Goal: Task Accomplishment & Management: Complete application form

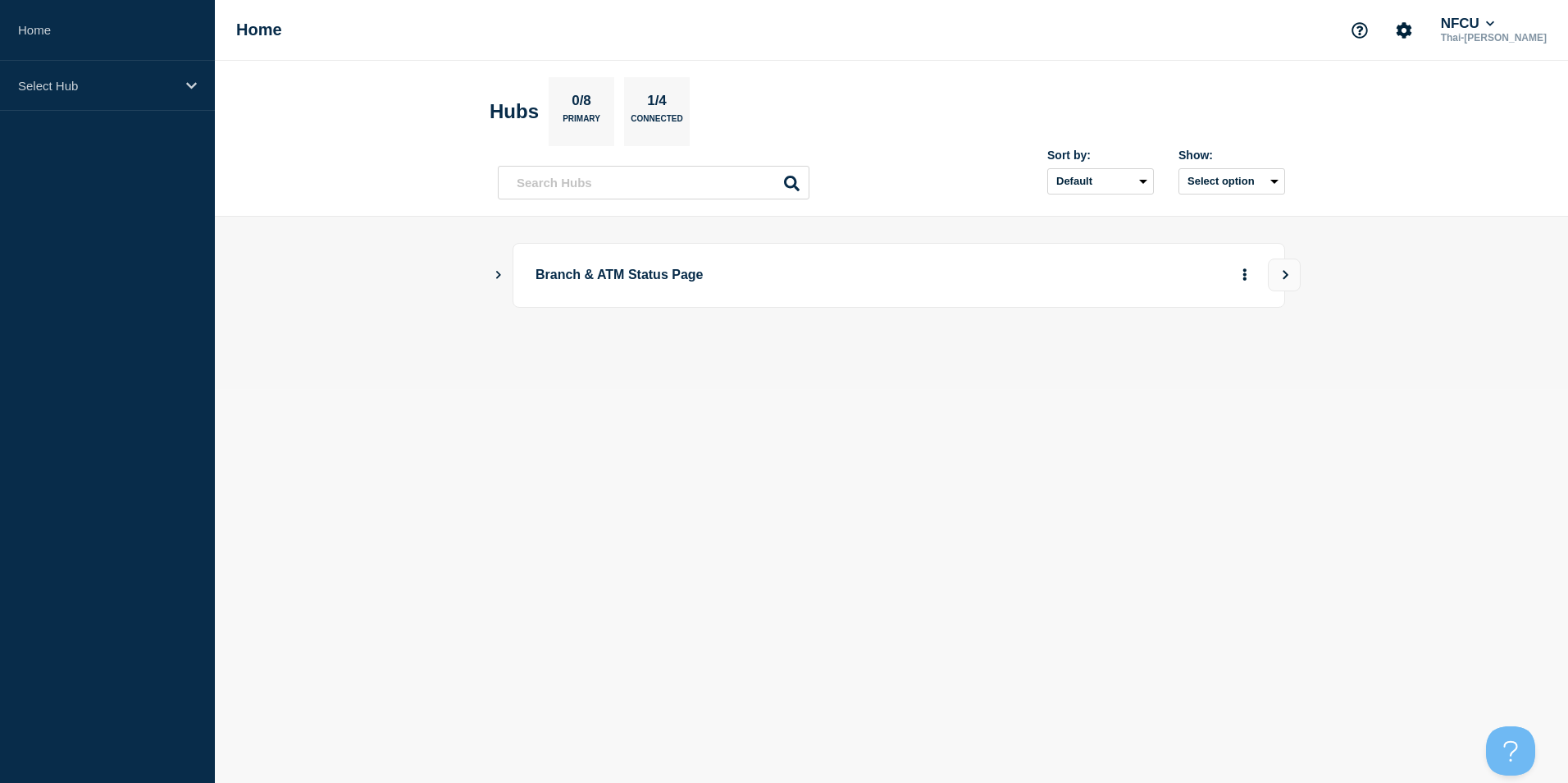
drag, startPoint x: 0, startPoint y: 0, endPoint x: 892, endPoint y: 373, distance: 966.8
click at [892, 373] on main "Branch & ATM Status Page" at bounding box center [891, 303] width 1353 height 172
click at [133, 92] on p "Select Hub" at bounding box center [96, 86] width 157 height 14
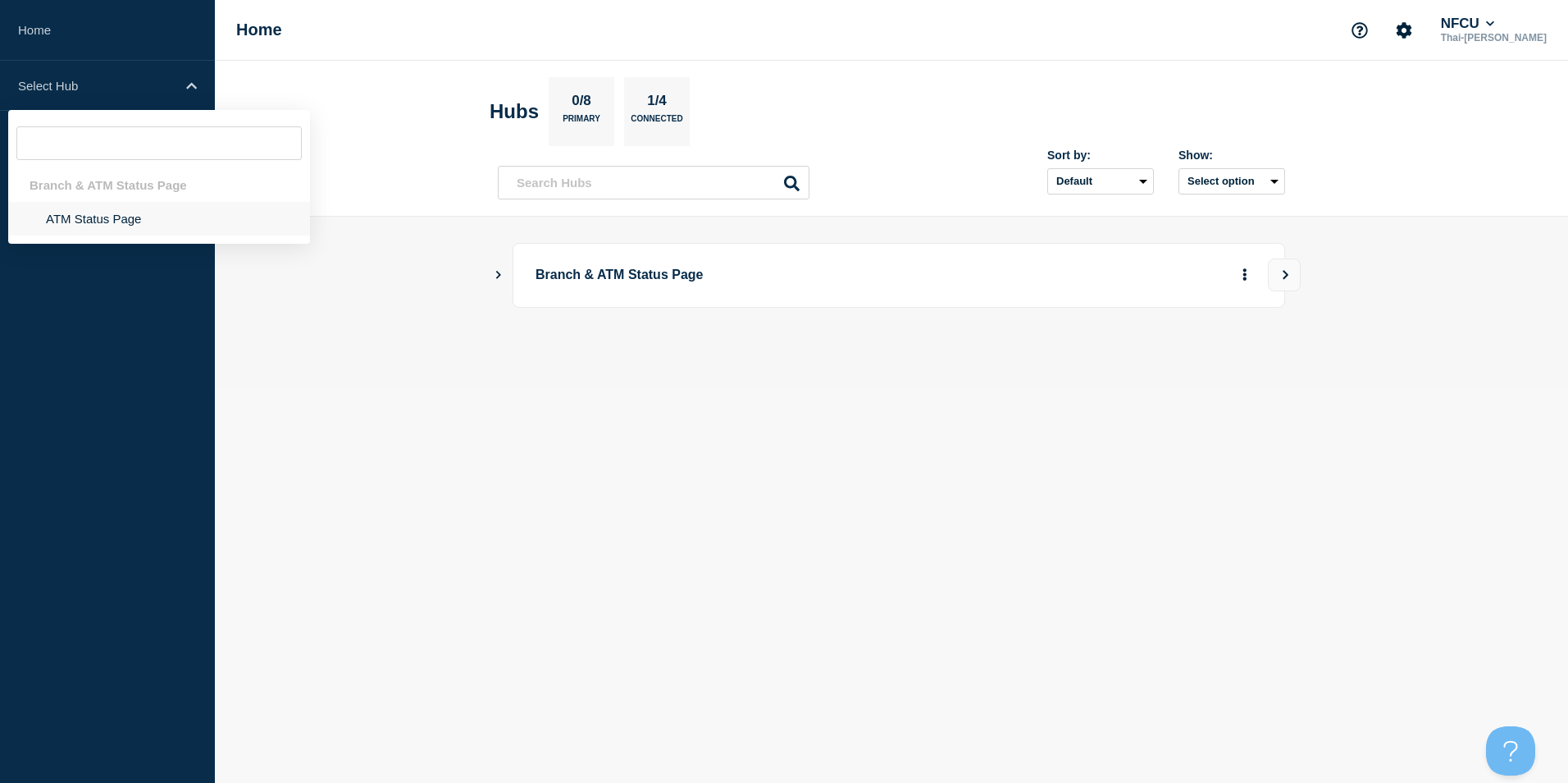
click at [92, 221] on li "ATM Status Page" at bounding box center [159, 218] width 302 height 34
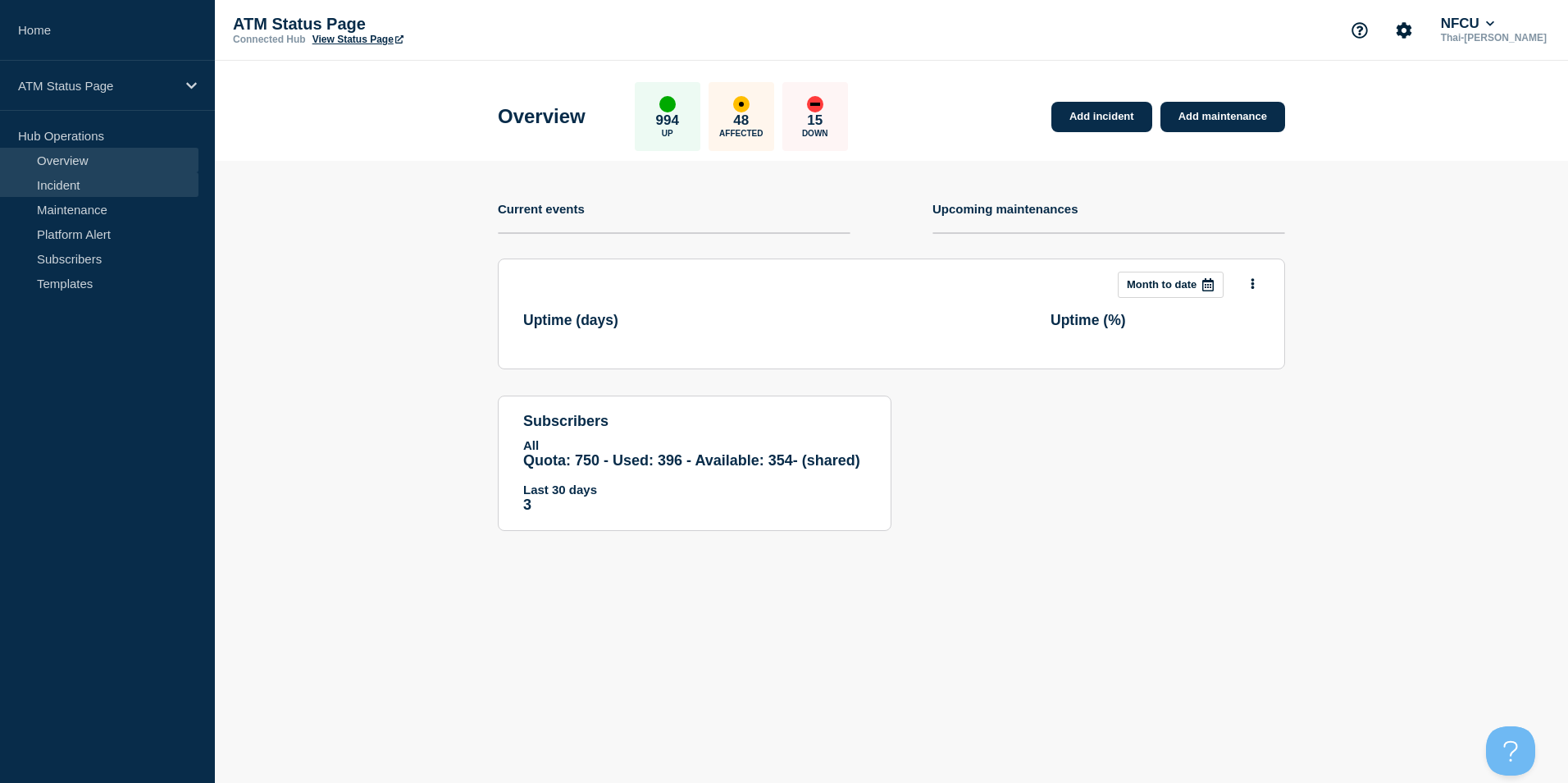
click at [68, 185] on link "Incident" at bounding box center [99, 185] width 199 height 25
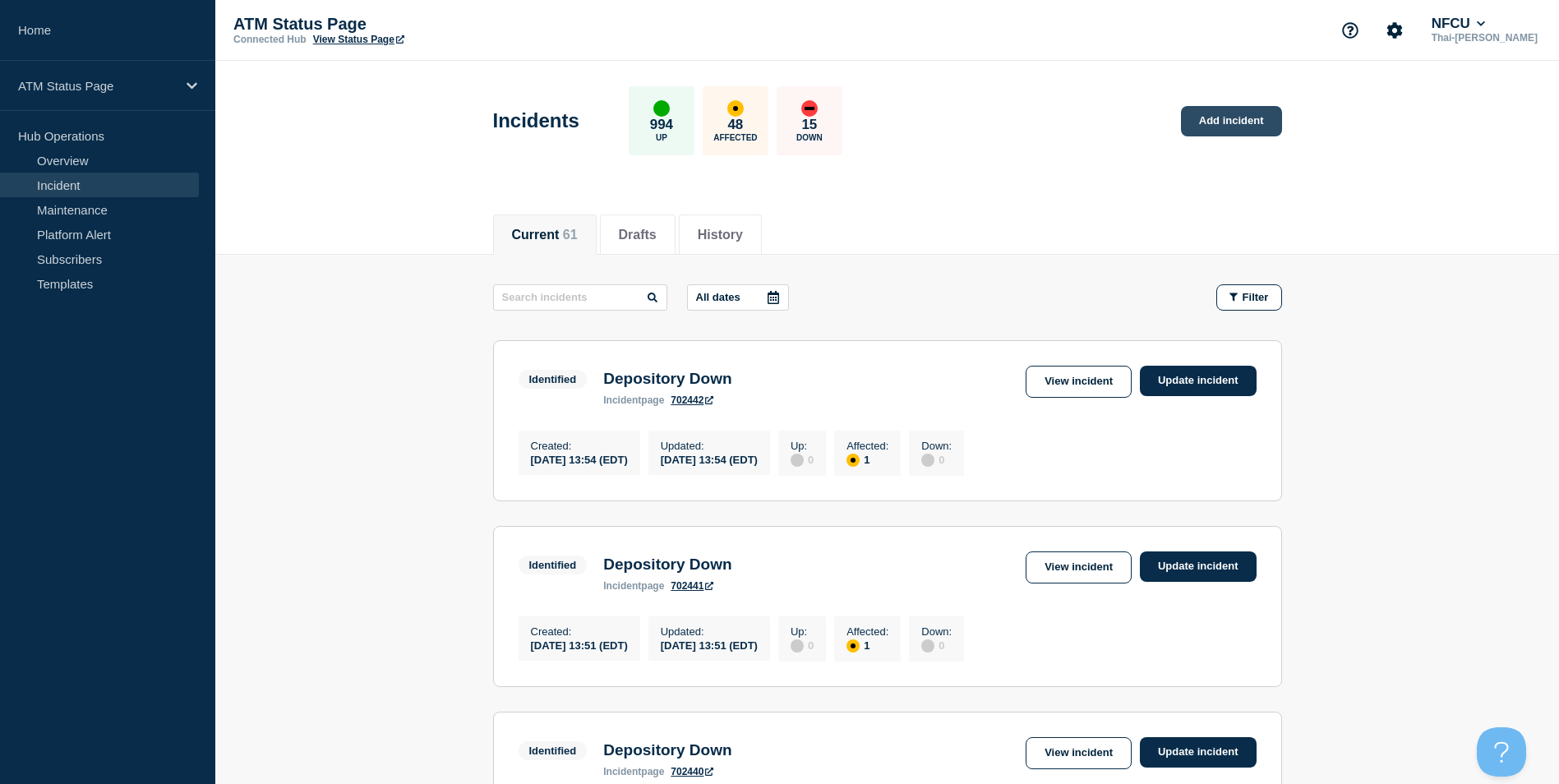
click at [1253, 125] on link "Add incident" at bounding box center [1232, 121] width 101 height 30
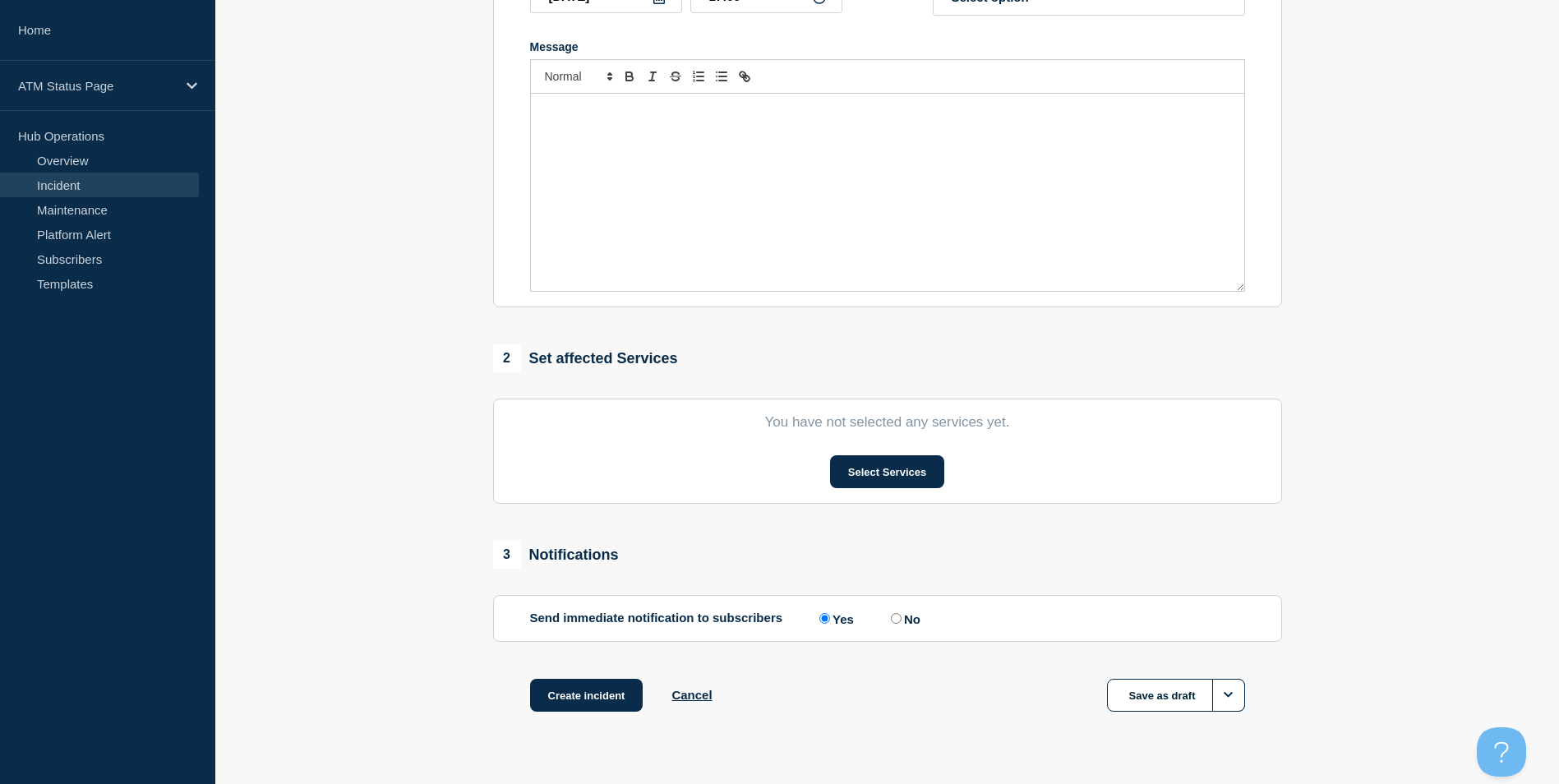
scroll to position [367, 0]
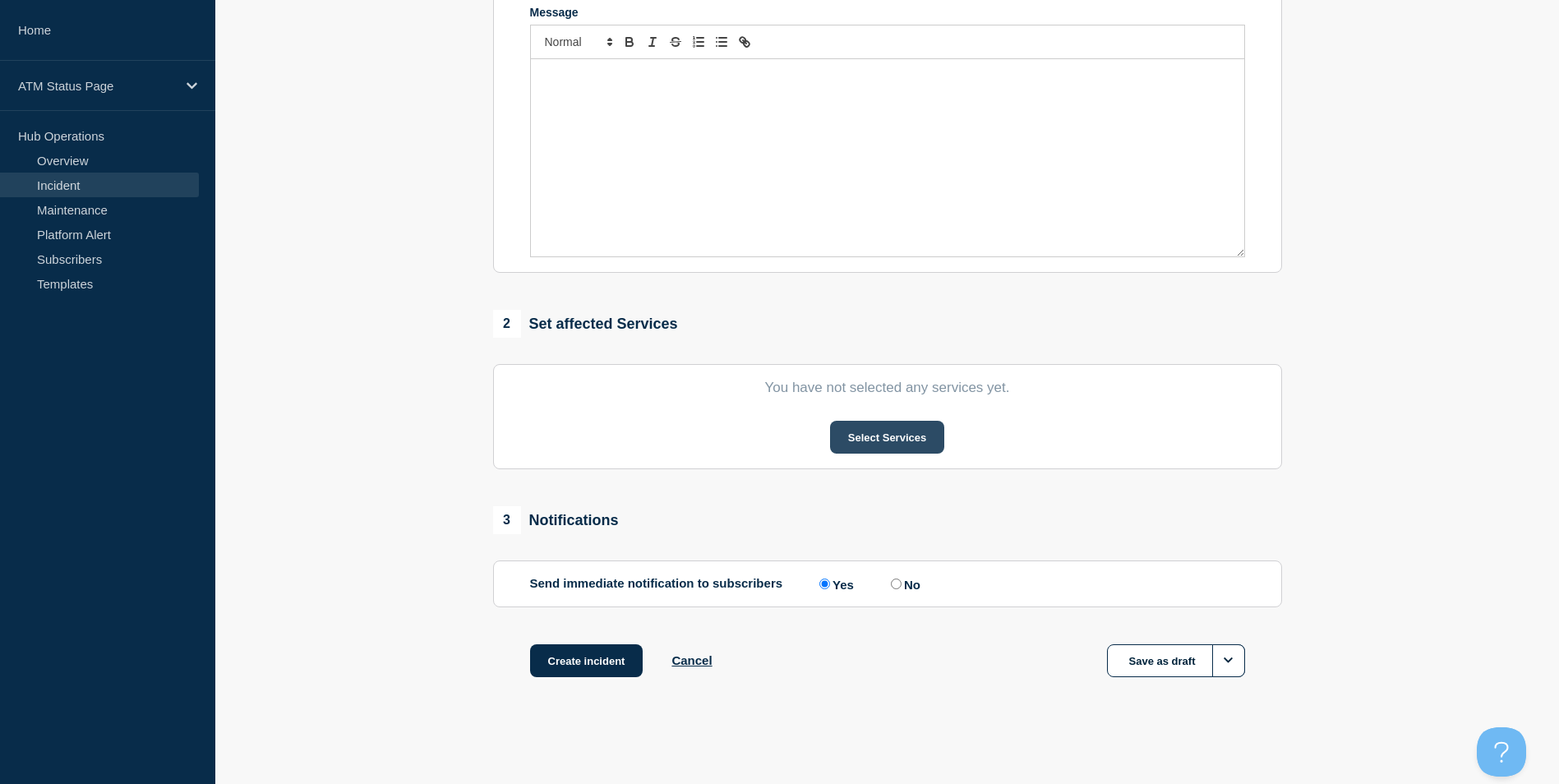
click at [886, 442] on button "Select Services" at bounding box center [888, 436] width 114 height 33
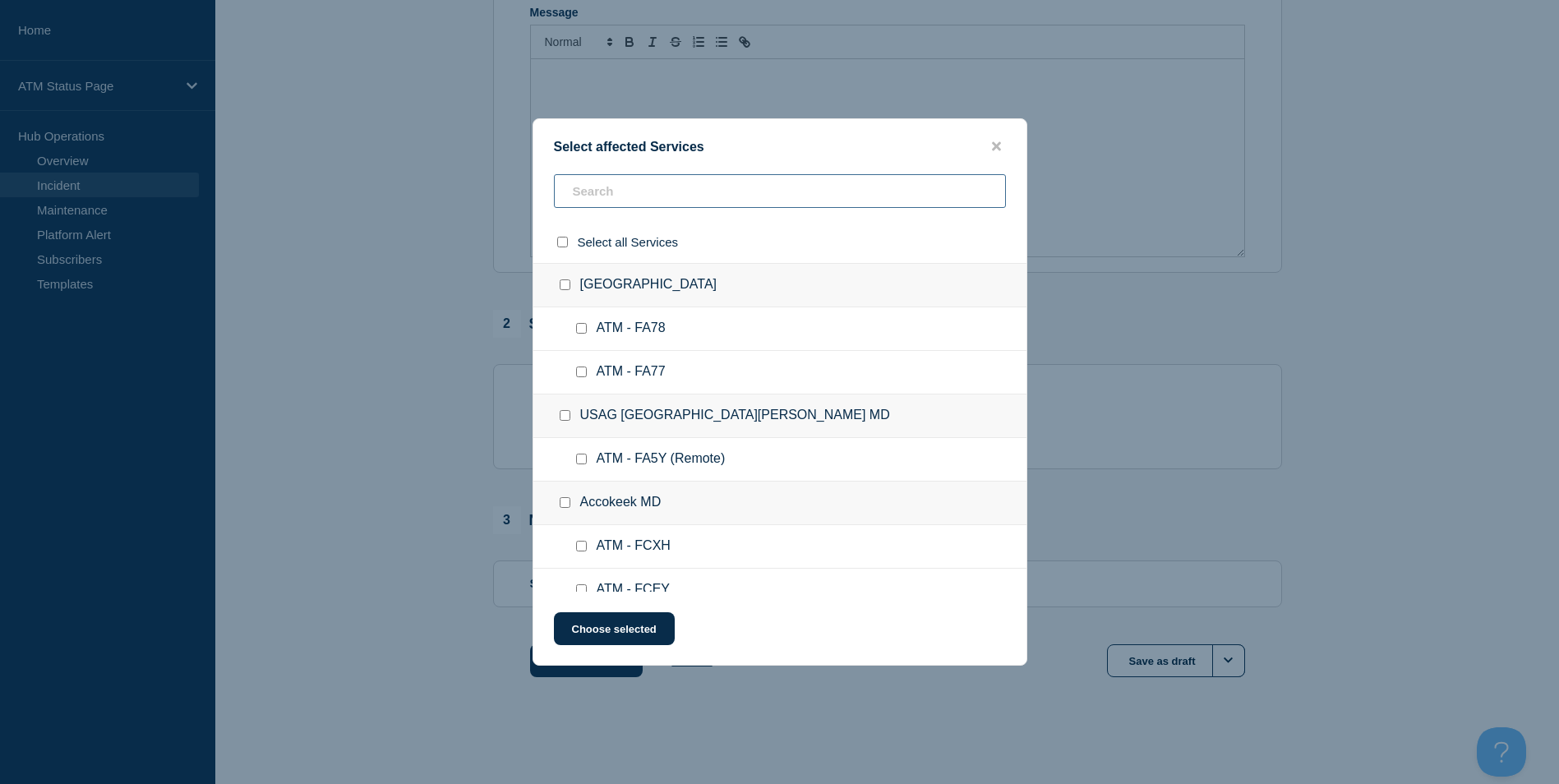
click at [659, 204] on input "text" at bounding box center [780, 191] width 452 height 34
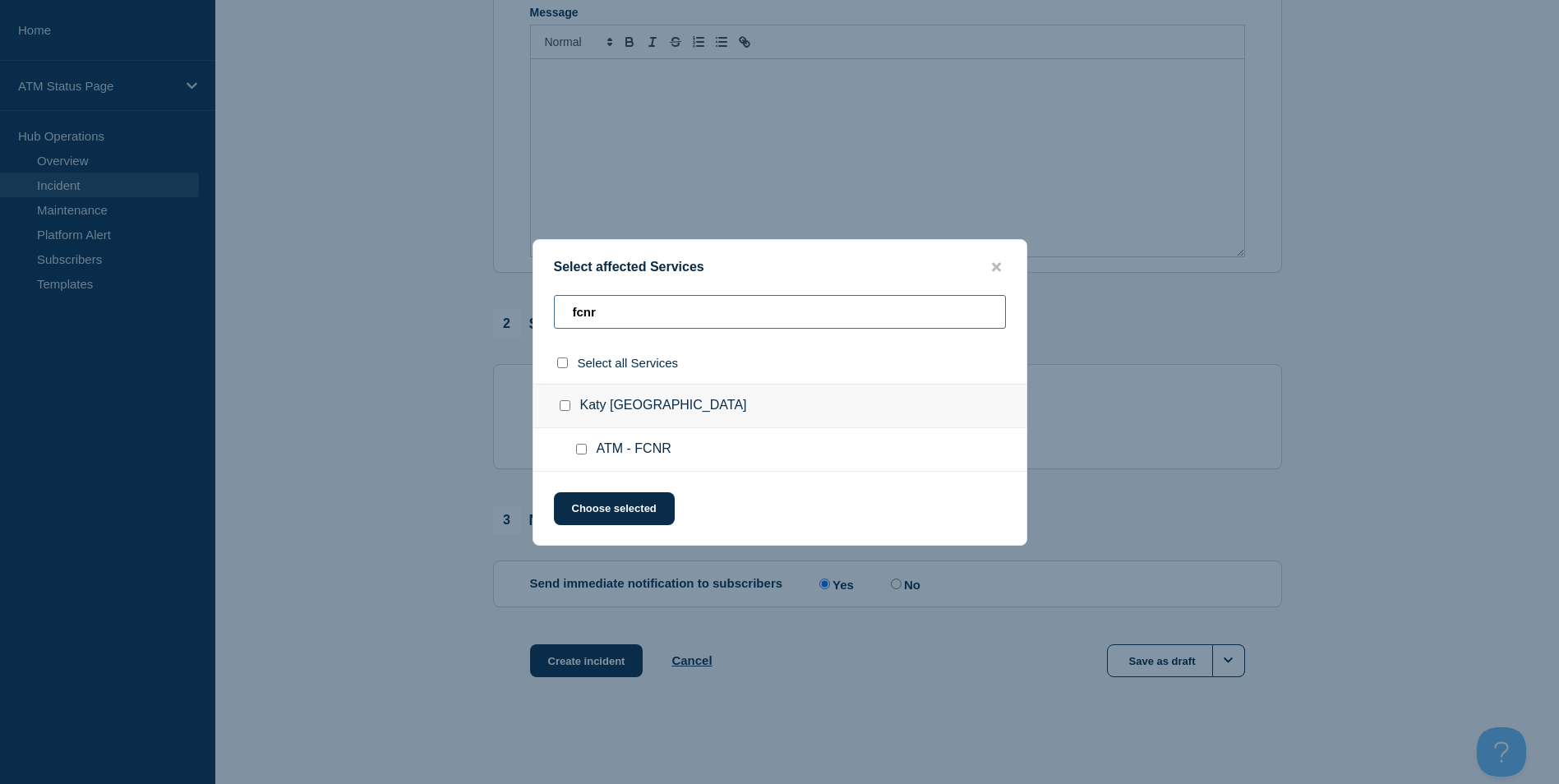
type input "fcnr"
click at [576, 452] on input "ATM - FCNR checkbox" at bounding box center [582, 449] width 11 height 11
checkbox input "true"
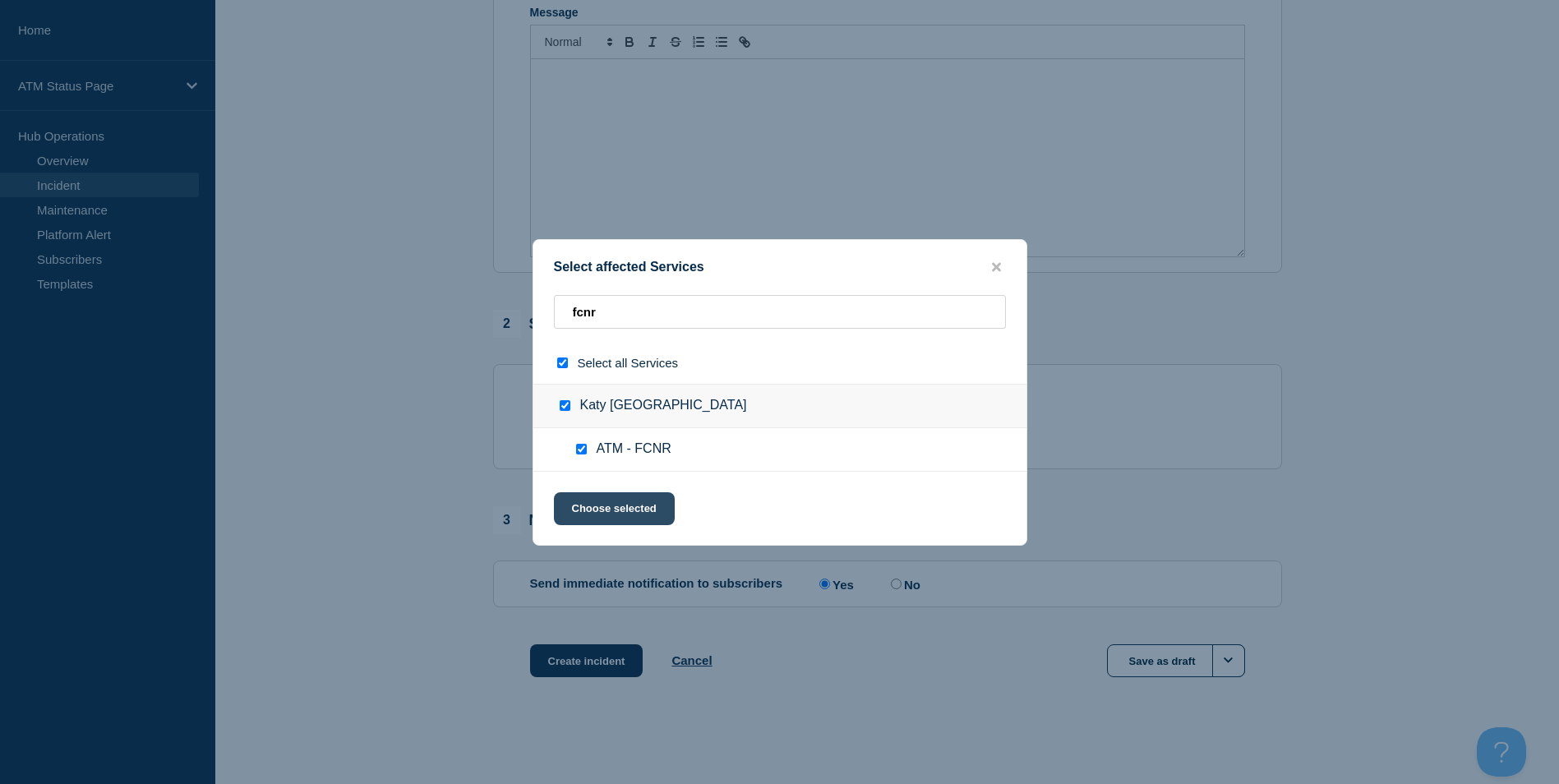
click at [636, 503] on button "Choose selected" at bounding box center [615, 508] width 121 height 33
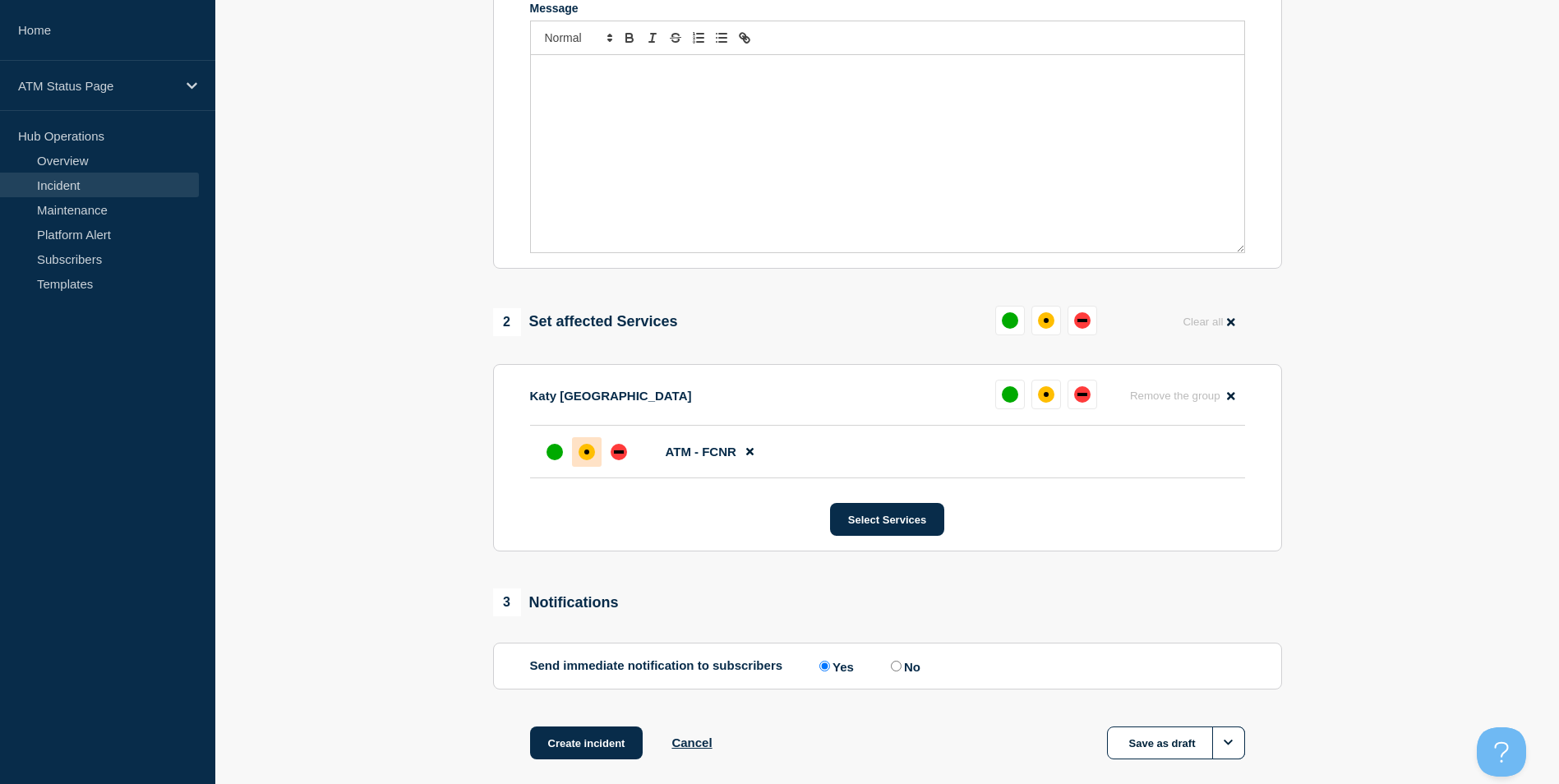
click at [583, 460] on div "affected" at bounding box center [587, 452] width 16 height 16
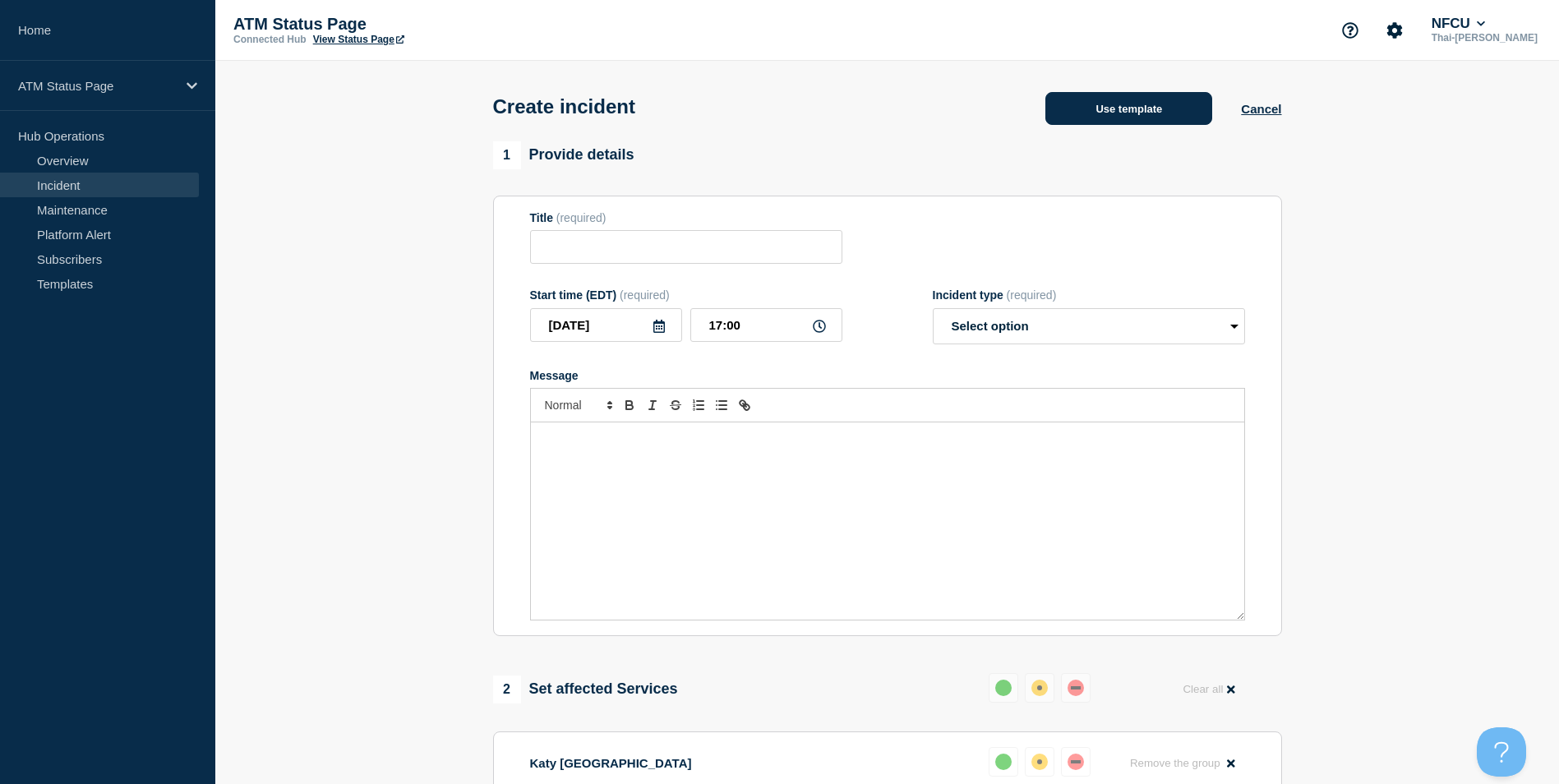
click at [1156, 124] on button "Use template" at bounding box center [1129, 108] width 167 height 33
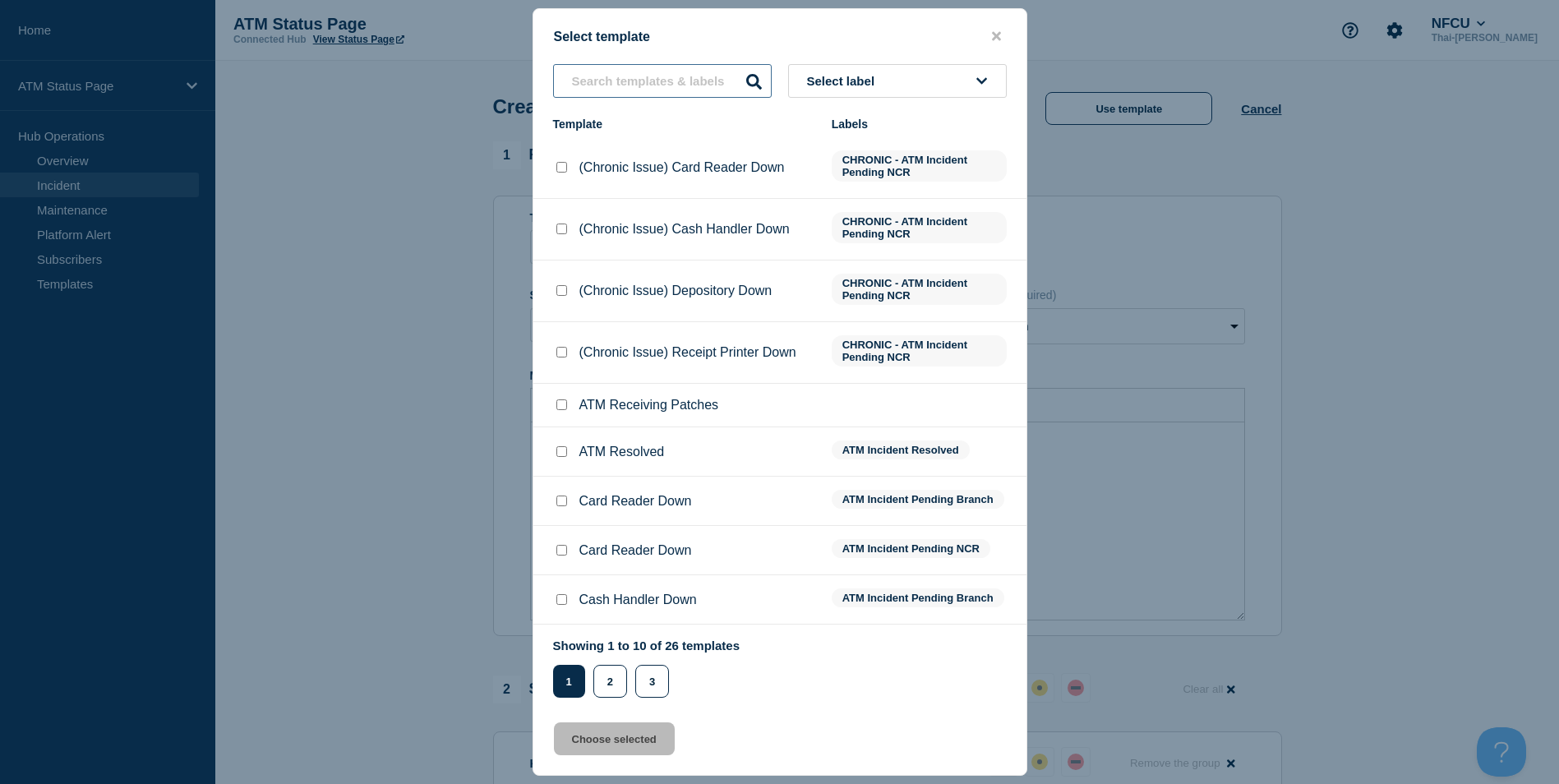
click at [652, 88] on input "text" at bounding box center [663, 81] width 219 height 34
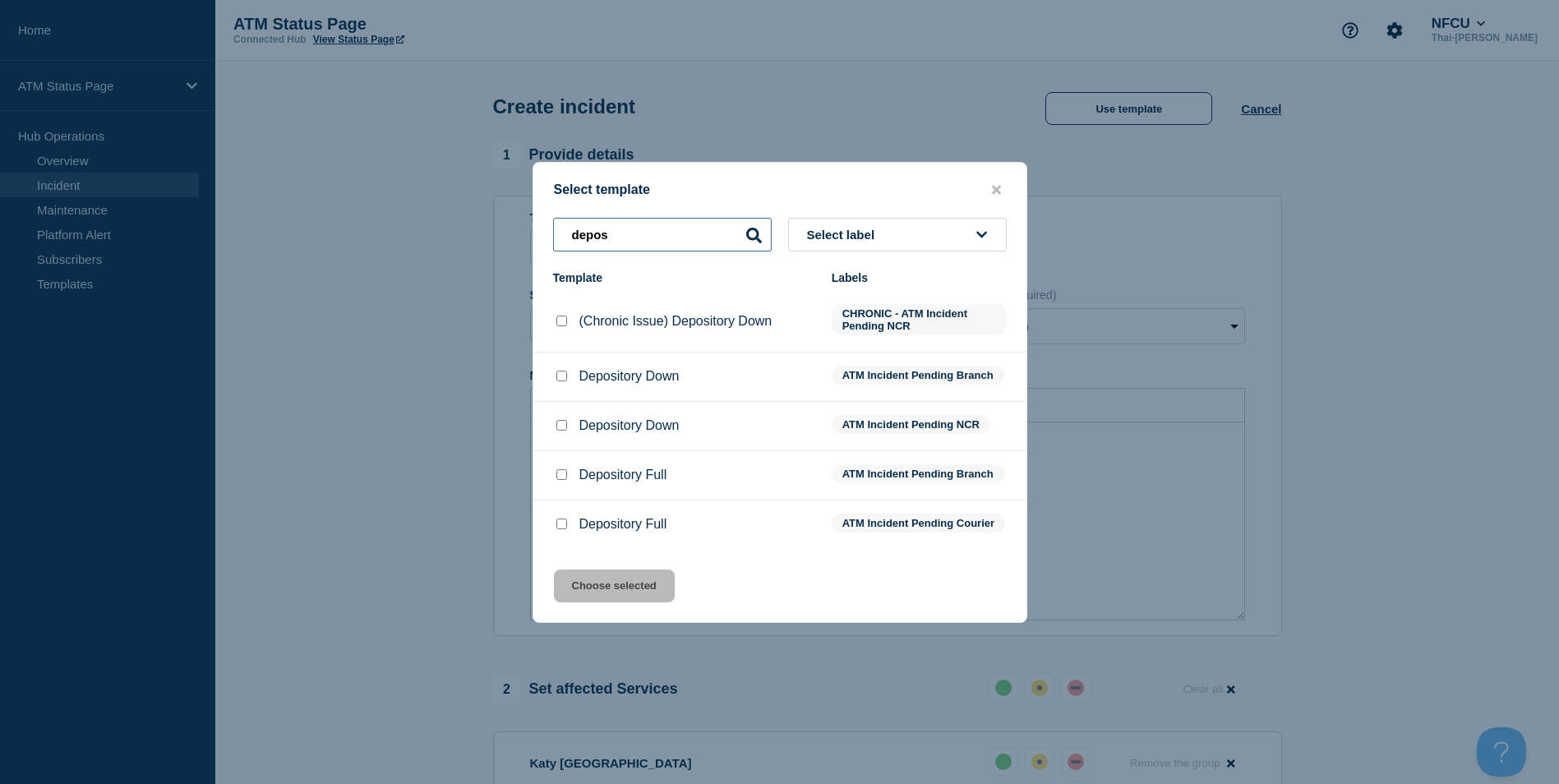
type input "depos"
click at [559, 376] on input "Depository Down checkbox" at bounding box center [562, 376] width 11 height 11
checkbox input "true"
click at [617, 582] on button "Choose selected" at bounding box center [615, 586] width 121 height 33
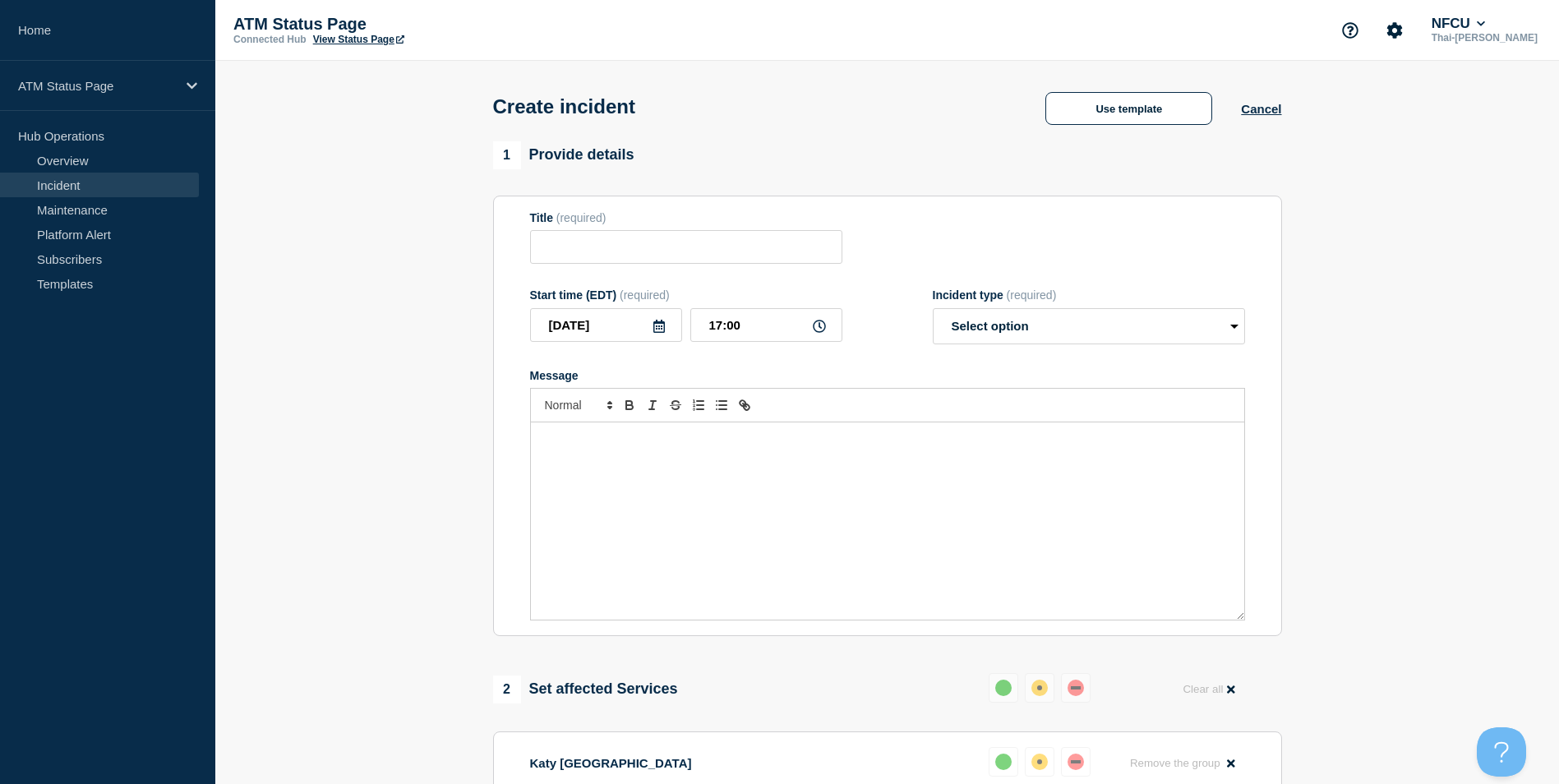
type input "Depository Down"
select select "identified"
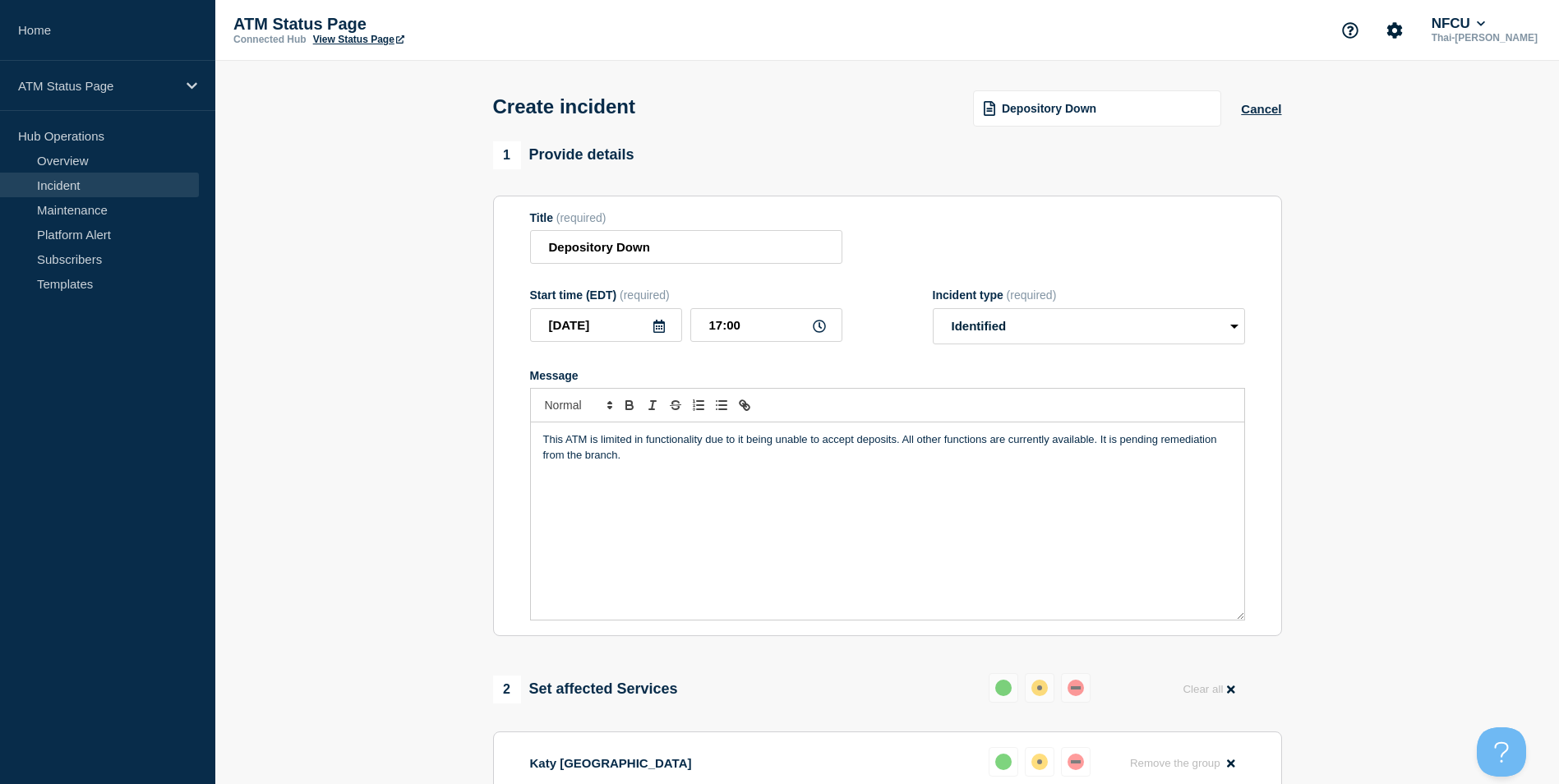
scroll to position [453, 0]
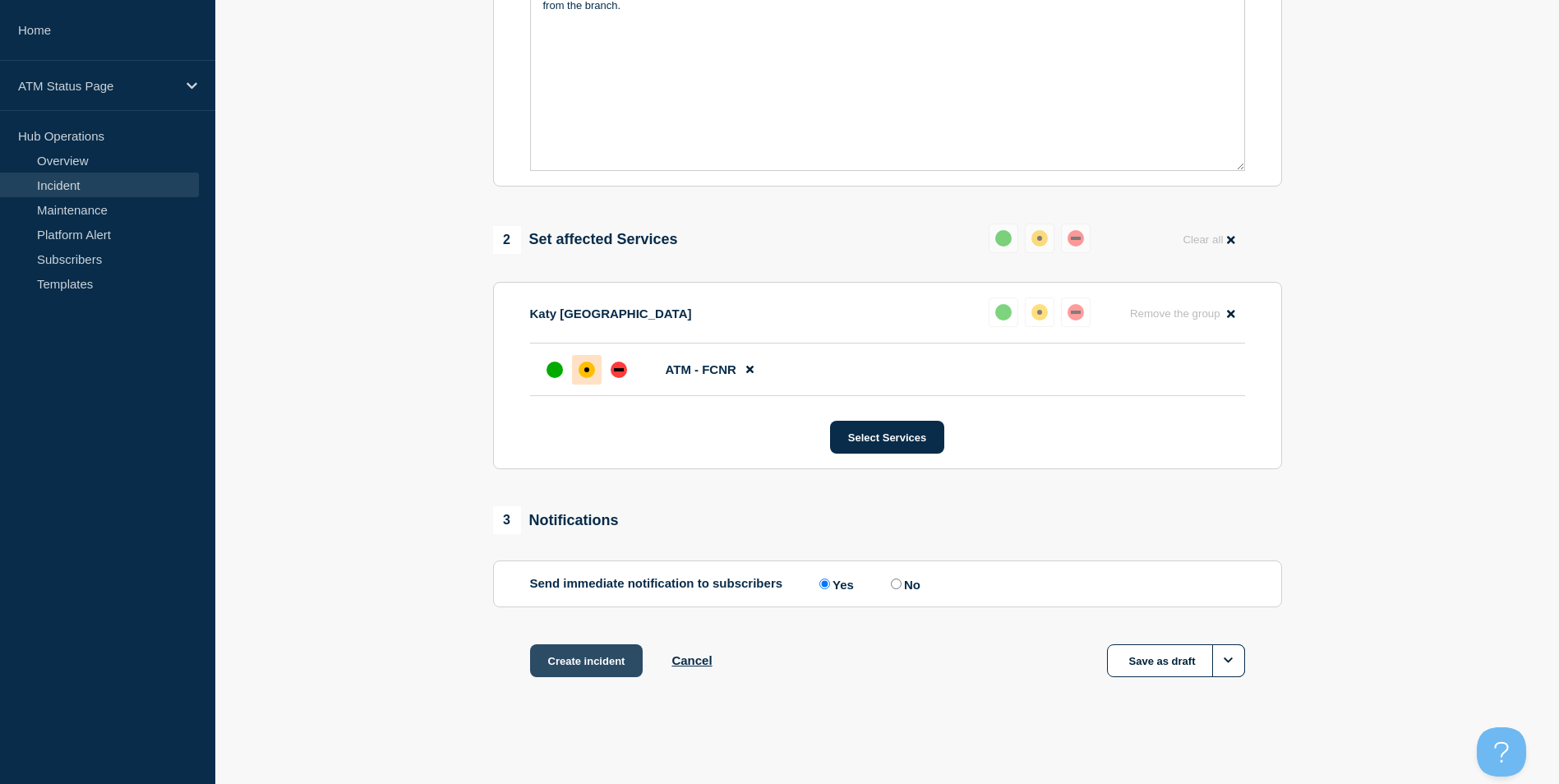
click at [571, 652] on button "Create incident" at bounding box center [587, 660] width 114 height 33
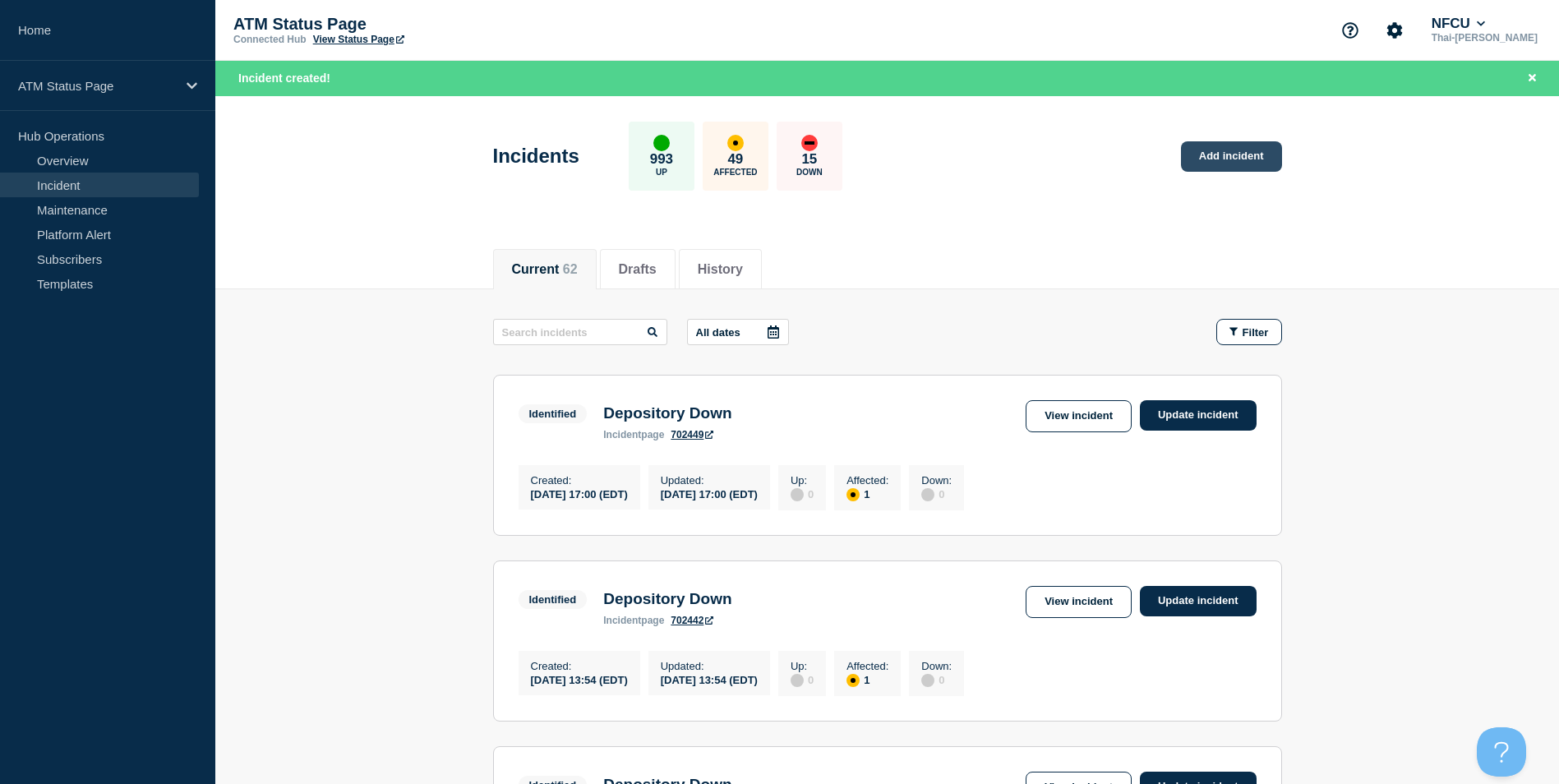
click at [1277, 146] on link "Add incident" at bounding box center [1232, 156] width 101 height 30
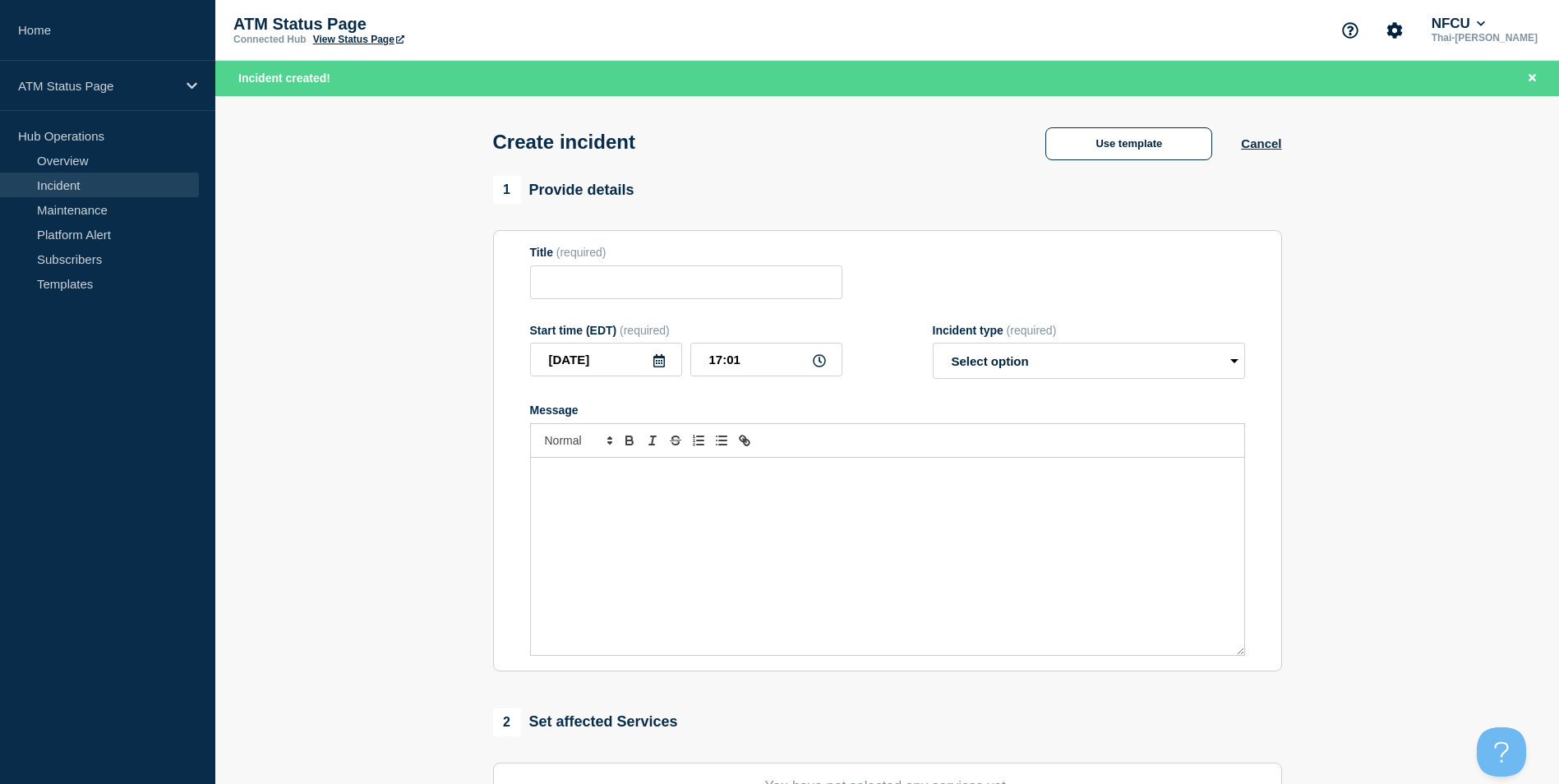
scroll to position [403, 0]
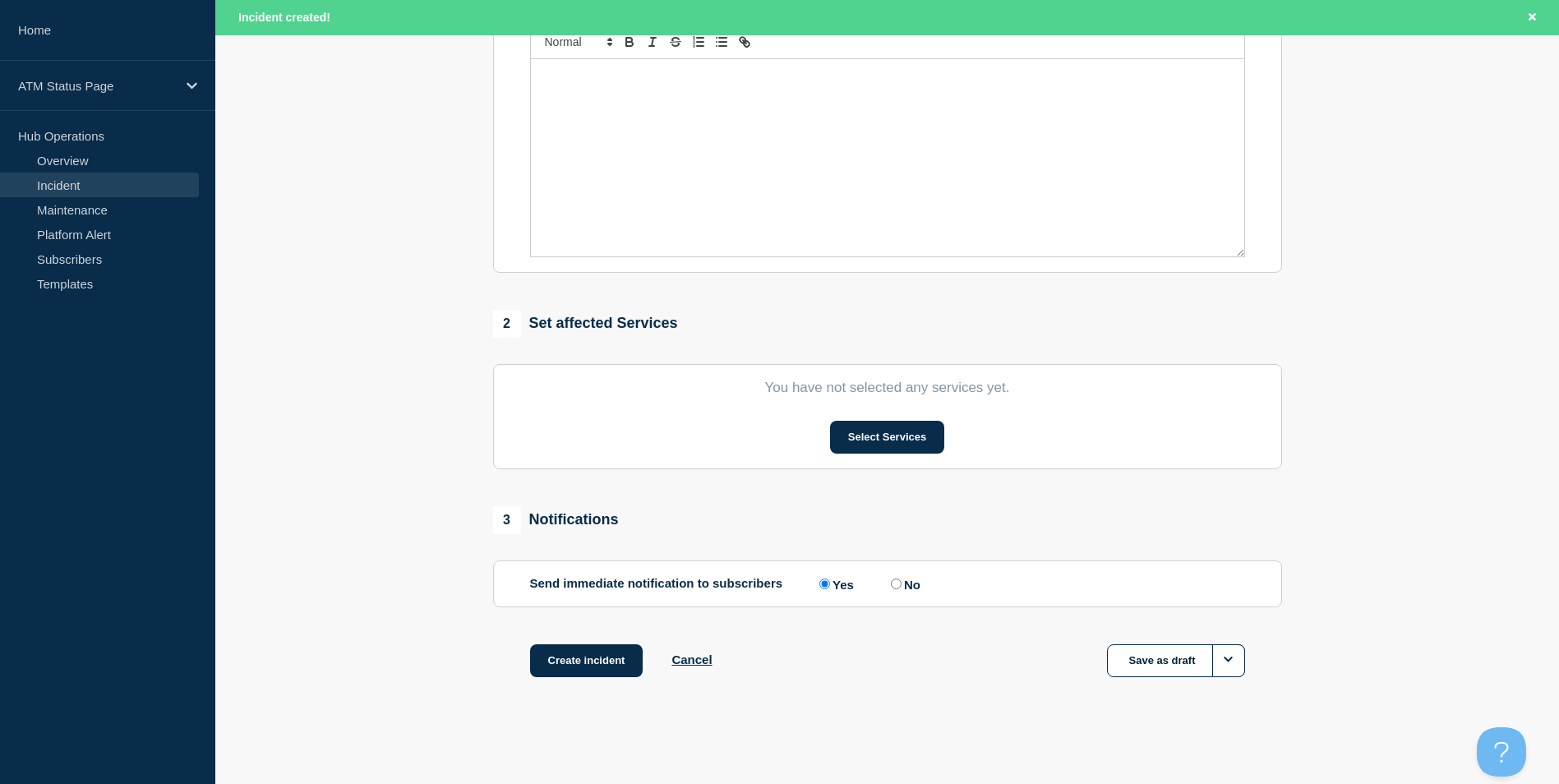
click at [864, 414] on section "You have not selected any services yet. Select Services" at bounding box center [888, 416] width 789 height 105
click at [890, 436] on button "Select Services" at bounding box center [888, 436] width 114 height 33
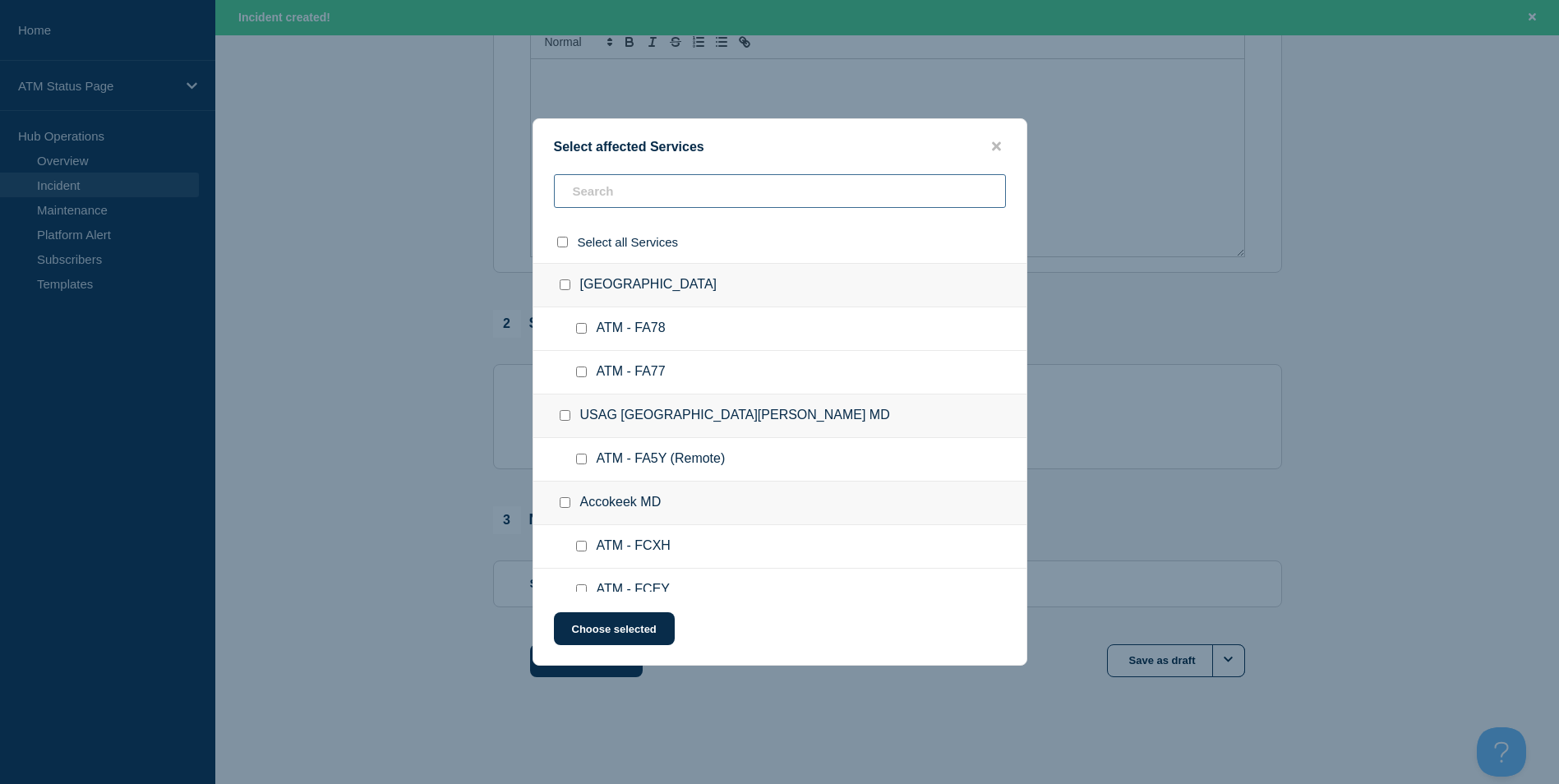
click at [642, 185] on input "text" at bounding box center [780, 191] width 452 height 34
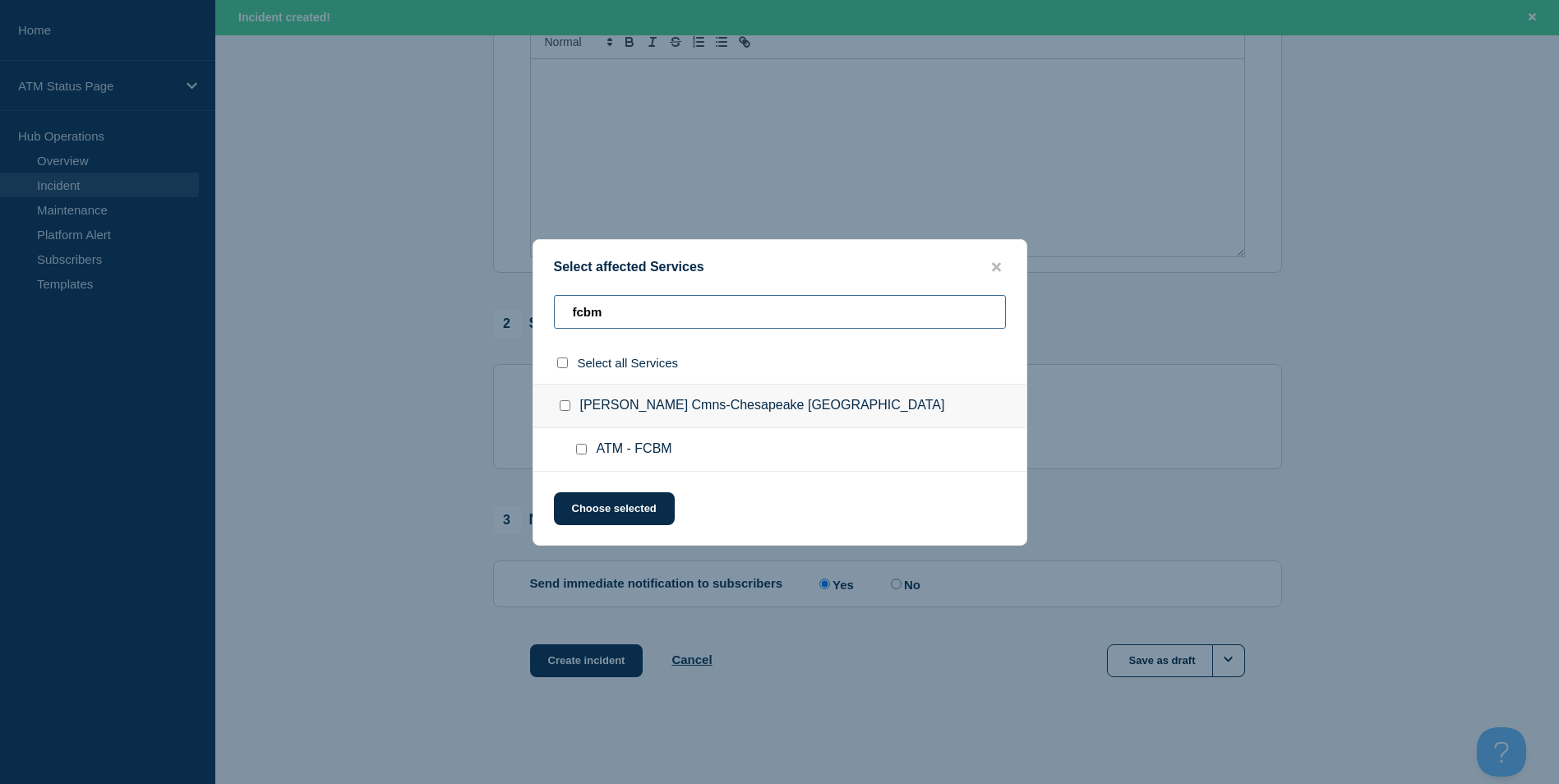
type input "fcbm"
click at [585, 452] on input "ATM - FCBM checkbox" at bounding box center [582, 449] width 11 height 11
checkbox input "true"
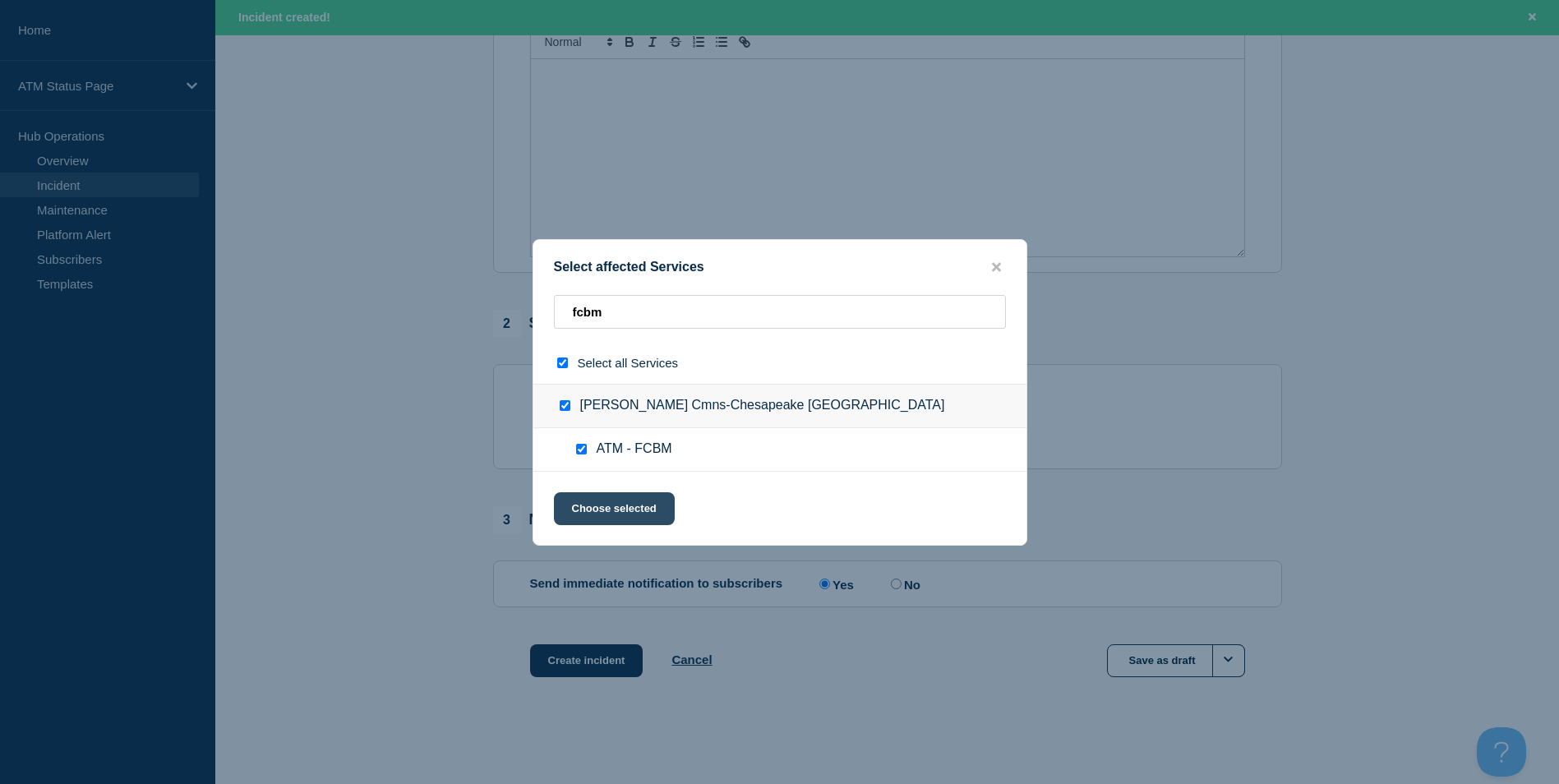
click at [602, 519] on button "Choose selected" at bounding box center [615, 508] width 121 height 33
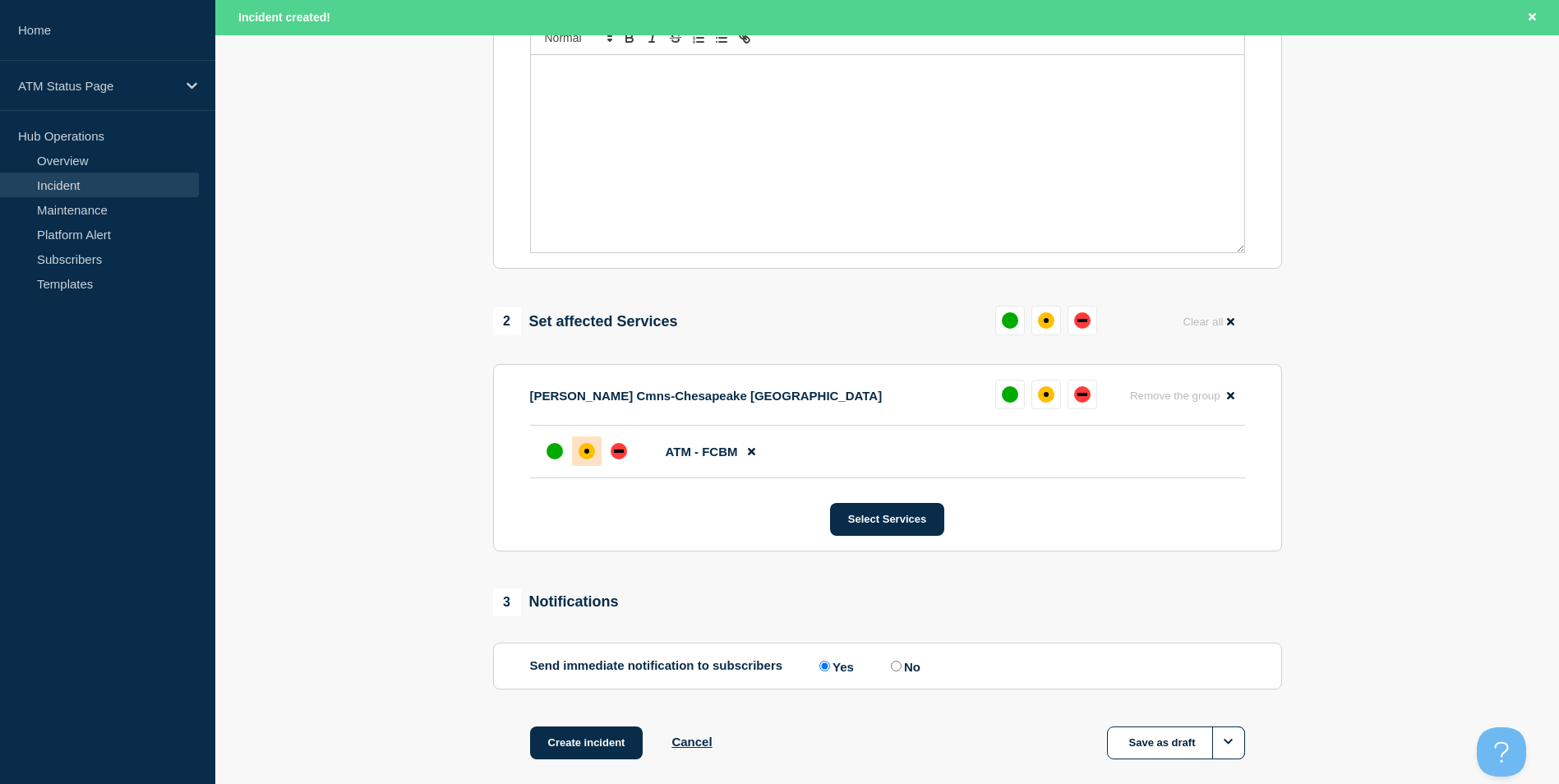
click at [594, 466] on div at bounding box center [586, 451] width 29 height 29
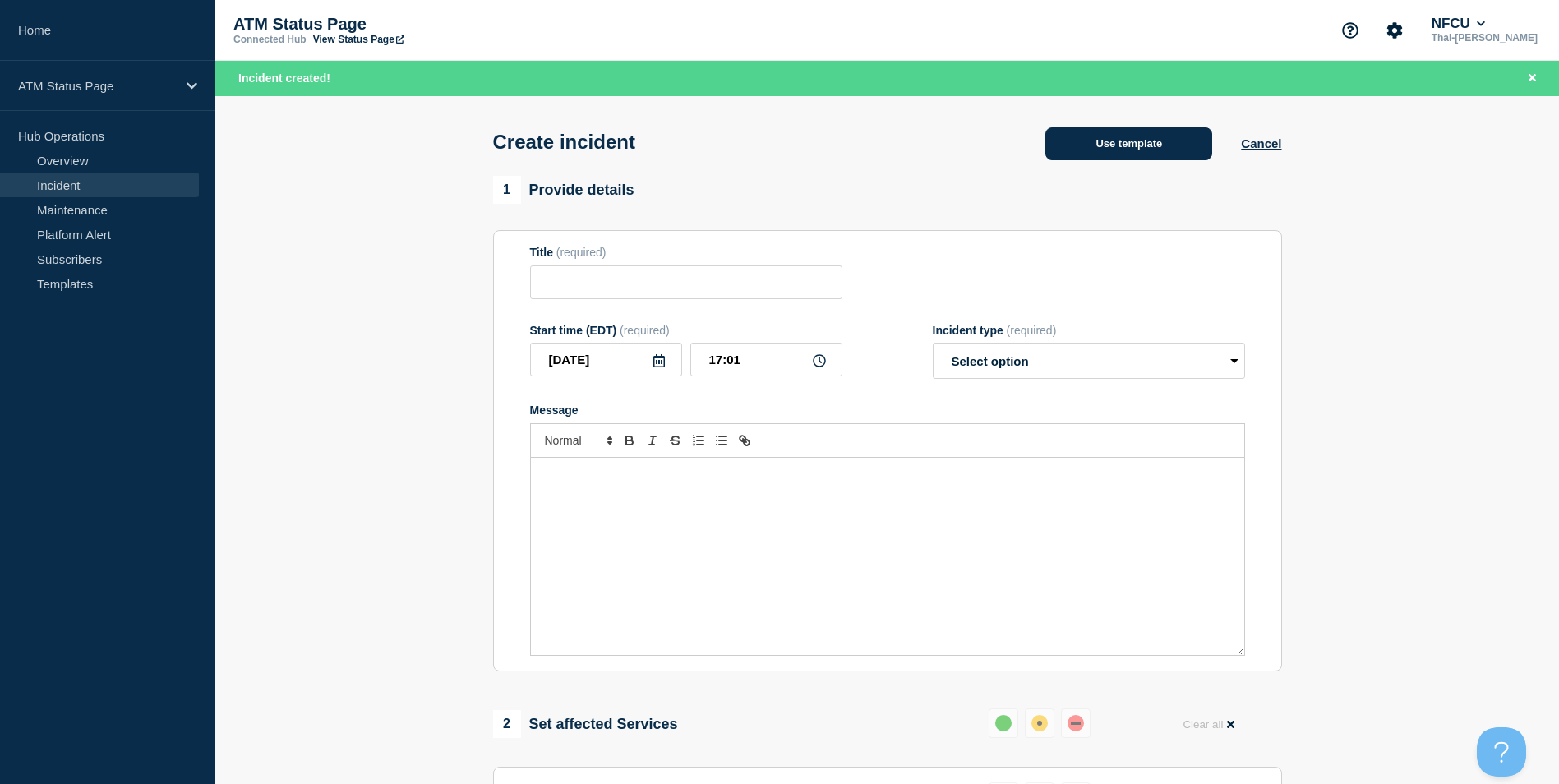
click at [1124, 134] on button "Use template" at bounding box center [1129, 143] width 167 height 33
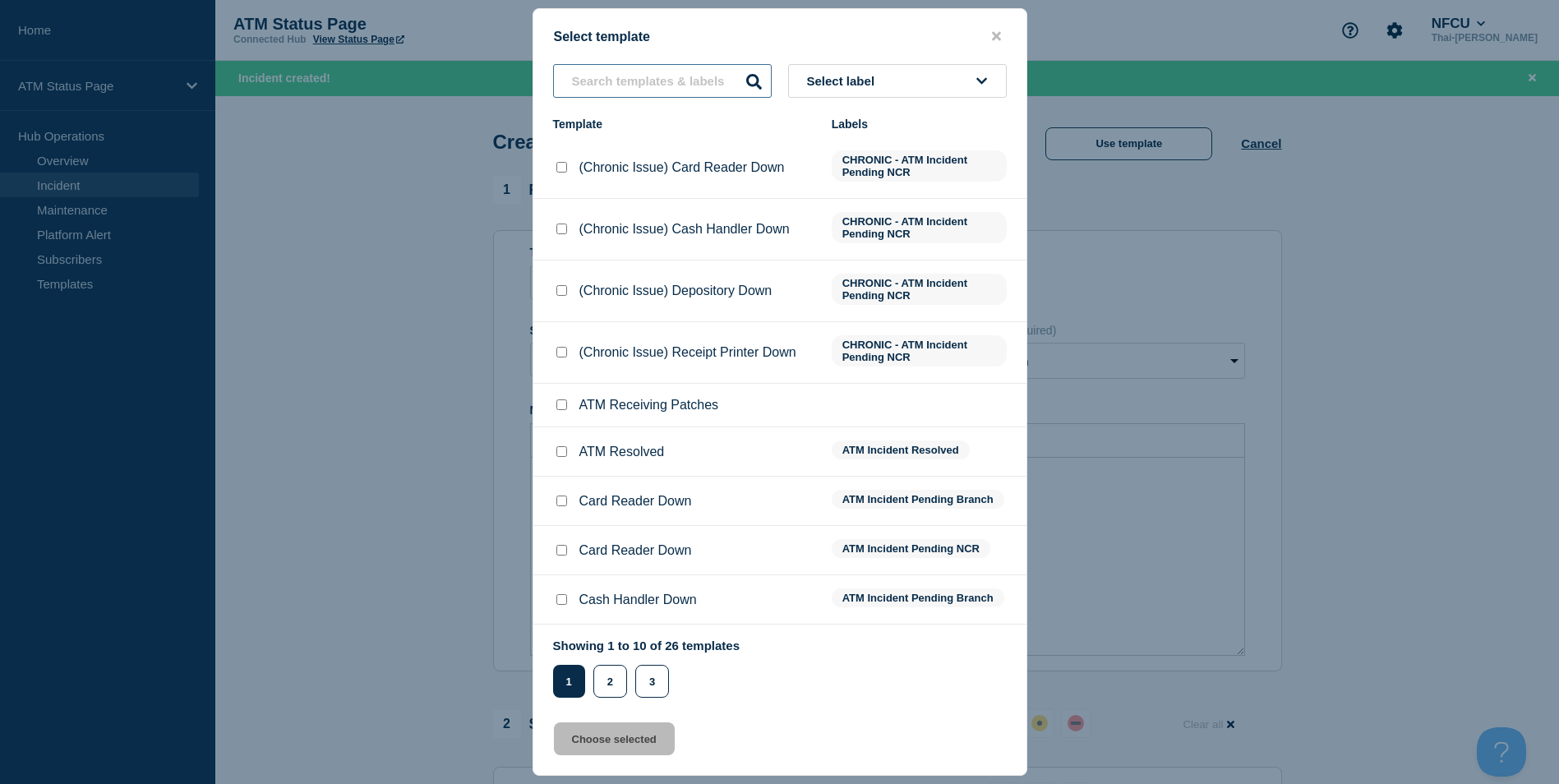
click at [647, 74] on input "text" at bounding box center [663, 81] width 219 height 34
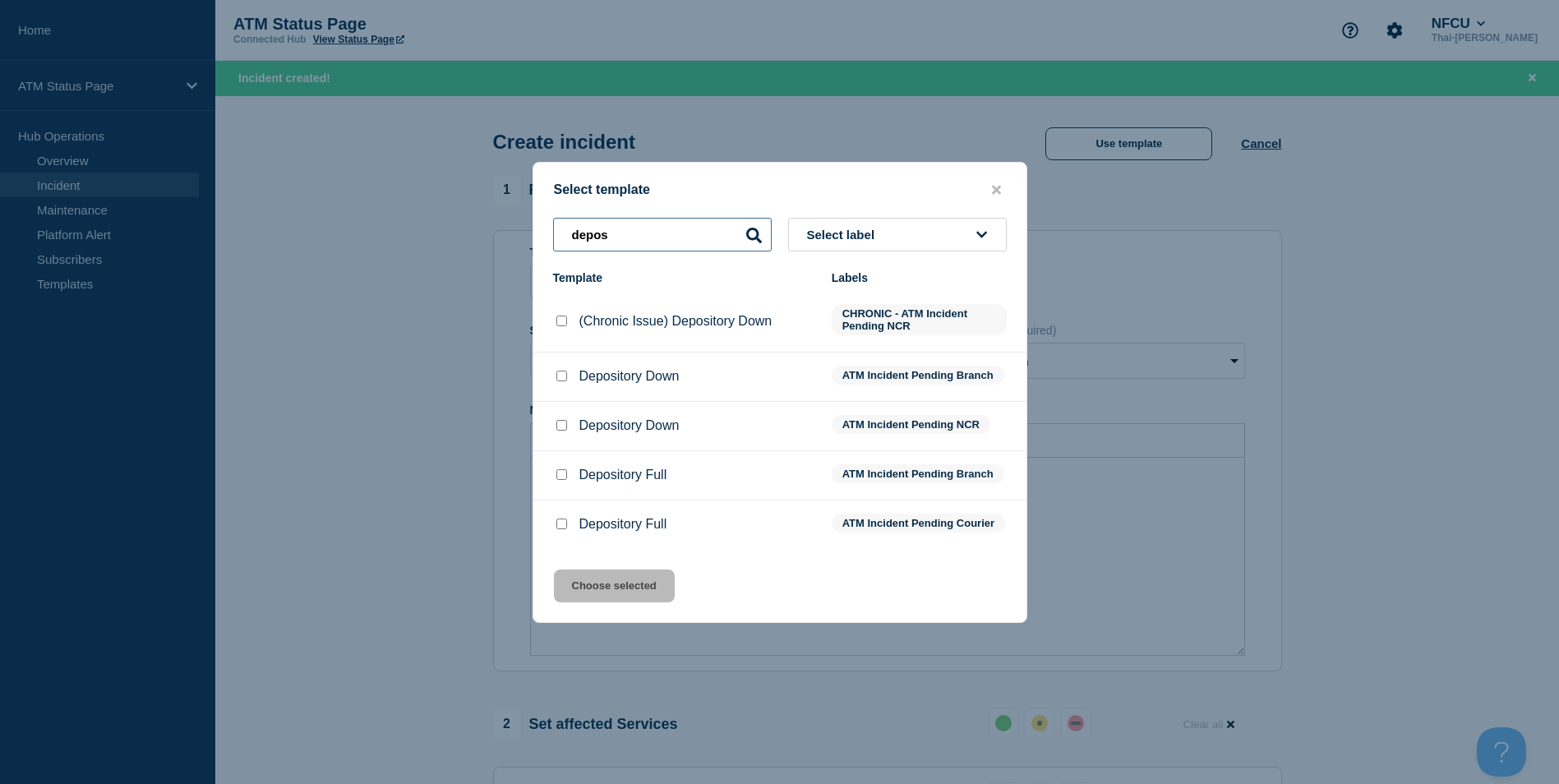
type input "depos"
click at [562, 372] on input "Depository Down checkbox" at bounding box center [562, 376] width 11 height 11
checkbox input "true"
click at [612, 591] on button "Choose selected" at bounding box center [615, 586] width 121 height 33
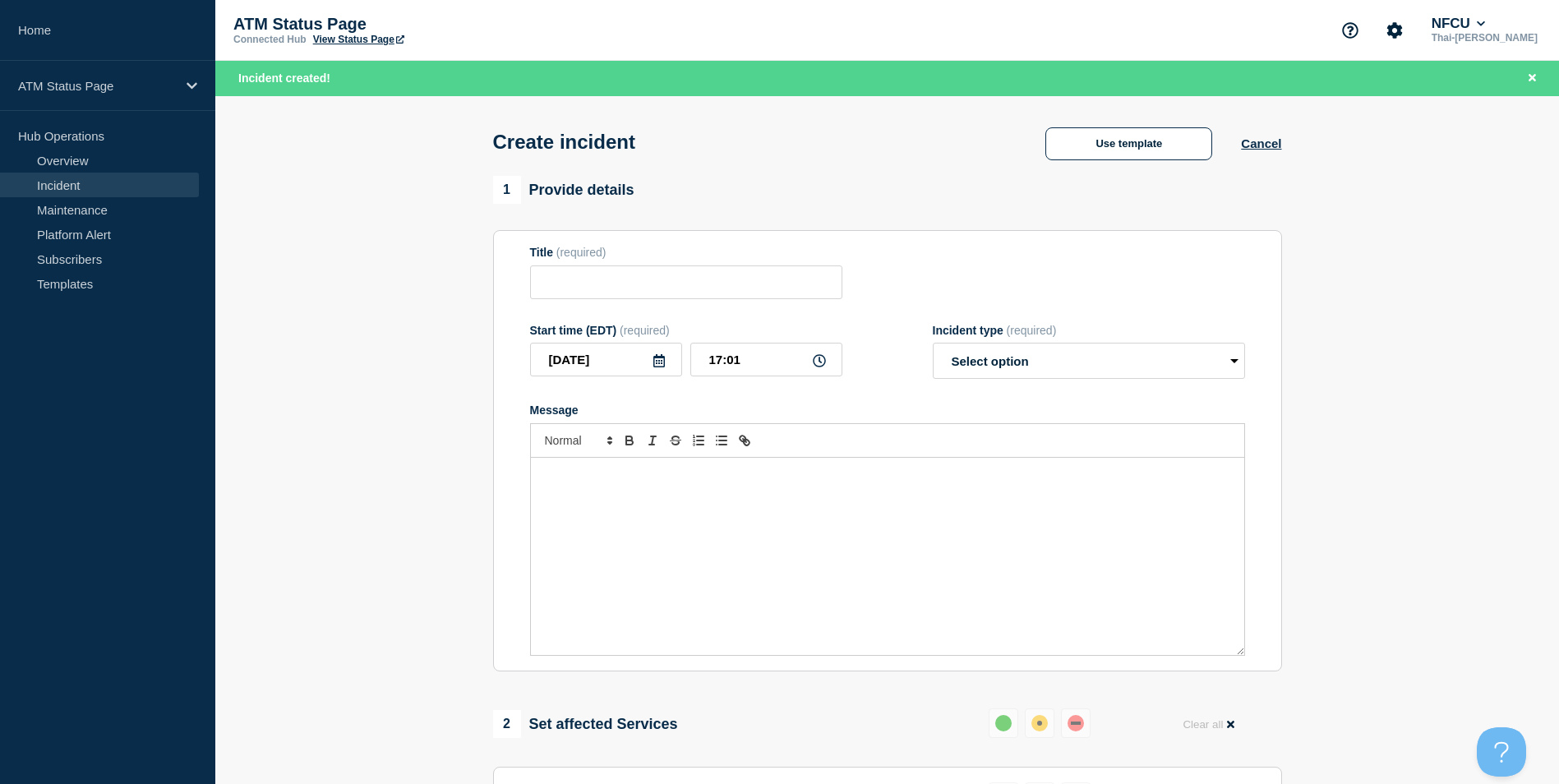
type input "Depository Down"
select select "identified"
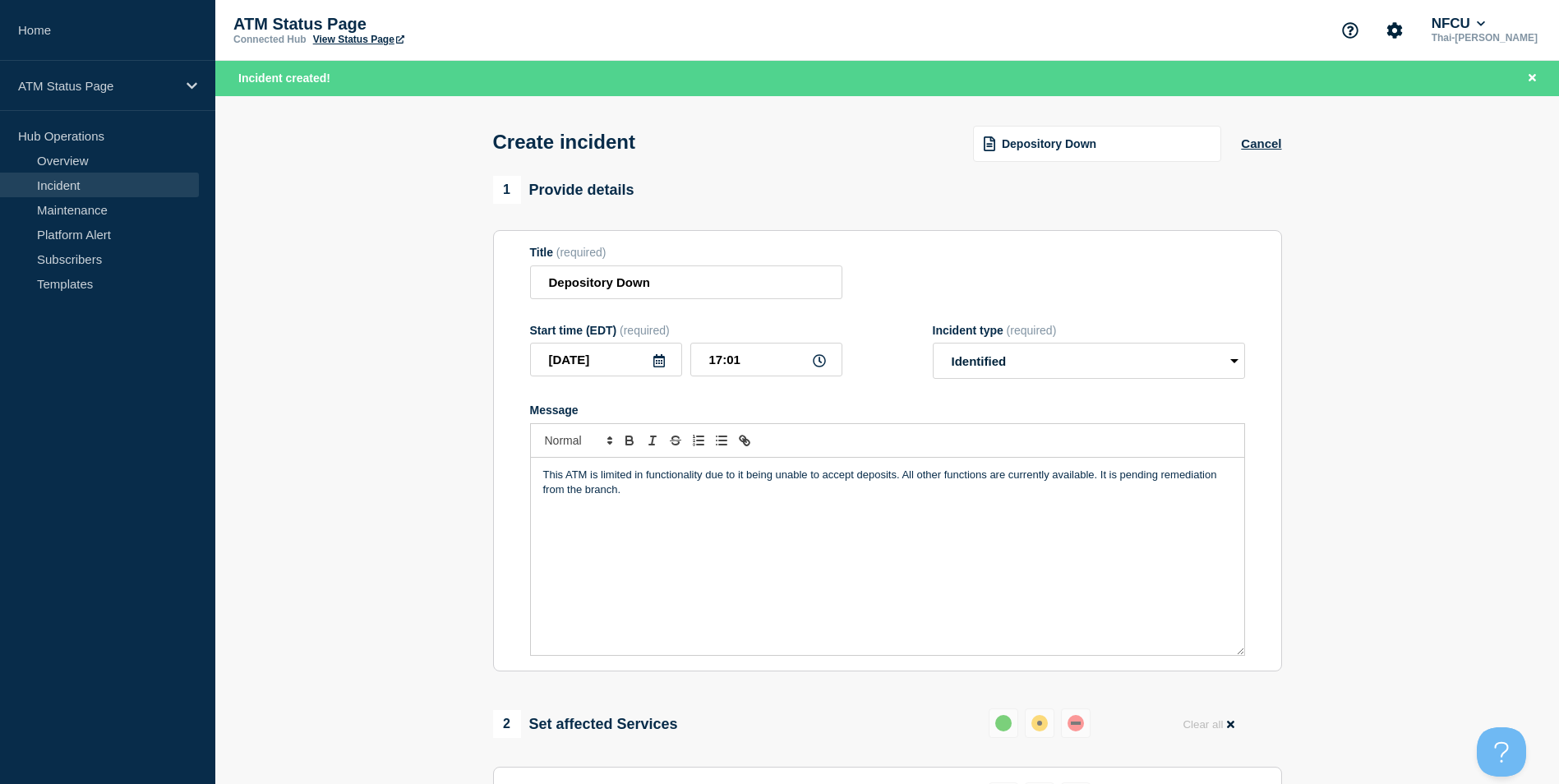
scroll to position [489, 0]
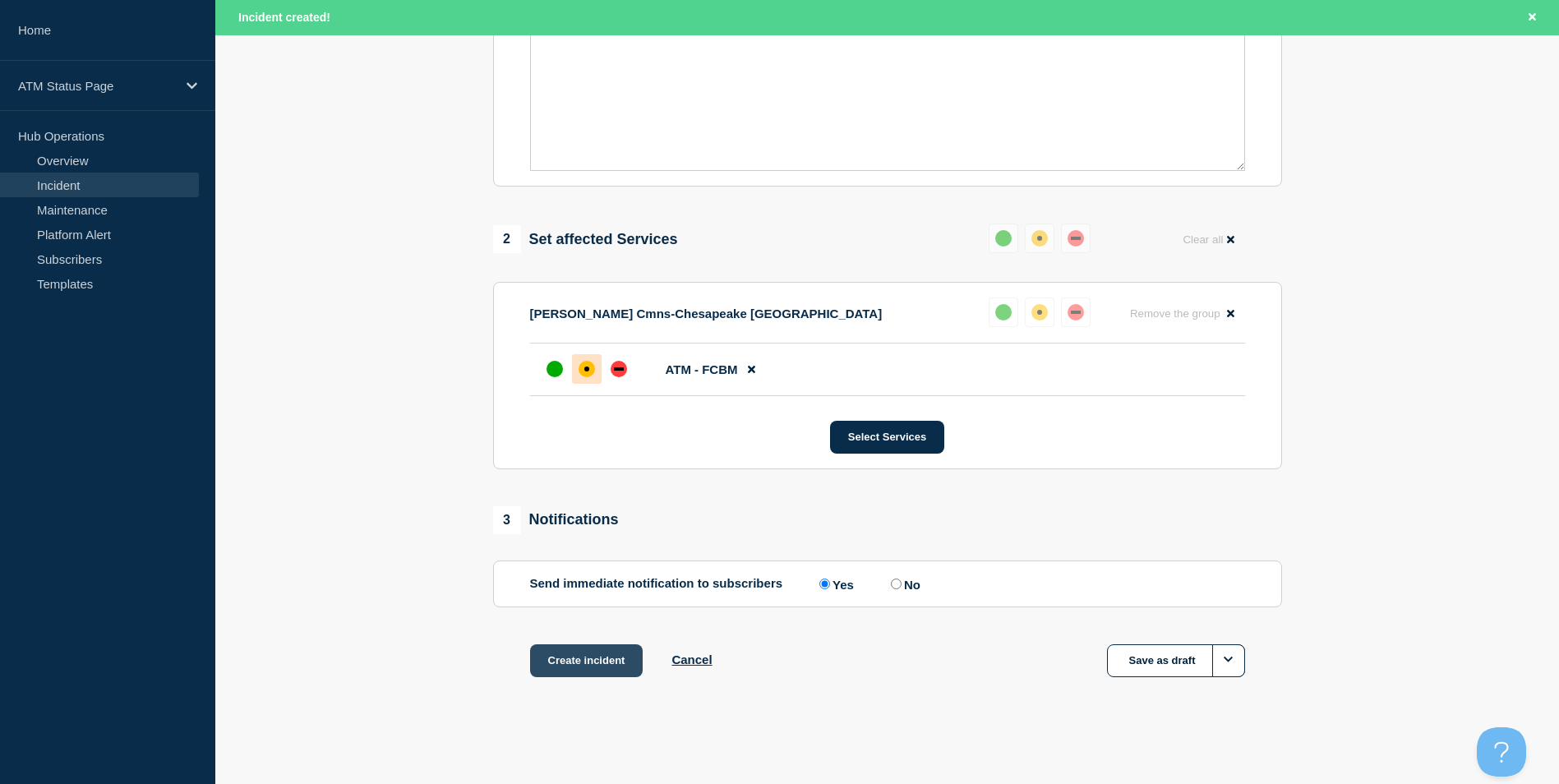
click at [599, 660] on button "Create incident" at bounding box center [587, 660] width 114 height 33
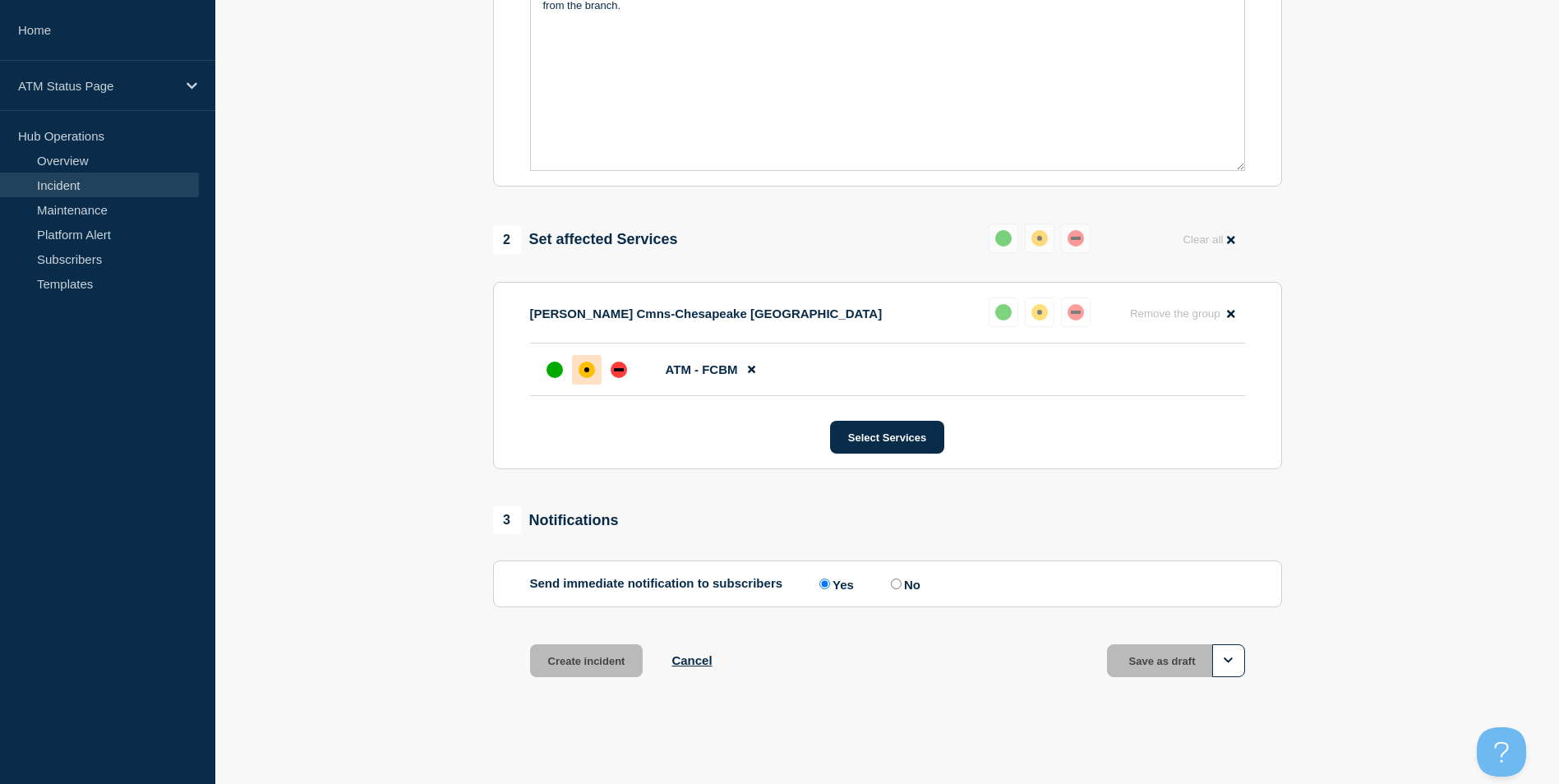
scroll to position [453, 0]
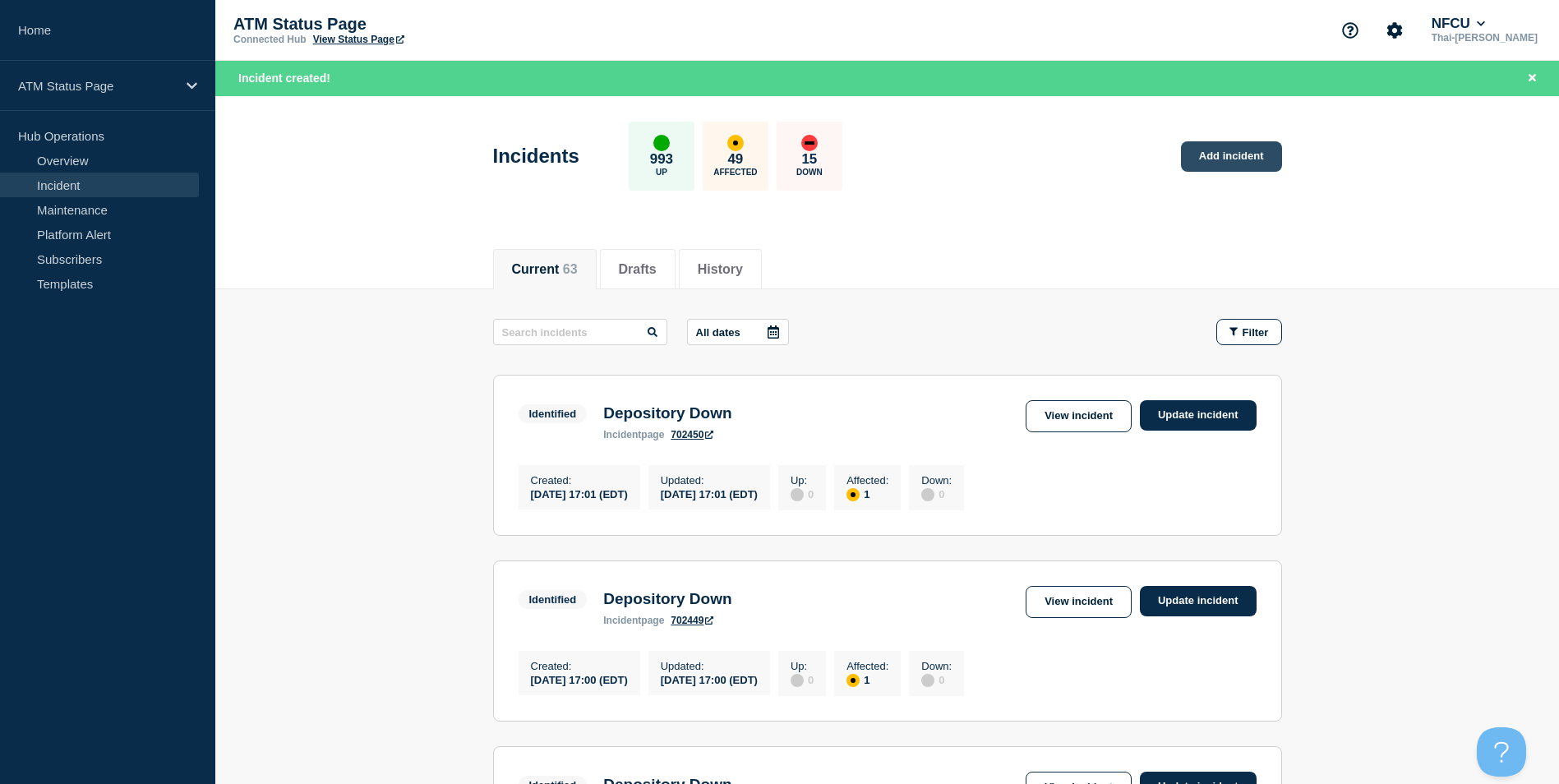
click at [1254, 167] on link "Add incident" at bounding box center [1232, 156] width 101 height 30
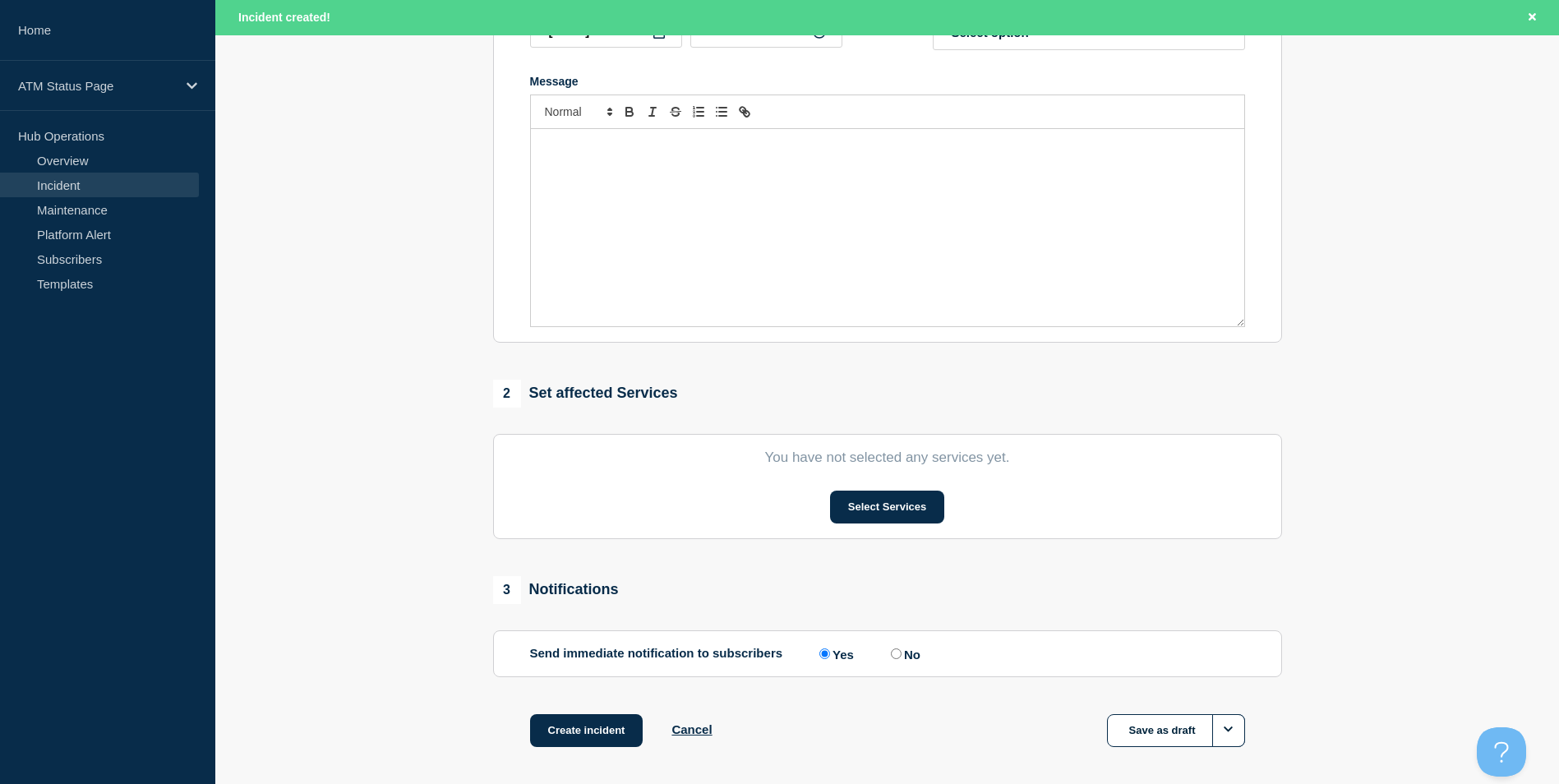
scroll to position [403, 0]
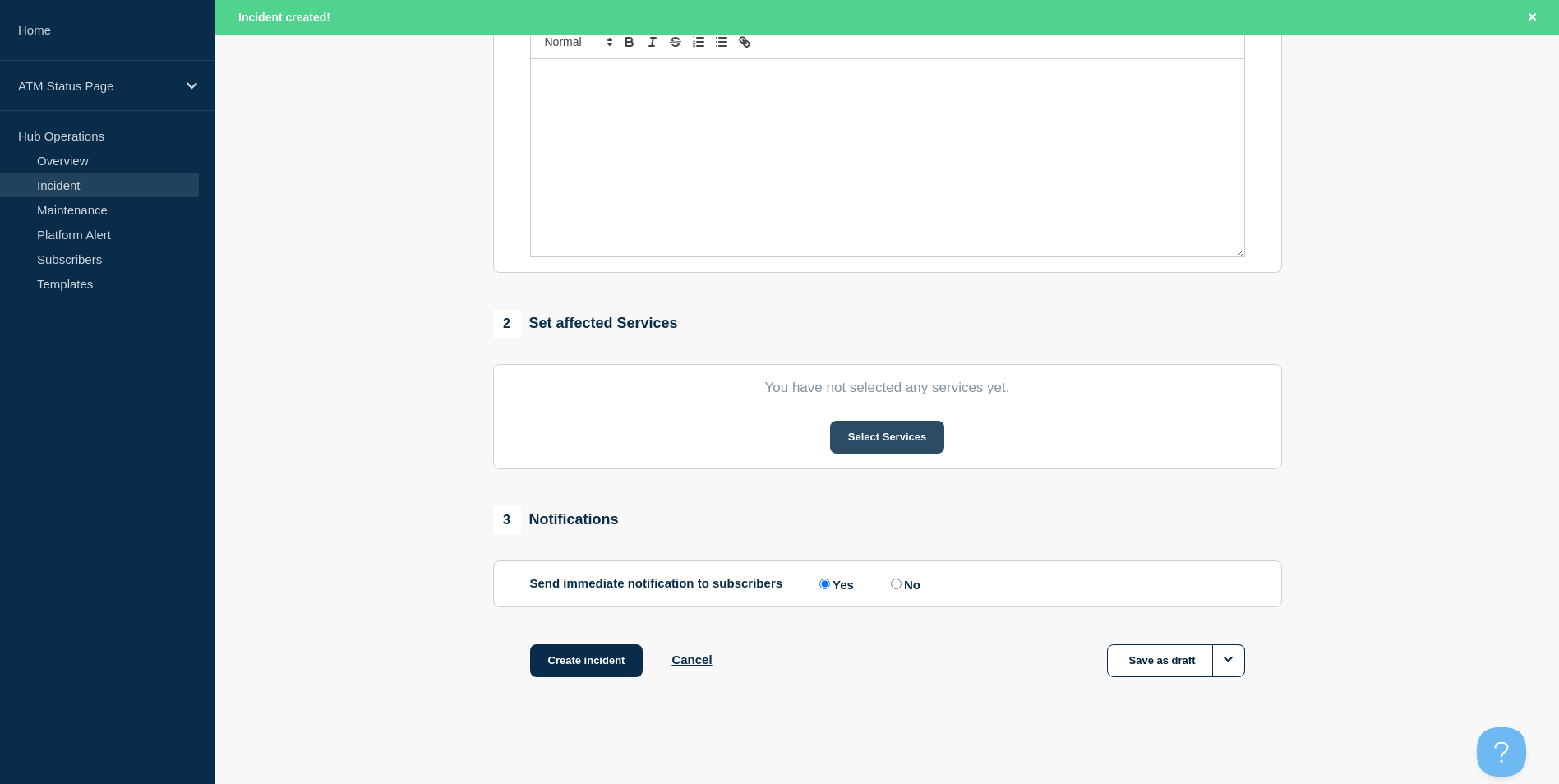
click at [885, 429] on button "Select Services" at bounding box center [888, 436] width 114 height 33
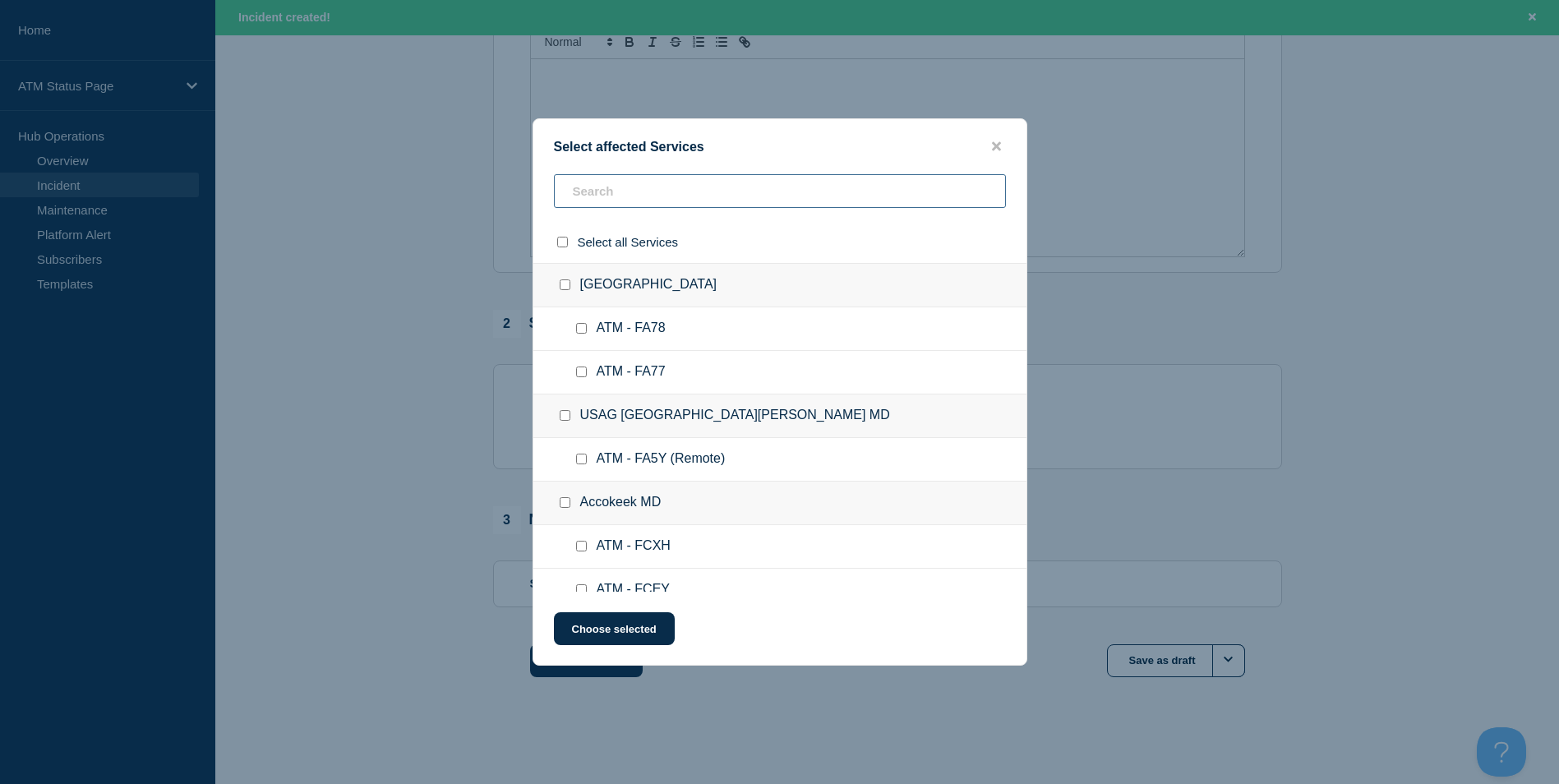
click at [694, 190] on input "text" at bounding box center [780, 191] width 452 height 34
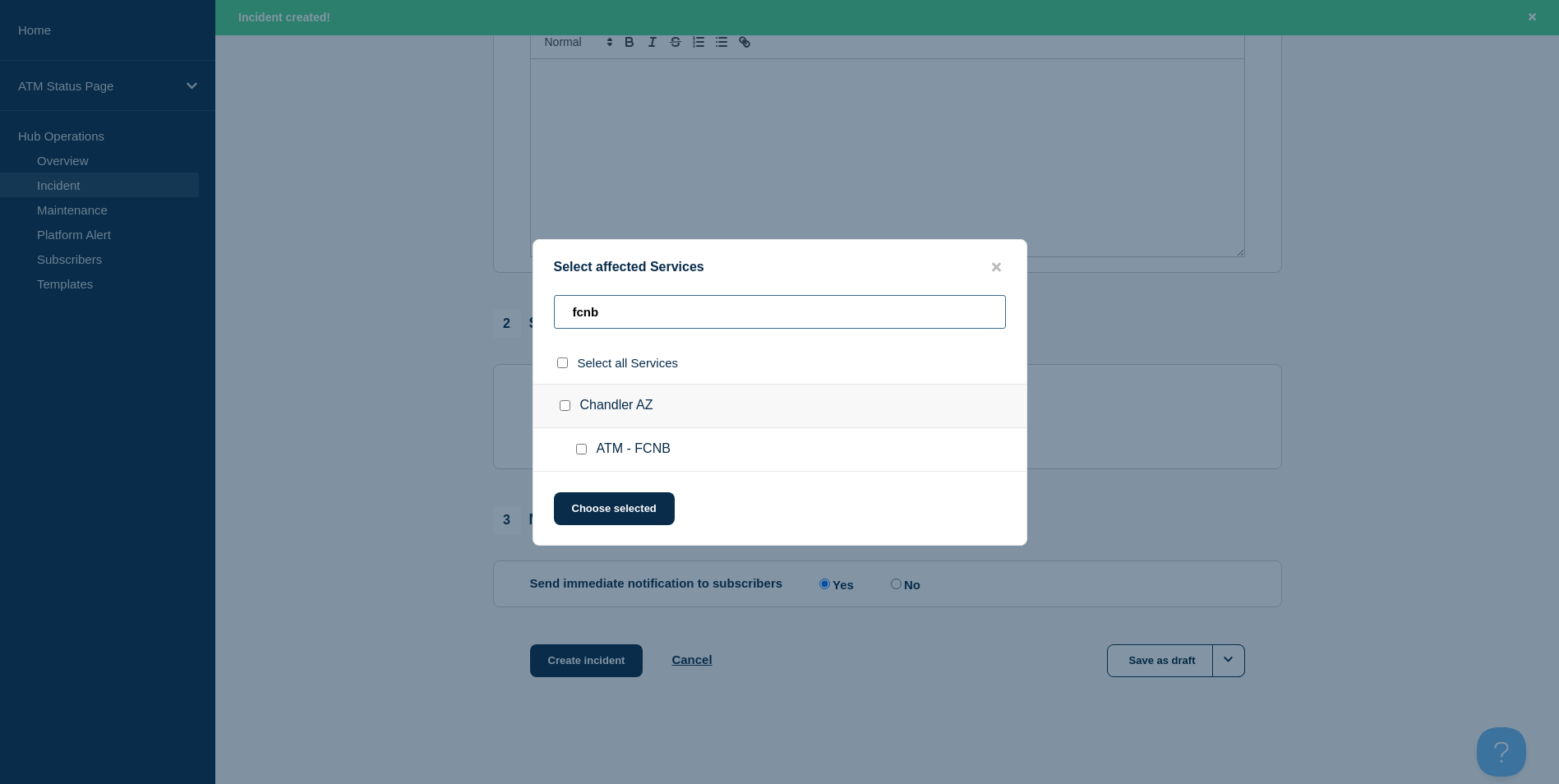
type input "fcnb"
click at [580, 448] on input "ATM - FCNB checkbox" at bounding box center [582, 449] width 11 height 11
checkbox input "true"
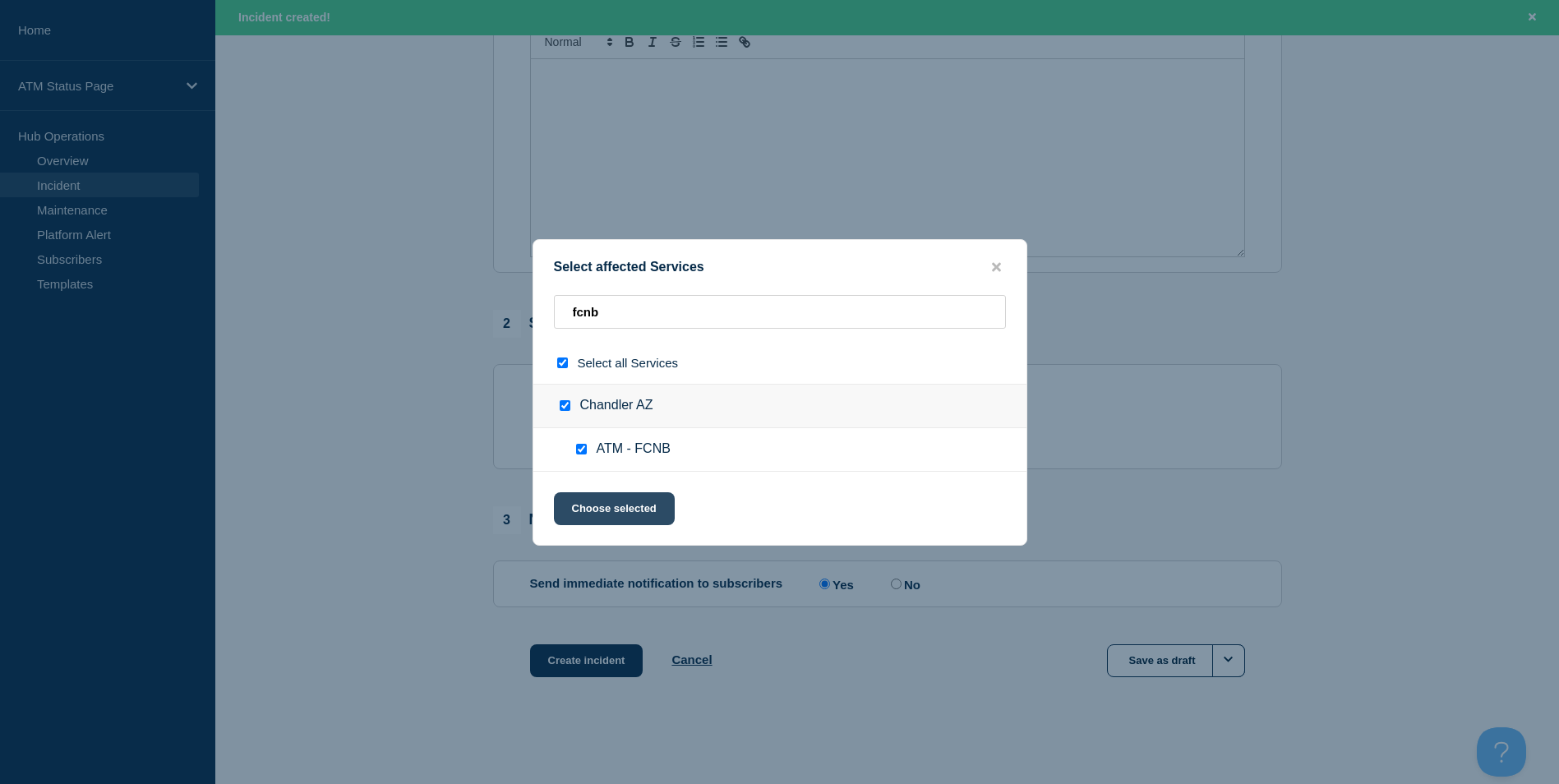
click at [612, 508] on button "Choose selected" at bounding box center [615, 508] width 121 height 33
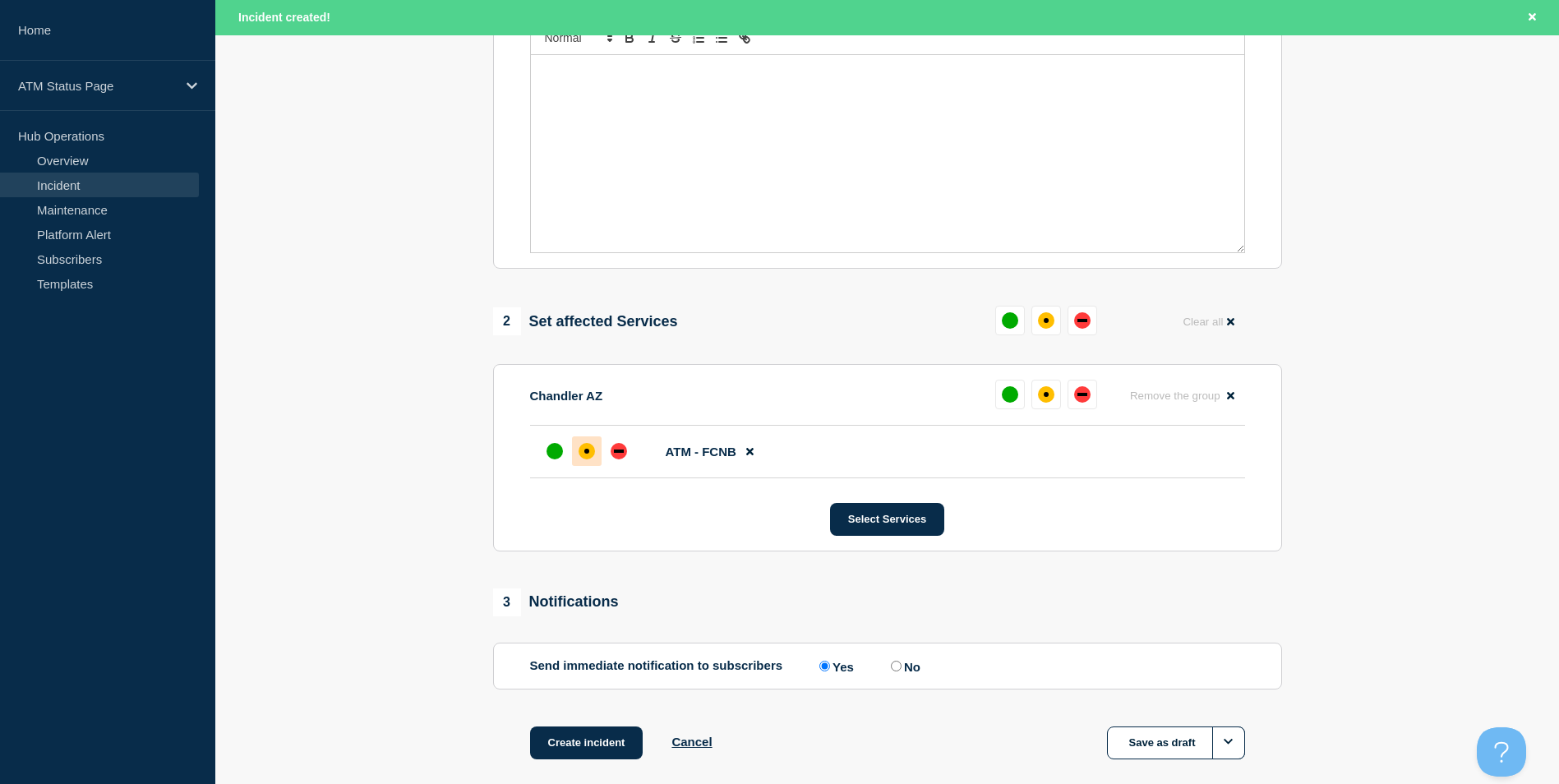
click at [591, 446] on div at bounding box center [586, 451] width 29 height 29
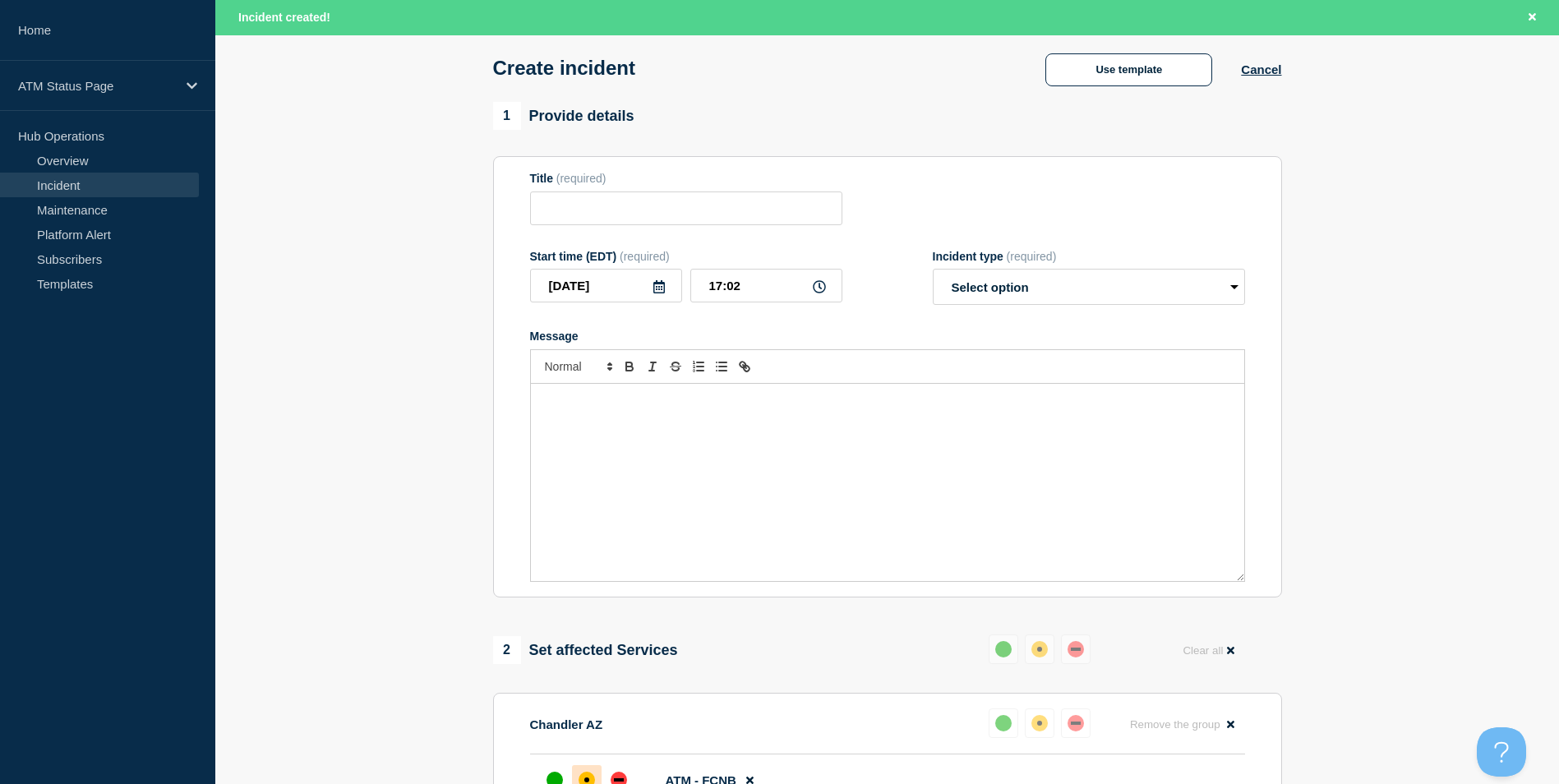
scroll to position [0, 0]
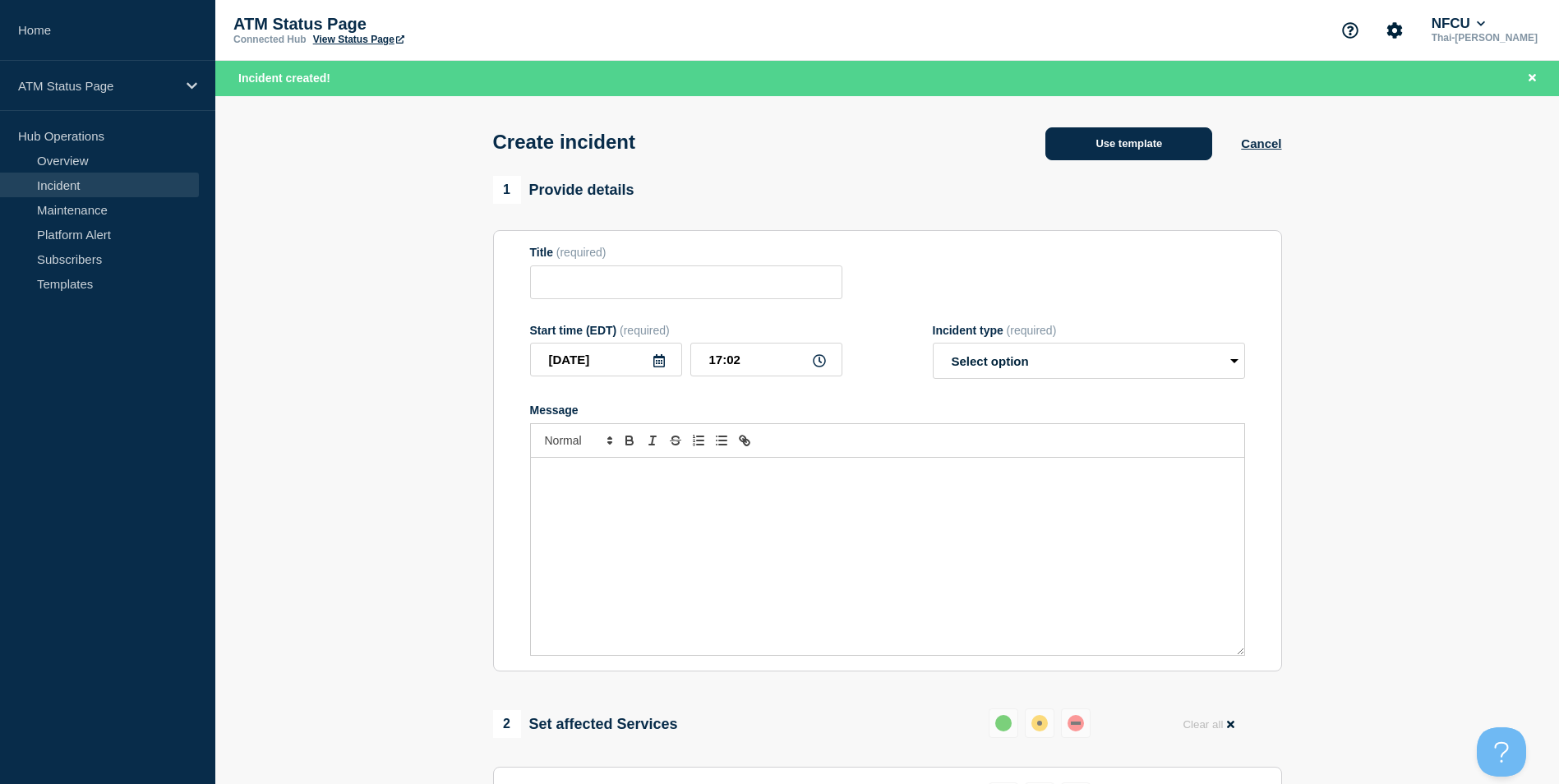
click at [1178, 141] on button "Use template" at bounding box center [1129, 143] width 167 height 33
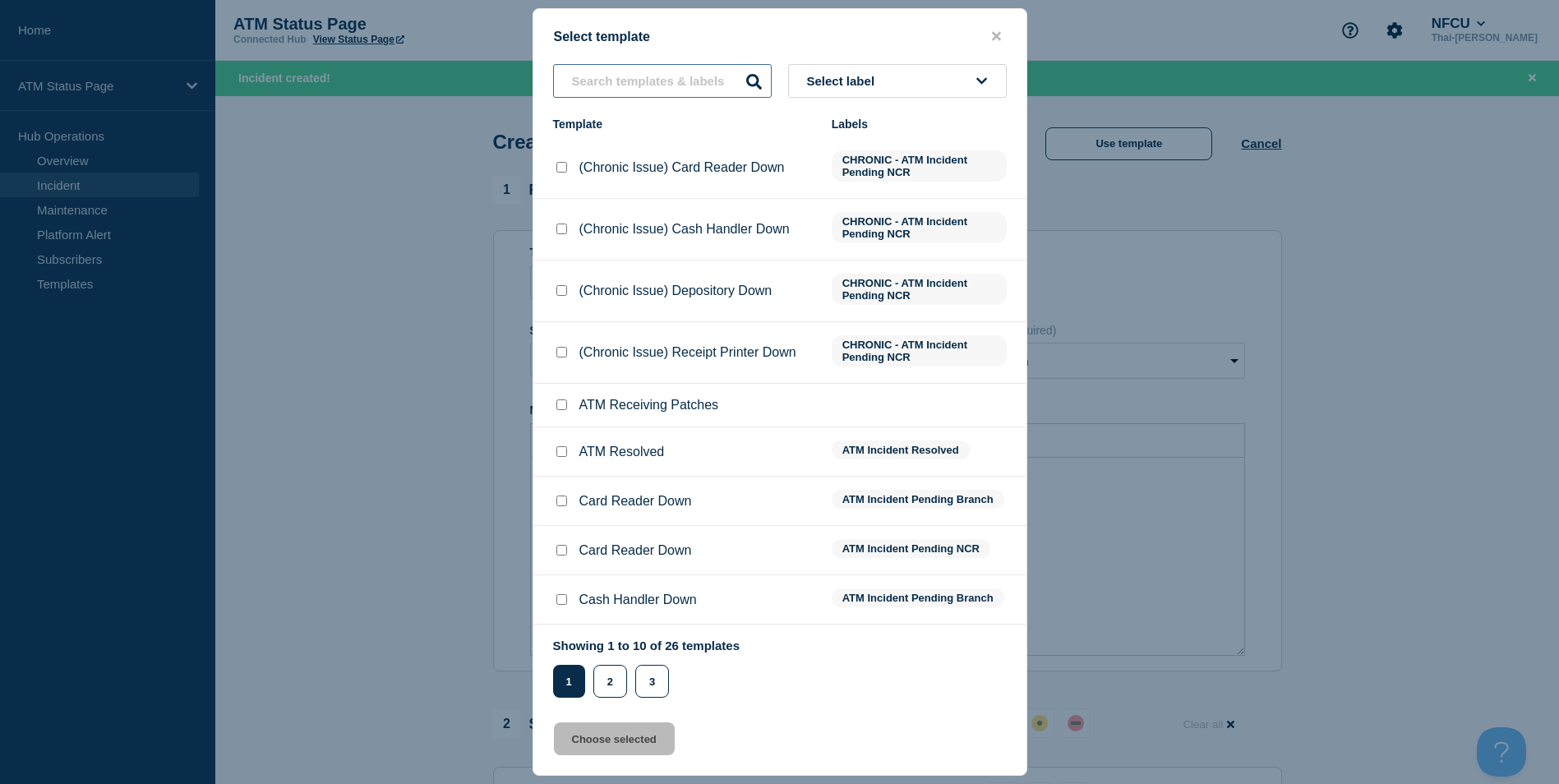
click at [670, 92] on input "text" at bounding box center [663, 81] width 219 height 34
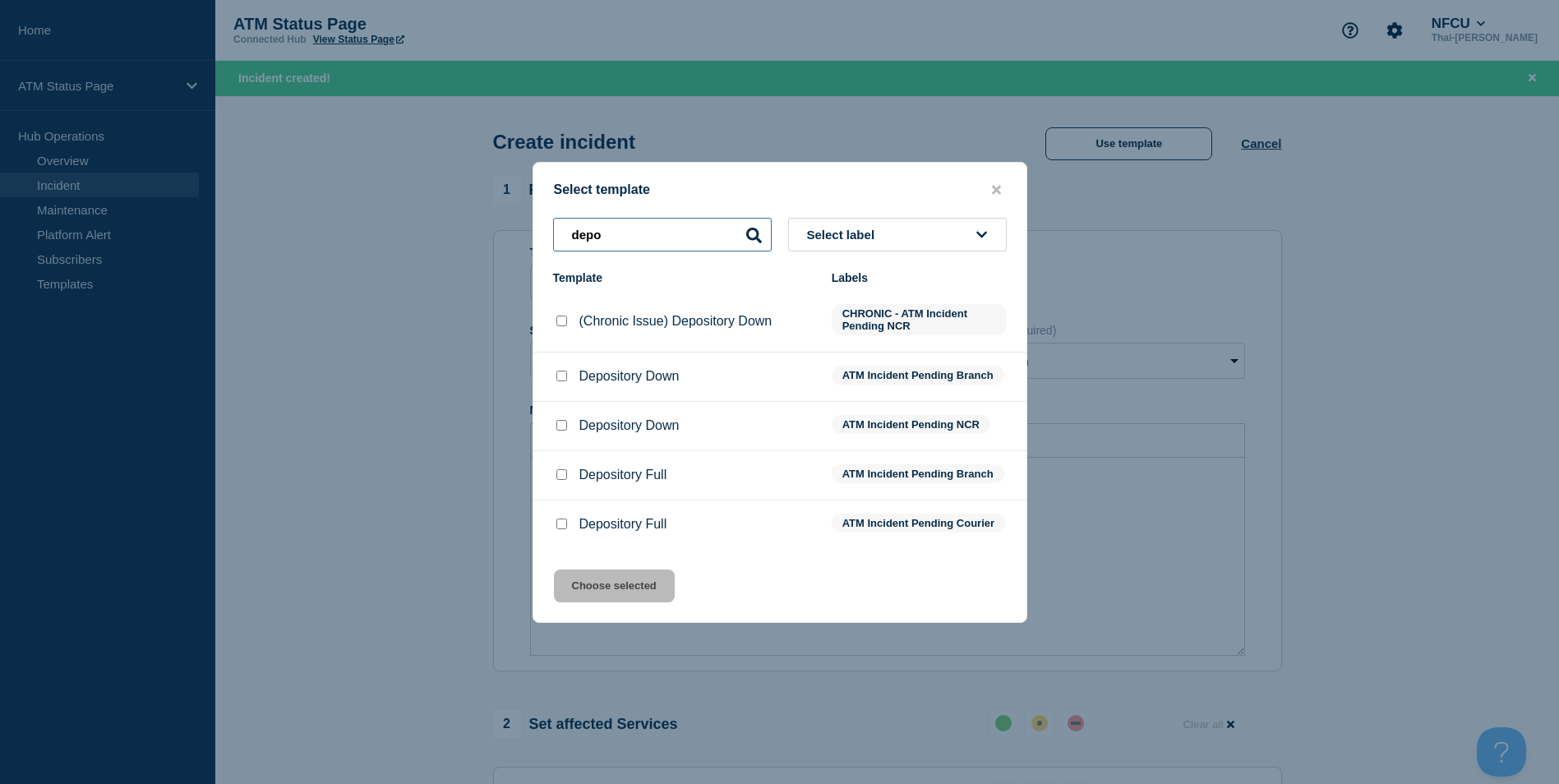
type input "depo"
click at [559, 372] on input "Depository Down checkbox" at bounding box center [562, 376] width 11 height 11
checkbox input "true"
click at [633, 598] on button "Choose selected" at bounding box center [615, 586] width 121 height 33
type input "Depository Down"
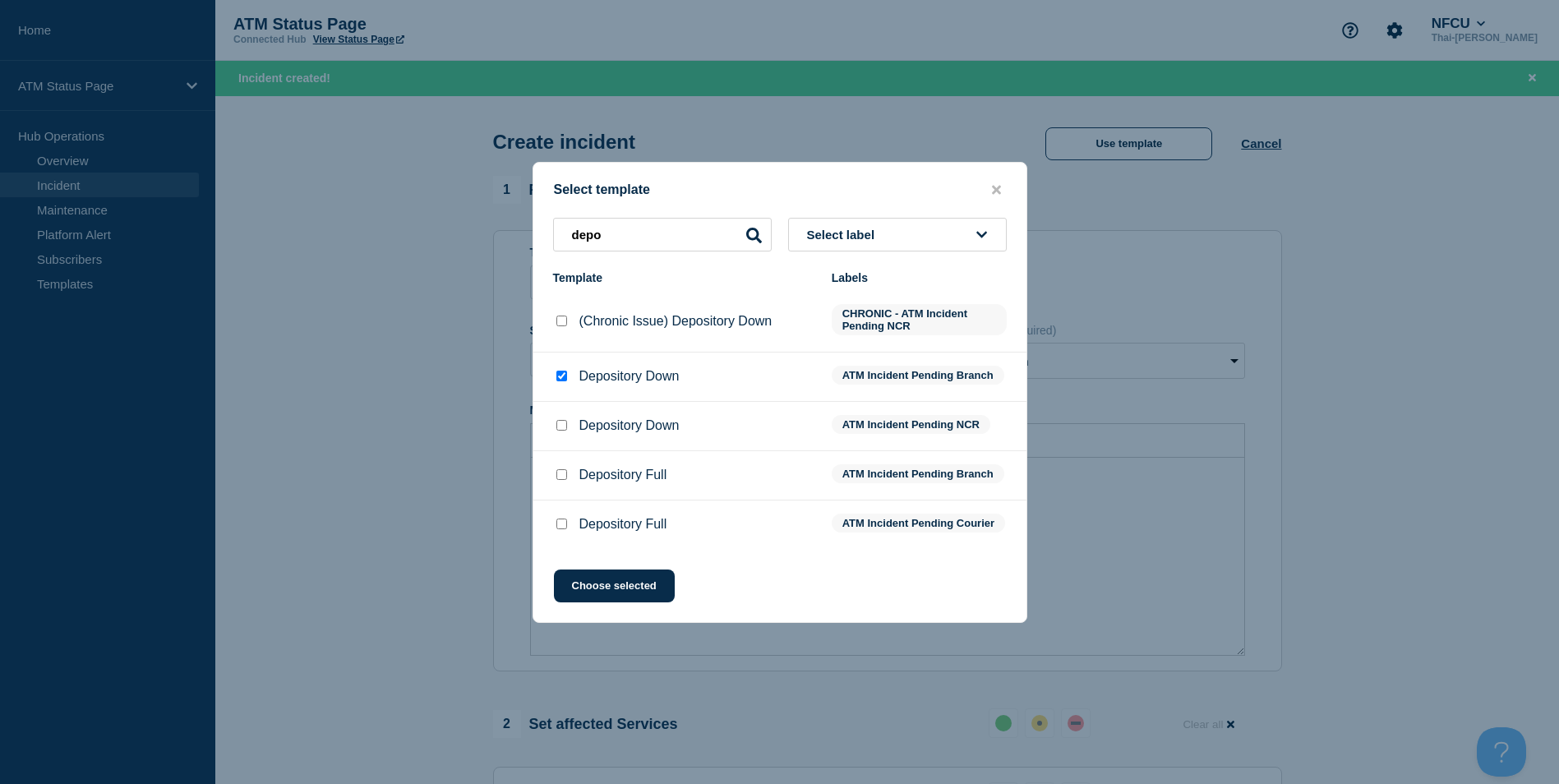
select select "identified"
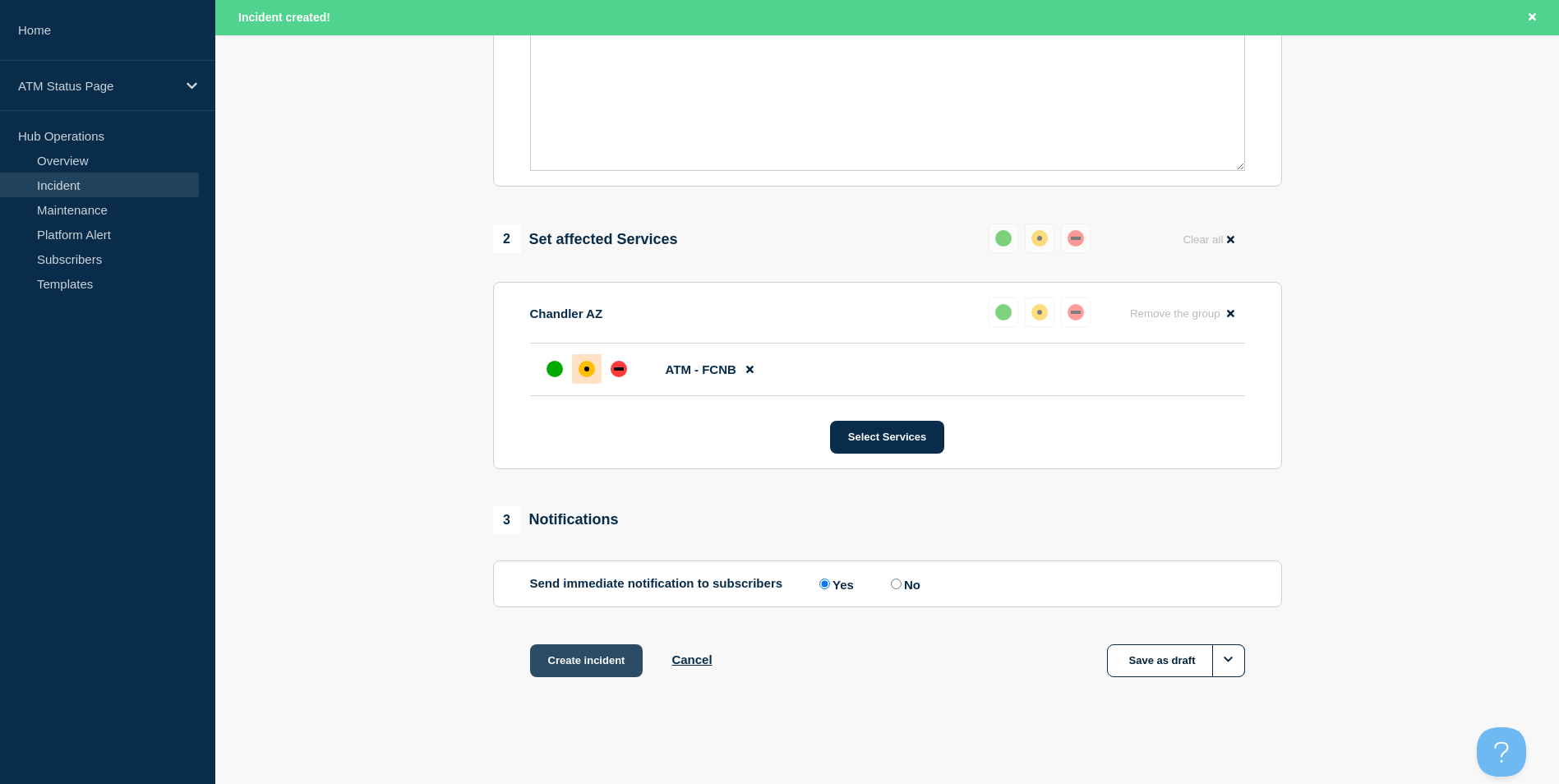
click at [614, 656] on button "Create incident" at bounding box center [587, 660] width 114 height 33
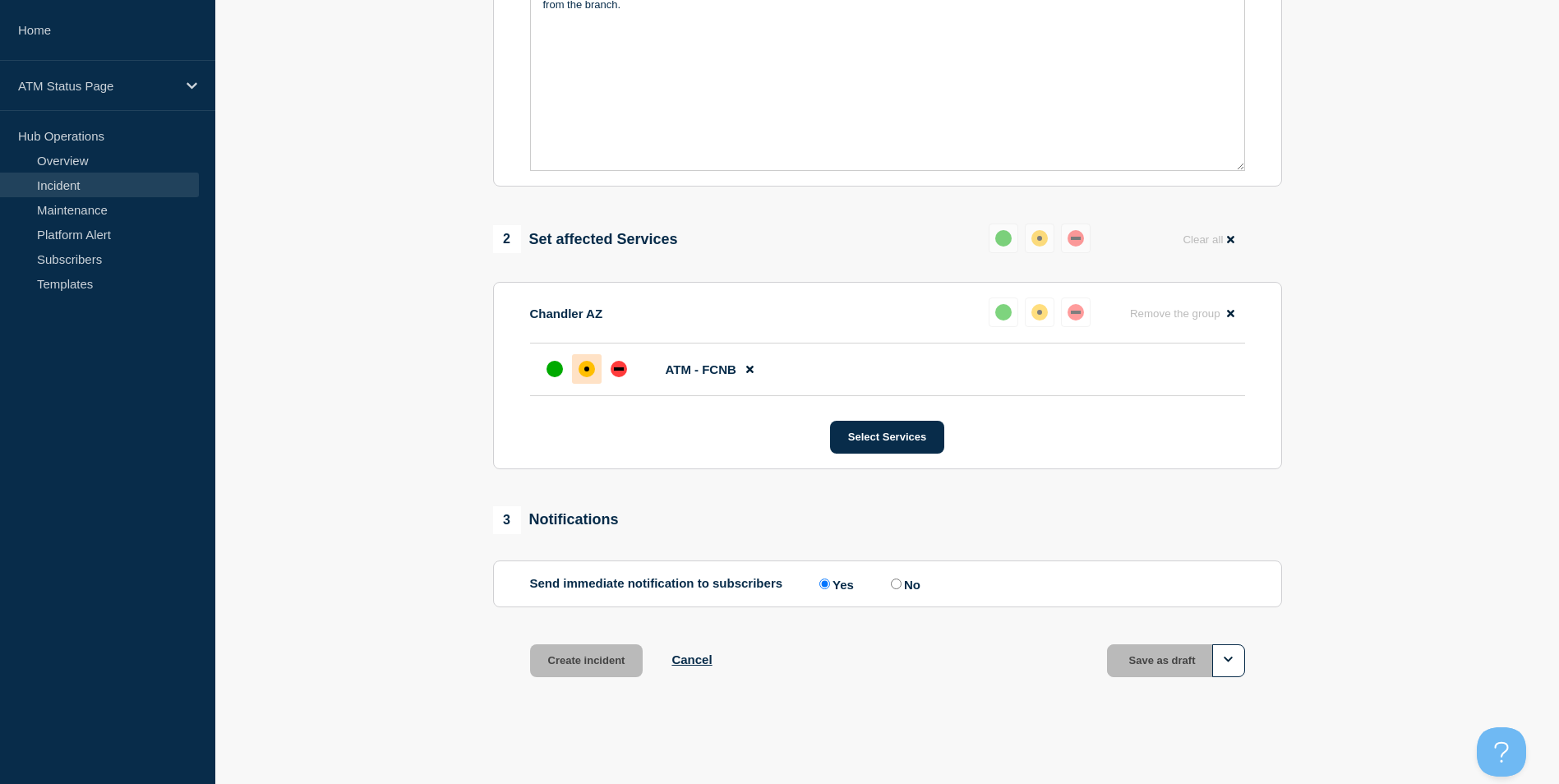
scroll to position [453, 0]
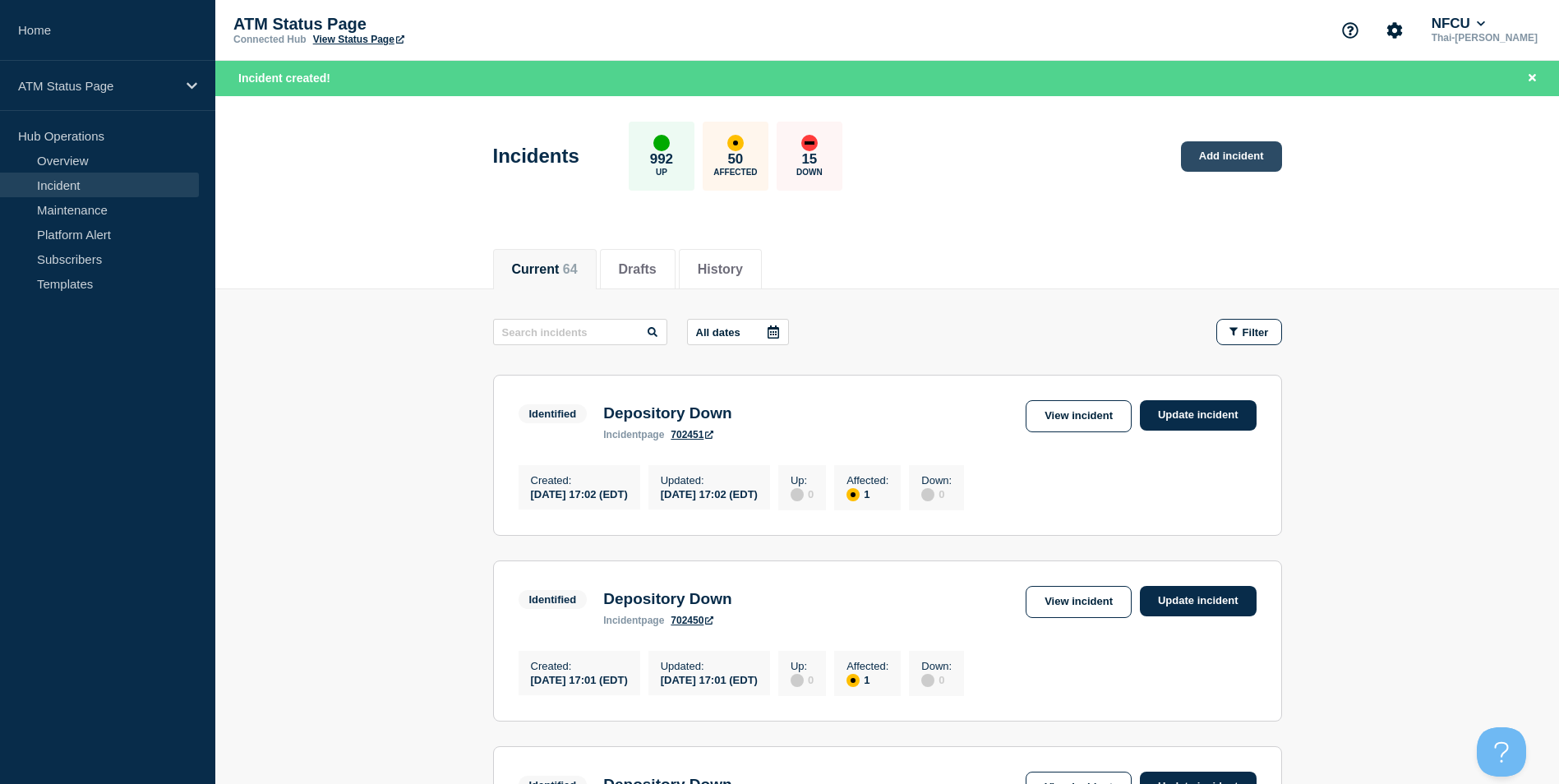
click at [1210, 161] on link "Add incident" at bounding box center [1232, 156] width 101 height 30
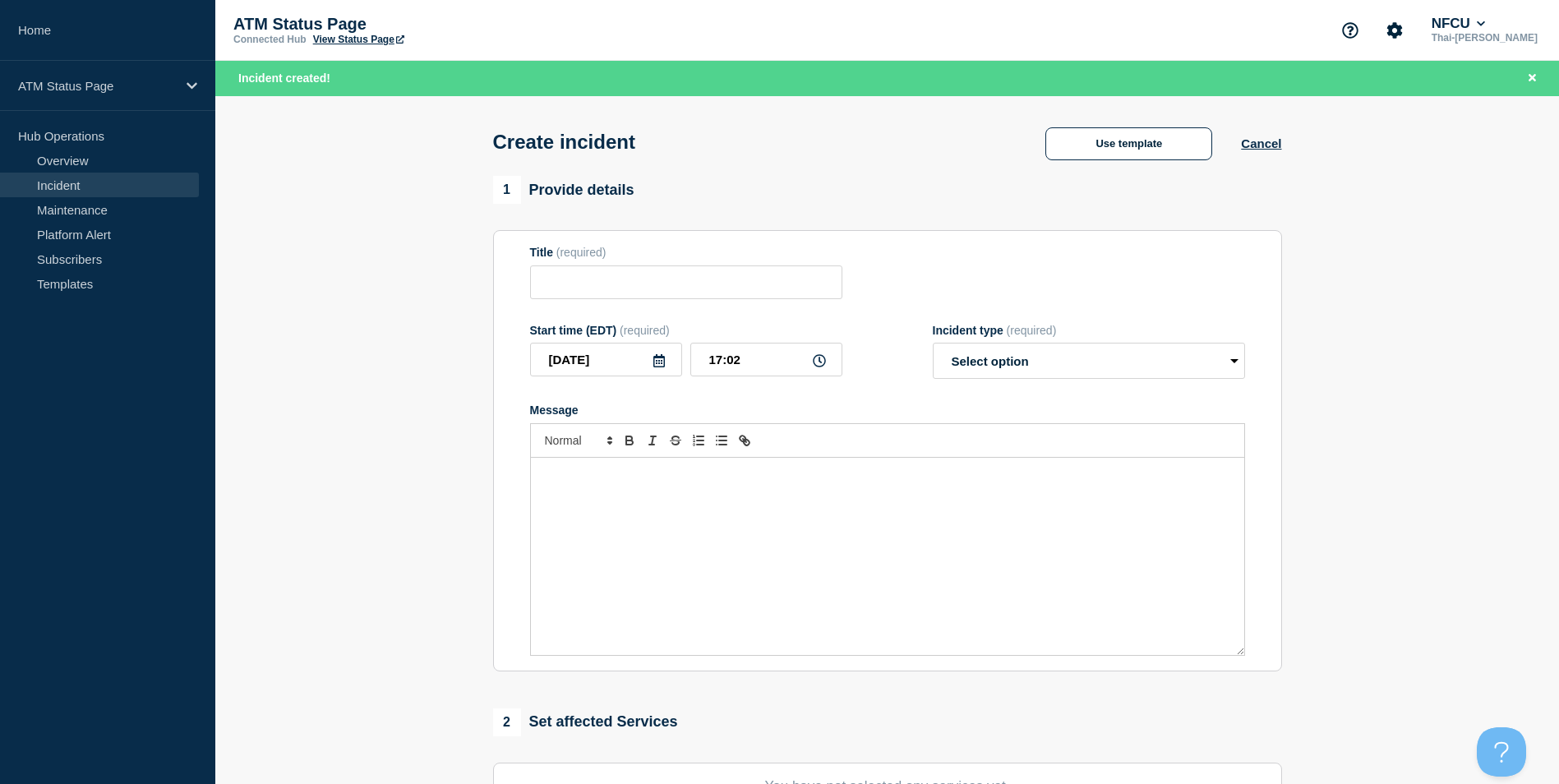
scroll to position [403, 0]
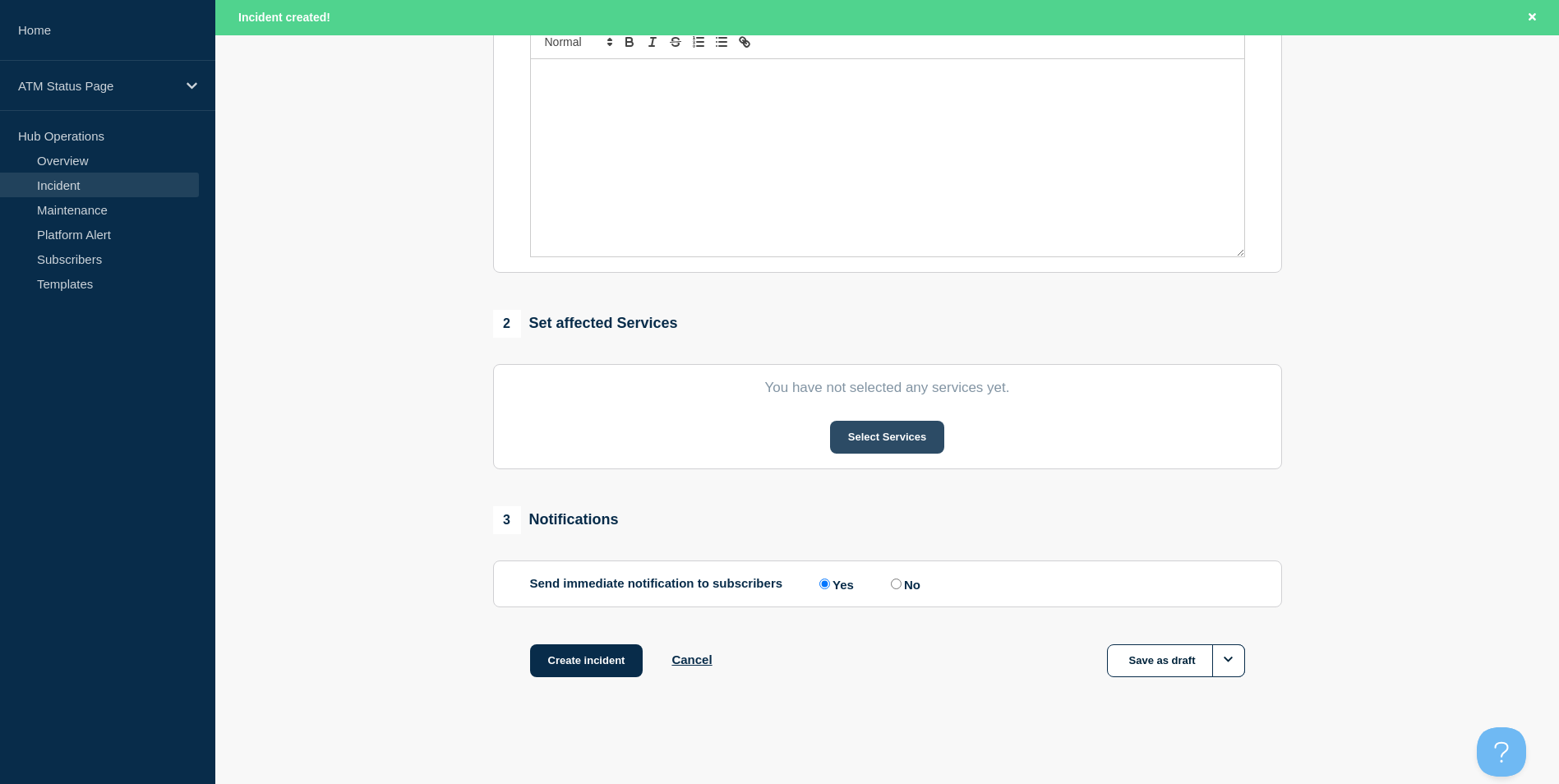
click at [903, 425] on button "Select Services" at bounding box center [888, 436] width 114 height 33
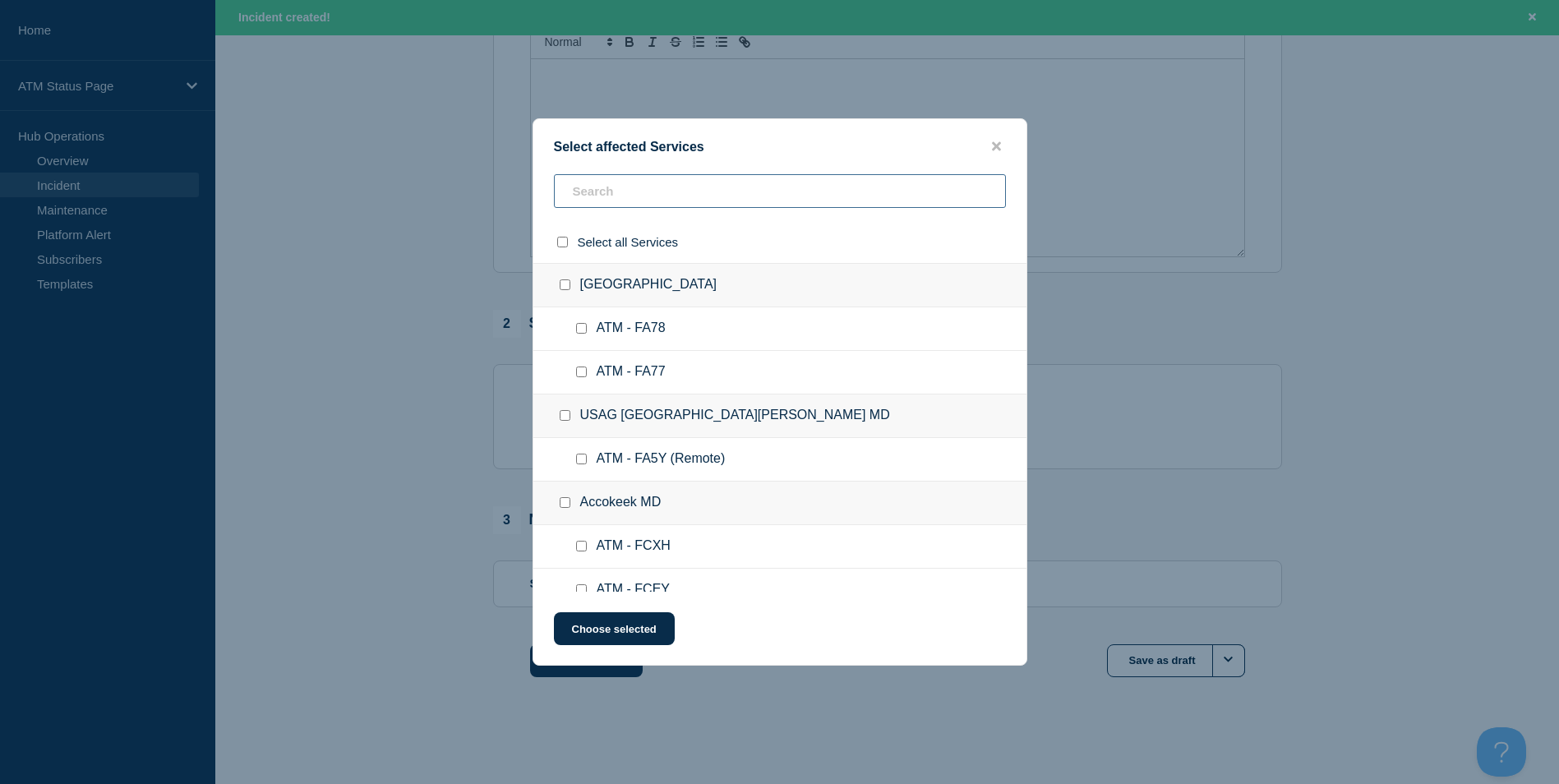
click at [671, 182] on input "text" at bounding box center [780, 191] width 452 height 34
type input "fac"
checkbox input "true"
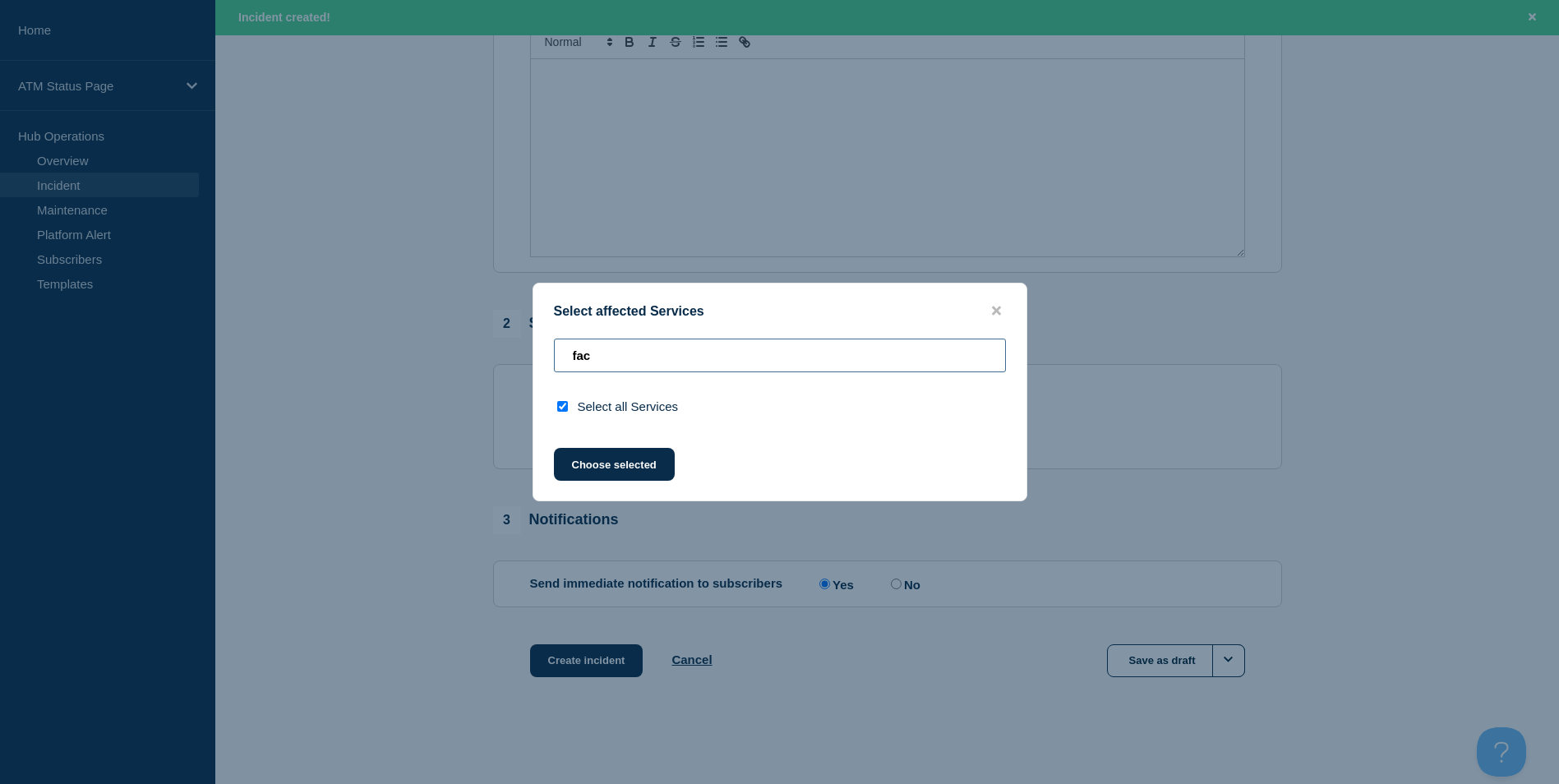
type input "fa"
checkbox input "false"
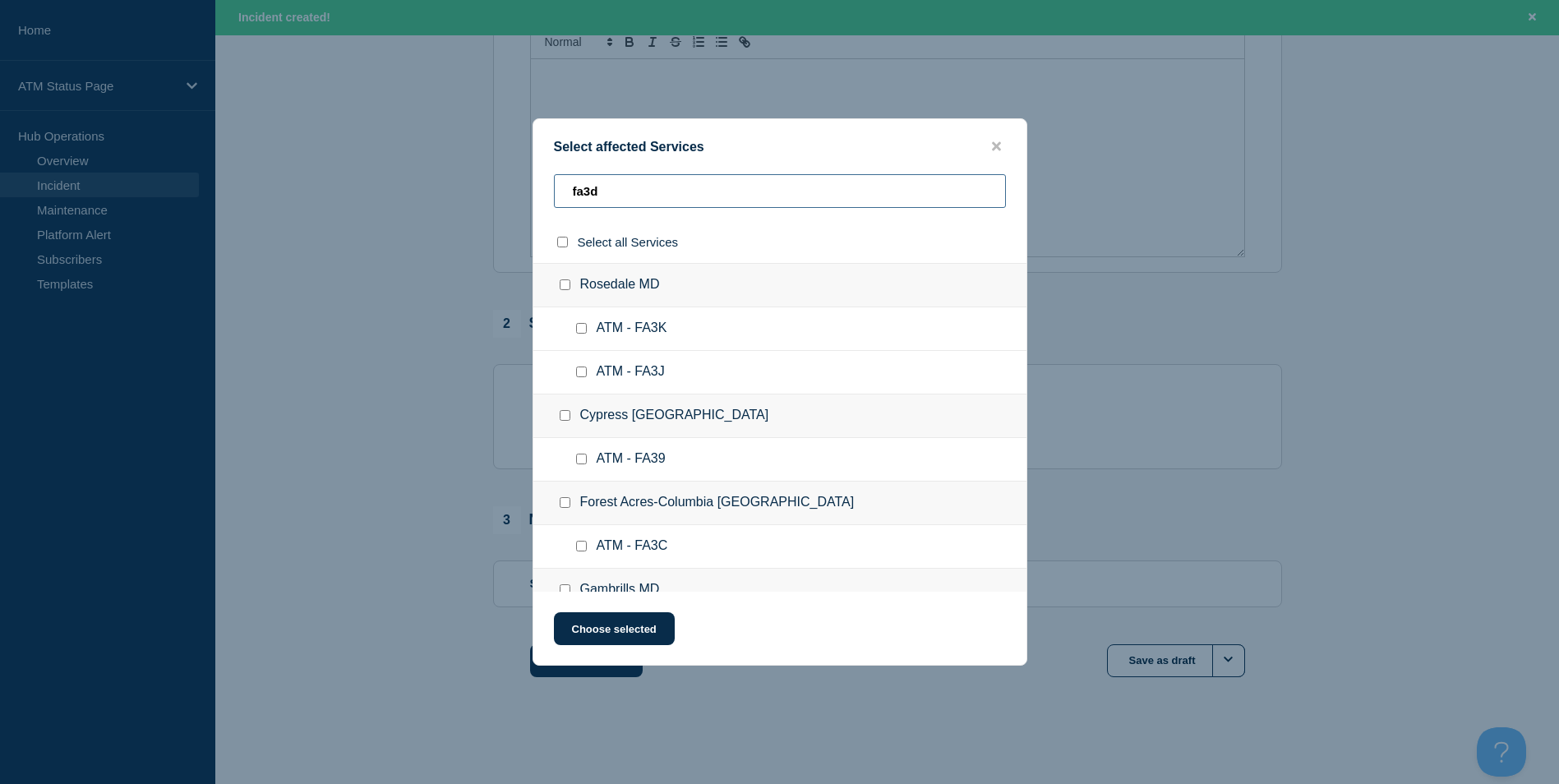
type input "fa3dc"
checkbox input "true"
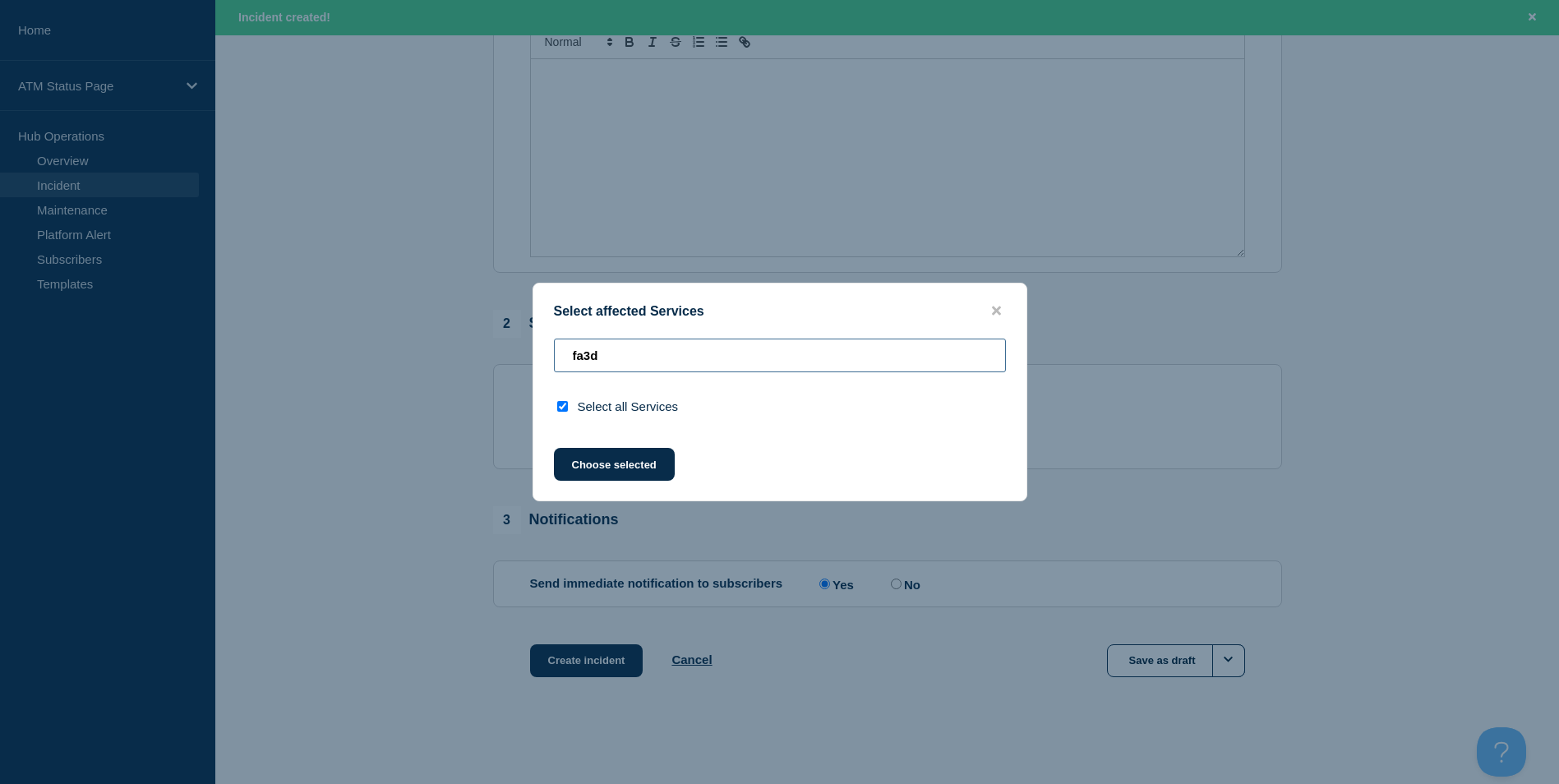
type input "fa3"
checkbox input "false"
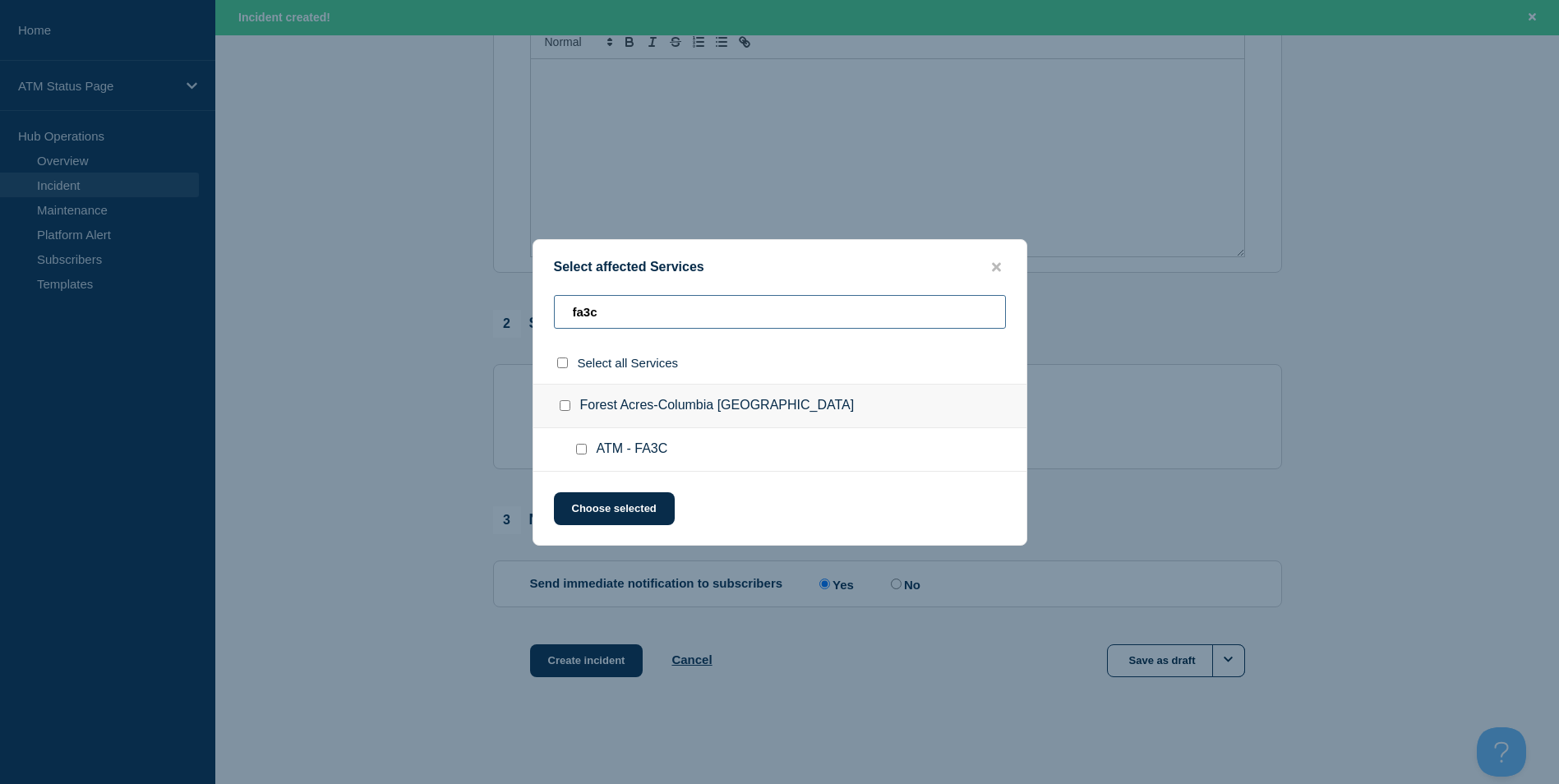
type input "fa3c"
click at [589, 451] on div at bounding box center [584, 449] width 24 height 16
click at [575, 451] on div at bounding box center [584, 449] width 24 height 16
click at [578, 451] on input "ATM - FA3C checkbox" at bounding box center [582, 449] width 11 height 11
checkbox input "true"
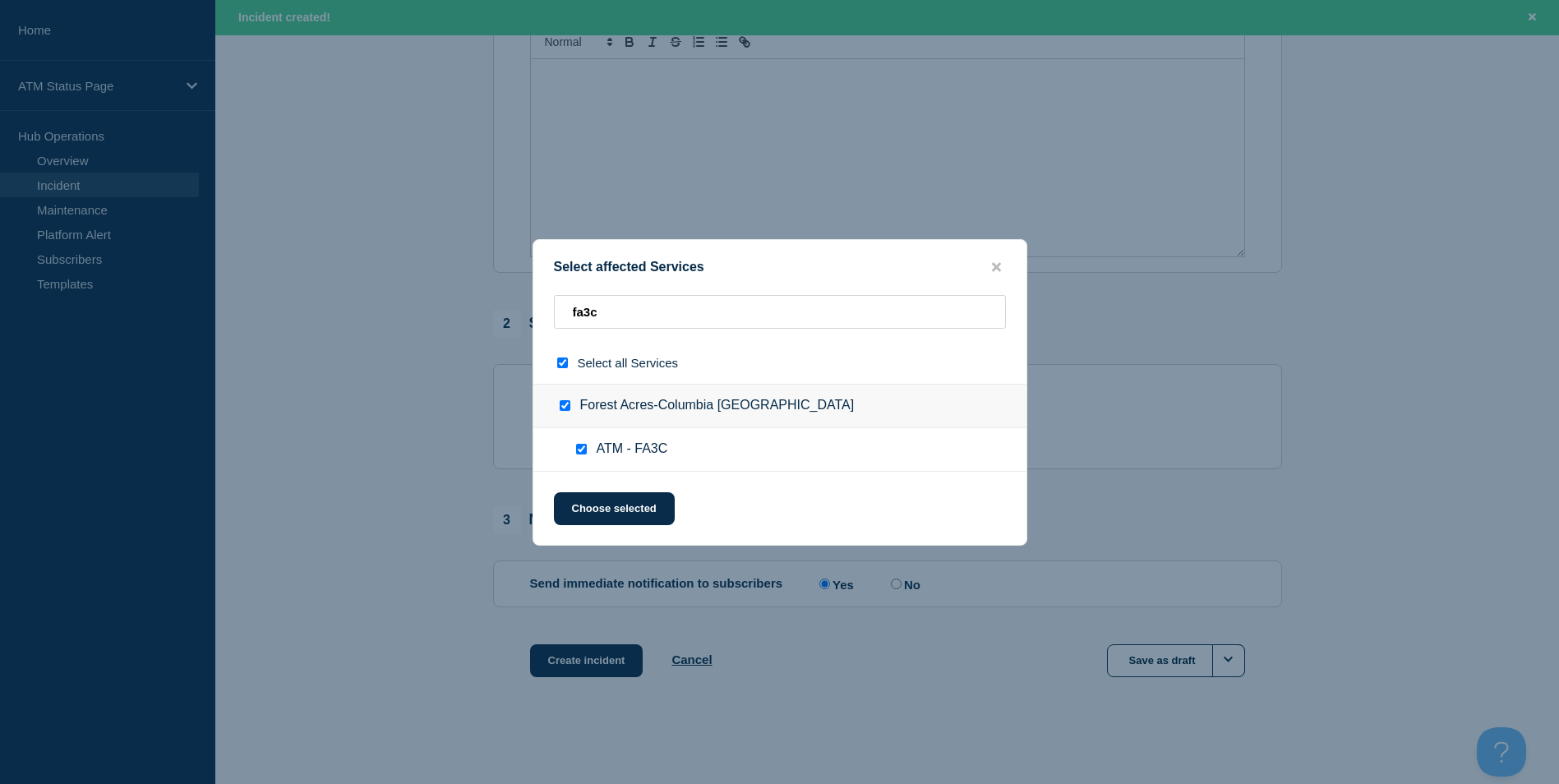
checkbox input "true"
click at [614, 506] on button "Choose selected" at bounding box center [615, 508] width 121 height 33
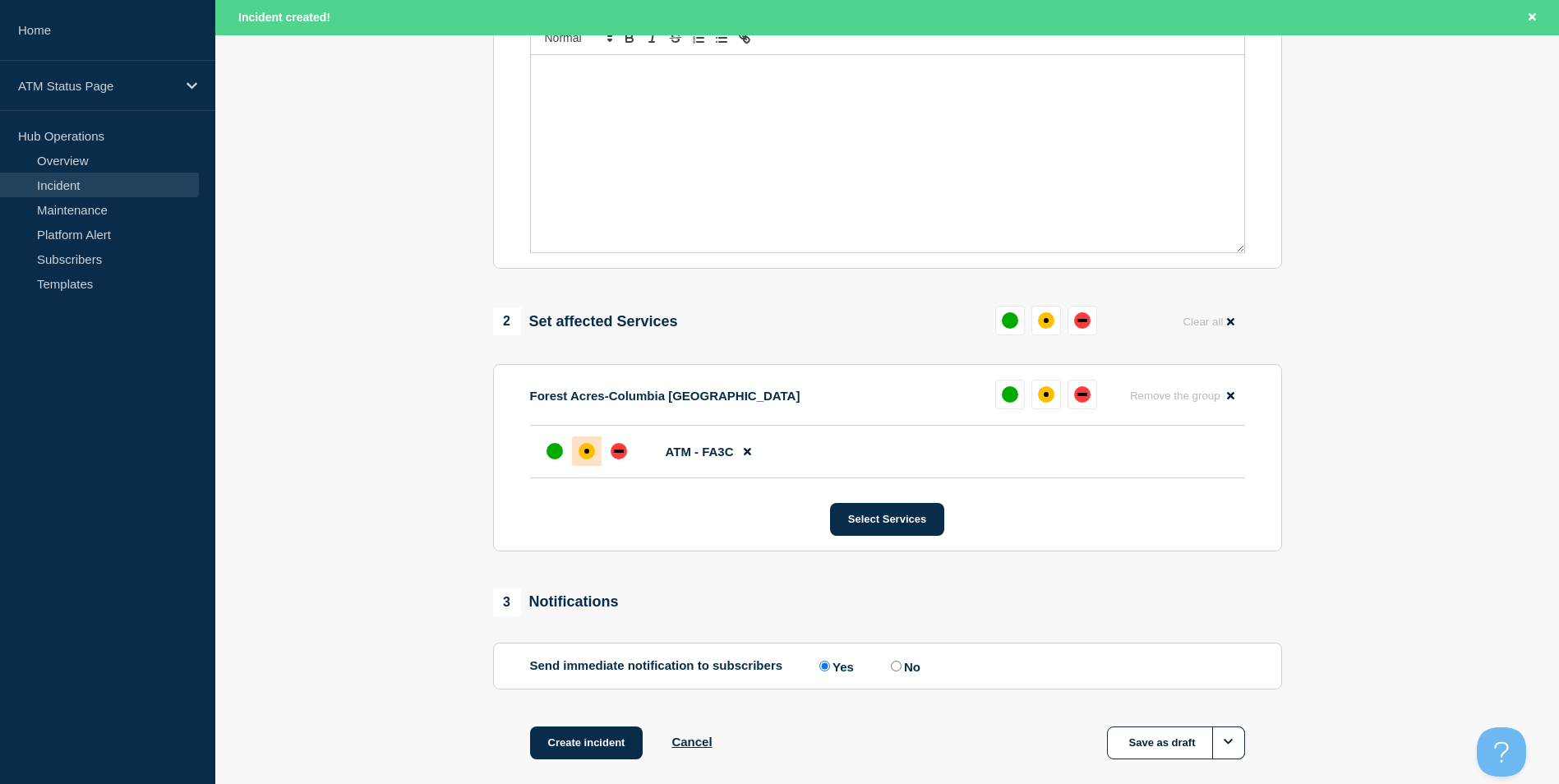
click at [600, 466] on div at bounding box center [586, 451] width 93 height 29
click at [591, 454] on div "affected" at bounding box center [587, 451] width 16 height 16
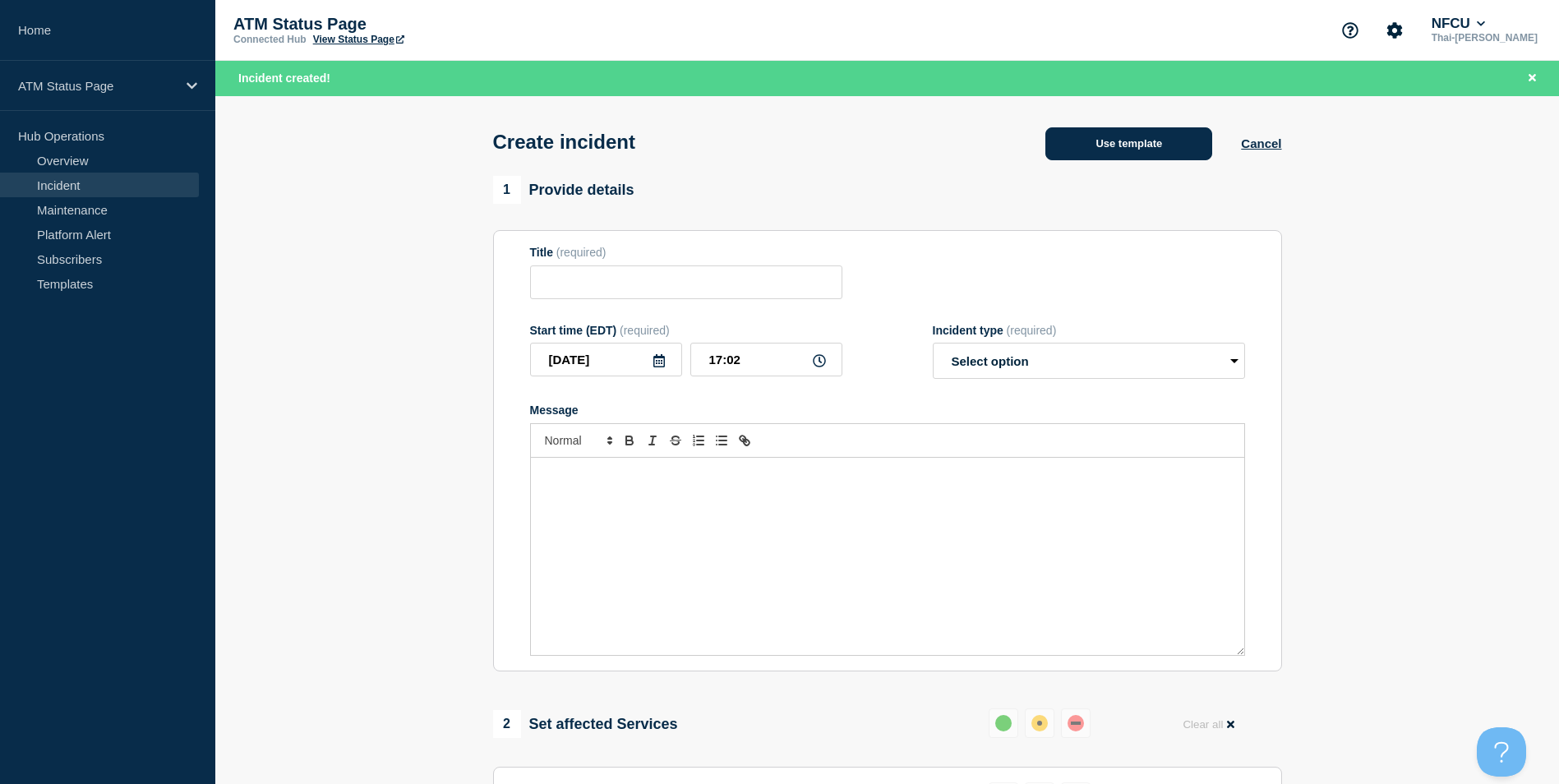
click at [1145, 149] on button "Use template" at bounding box center [1129, 143] width 167 height 33
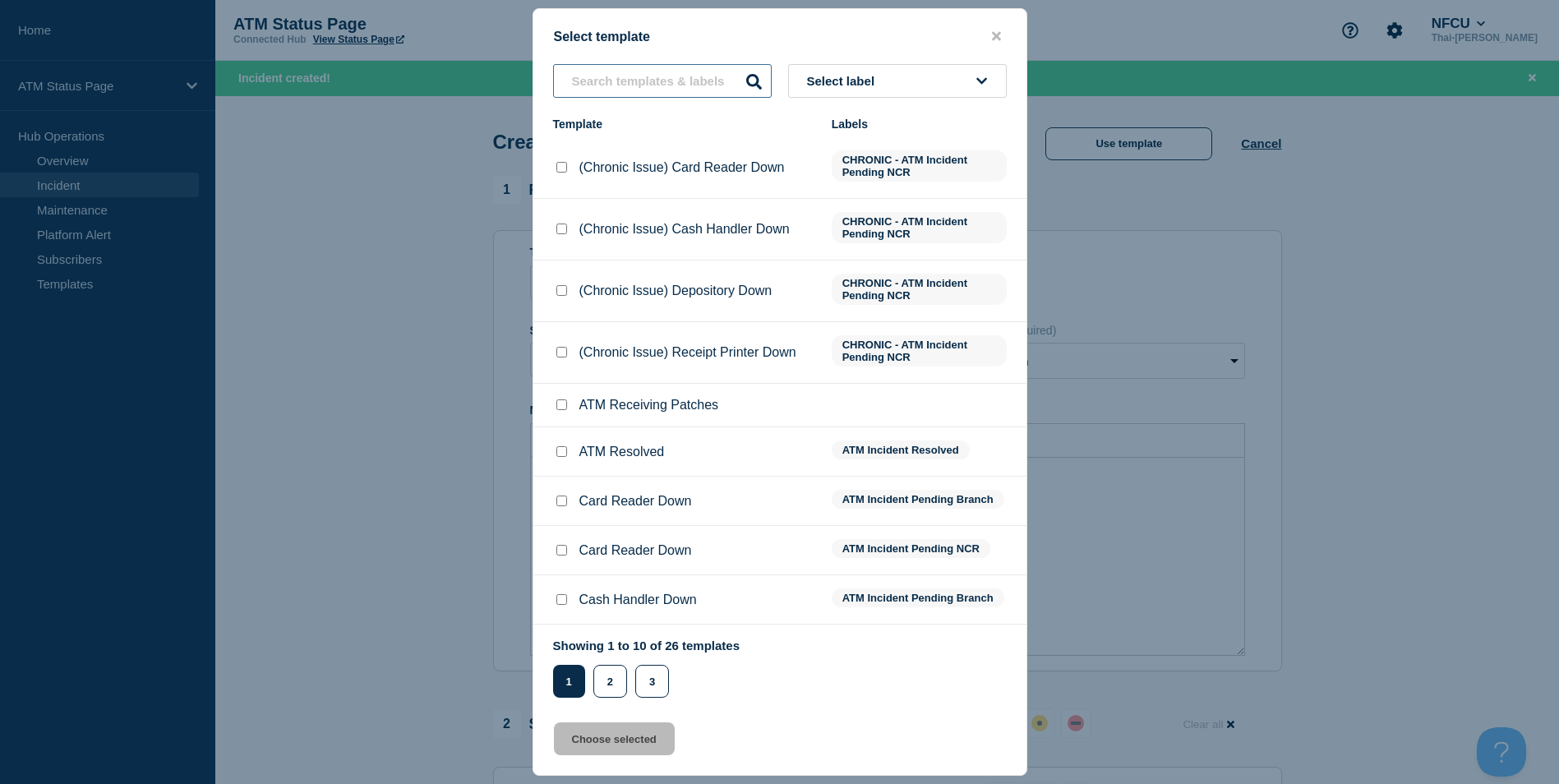
click at [628, 88] on input "text" at bounding box center [663, 81] width 219 height 34
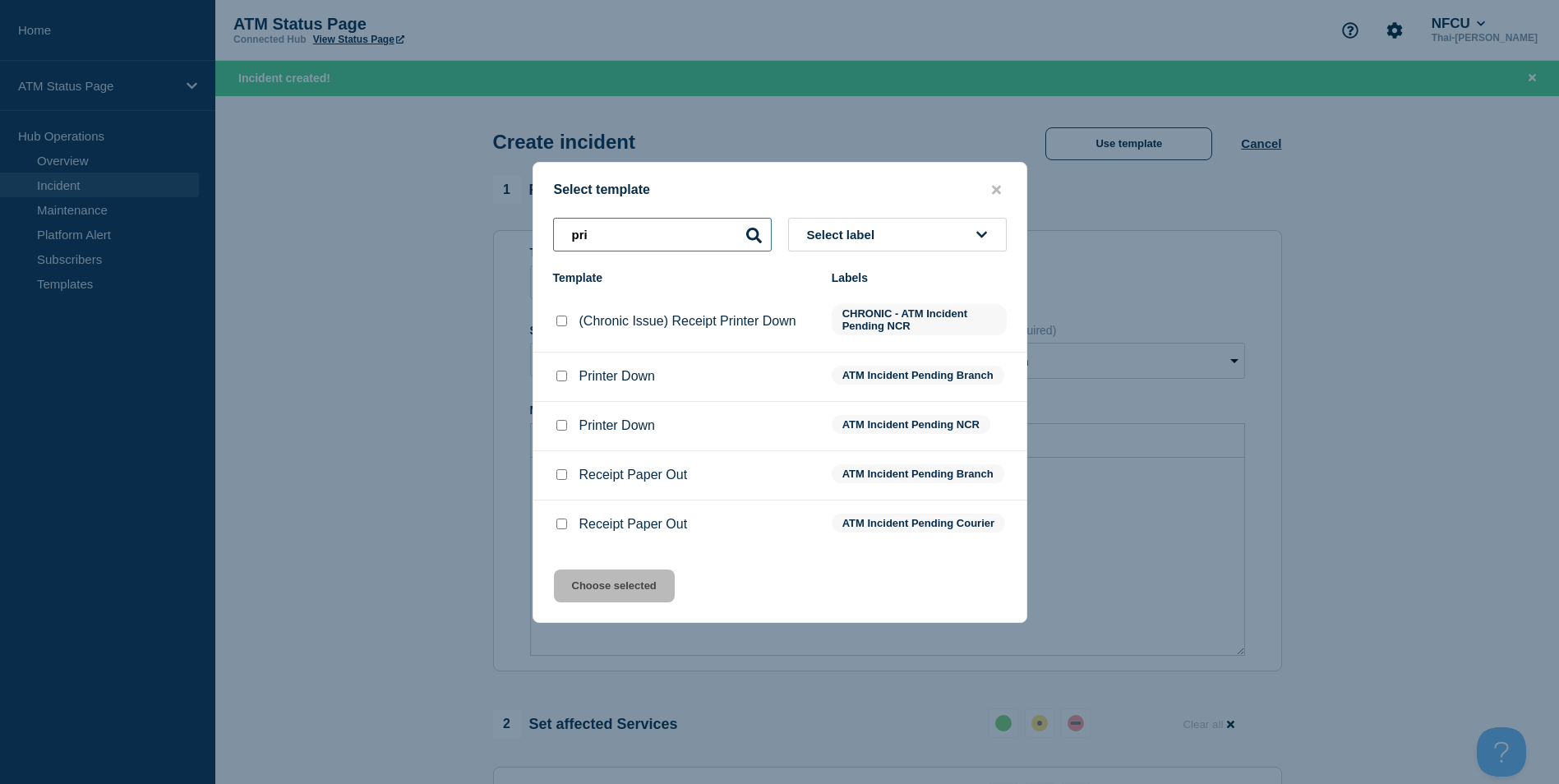
type input "pri"
click at [559, 374] on input "Printer Down checkbox" at bounding box center [562, 376] width 11 height 11
checkbox input "true"
click at [631, 602] on button "Choose selected" at bounding box center [615, 586] width 121 height 33
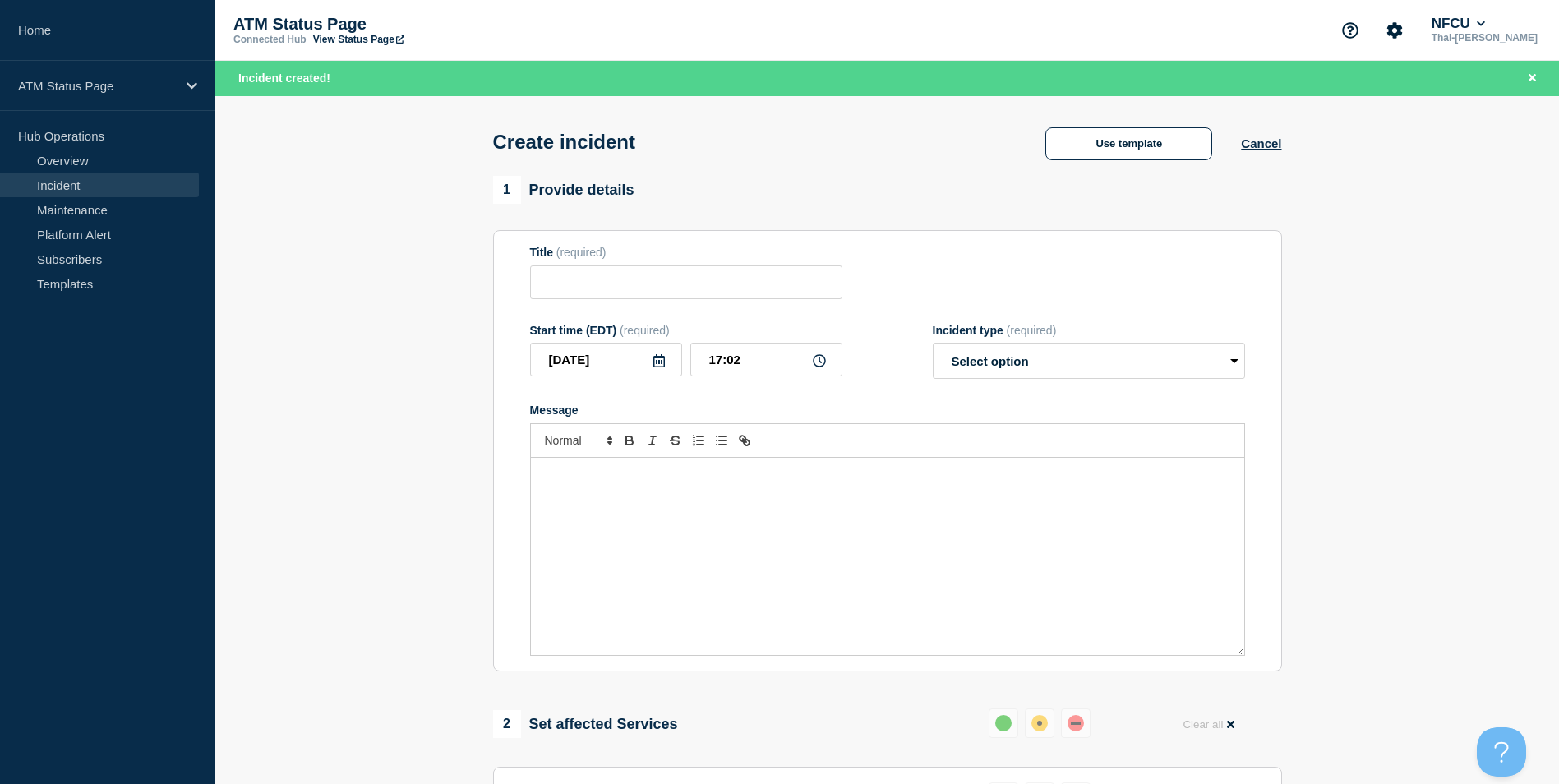
type input "Printer Down"
select select "identified"
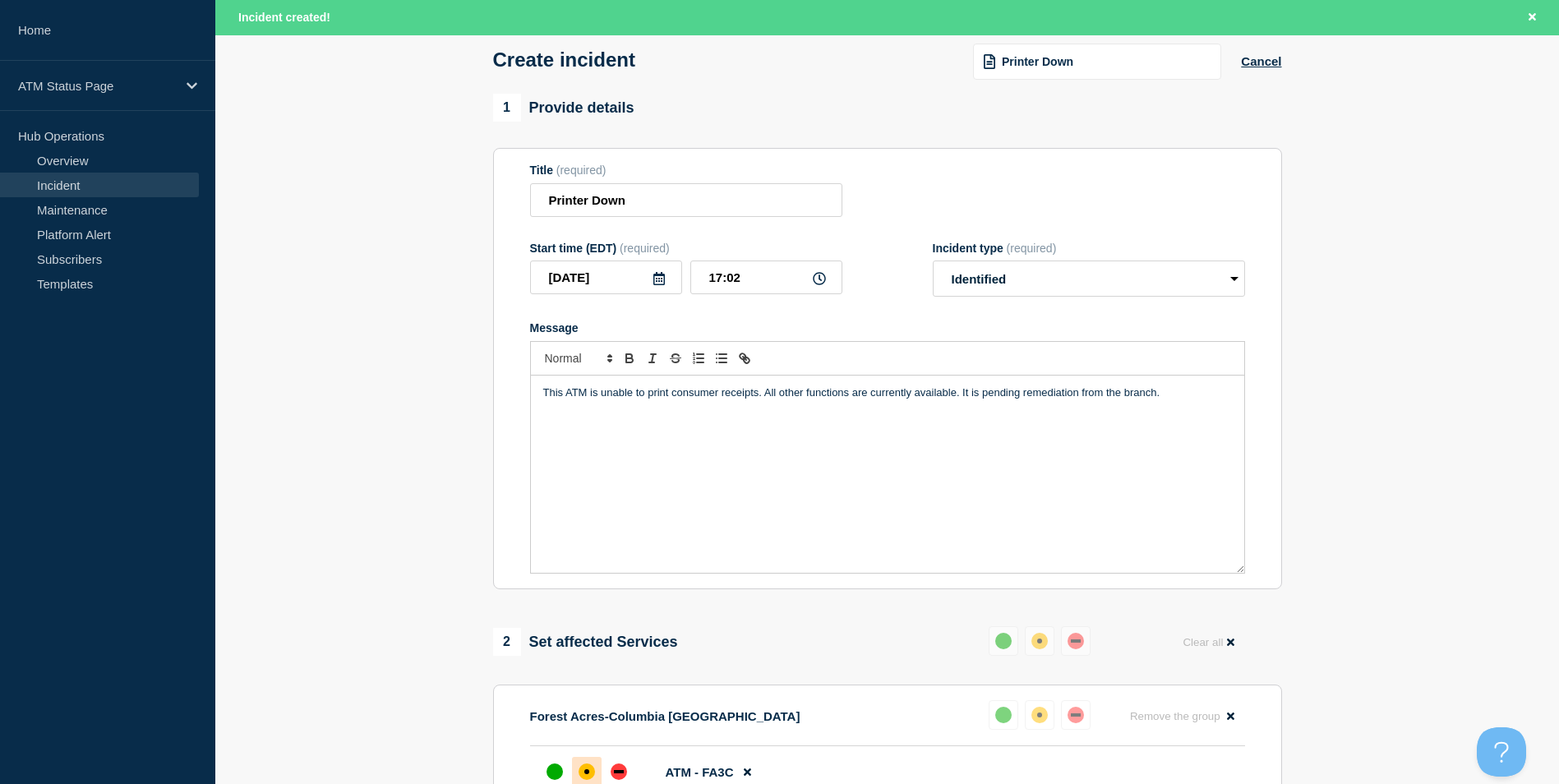
scroll to position [489, 0]
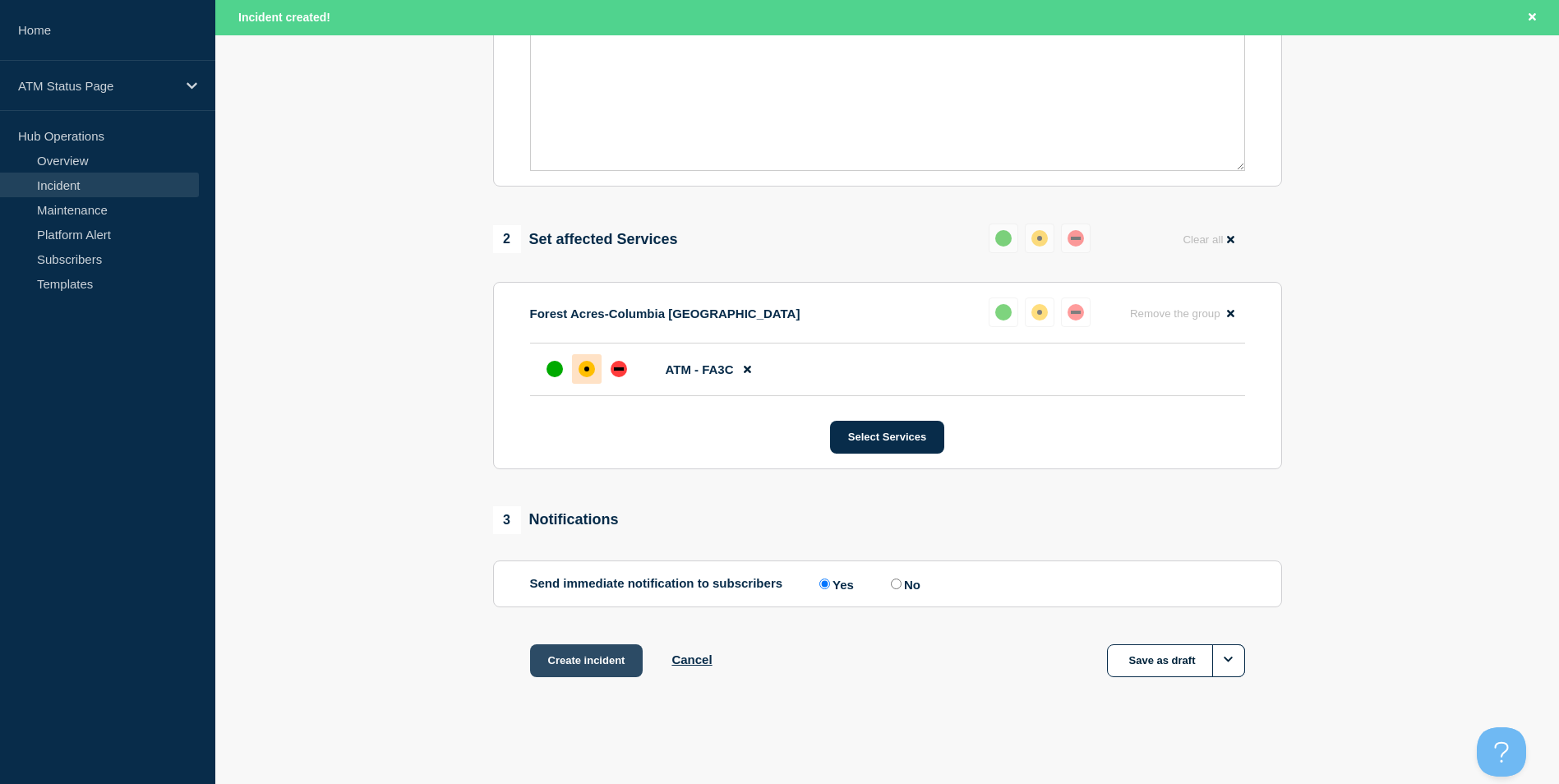
click at [601, 675] on button "Create incident" at bounding box center [587, 660] width 114 height 33
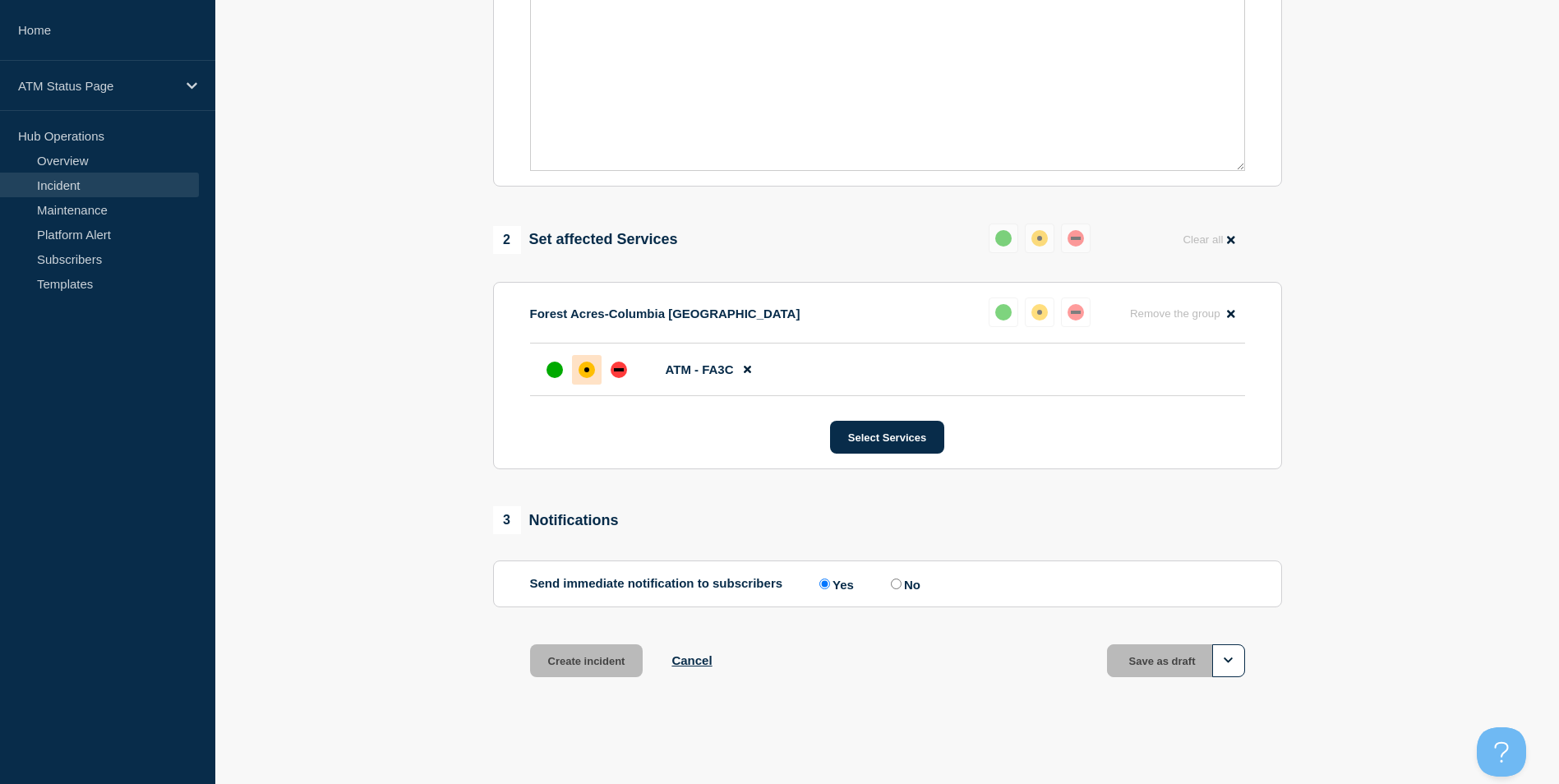
scroll to position [453, 0]
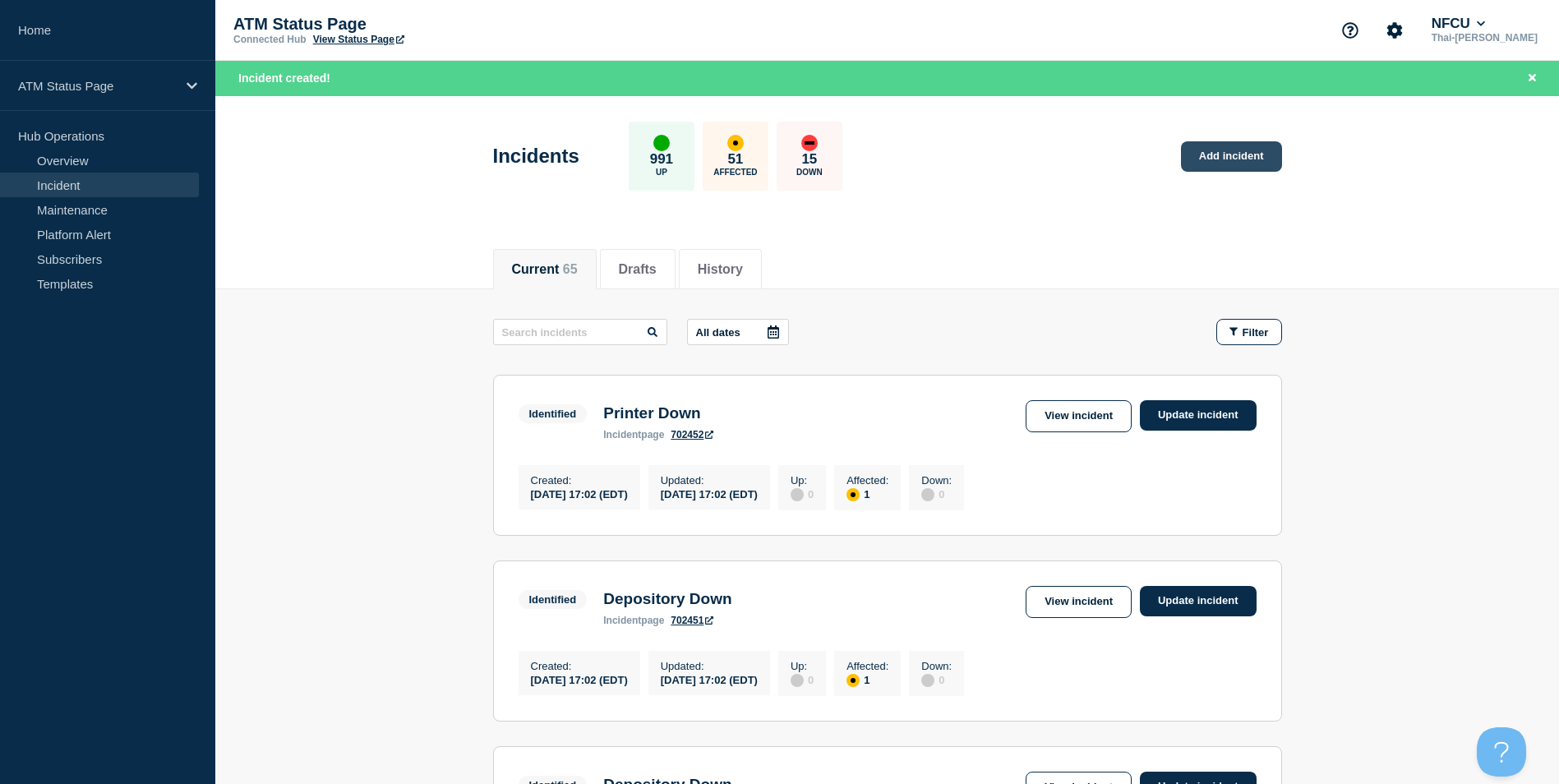
click at [1242, 161] on link "Add incident" at bounding box center [1232, 156] width 101 height 30
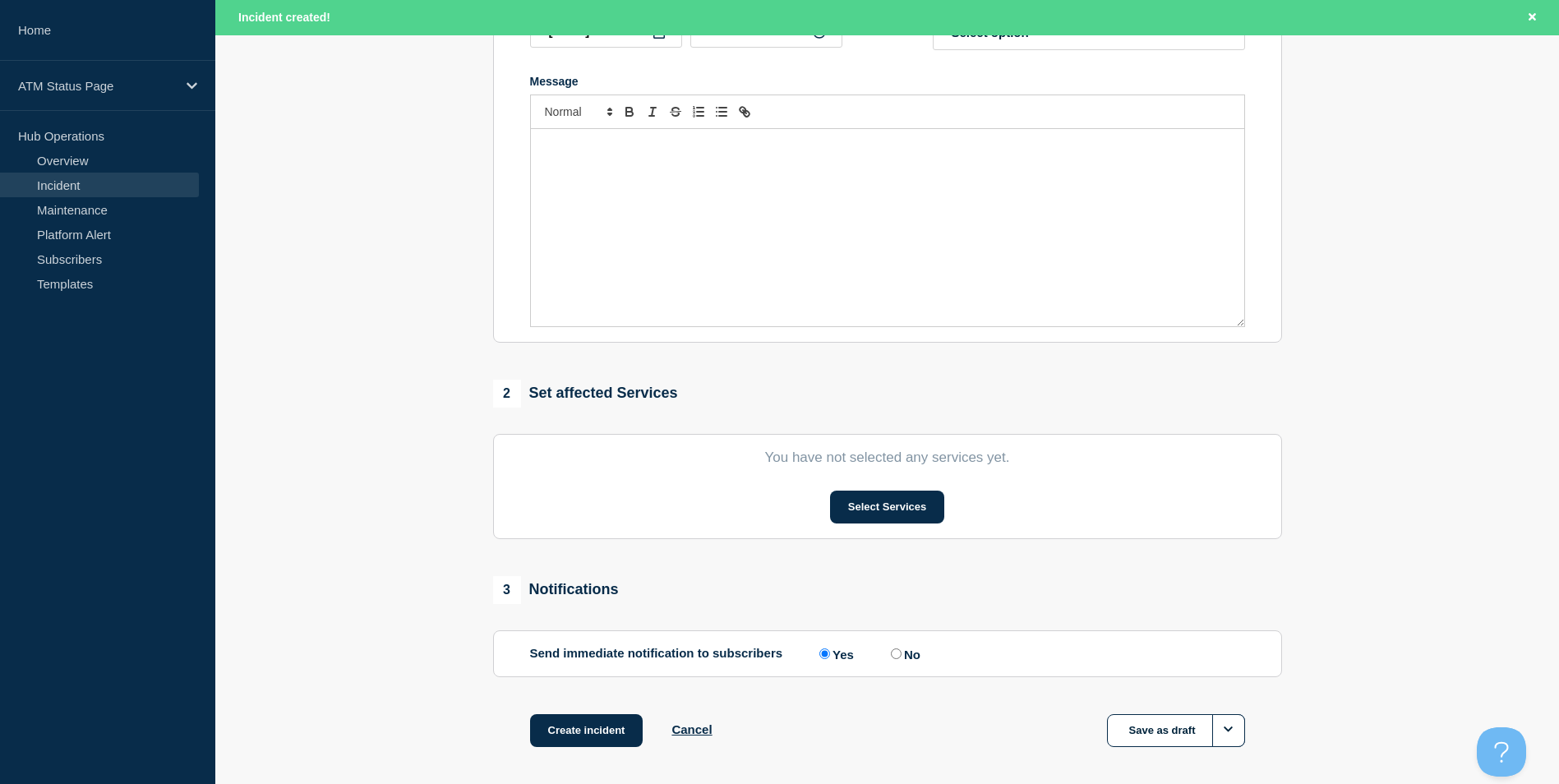
scroll to position [403, 0]
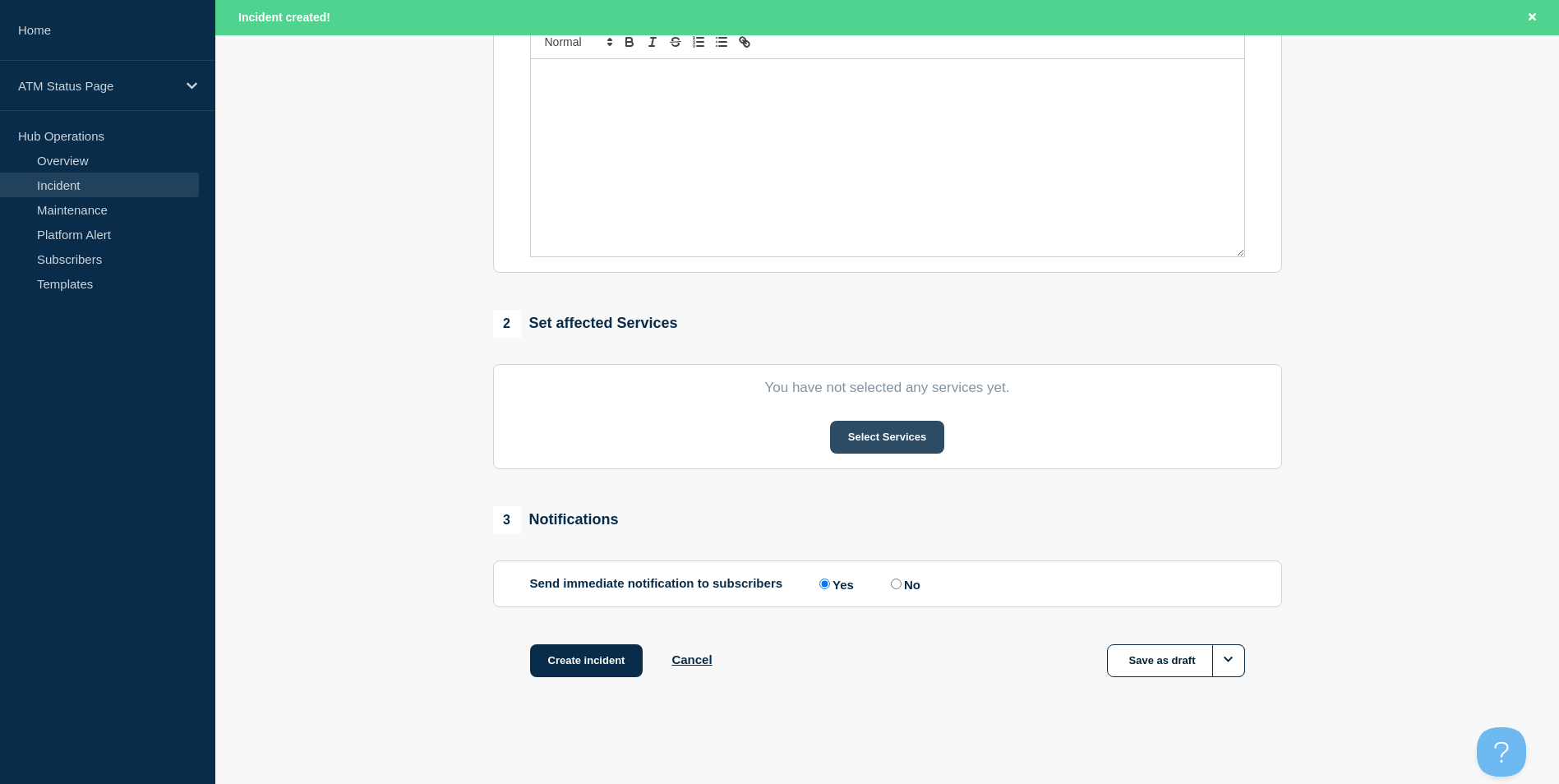
click at [891, 432] on button "Select Services" at bounding box center [888, 436] width 114 height 33
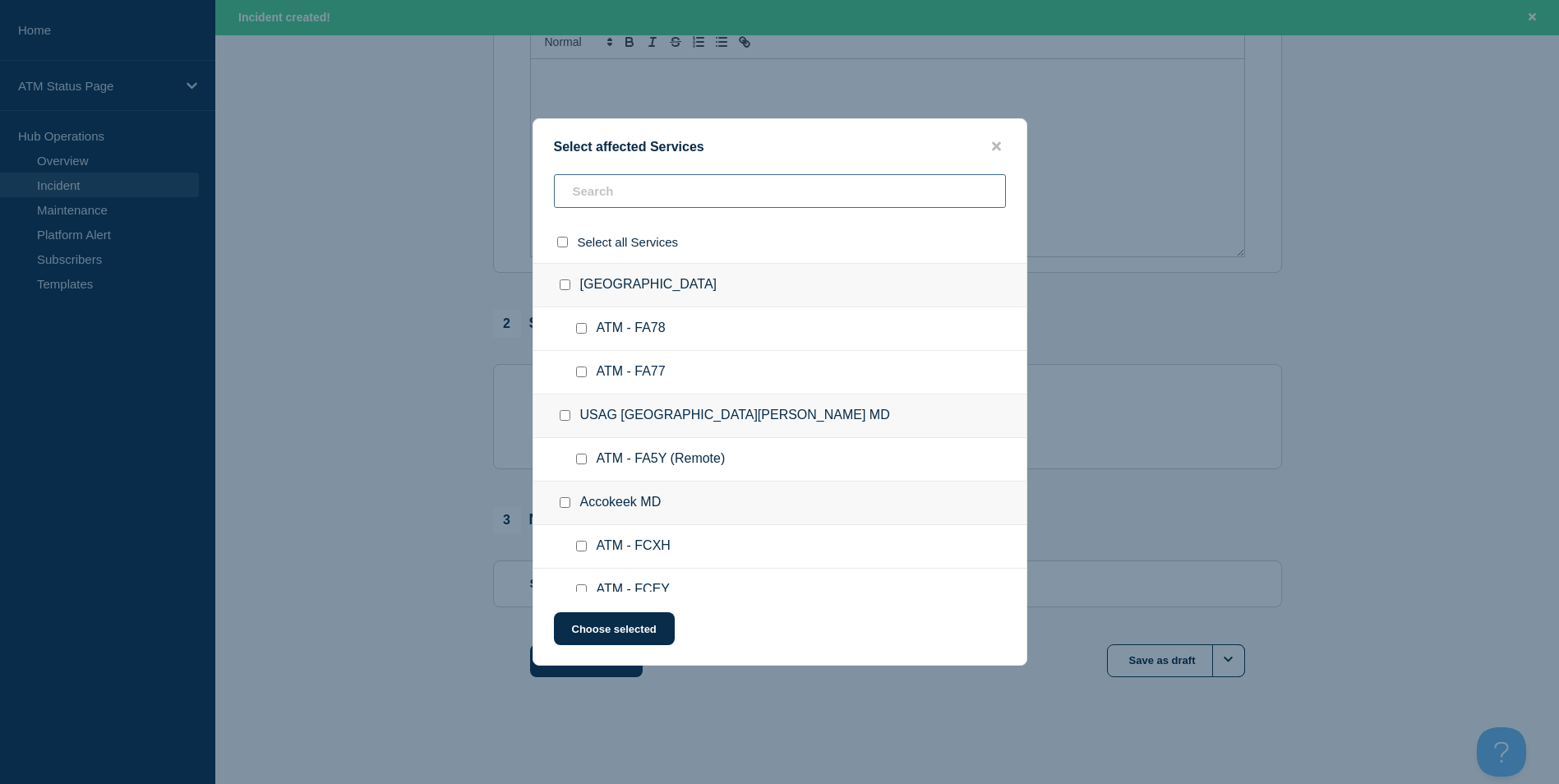
click at [635, 187] on input "text" at bounding box center [780, 191] width 452 height 34
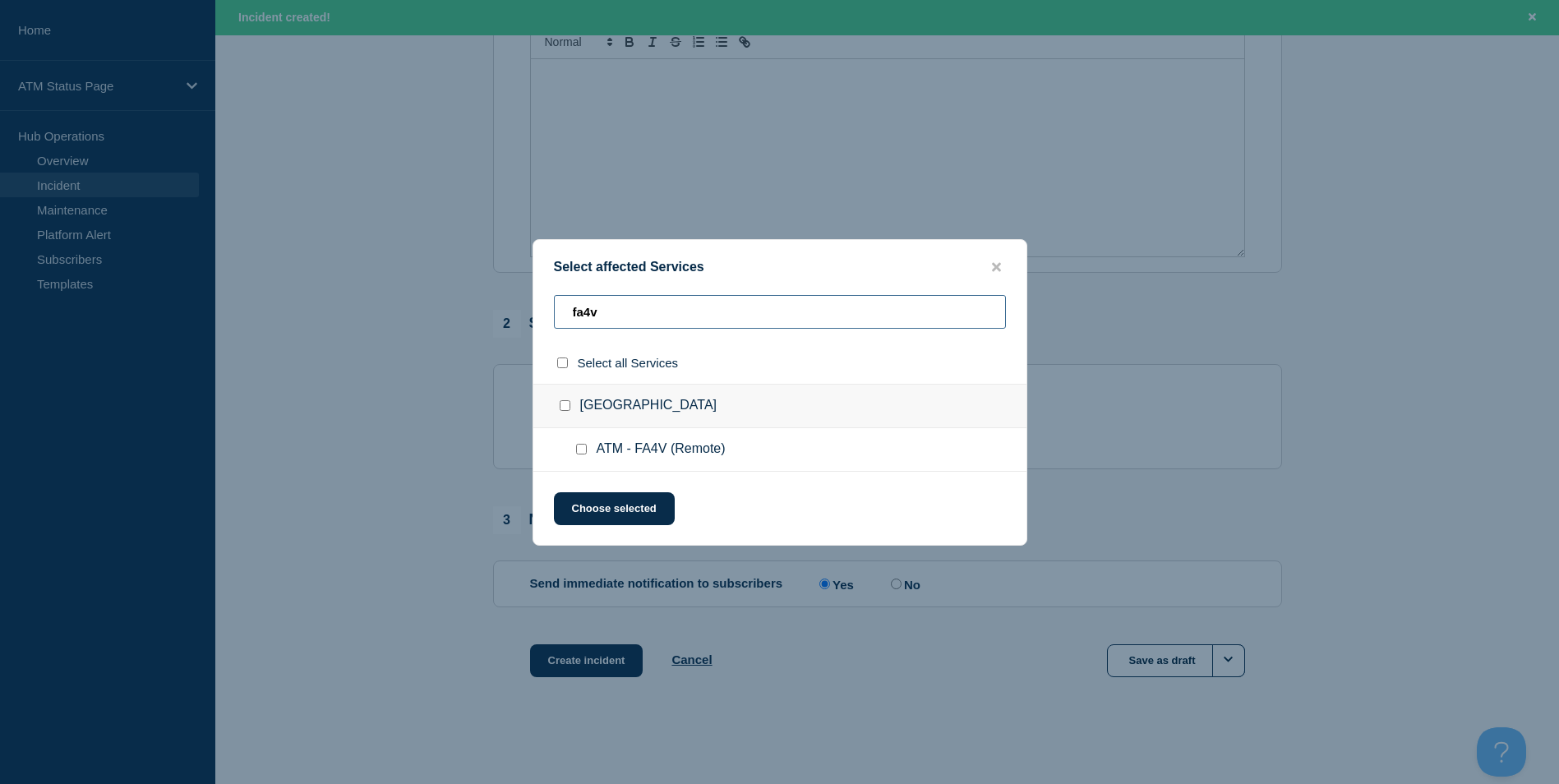
type input "fa4v"
click at [579, 450] on input "ATM - FA4V (Remote) checkbox" at bounding box center [582, 449] width 11 height 11
checkbox input "true"
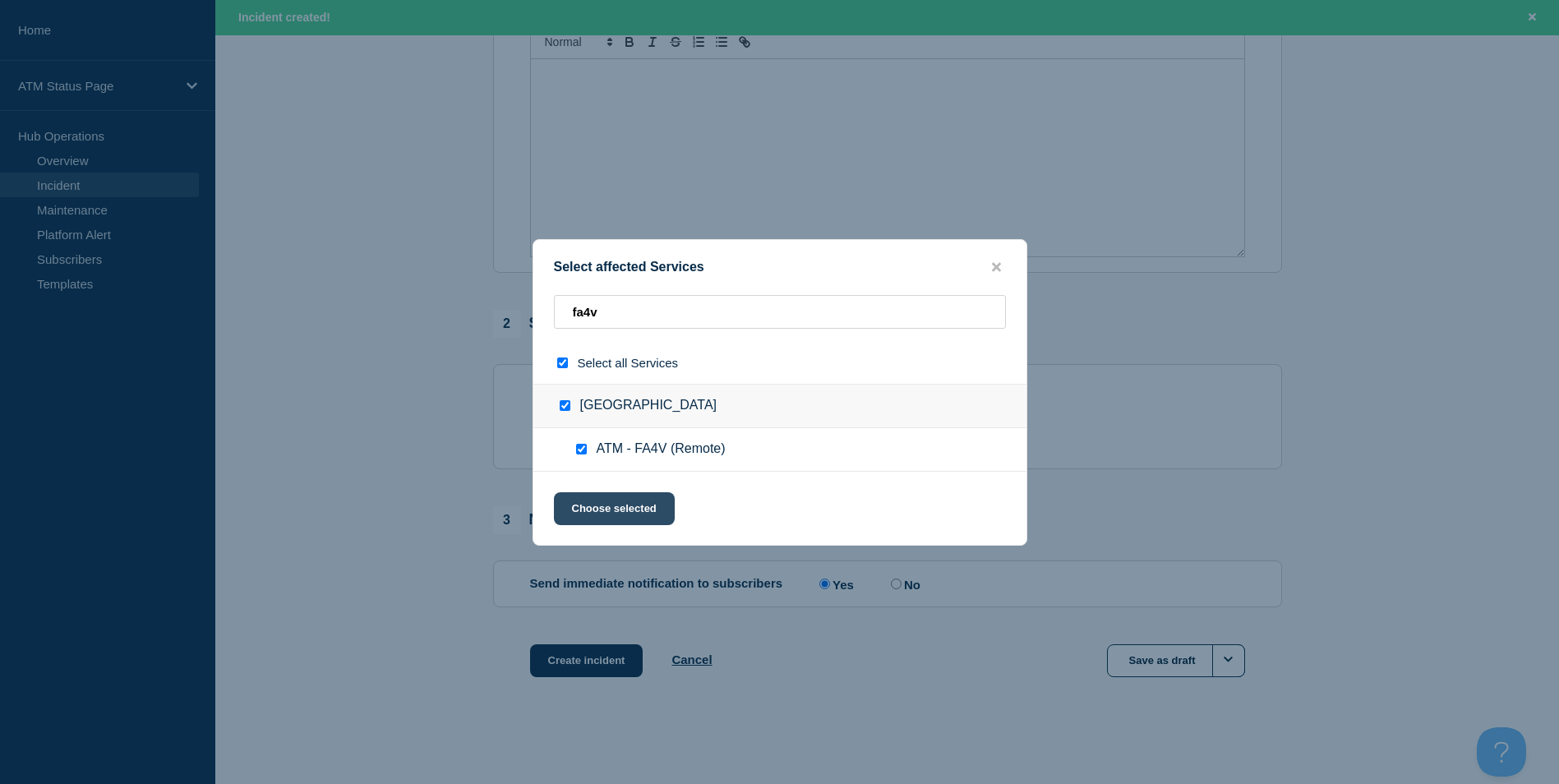
click at [613, 515] on button "Choose selected" at bounding box center [615, 508] width 121 height 33
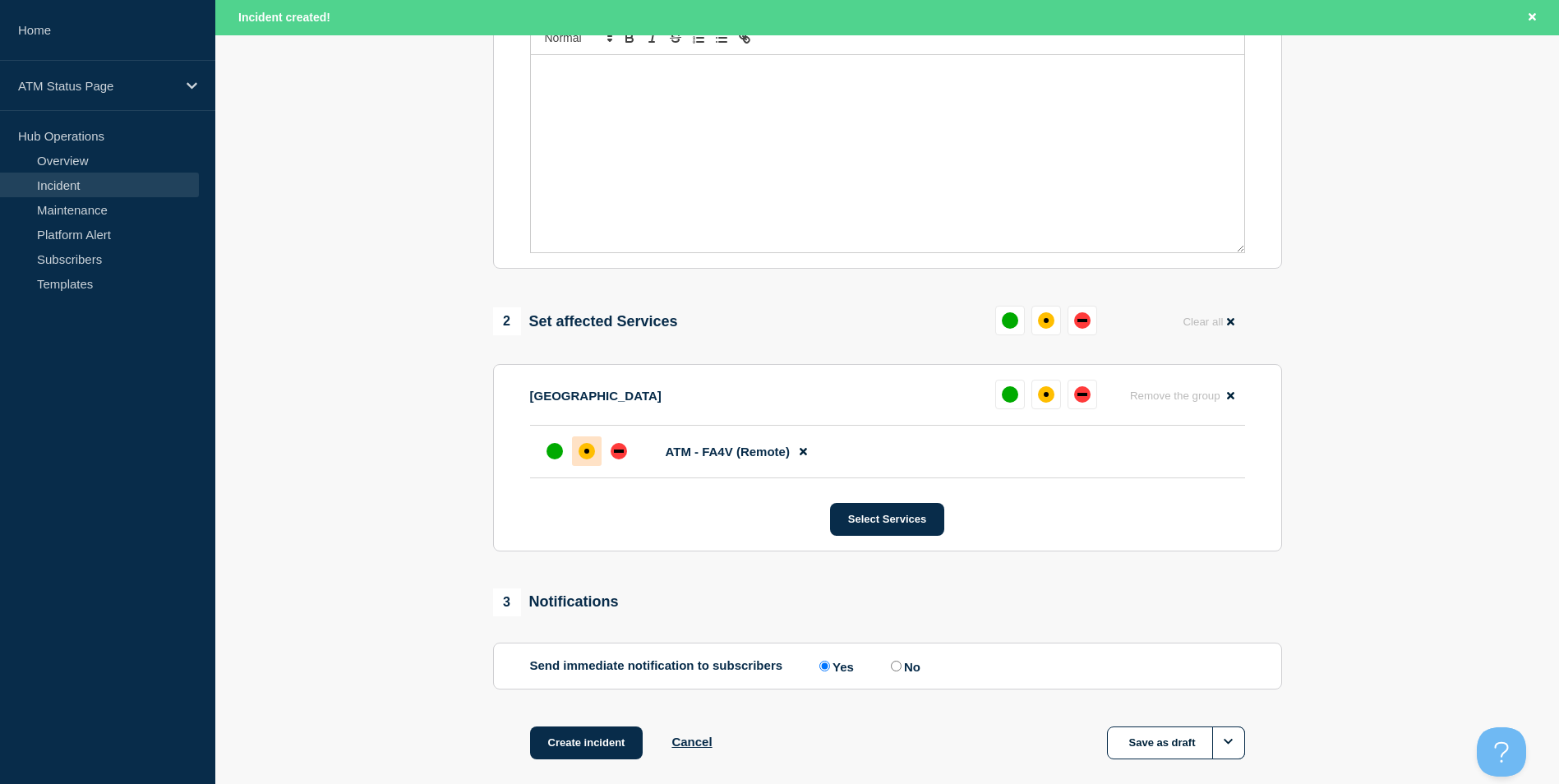
click at [591, 457] on div "affected" at bounding box center [587, 451] width 16 height 16
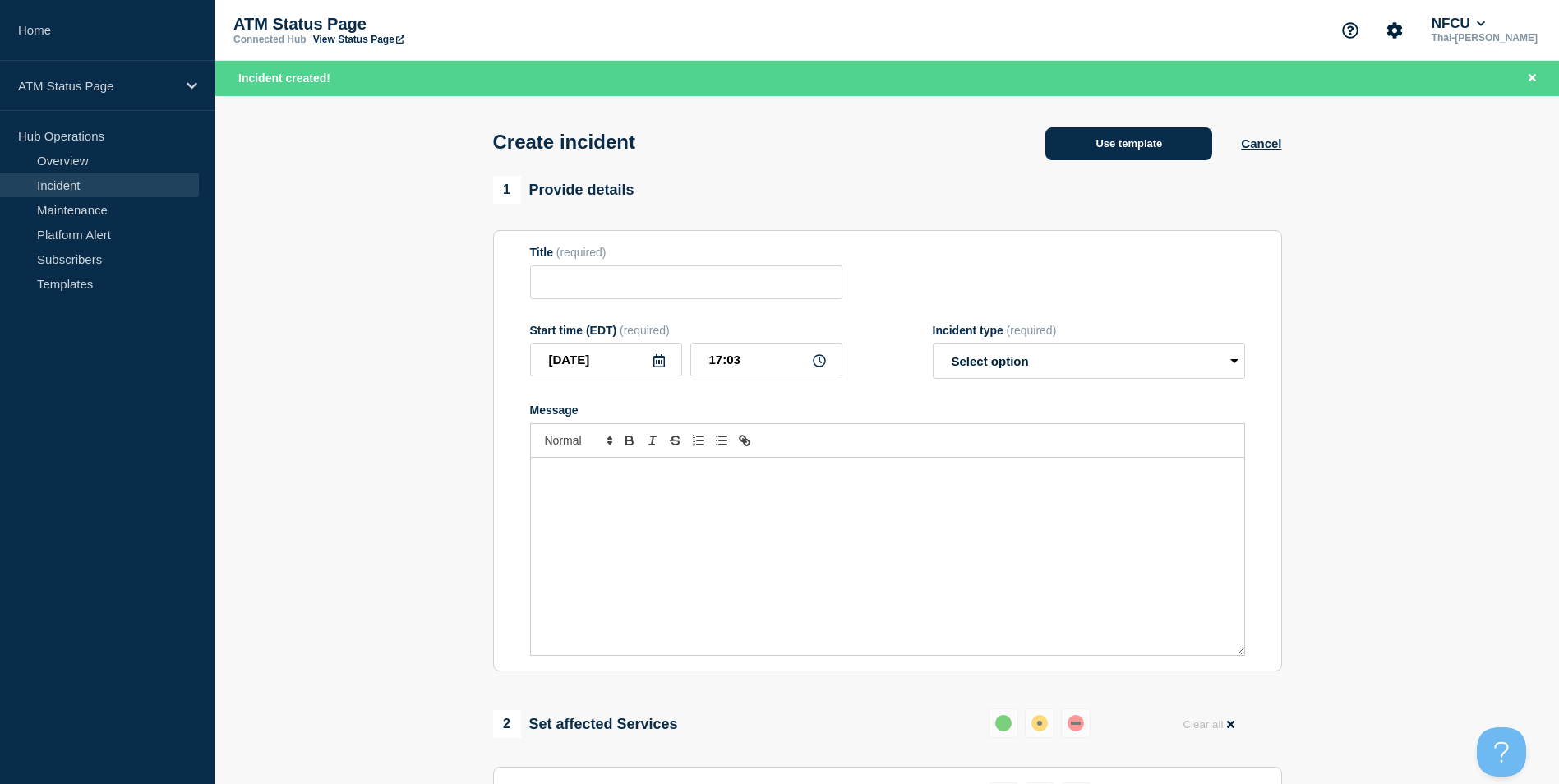
click at [1139, 141] on button "Use template" at bounding box center [1129, 143] width 167 height 33
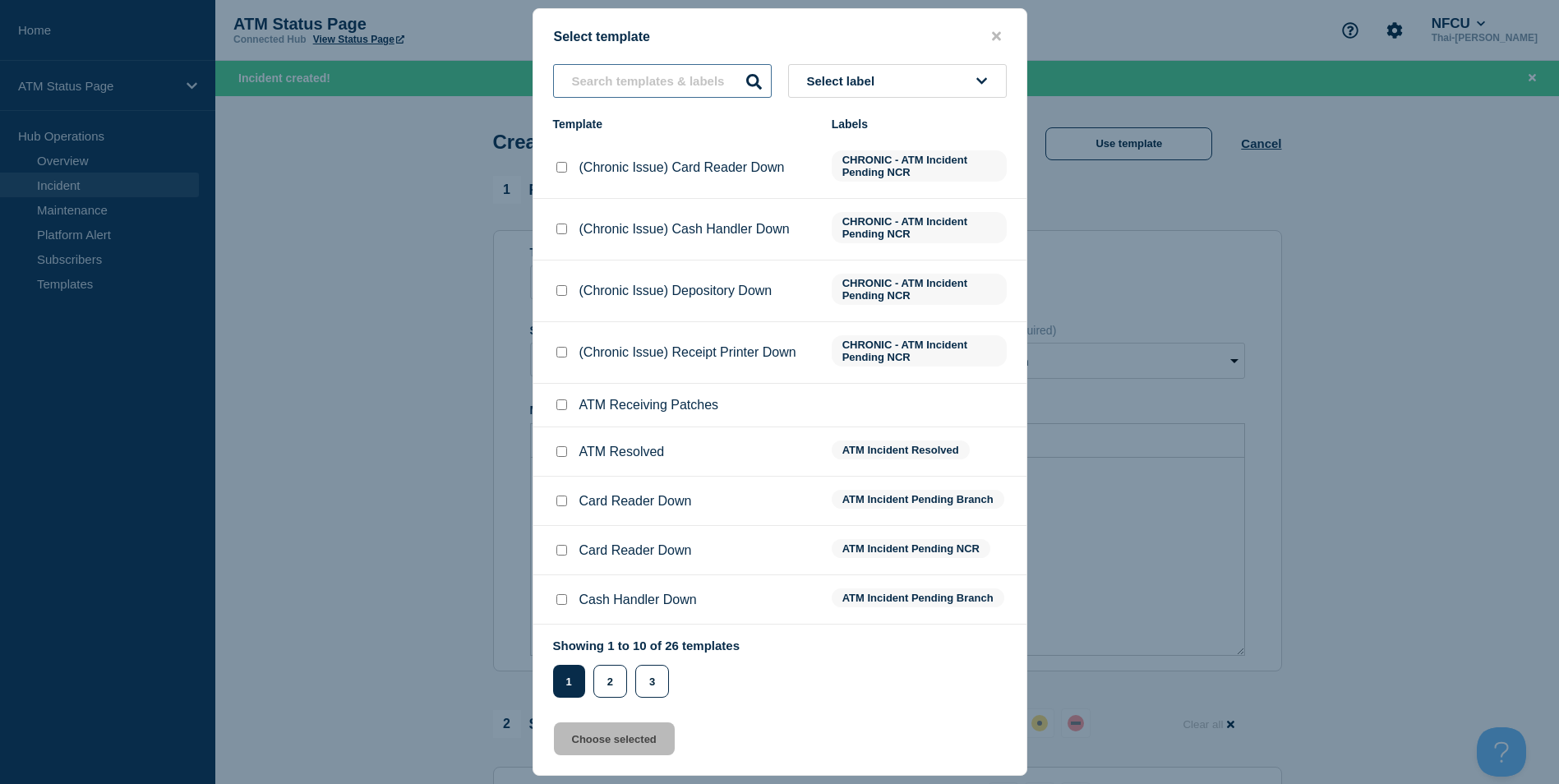
click at [628, 86] on input "text" at bounding box center [663, 81] width 219 height 34
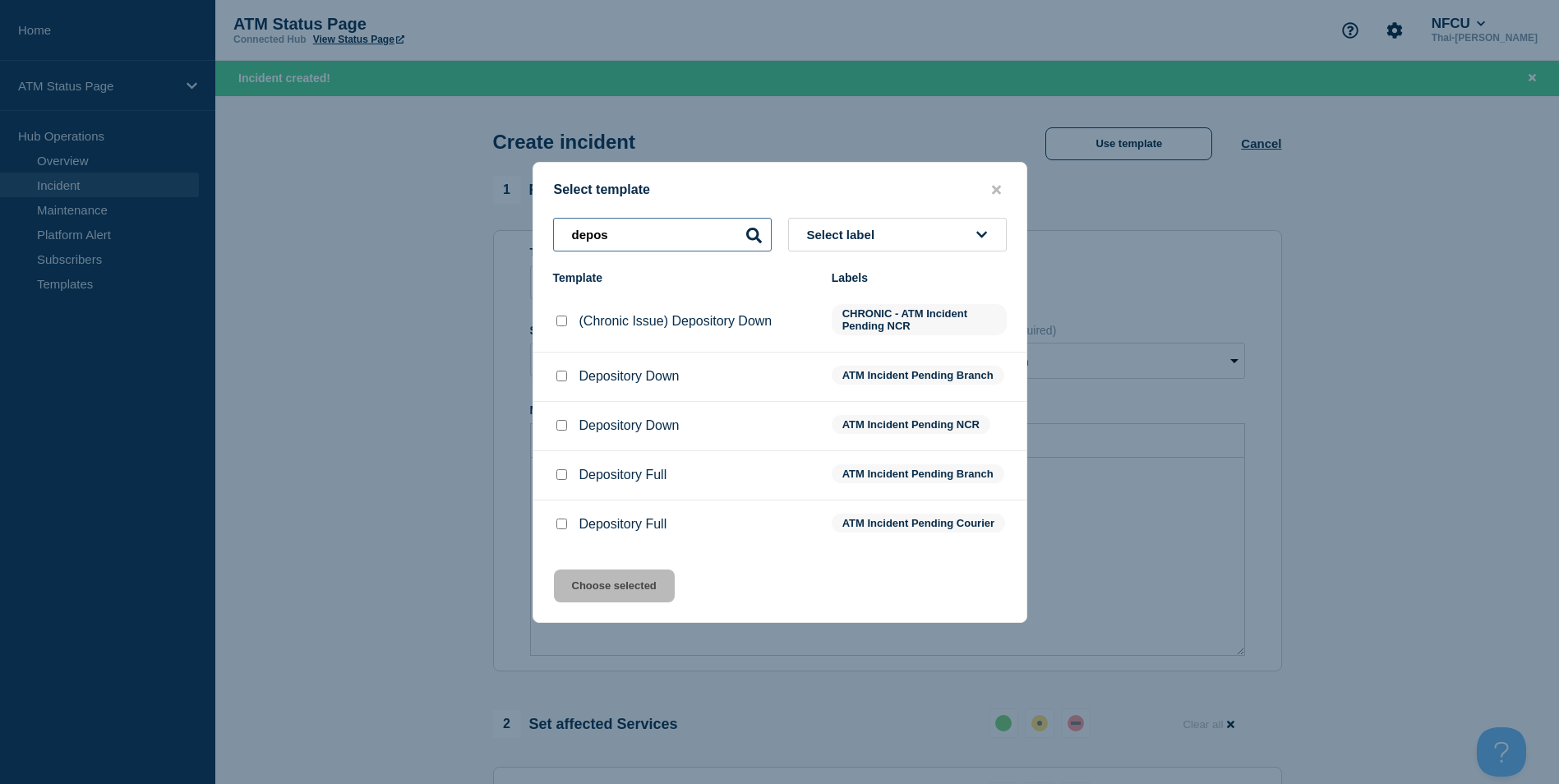
type input "depos"
click at [559, 371] on input "Depository Down checkbox" at bounding box center [562, 376] width 11 height 11
checkbox input "true"
click at [632, 596] on button "Choose selected" at bounding box center [615, 586] width 121 height 33
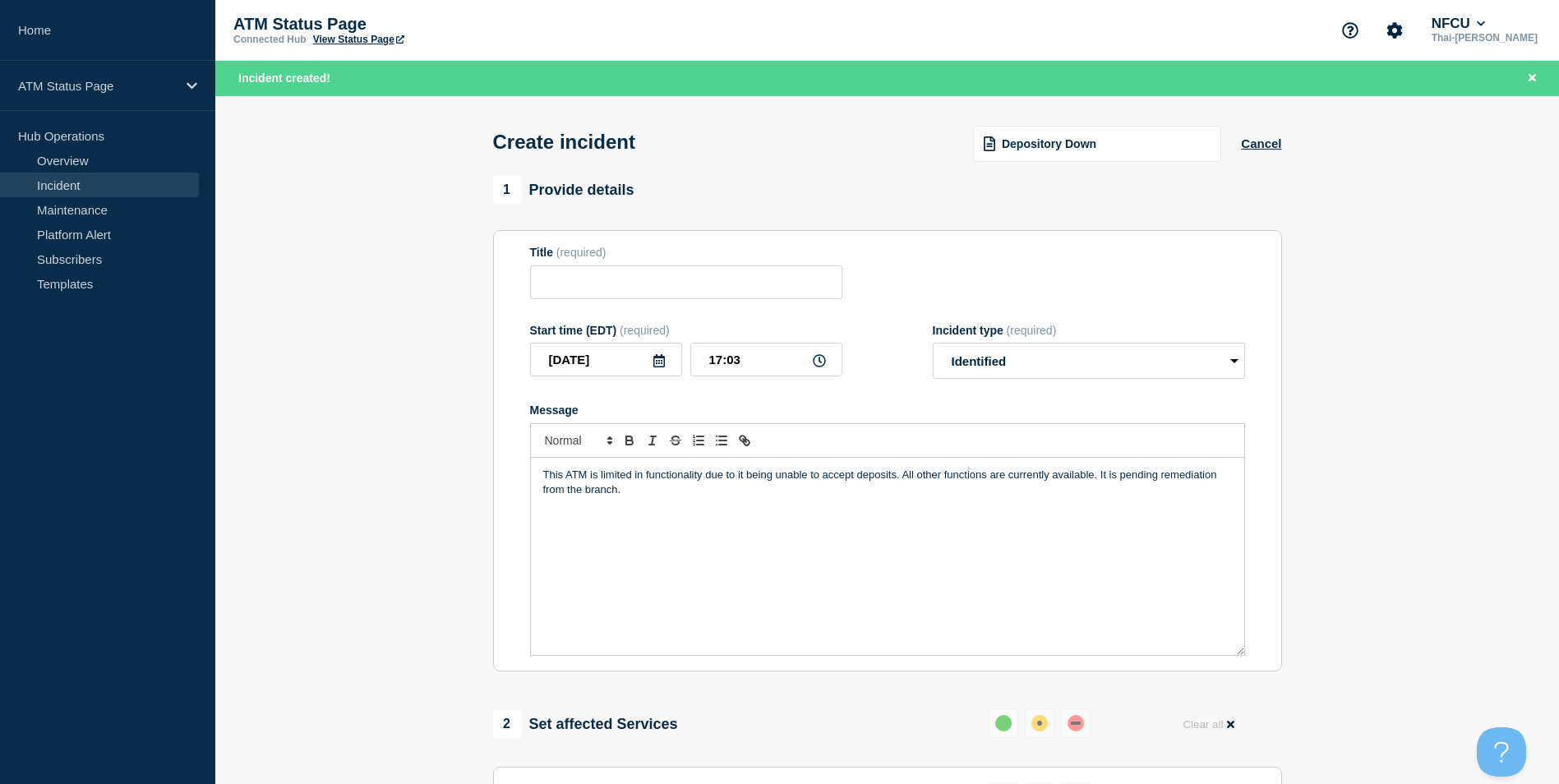
type input "Depository Down"
select select "identified"
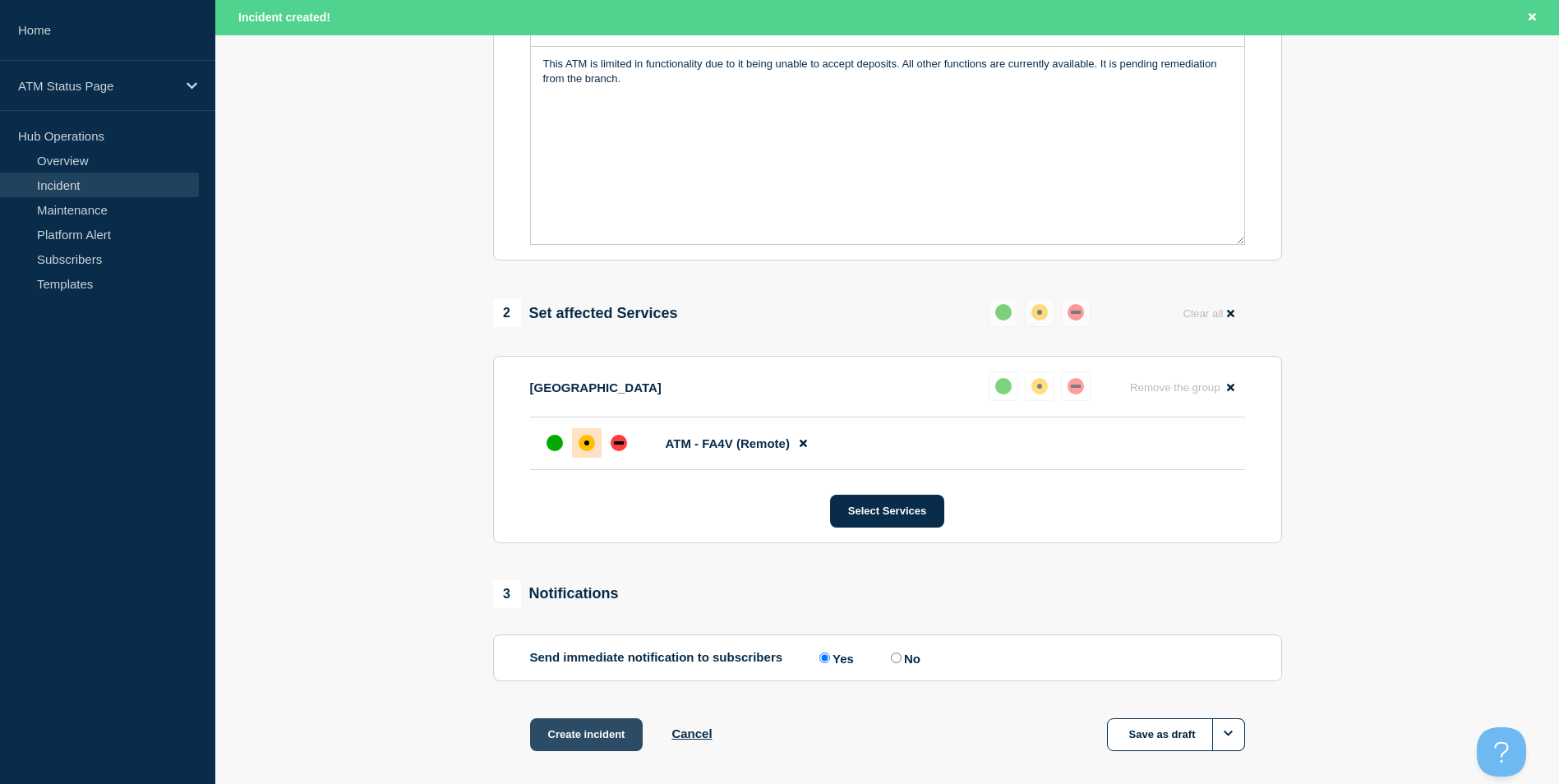
click at [593, 728] on button "Create incident" at bounding box center [587, 734] width 114 height 33
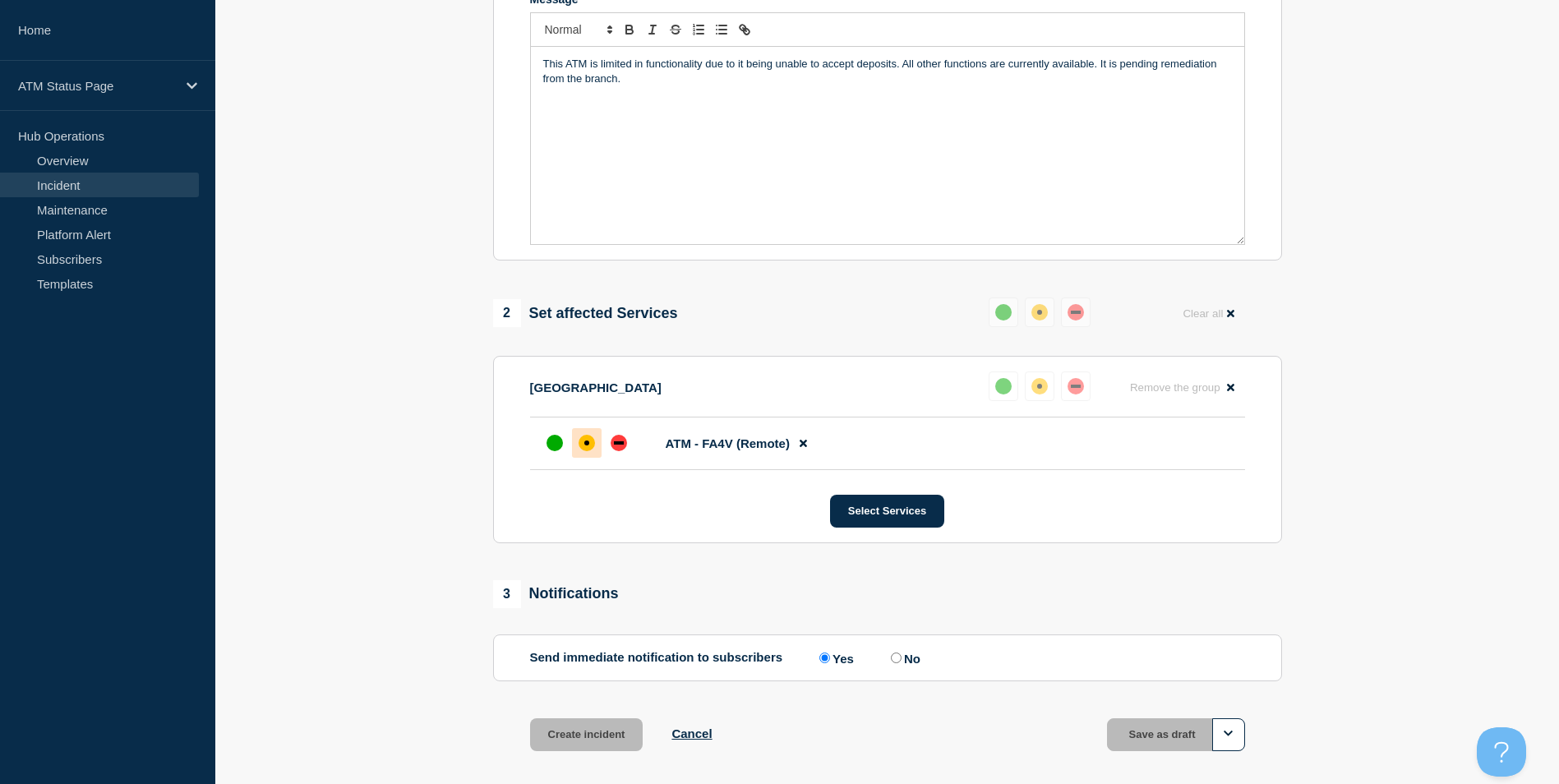
scroll to position [376, 0]
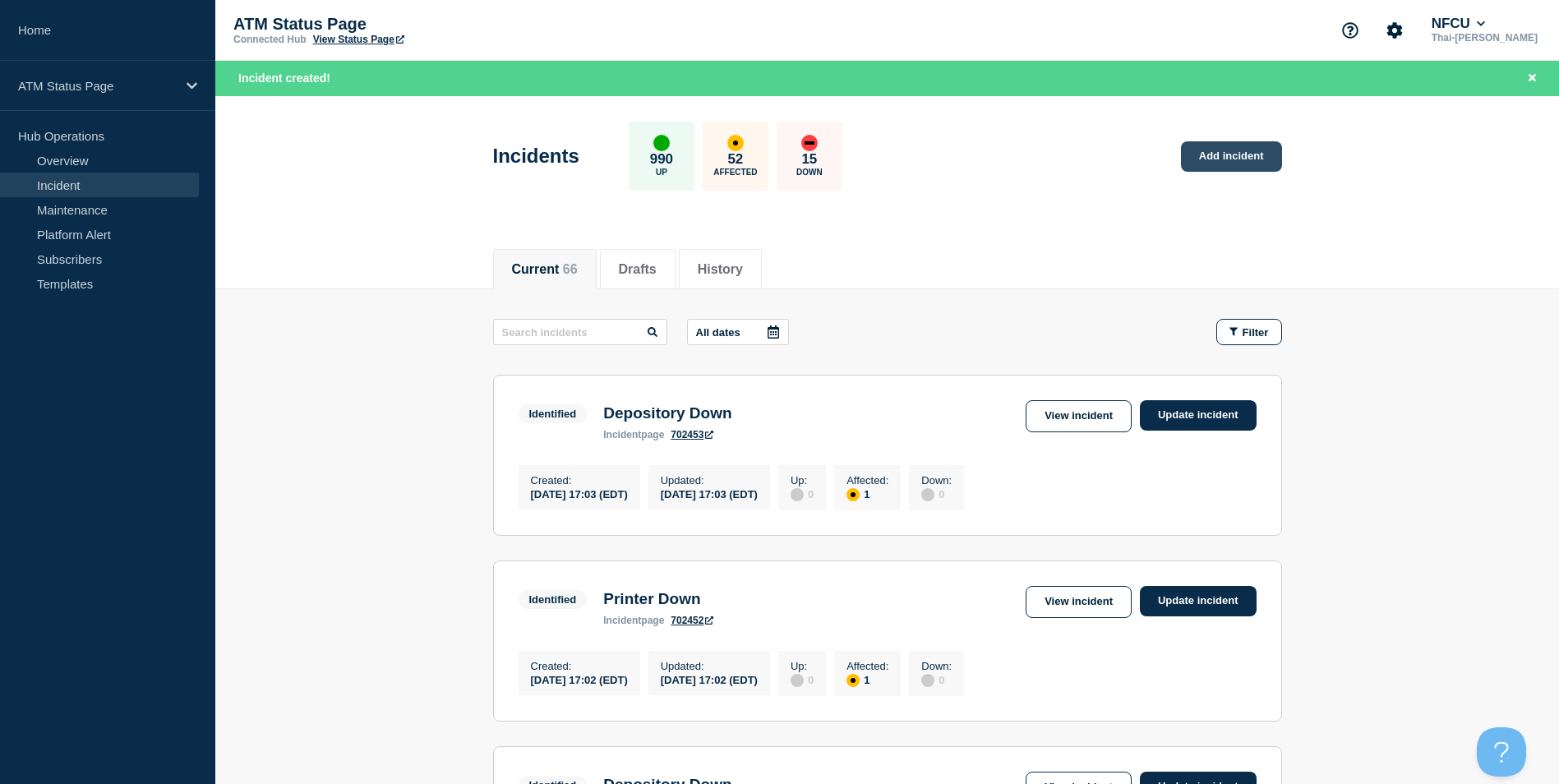
click at [1246, 165] on link "Add incident" at bounding box center [1232, 156] width 101 height 30
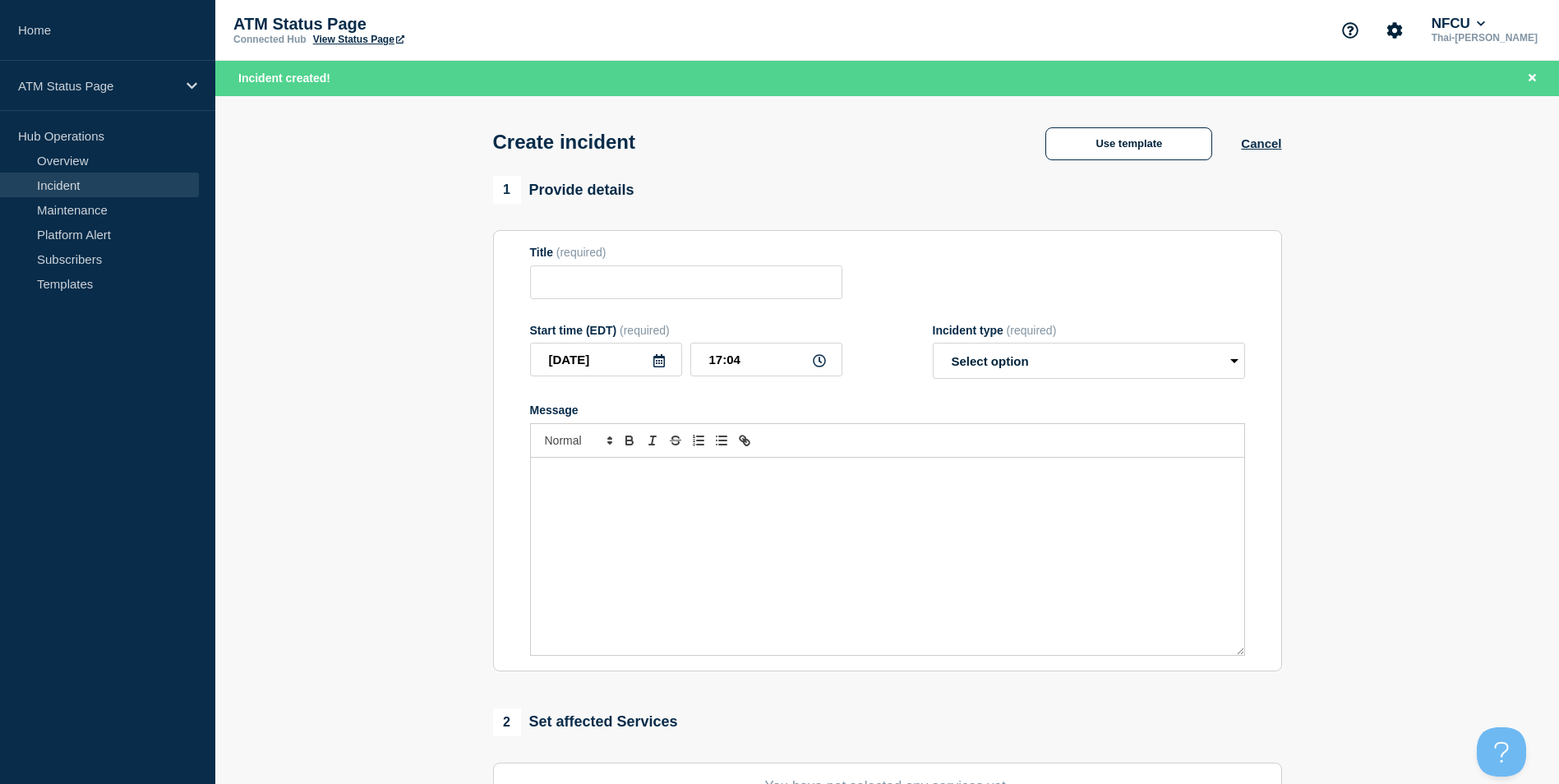
scroll to position [403, 0]
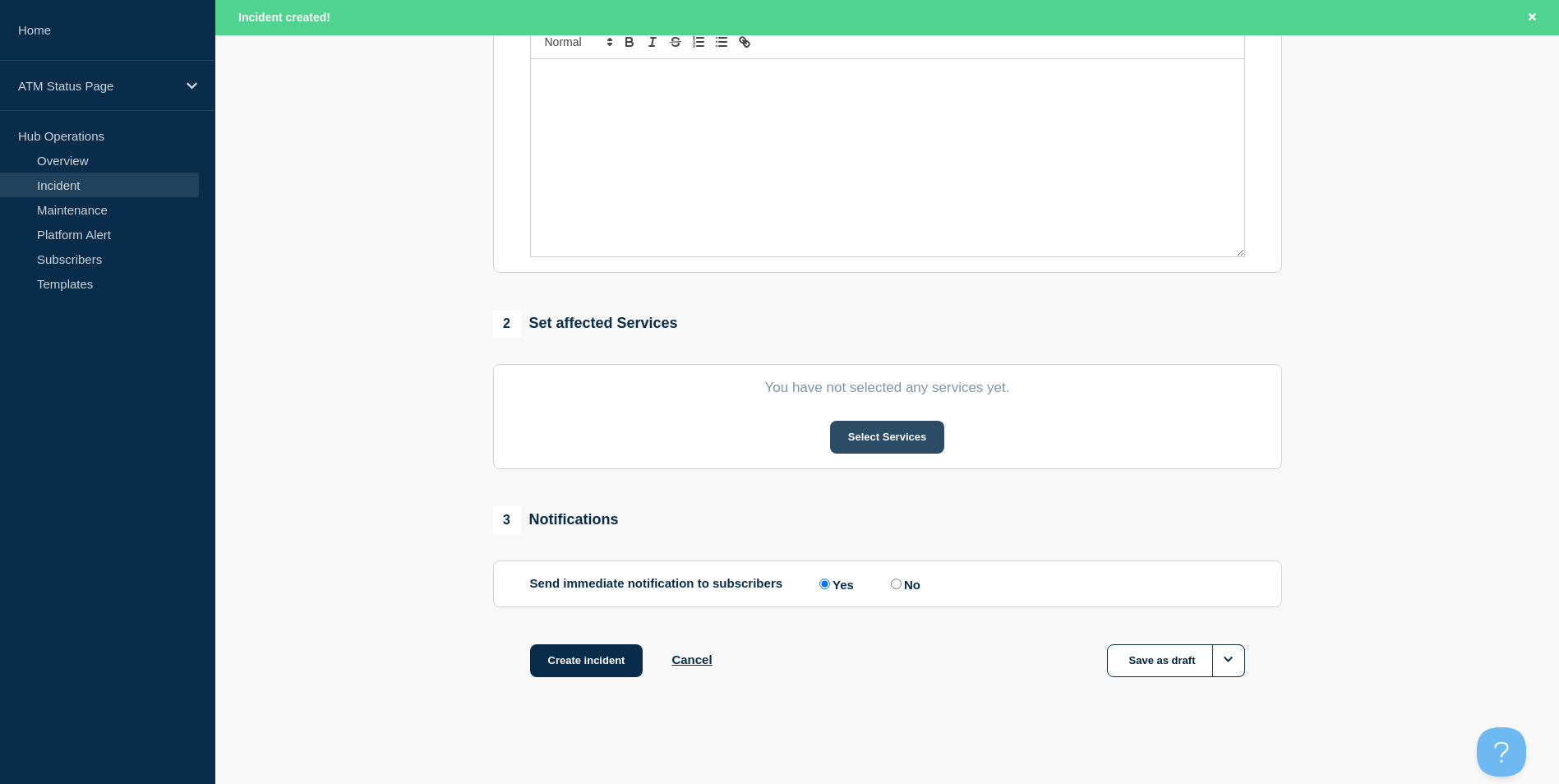
click at [856, 446] on button "Select Services" at bounding box center [888, 436] width 114 height 33
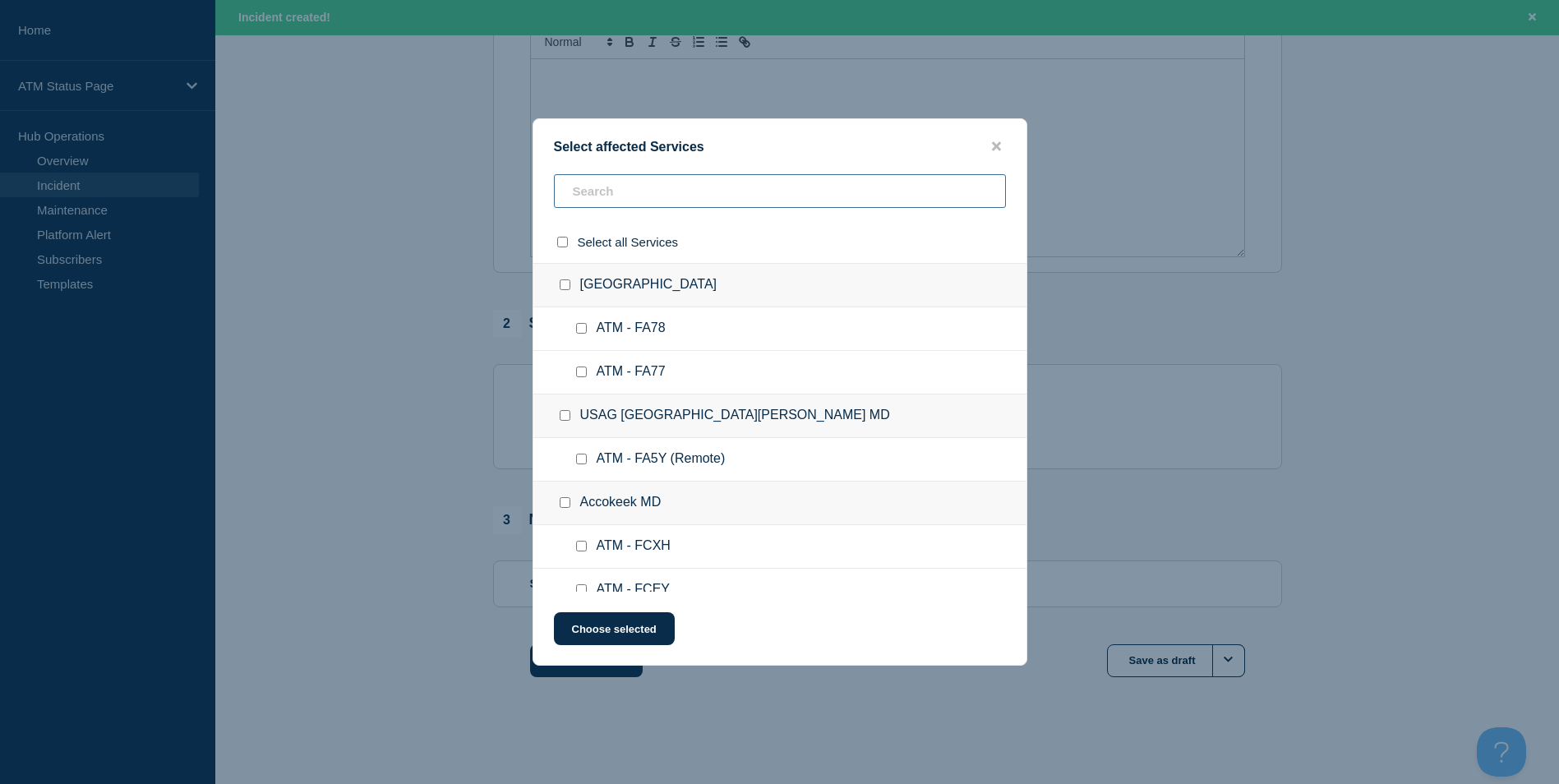
click at [623, 177] on input "text" at bounding box center [780, 191] width 452 height 34
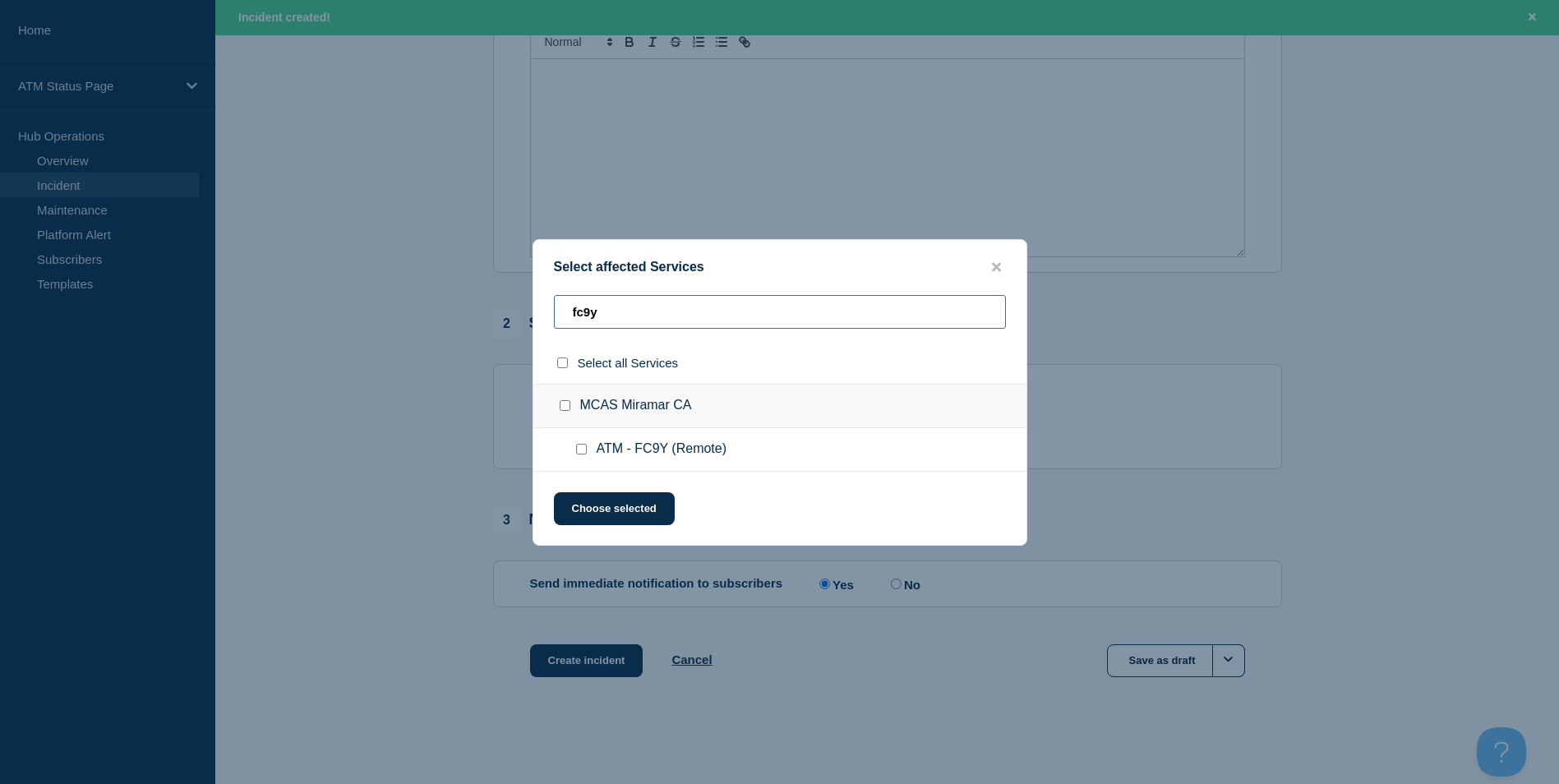
type input "fc9y"
click at [581, 450] on input "ATM - FC9Y (Remote) checkbox" at bounding box center [582, 449] width 11 height 11
checkbox input "true"
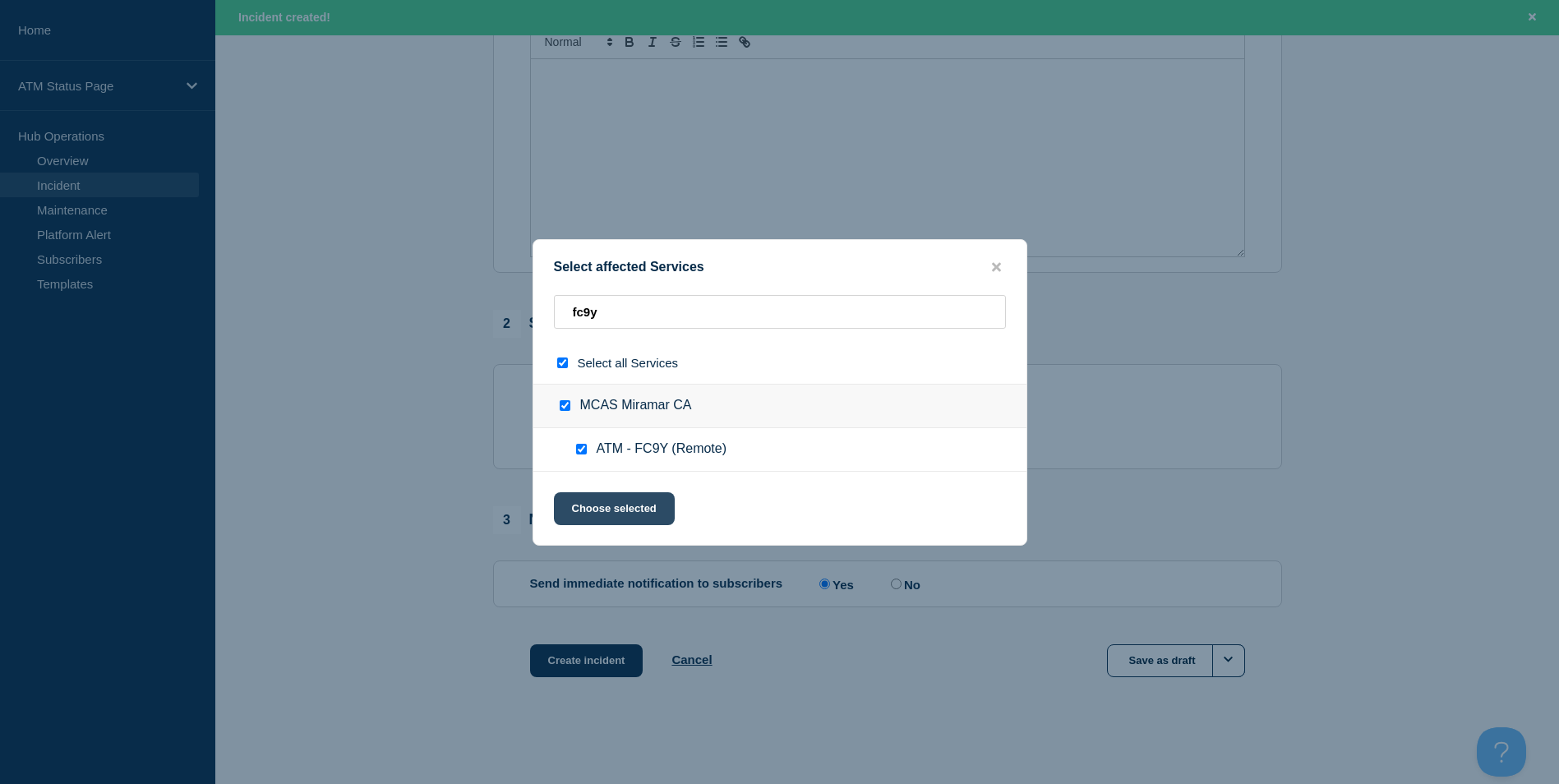
click at [608, 516] on button "Choose selected" at bounding box center [615, 508] width 121 height 33
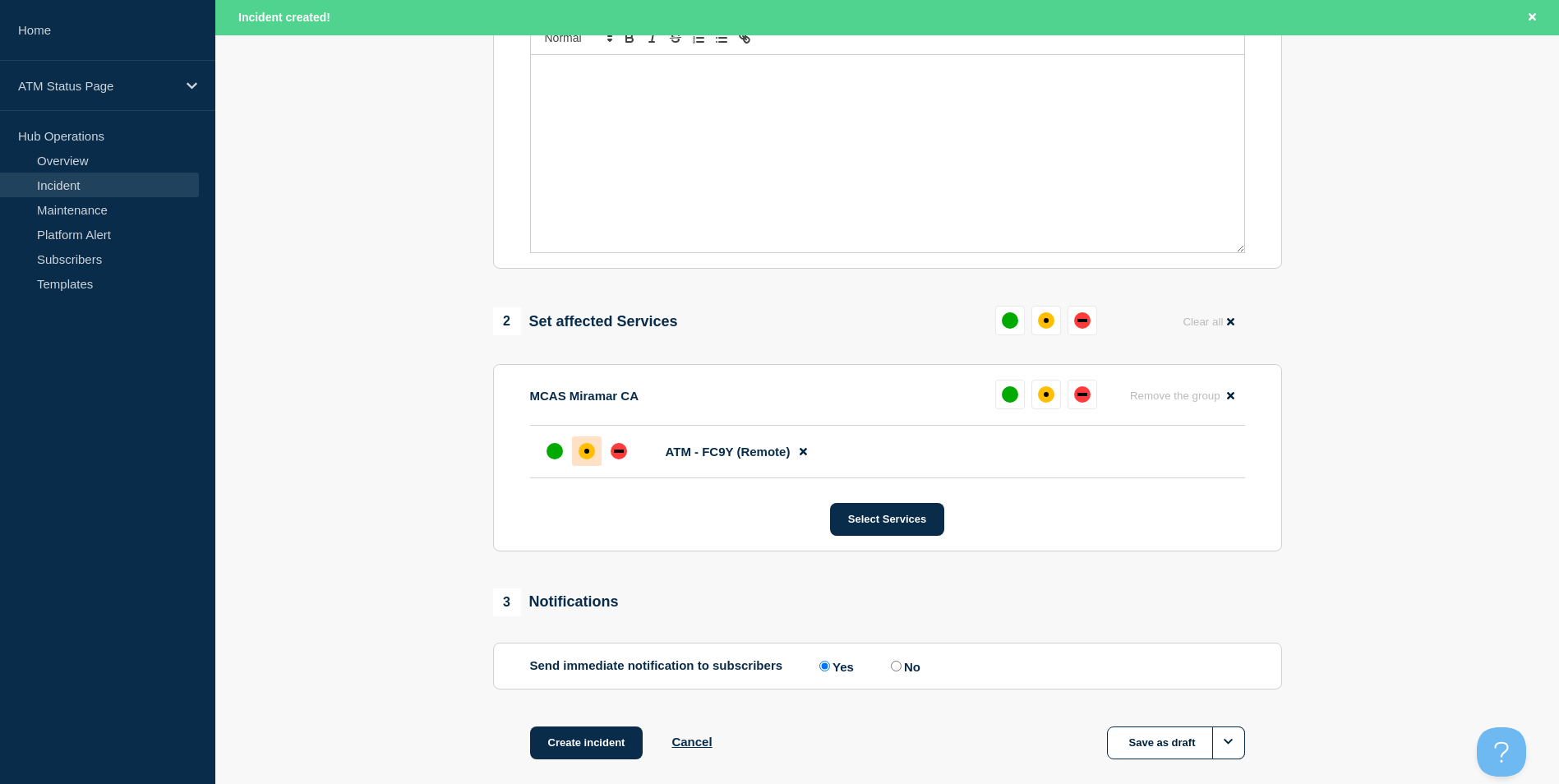
click at [584, 453] on div "affected" at bounding box center [587, 452] width 5 height 5
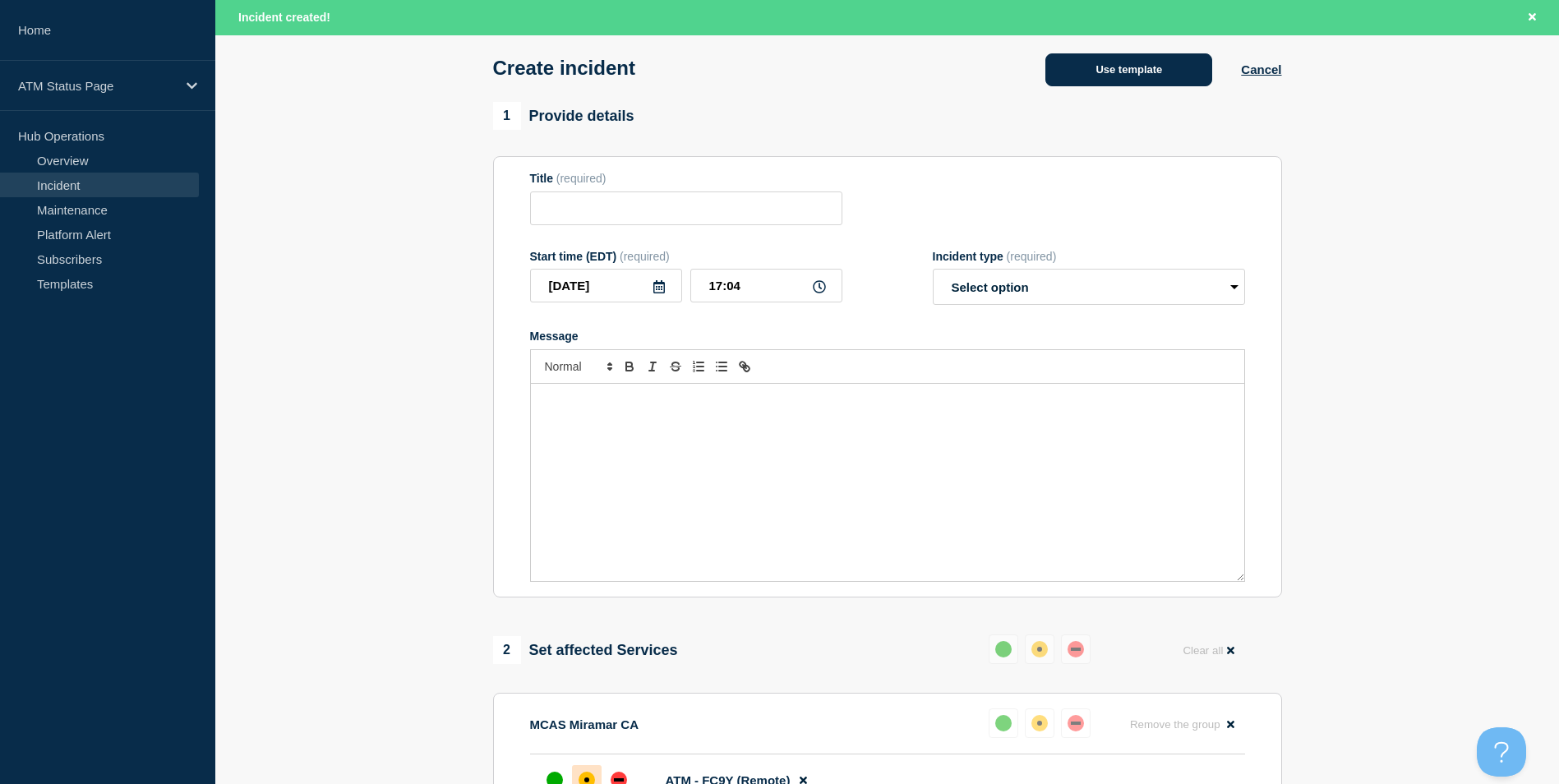
click at [1091, 76] on button "Use template" at bounding box center [1129, 69] width 167 height 33
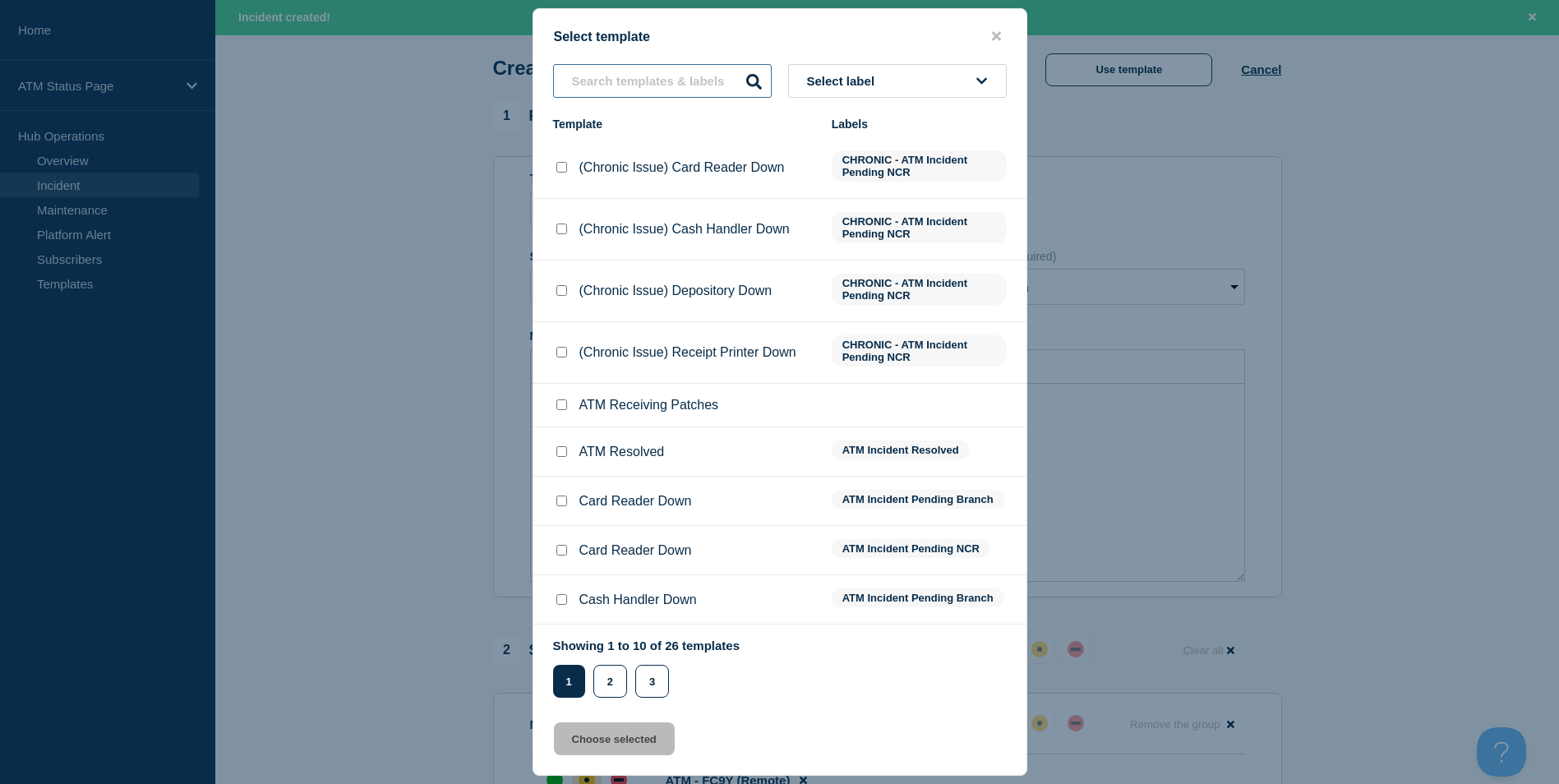
click at [620, 81] on input "text" at bounding box center [663, 81] width 219 height 34
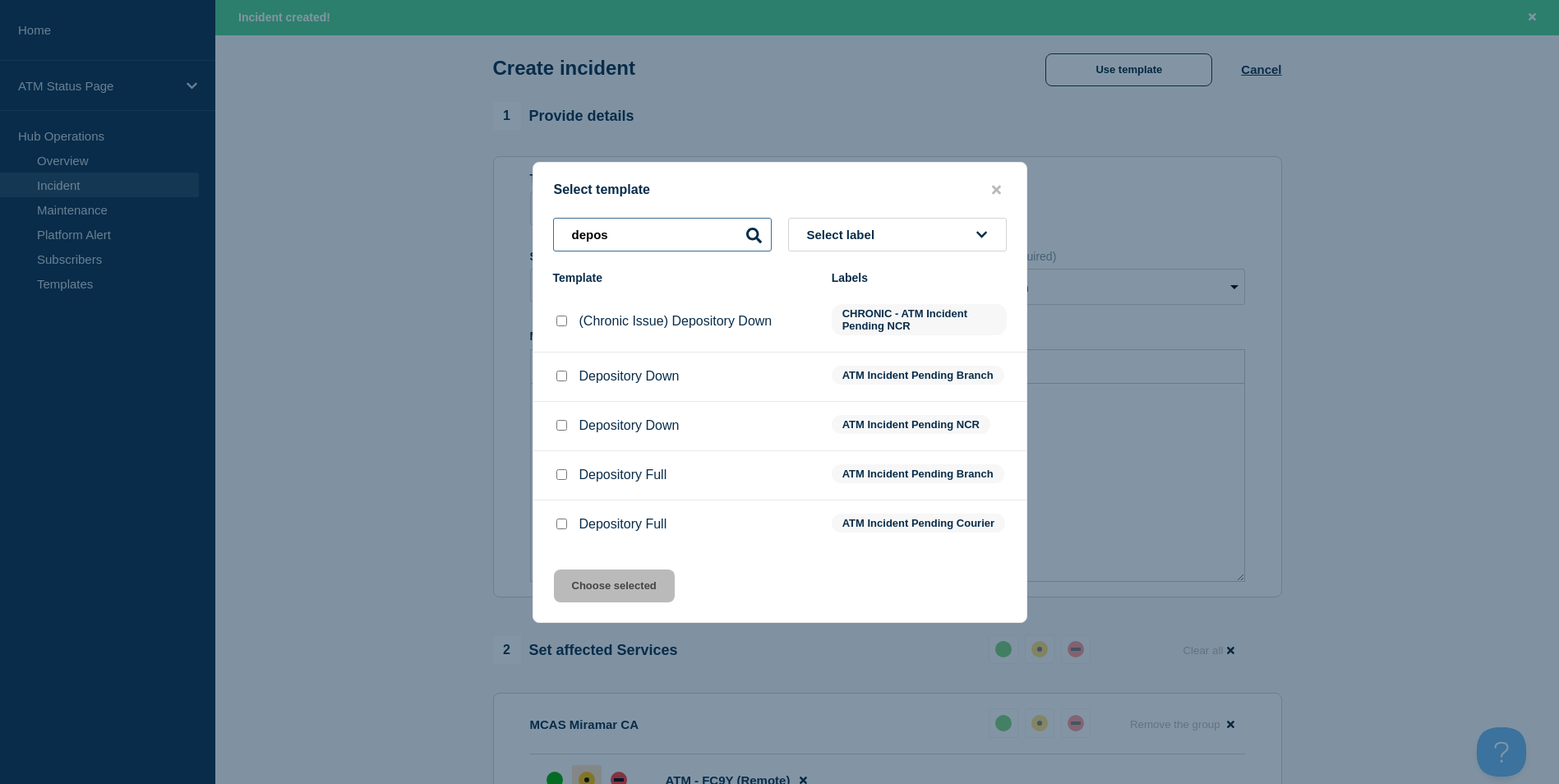
type input "depos"
click at [560, 423] on input "Depository Down checkbox" at bounding box center [562, 425] width 11 height 11
checkbox input "true"
click at [640, 623] on div "Select template depos Select label Template Labels (Chronic Issue) Depository D…" at bounding box center [780, 392] width 494 height 461
click at [643, 596] on button "Choose selected" at bounding box center [615, 586] width 121 height 33
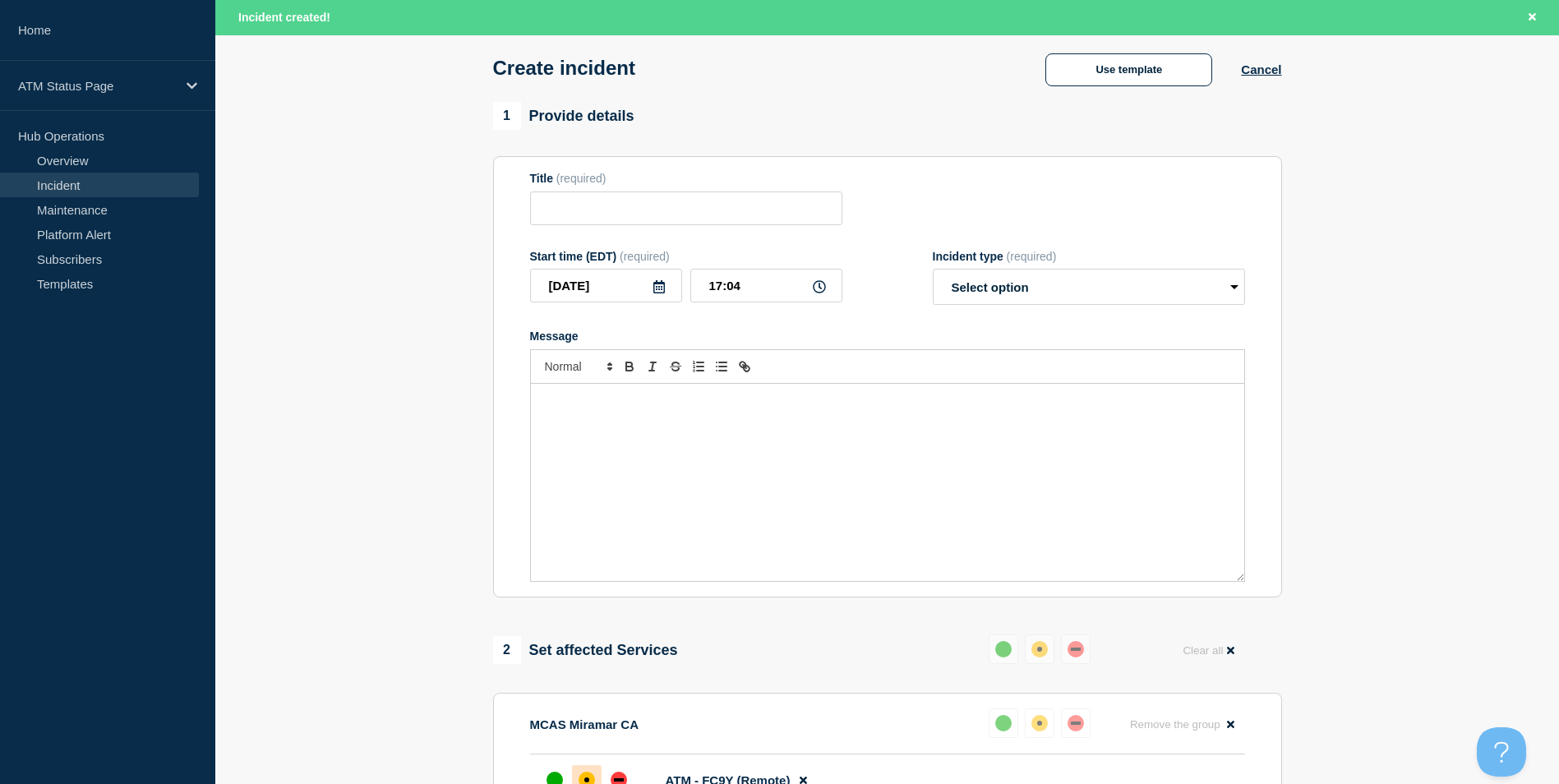
type input "Depository Down"
select select "identified"
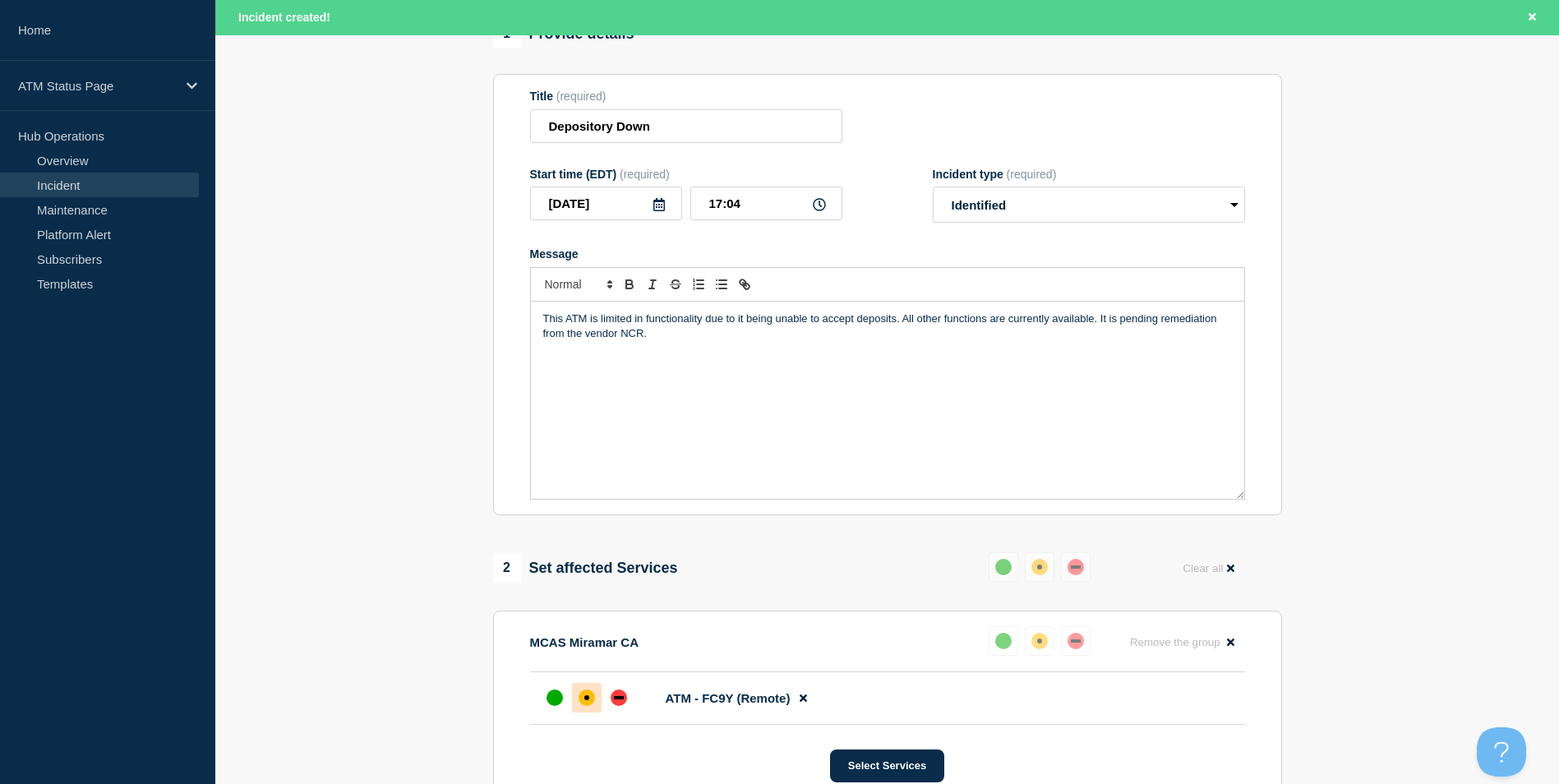
scroll to position [484, 0]
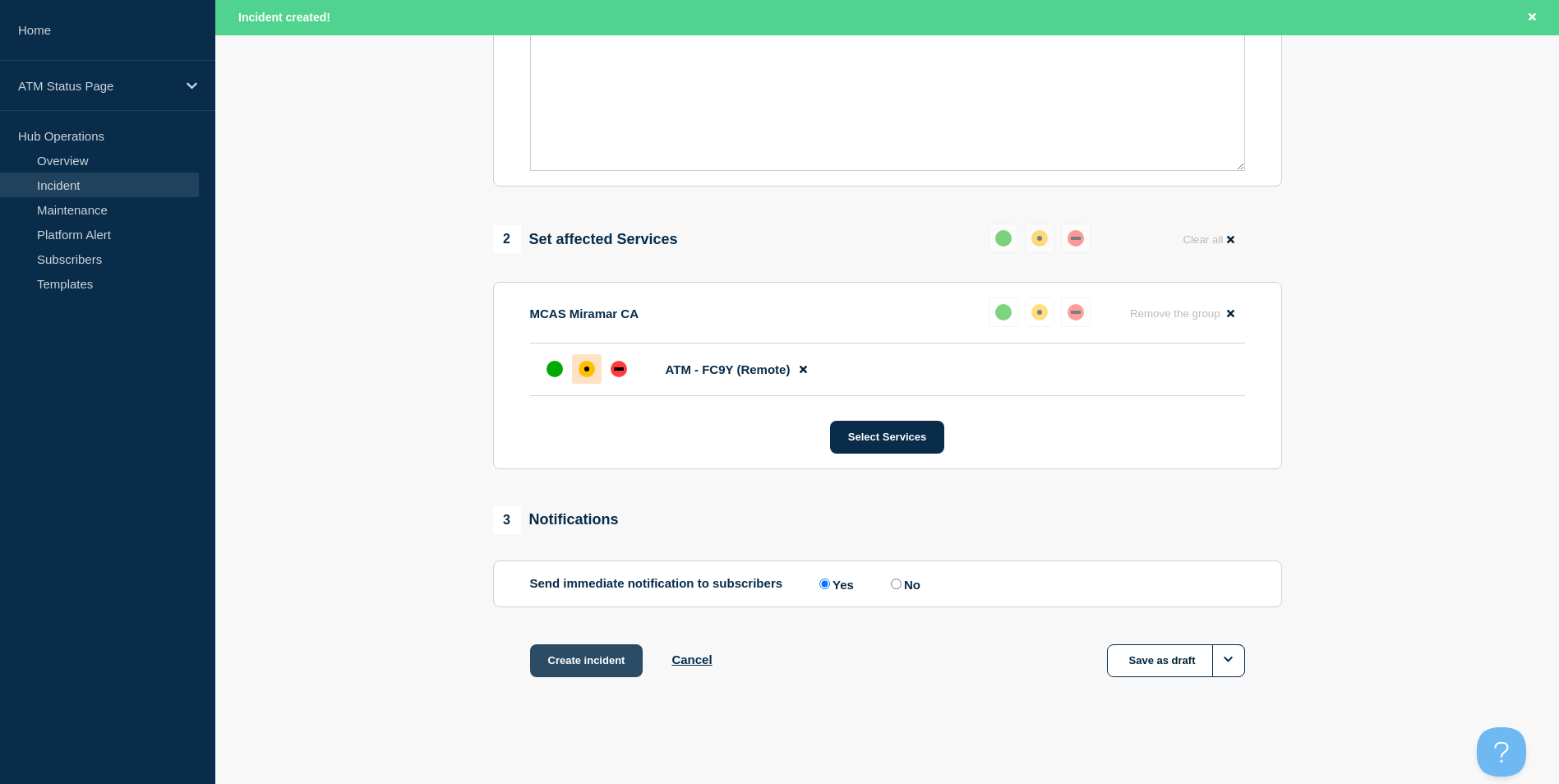
click at [575, 676] on button "Create incident" at bounding box center [587, 660] width 114 height 33
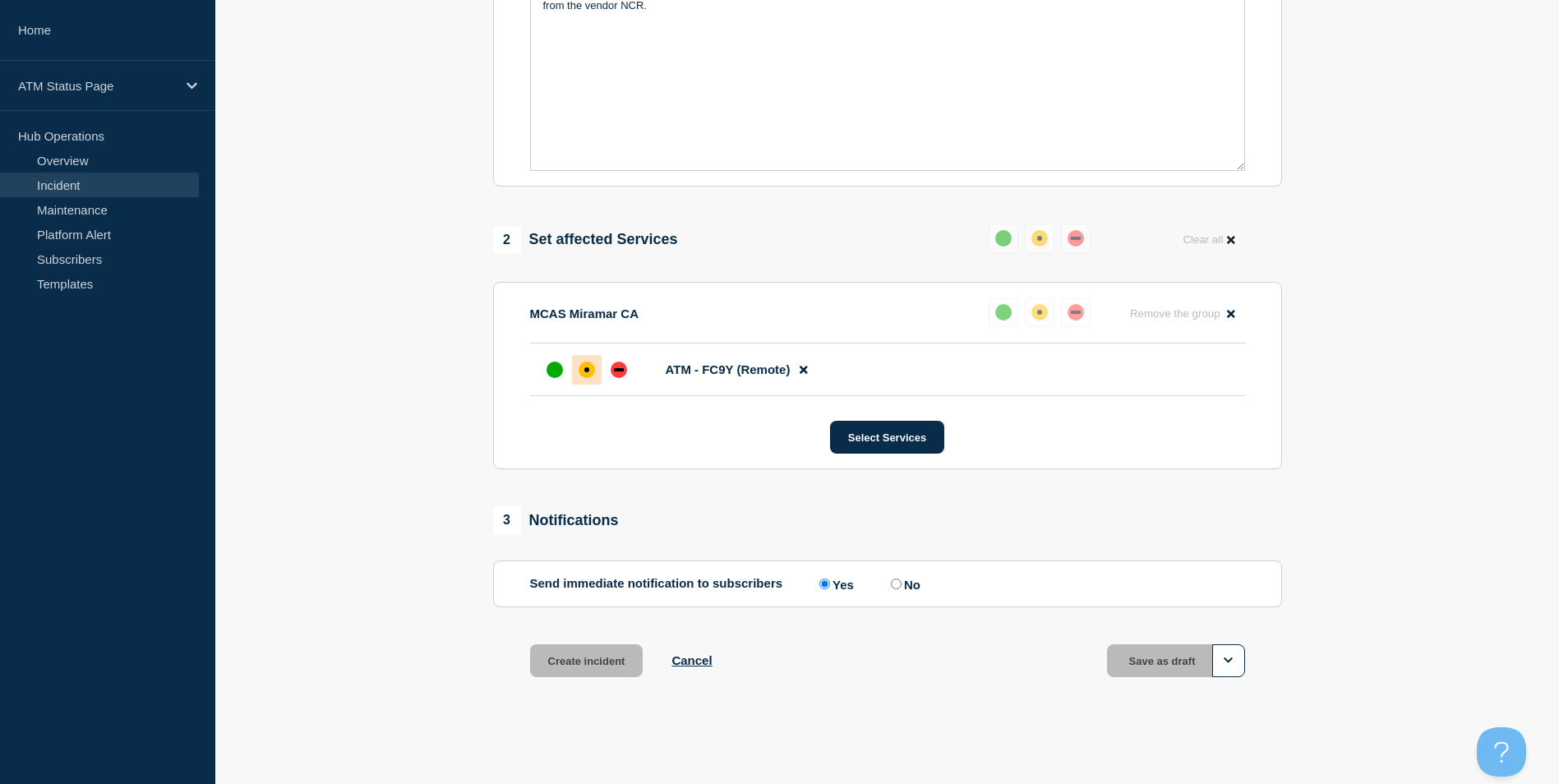
scroll to position [450, 0]
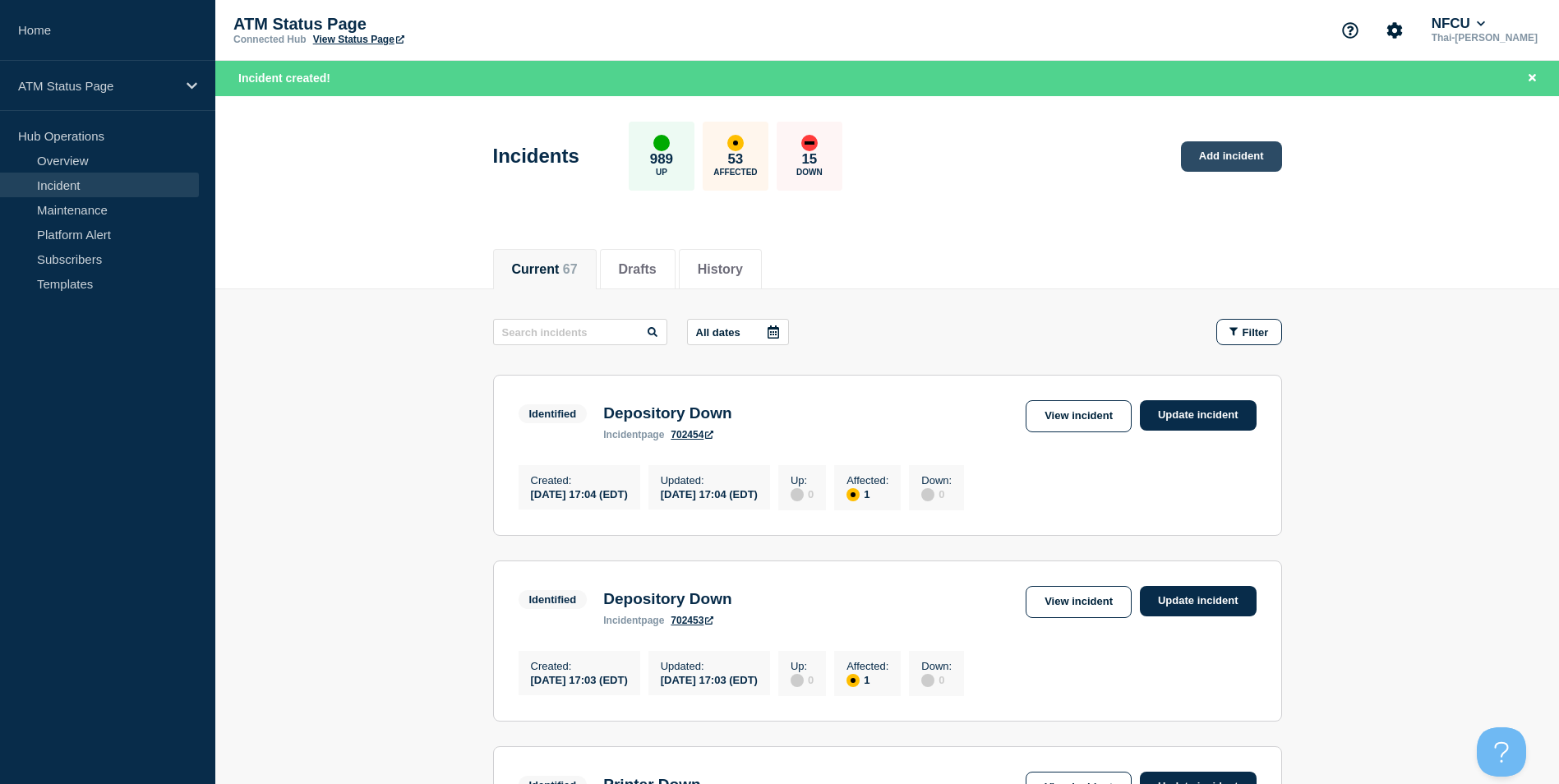
click at [1203, 141] on link "Add incident" at bounding box center [1232, 156] width 101 height 30
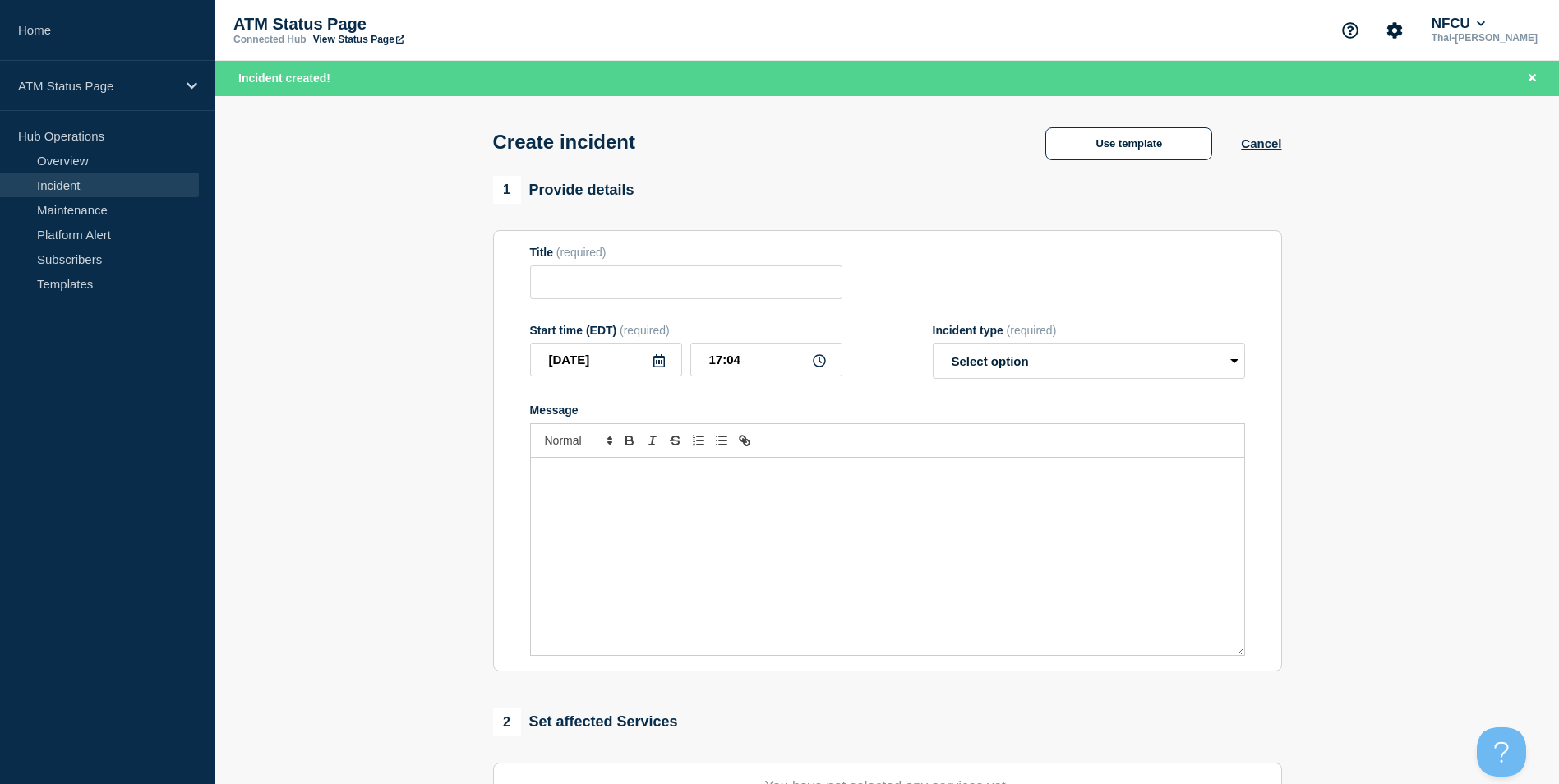
scroll to position [403, 0]
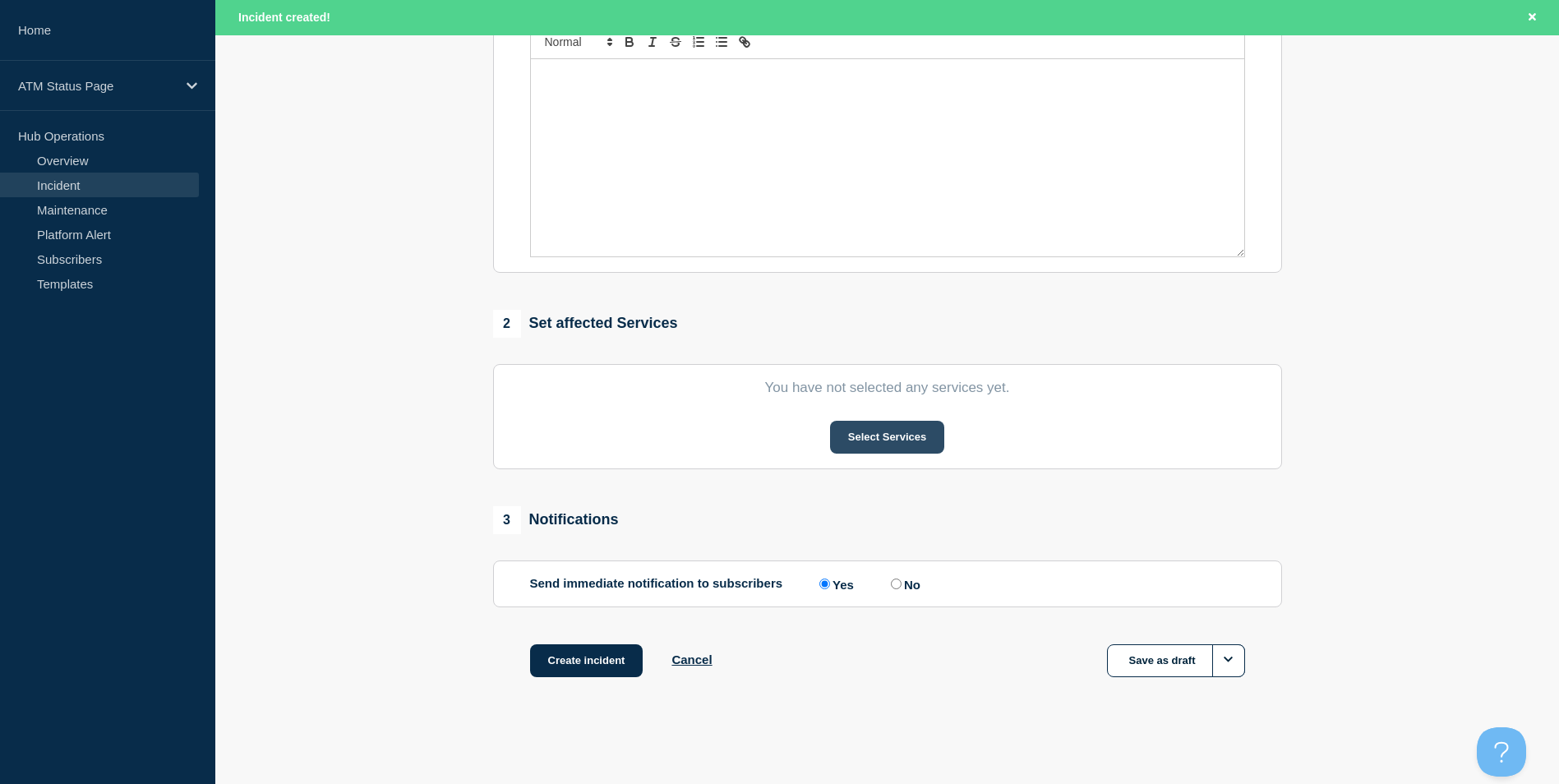
click at [891, 440] on button "Select Services" at bounding box center [888, 436] width 114 height 33
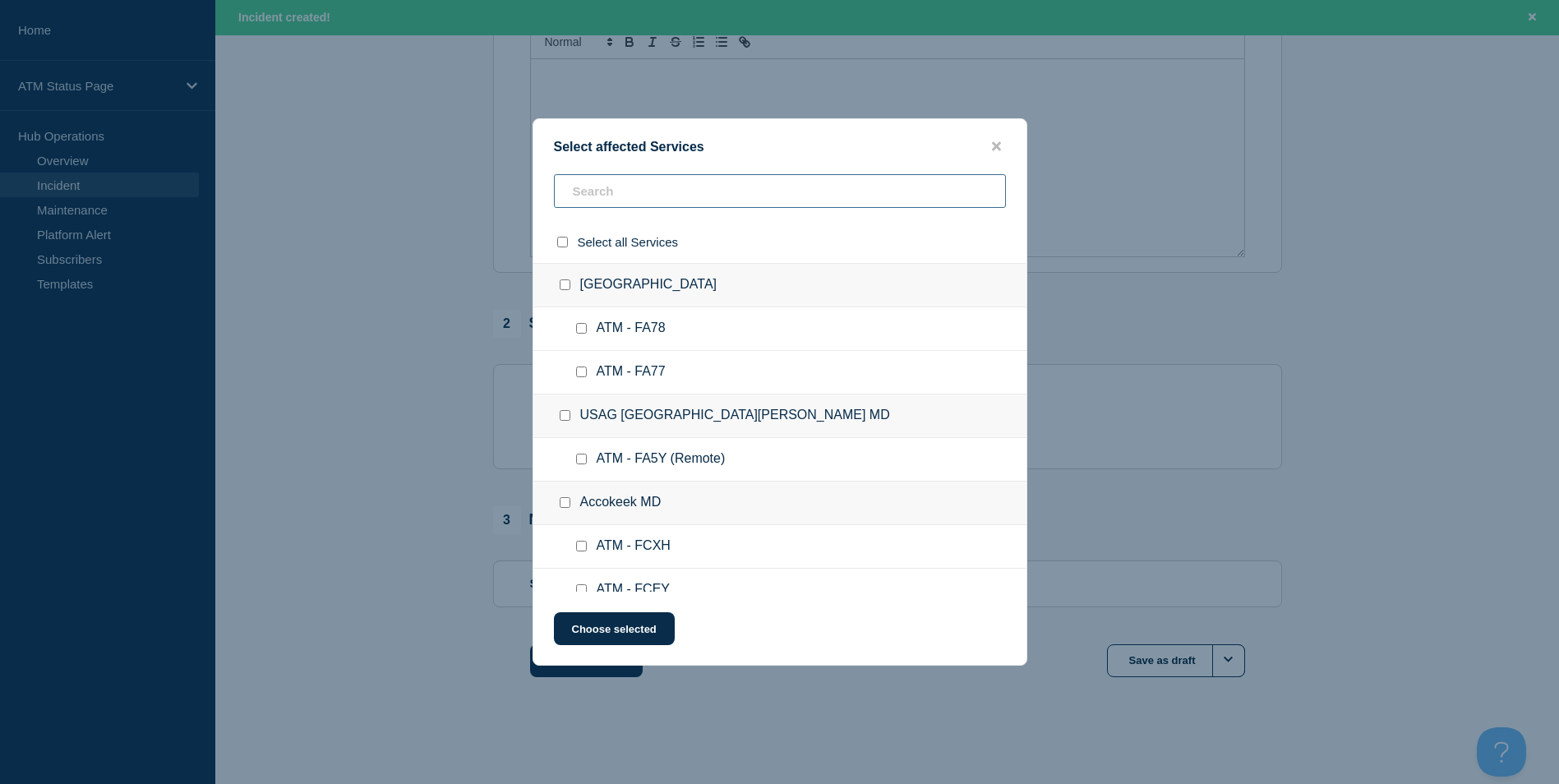
click at [636, 199] on input "text" at bounding box center [780, 191] width 452 height 34
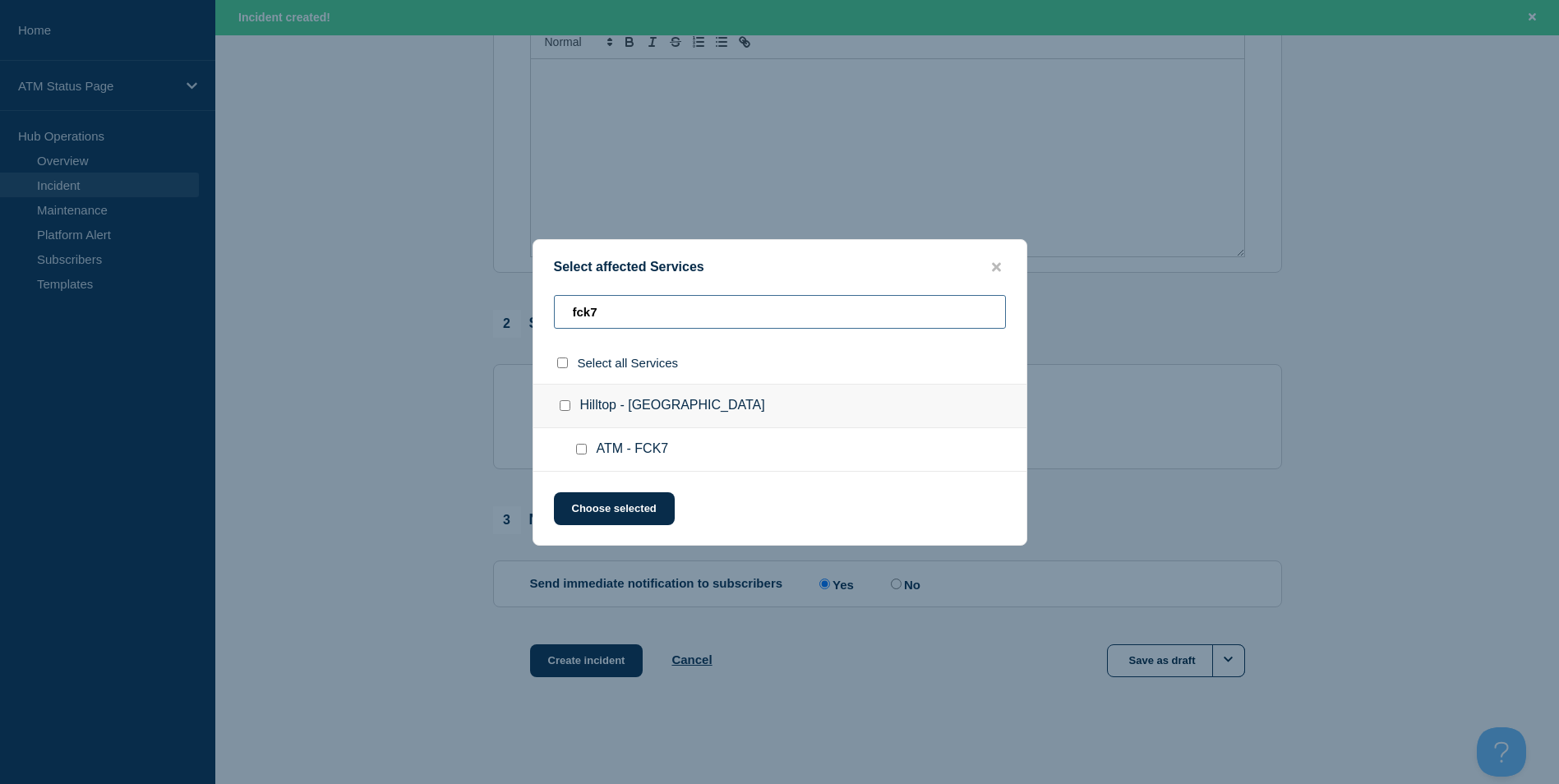
type input "fck7"
click at [580, 449] on input "ATM - FCK7 checkbox" at bounding box center [582, 449] width 11 height 11
checkbox input "true"
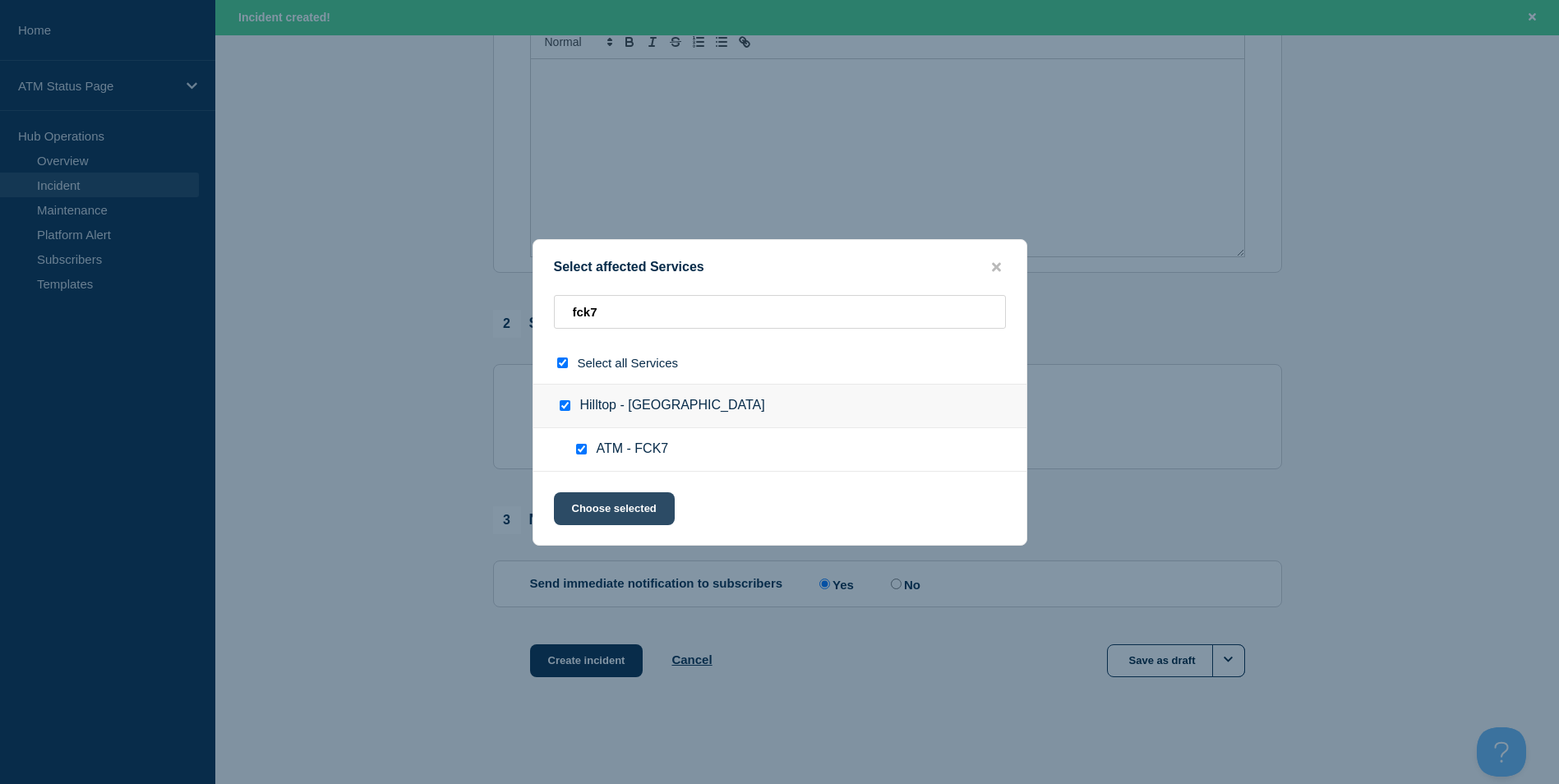
click at [636, 499] on button "Choose selected" at bounding box center [615, 508] width 121 height 33
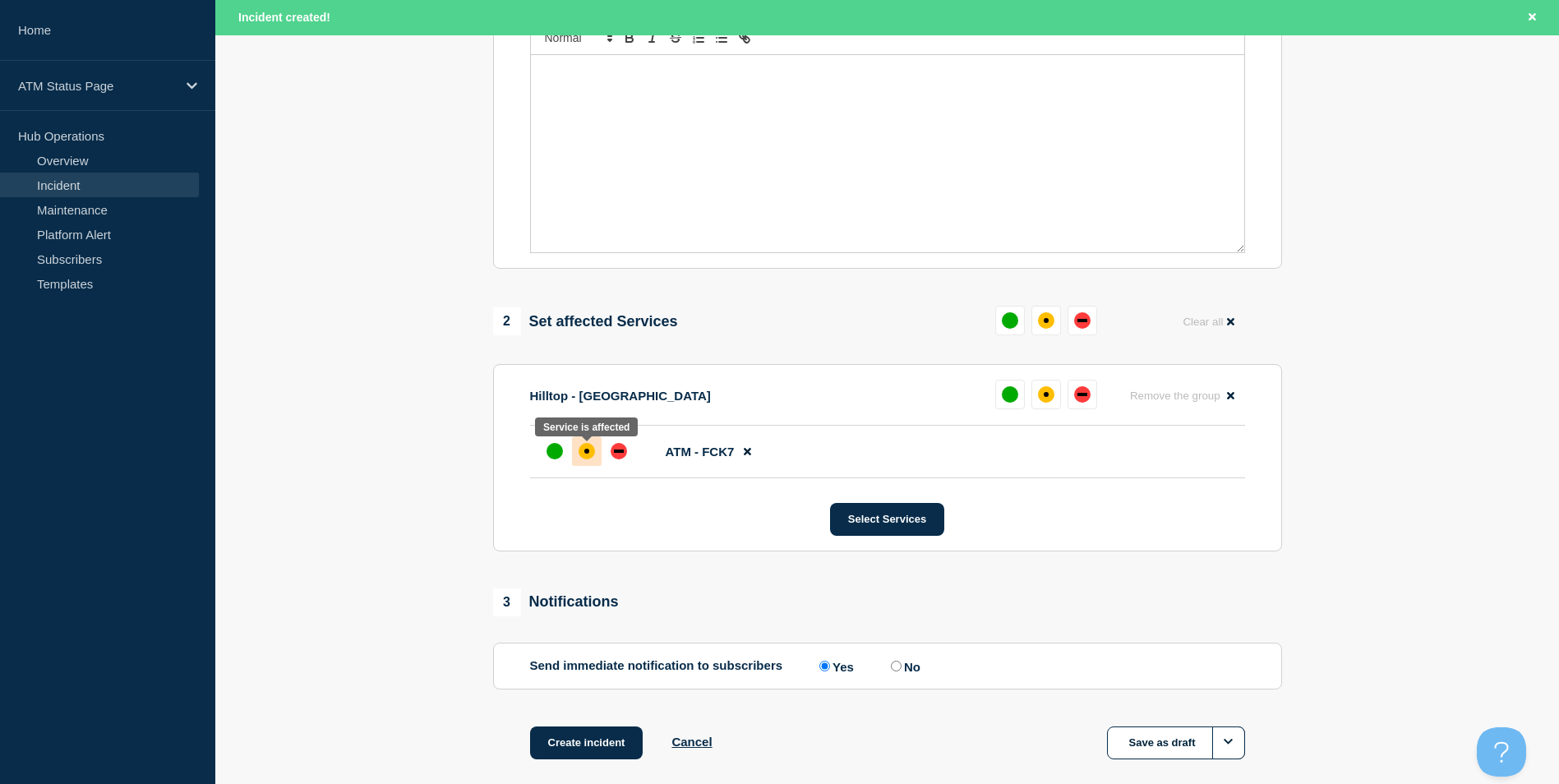
click at [592, 456] on div "affected" at bounding box center [587, 451] width 16 height 16
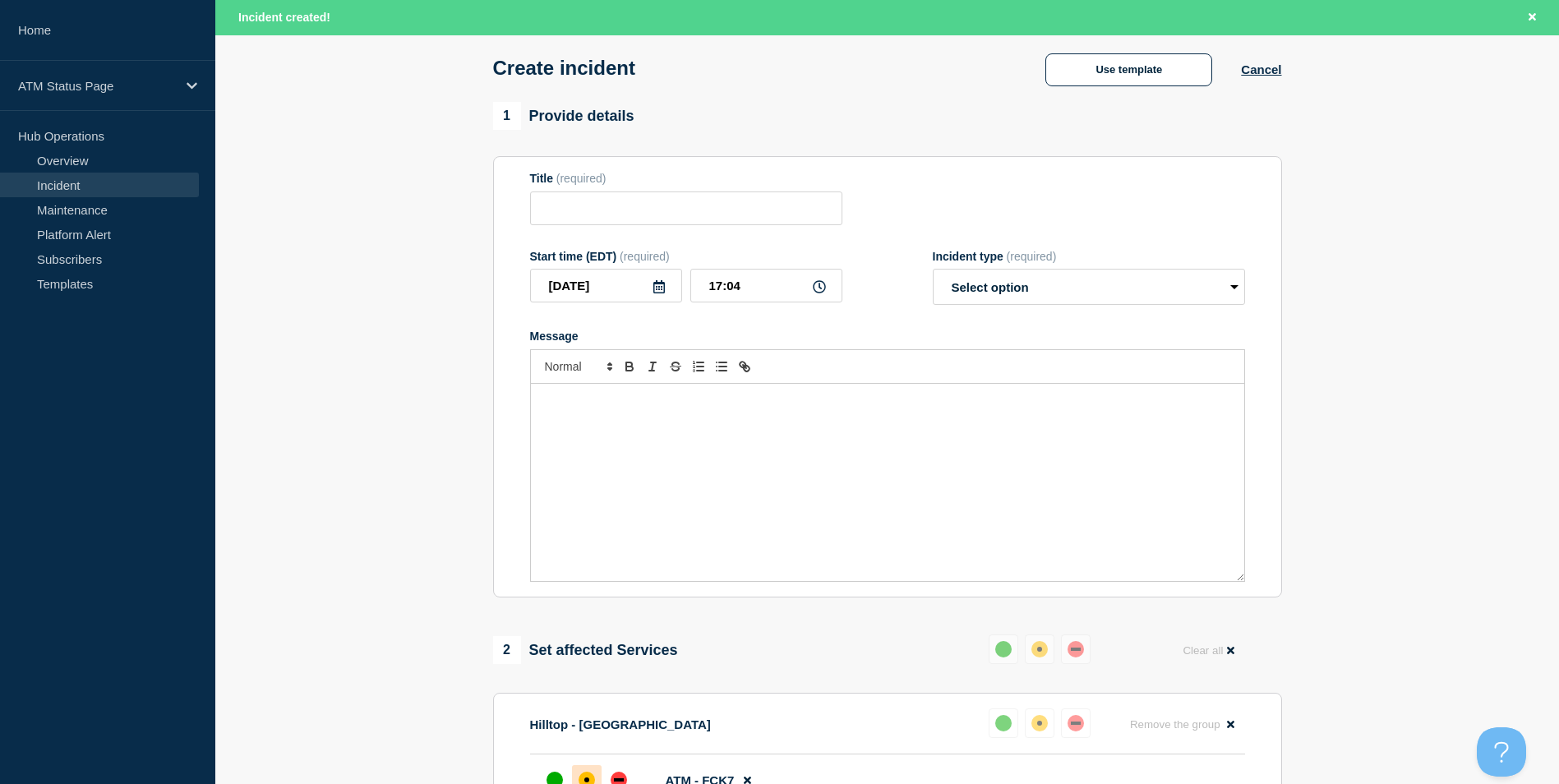
scroll to position [0, 0]
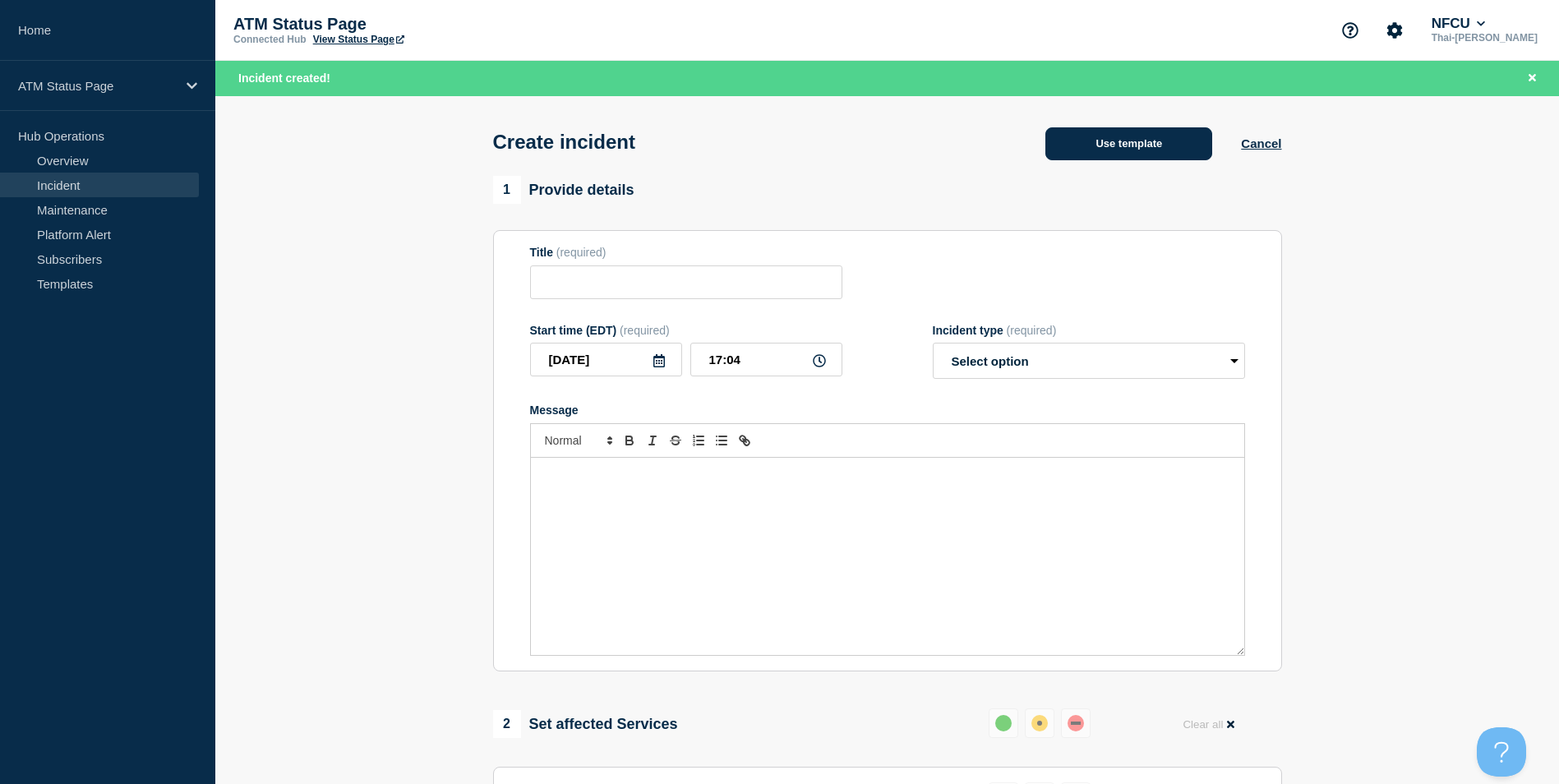
click at [1161, 143] on button "Use template" at bounding box center [1129, 143] width 167 height 33
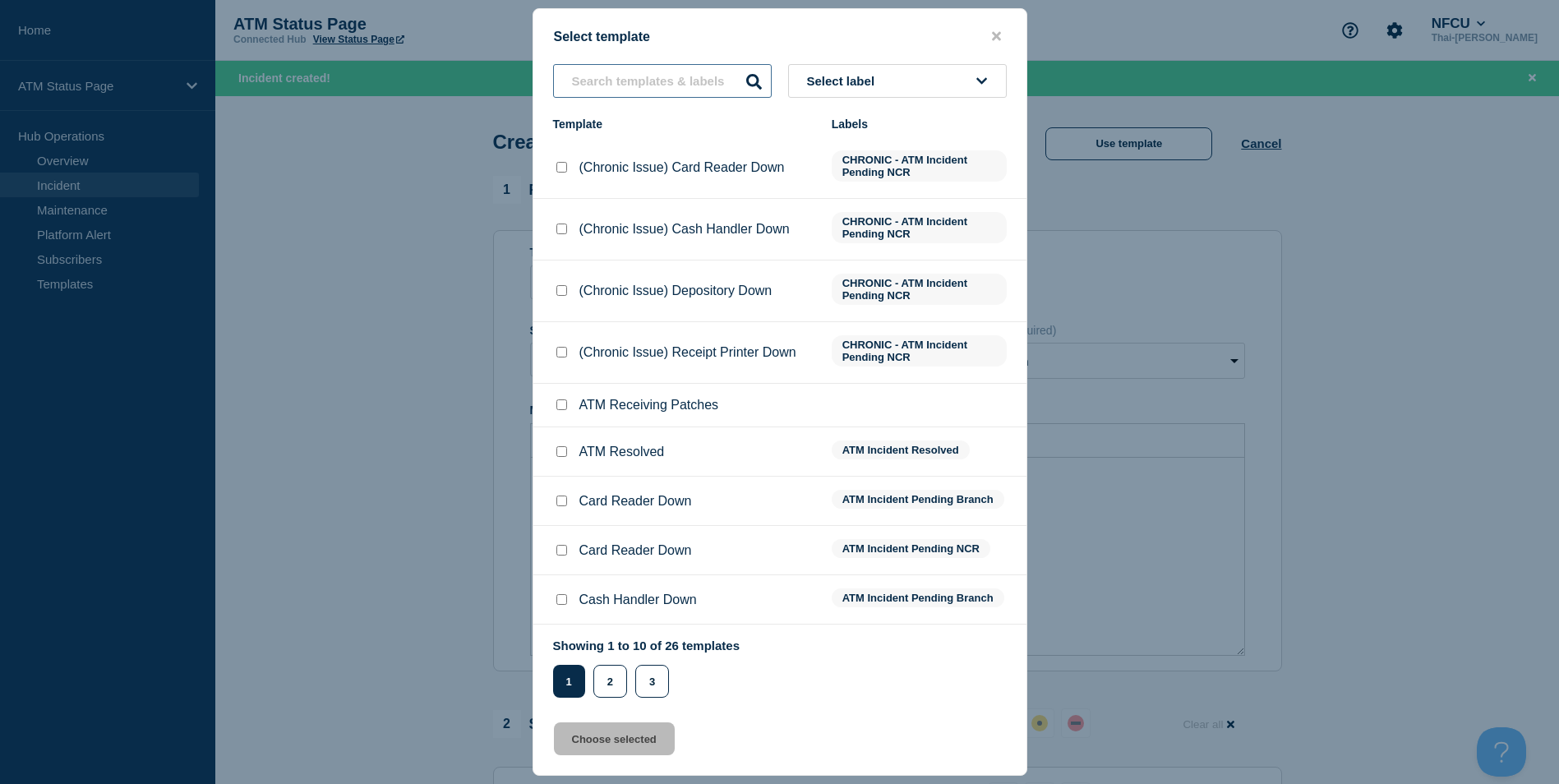
click at [667, 83] on input "text" at bounding box center [663, 81] width 219 height 34
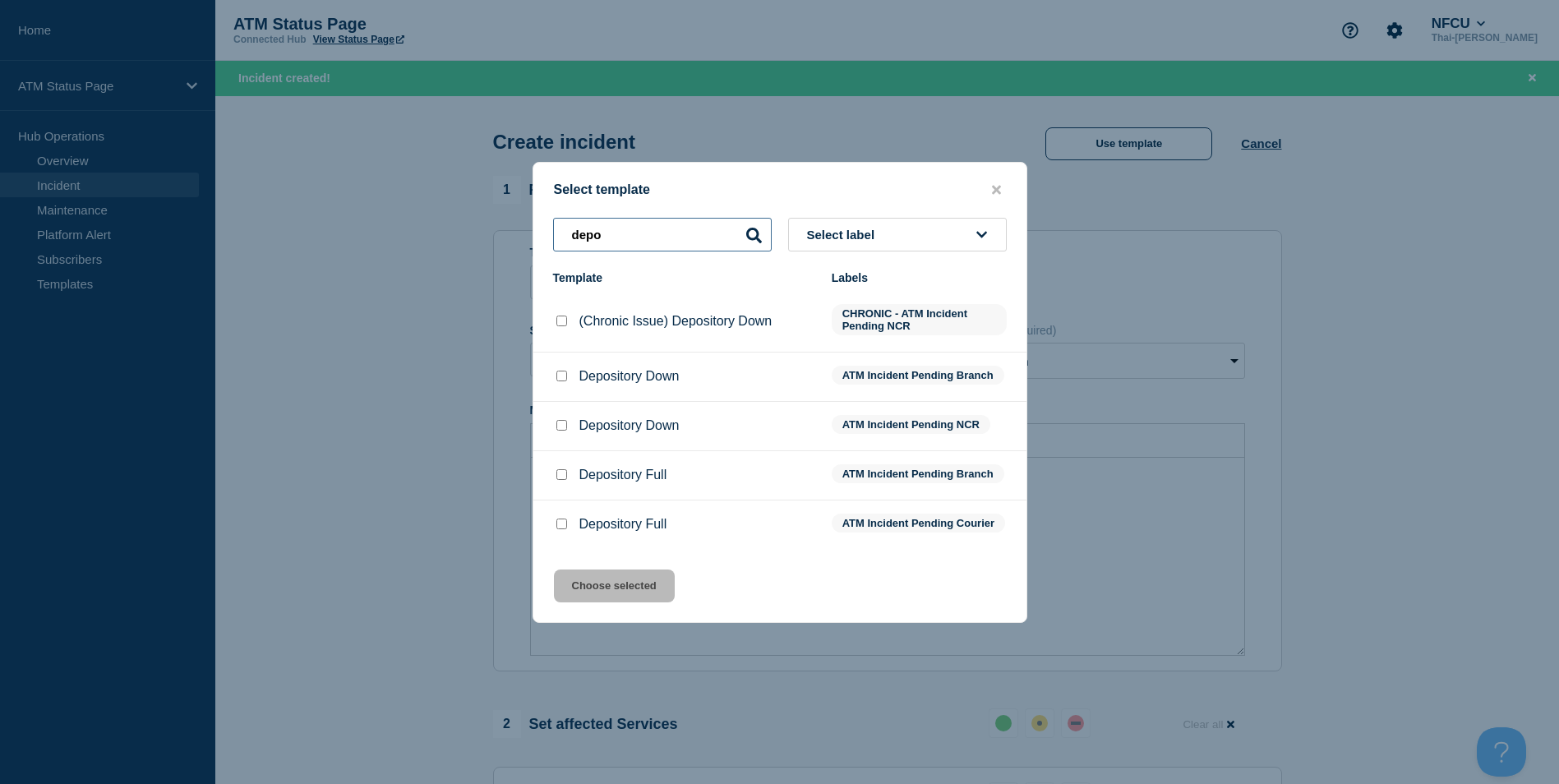
type input "depo"
click at [559, 371] on input "Depository Down checkbox" at bounding box center [562, 376] width 11 height 11
checkbox input "true"
click at [626, 596] on button "Choose selected" at bounding box center [615, 586] width 121 height 33
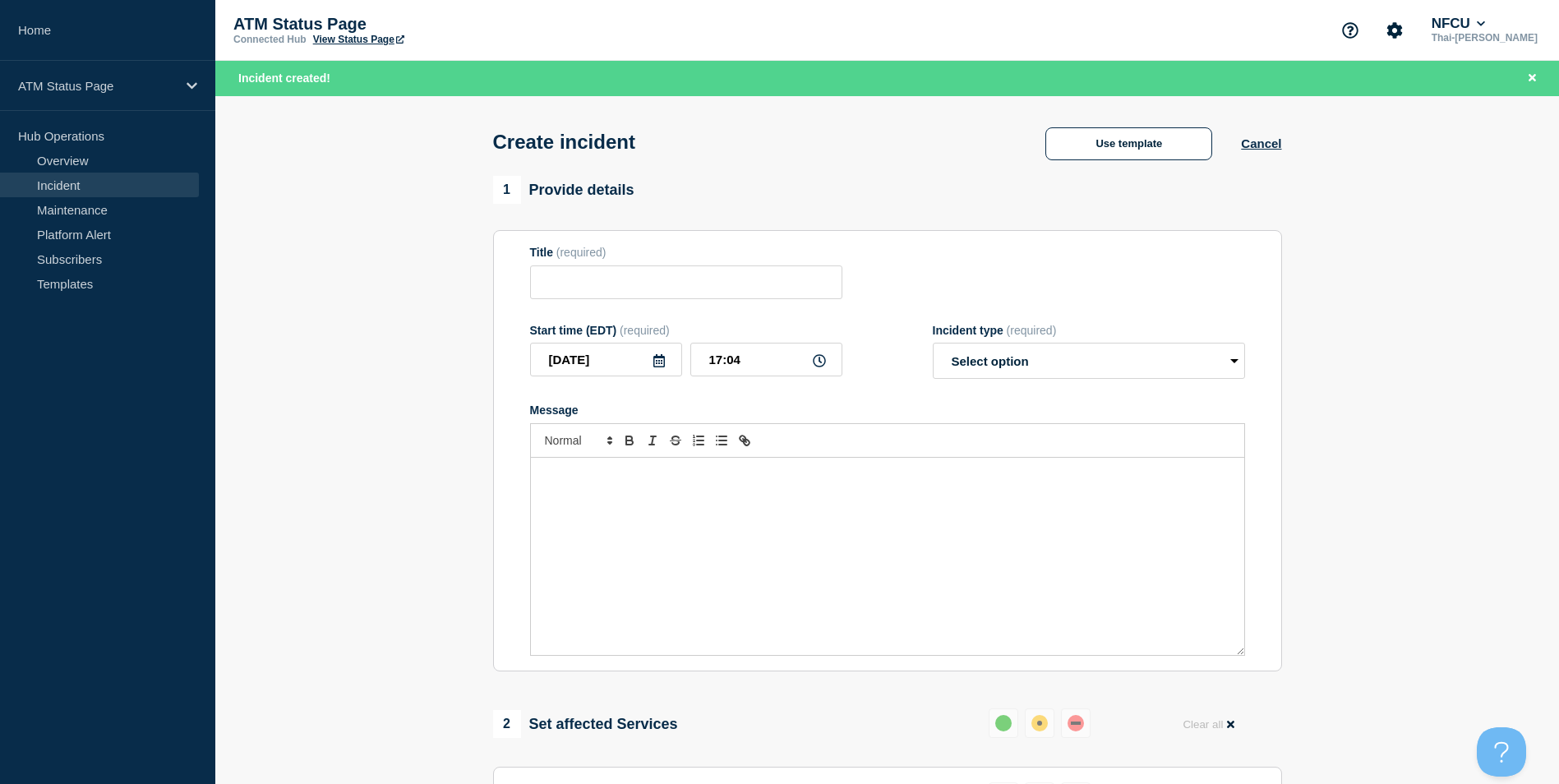
type input "Depository Down"
select select "identified"
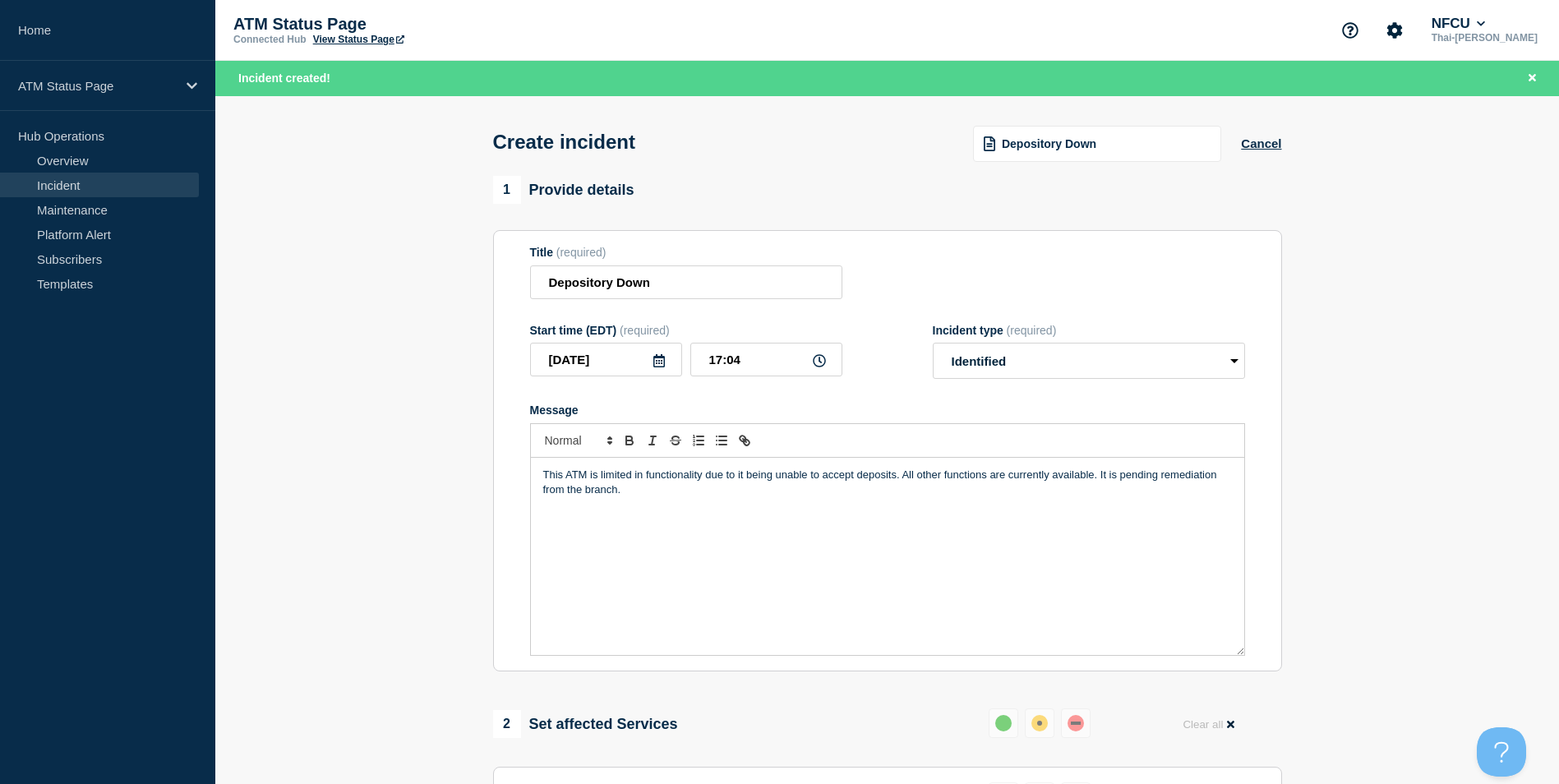
scroll to position [489, 0]
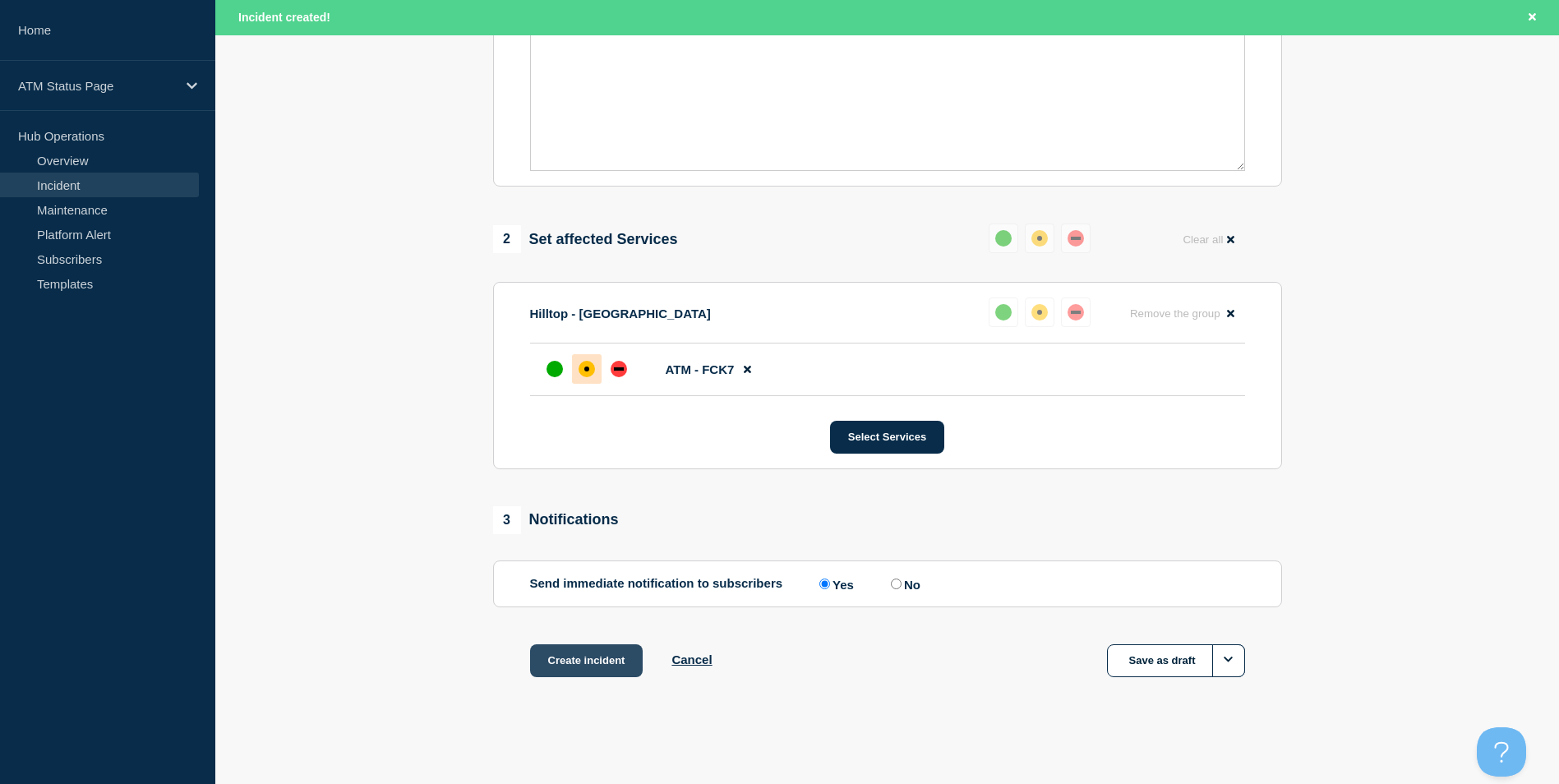
click at [583, 656] on button "Create incident" at bounding box center [587, 660] width 114 height 33
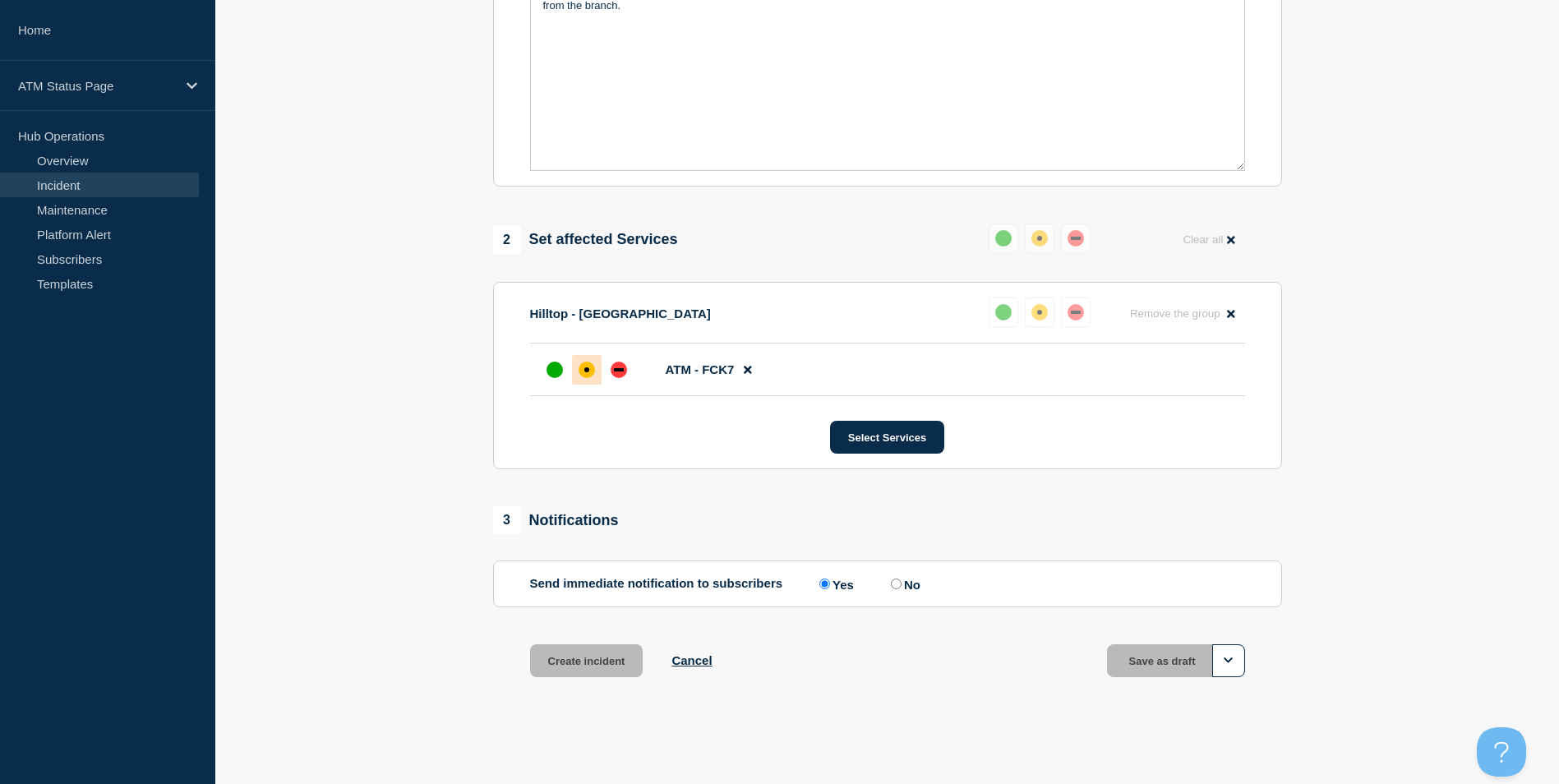
scroll to position [453, 0]
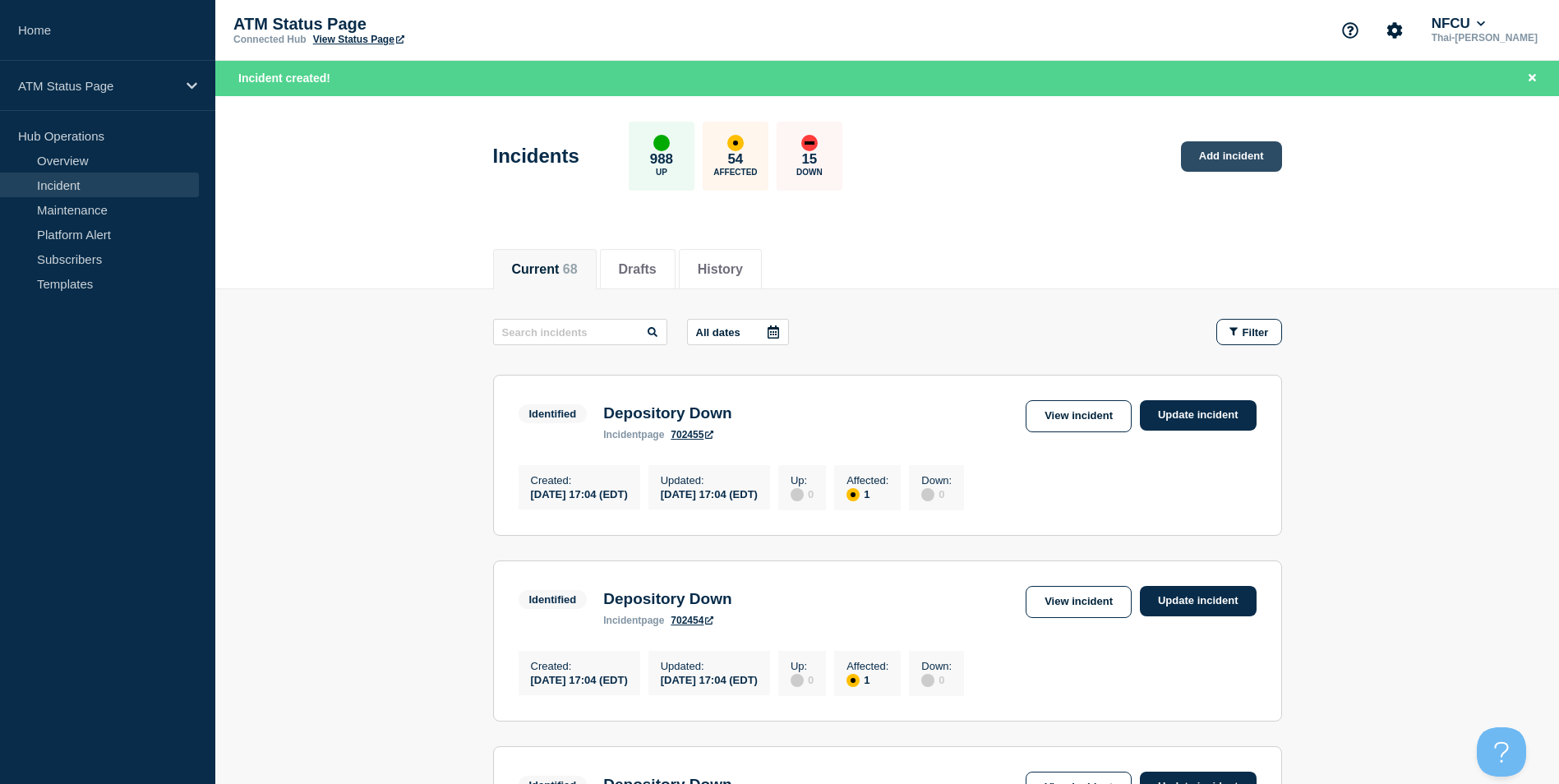
click at [1244, 157] on link "Add incident" at bounding box center [1232, 156] width 101 height 30
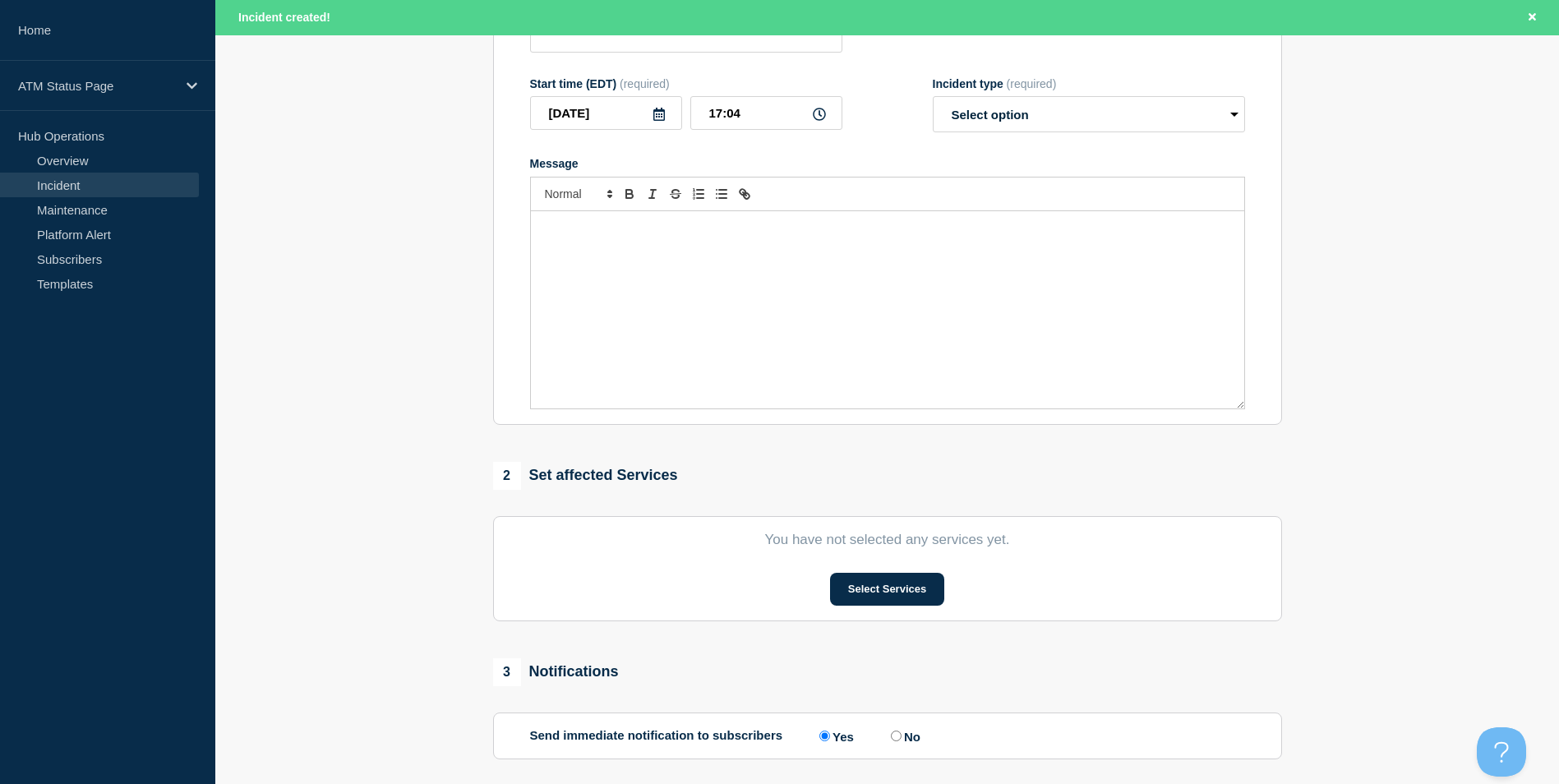
scroll to position [403, 0]
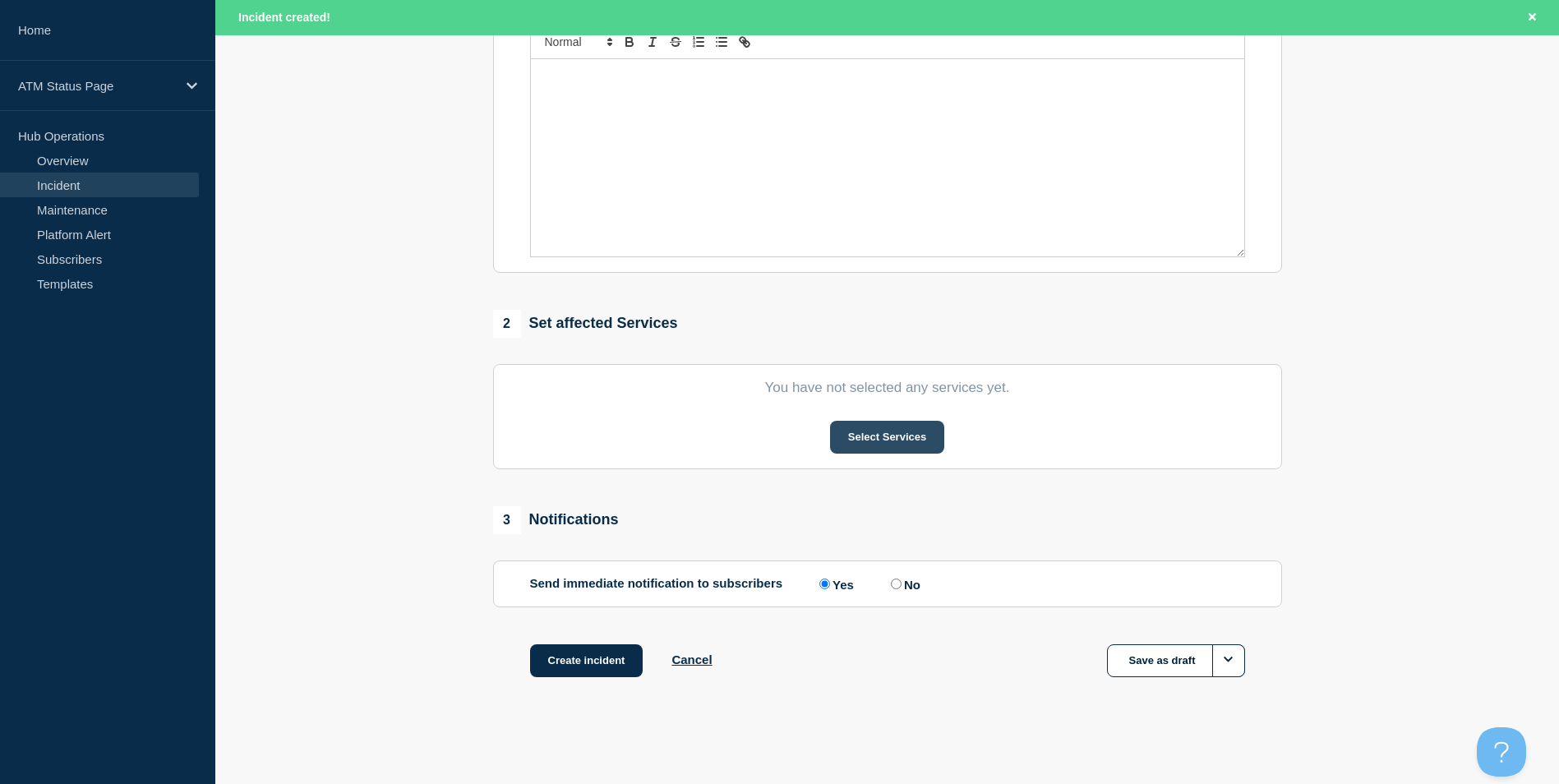
click at [905, 433] on button "Select Services" at bounding box center [888, 436] width 114 height 33
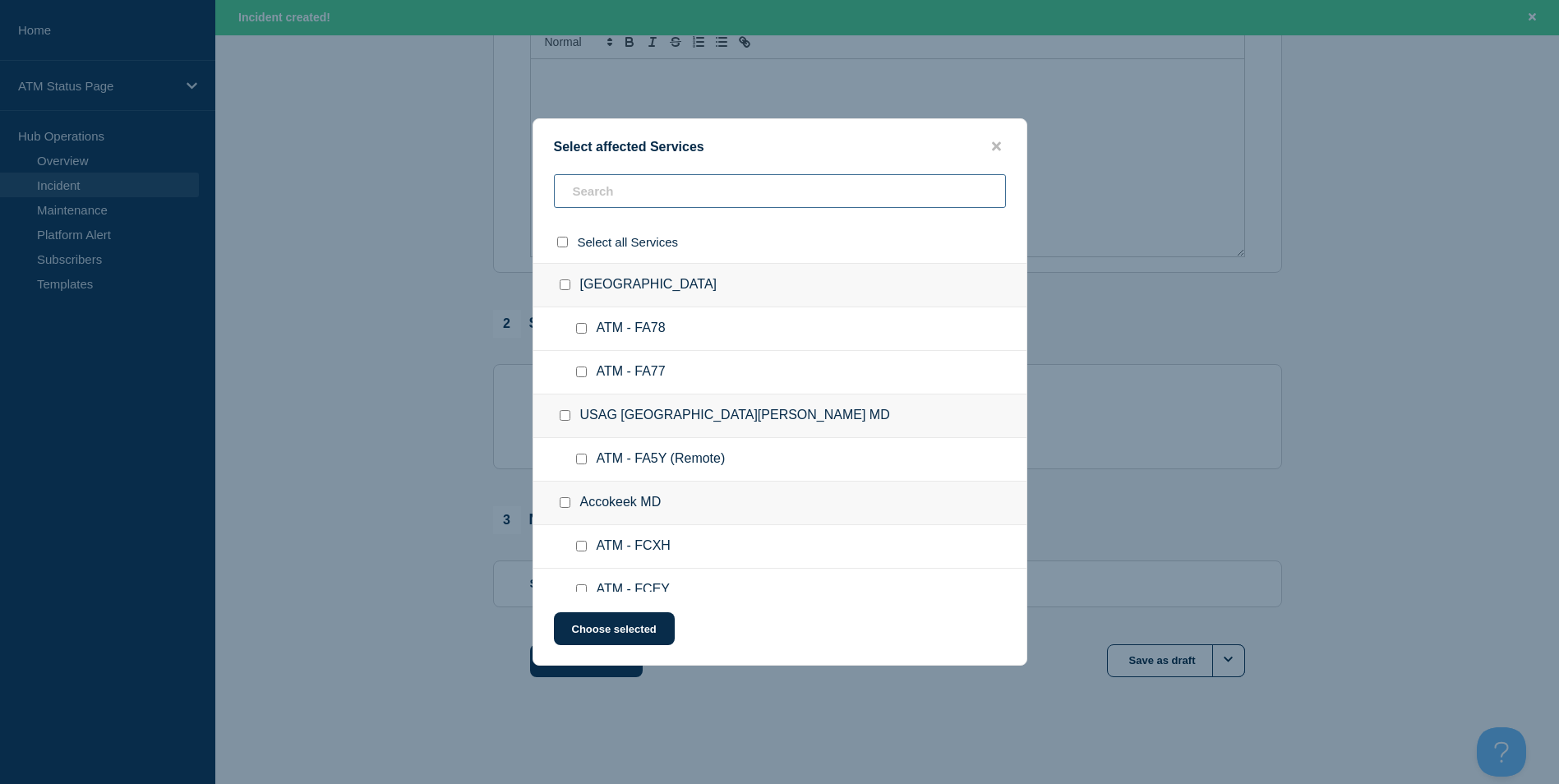
click at [681, 186] on input "text" at bounding box center [780, 191] width 452 height 34
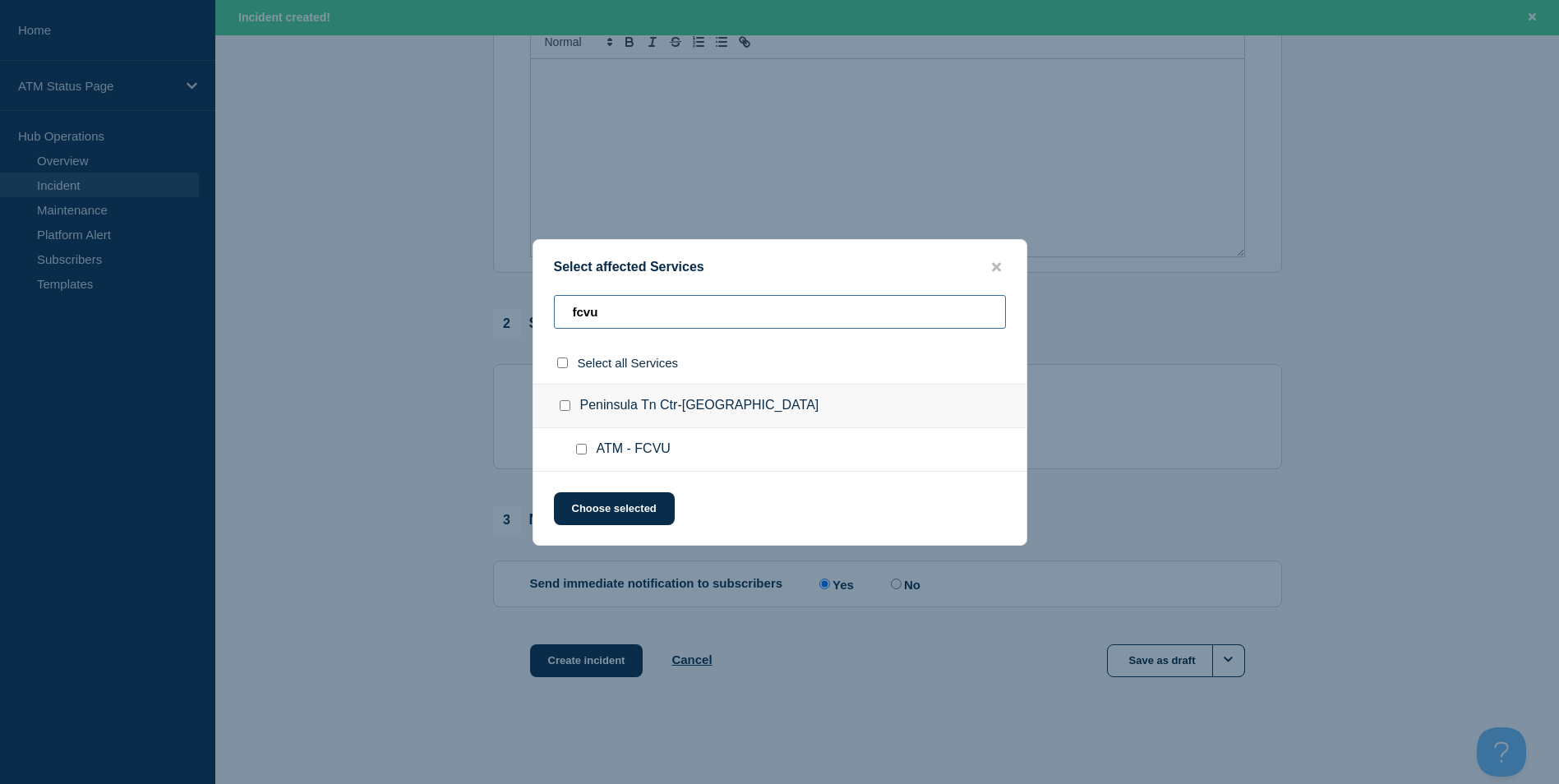
type input "fcvu"
click at [578, 447] on input "ATM - FCVU checkbox" at bounding box center [582, 449] width 11 height 11
checkbox input "true"
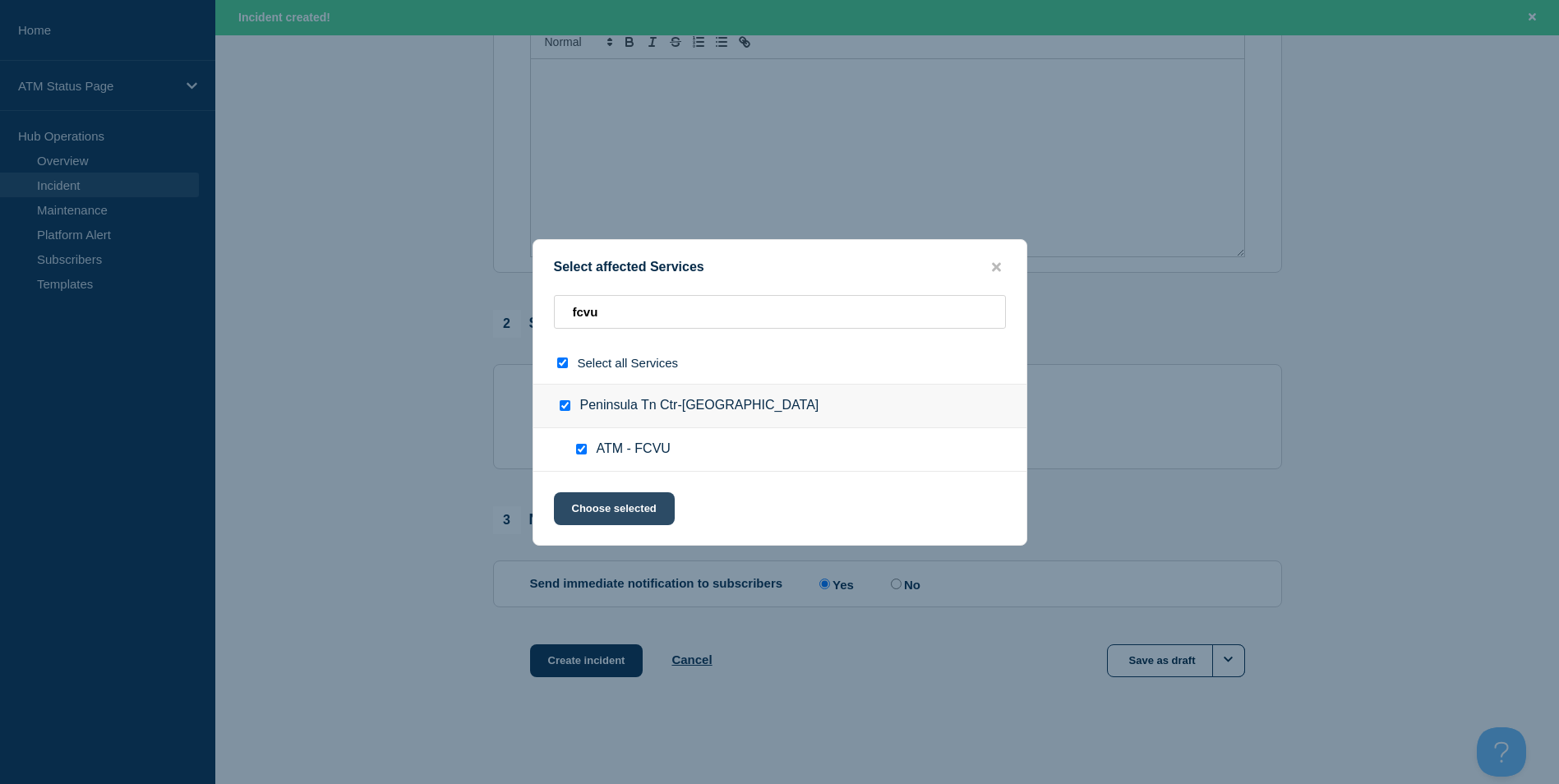
click at [615, 518] on button "Choose selected" at bounding box center [615, 508] width 121 height 33
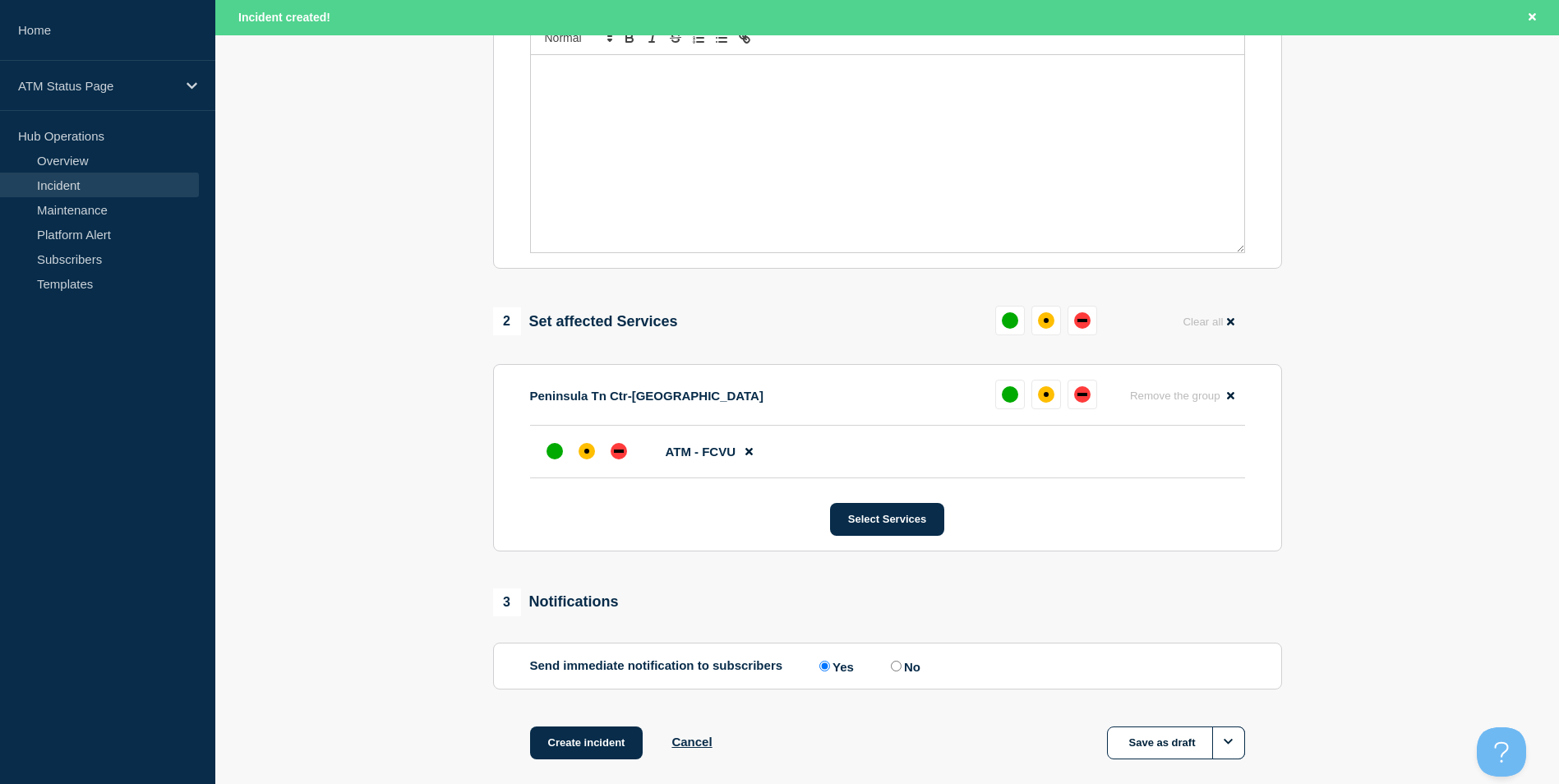
scroll to position [489, 0]
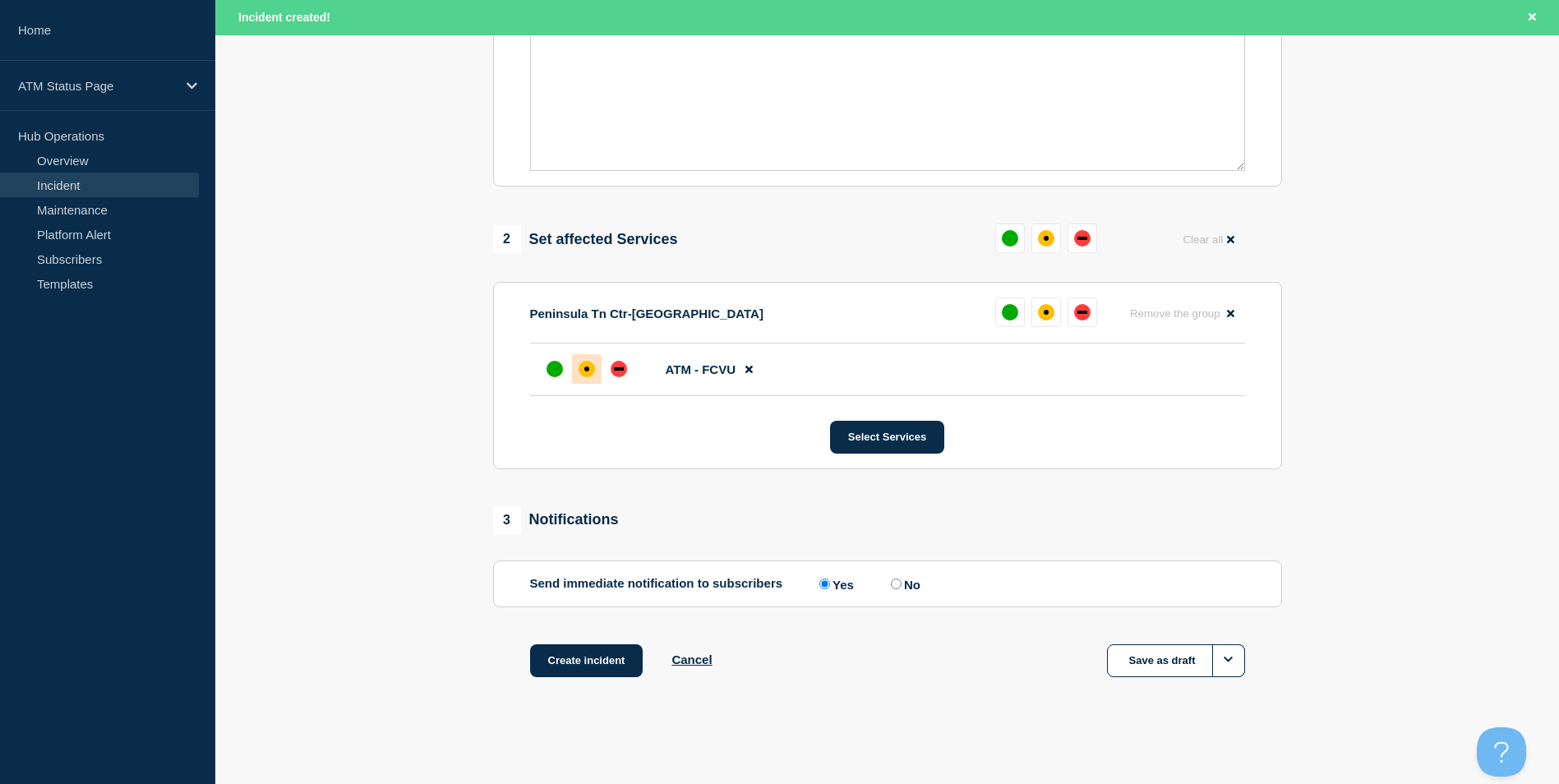
click at [587, 375] on div "affected" at bounding box center [587, 369] width 16 height 16
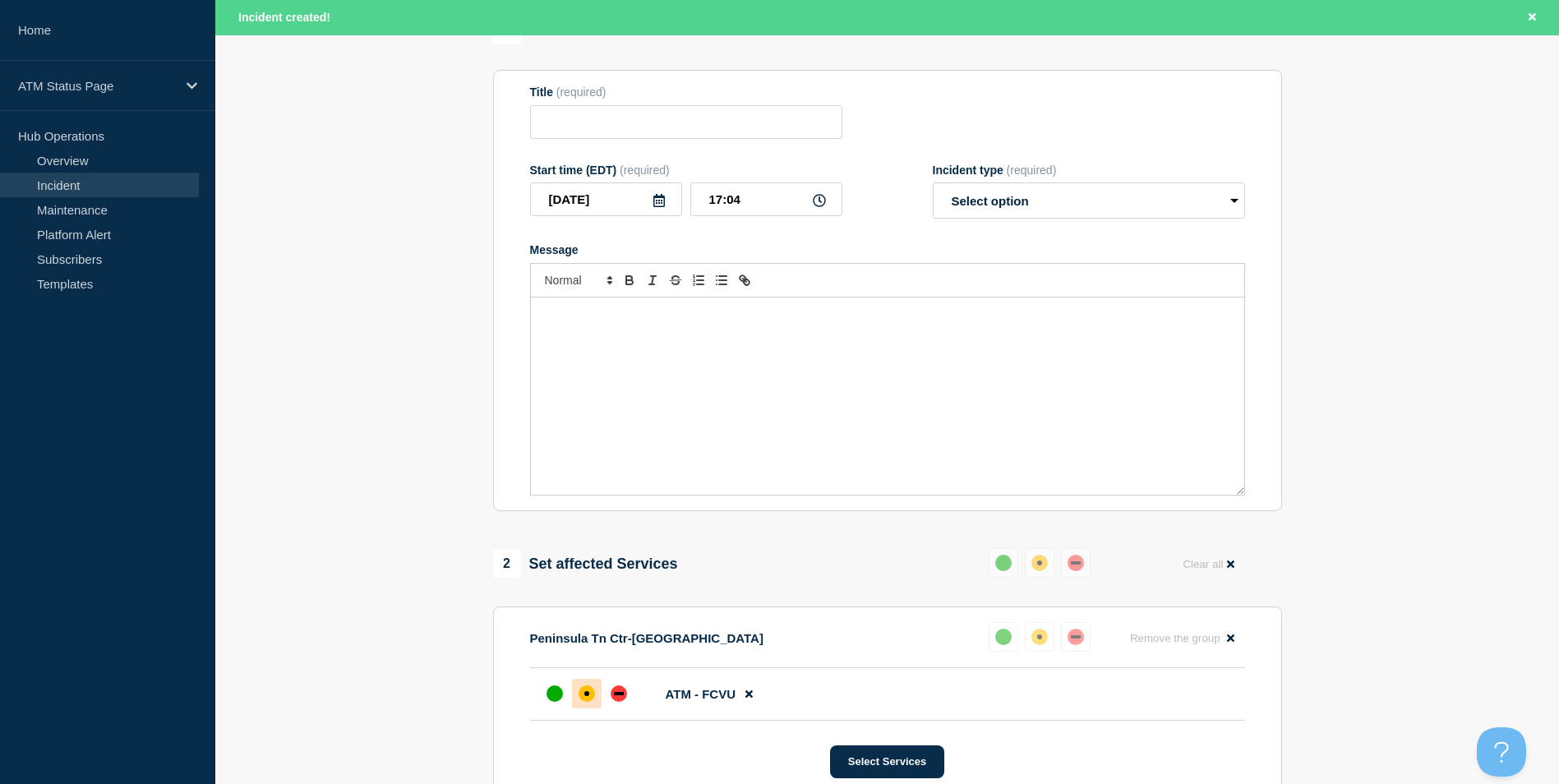
scroll to position [0, 0]
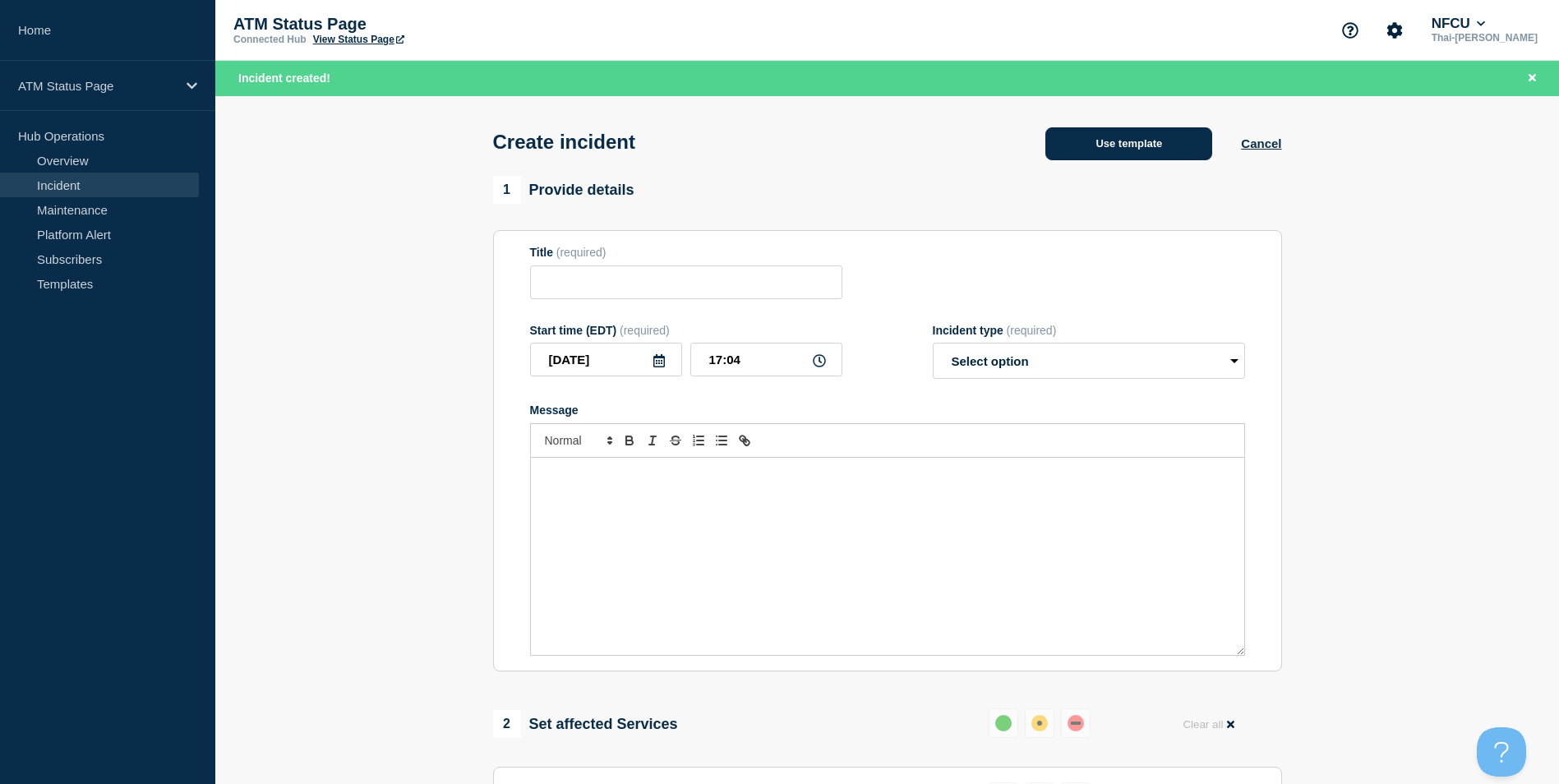
click at [1119, 138] on button "Use template" at bounding box center [1129, 143] width 167 height 33
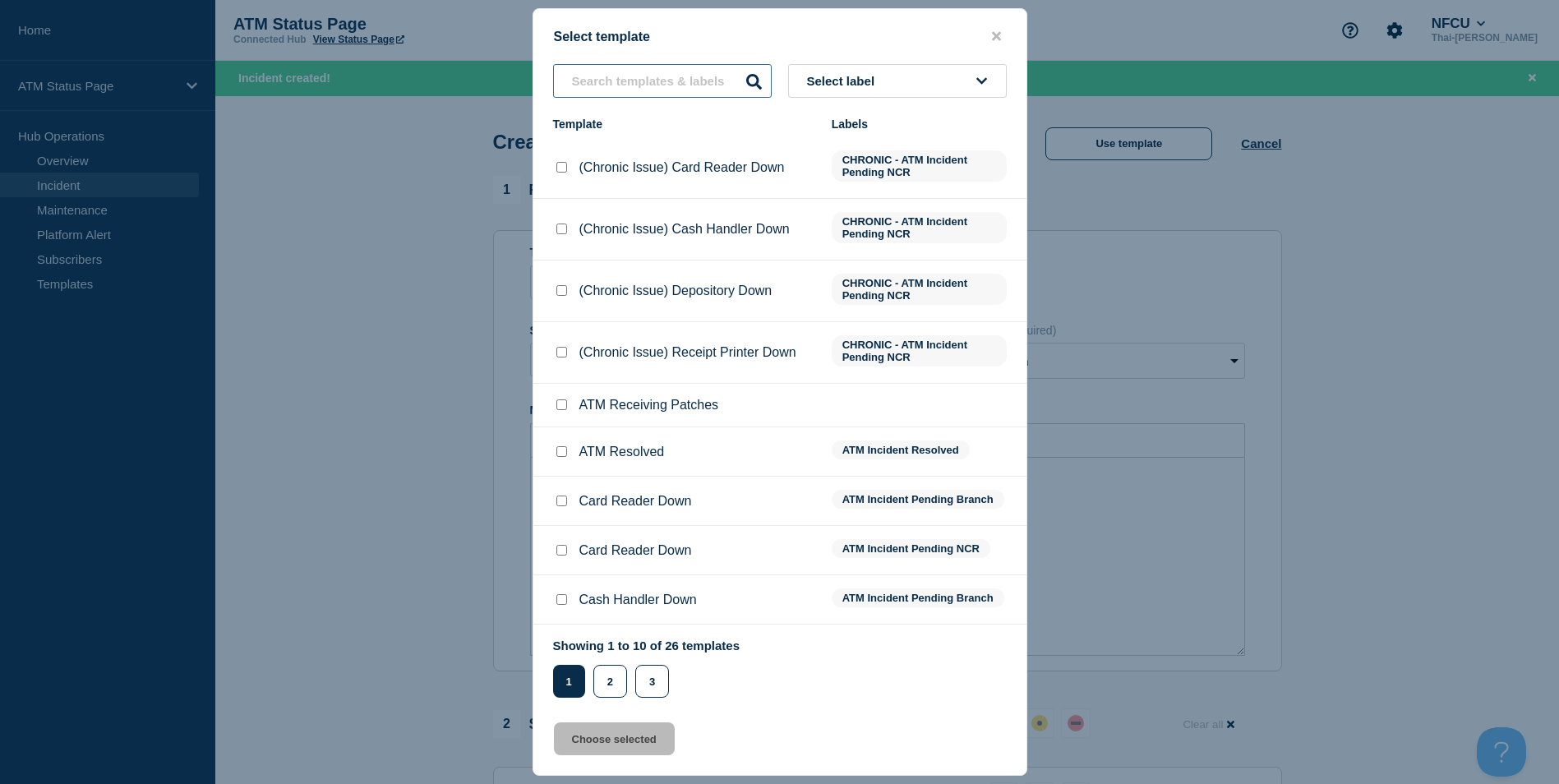
click at [641, 85] on input "text" at bounding box center [663, 81] width 219 height 34
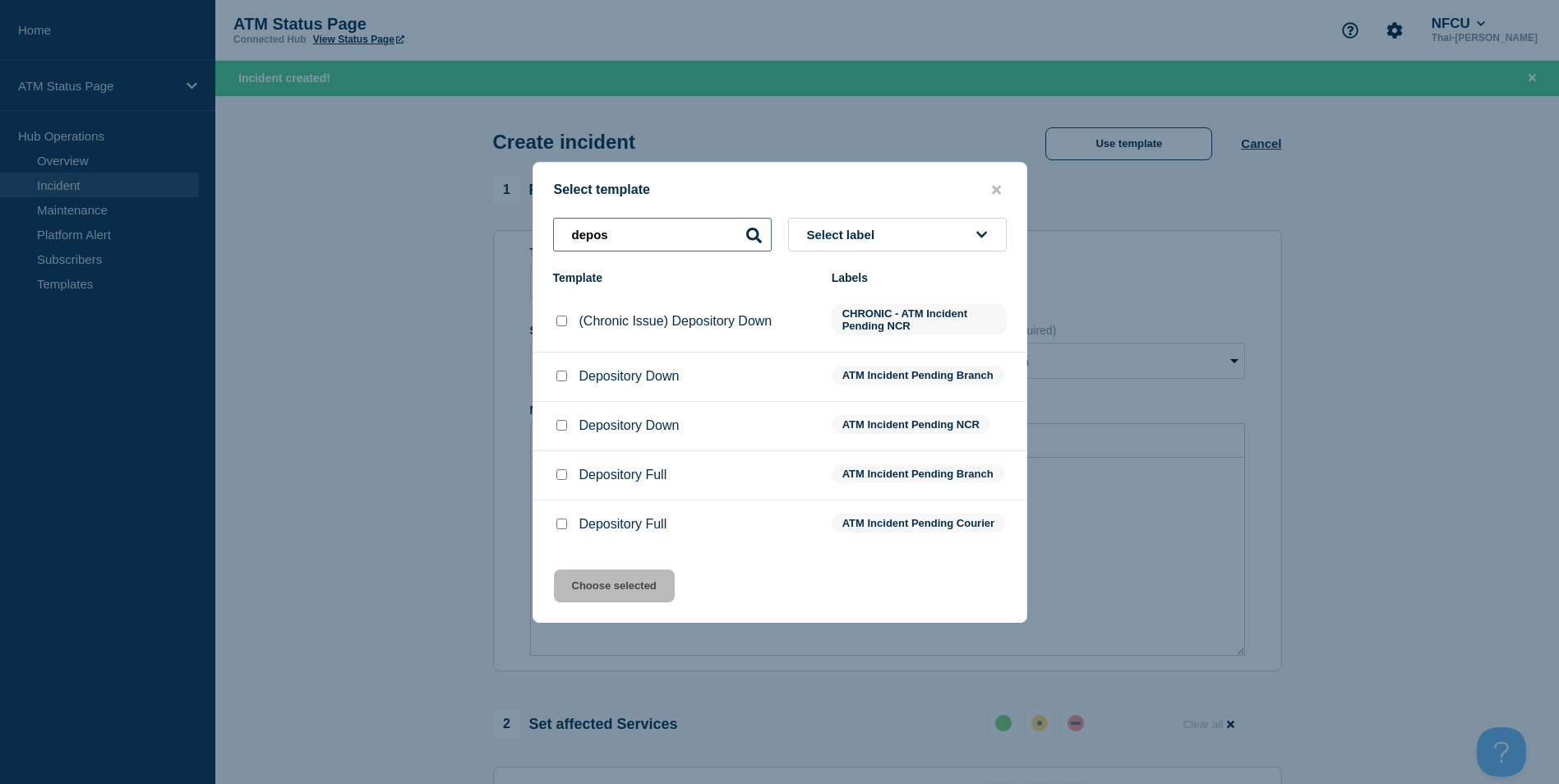
type input "depos"
click at [562, 368] on div at bounding box center [561, 376] width 16 height 16
click at [562, 372] on input "Depository Down checkbox" at bounding box center [562, 376] width 11 height 11
checkbox input "true"
click at [635, 597] on button "Choose selected" at bounding box center [615, 586] width 121 height 33
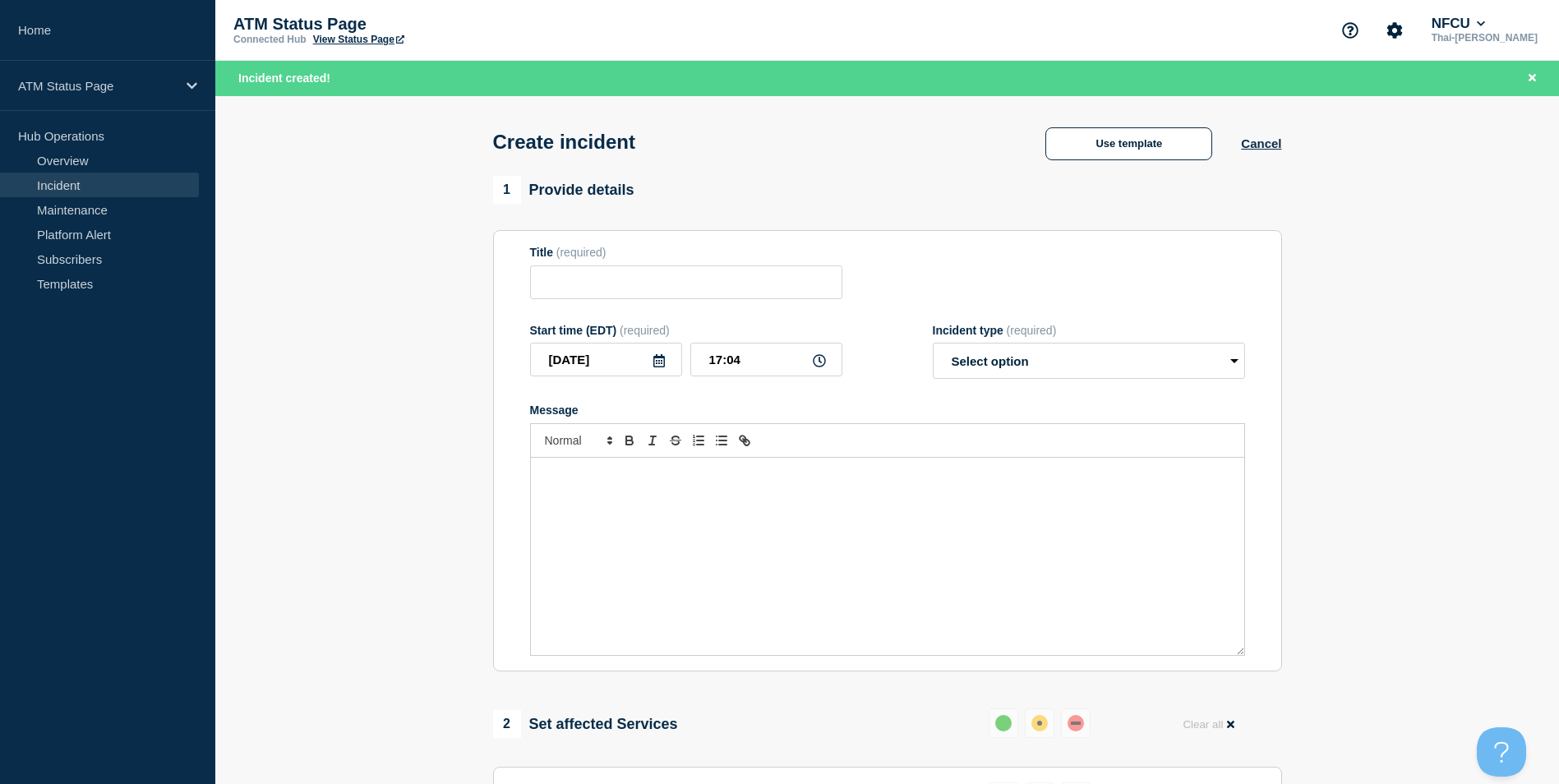
type input "Depository Down"
select select "identified"
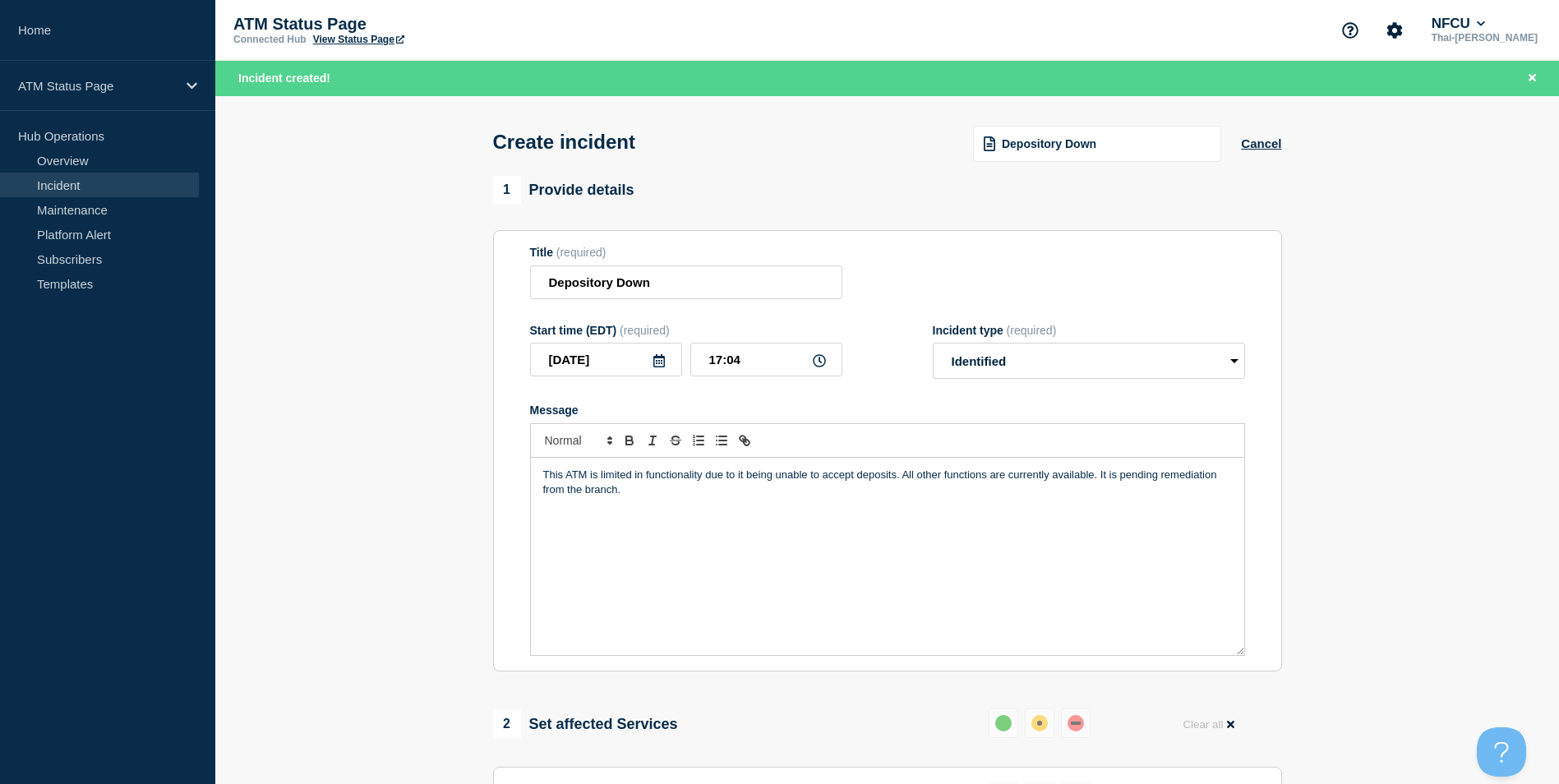
scroll to position [489, 0]
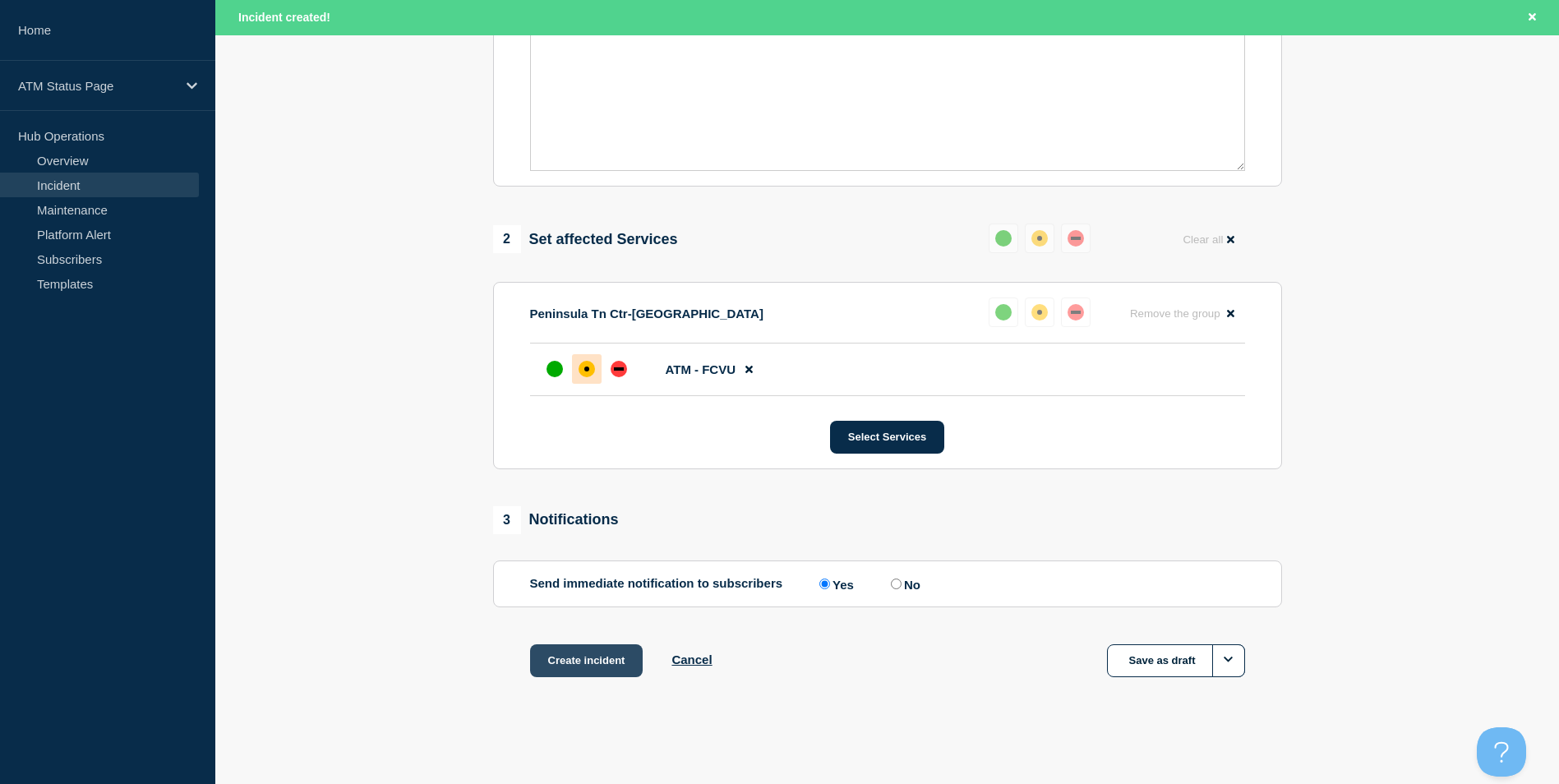
click at [598, 667] on button "Create incident" at bounding box center [587, 660] width 114 height 33
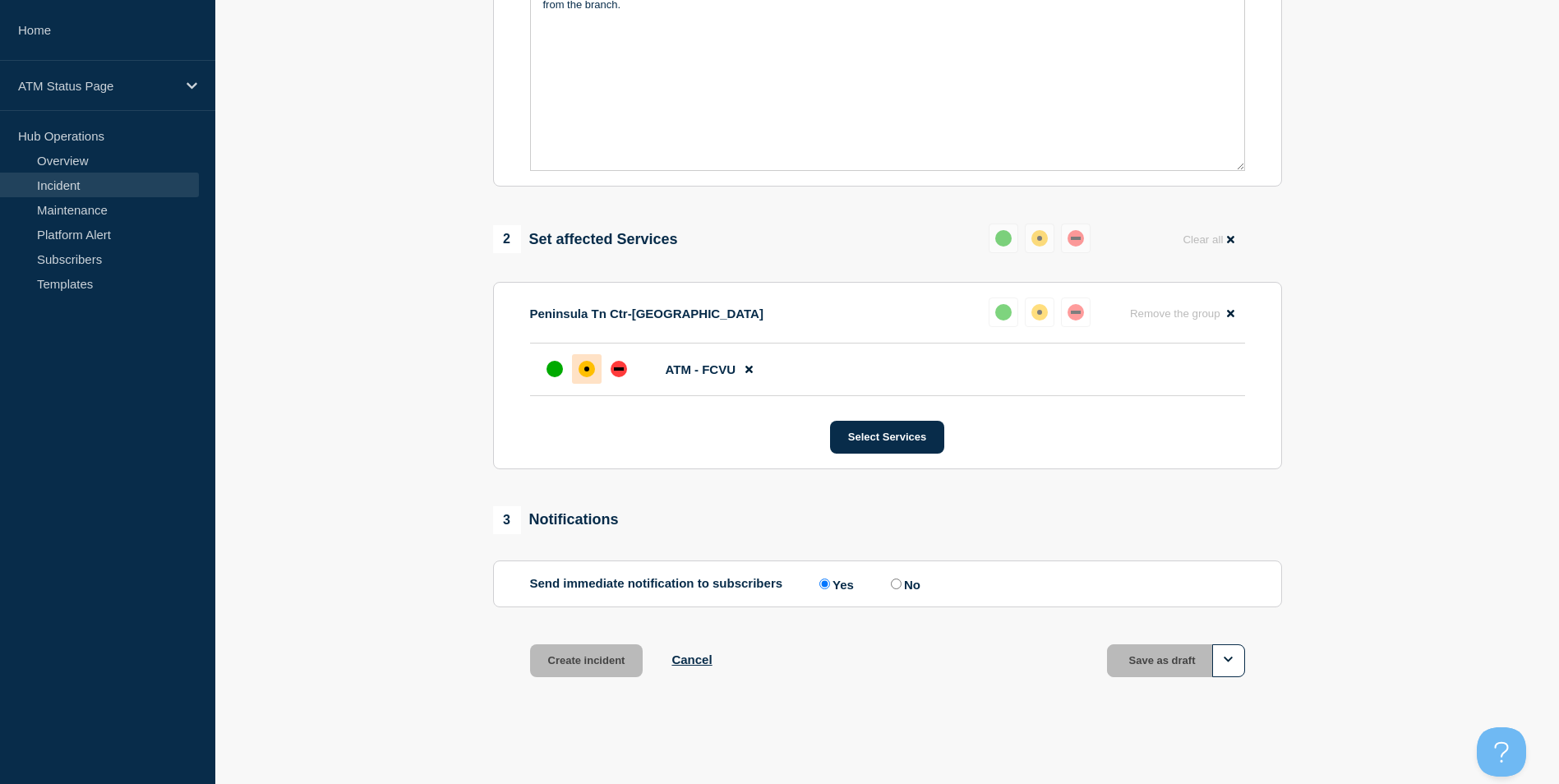
scroll to position [453, 0]
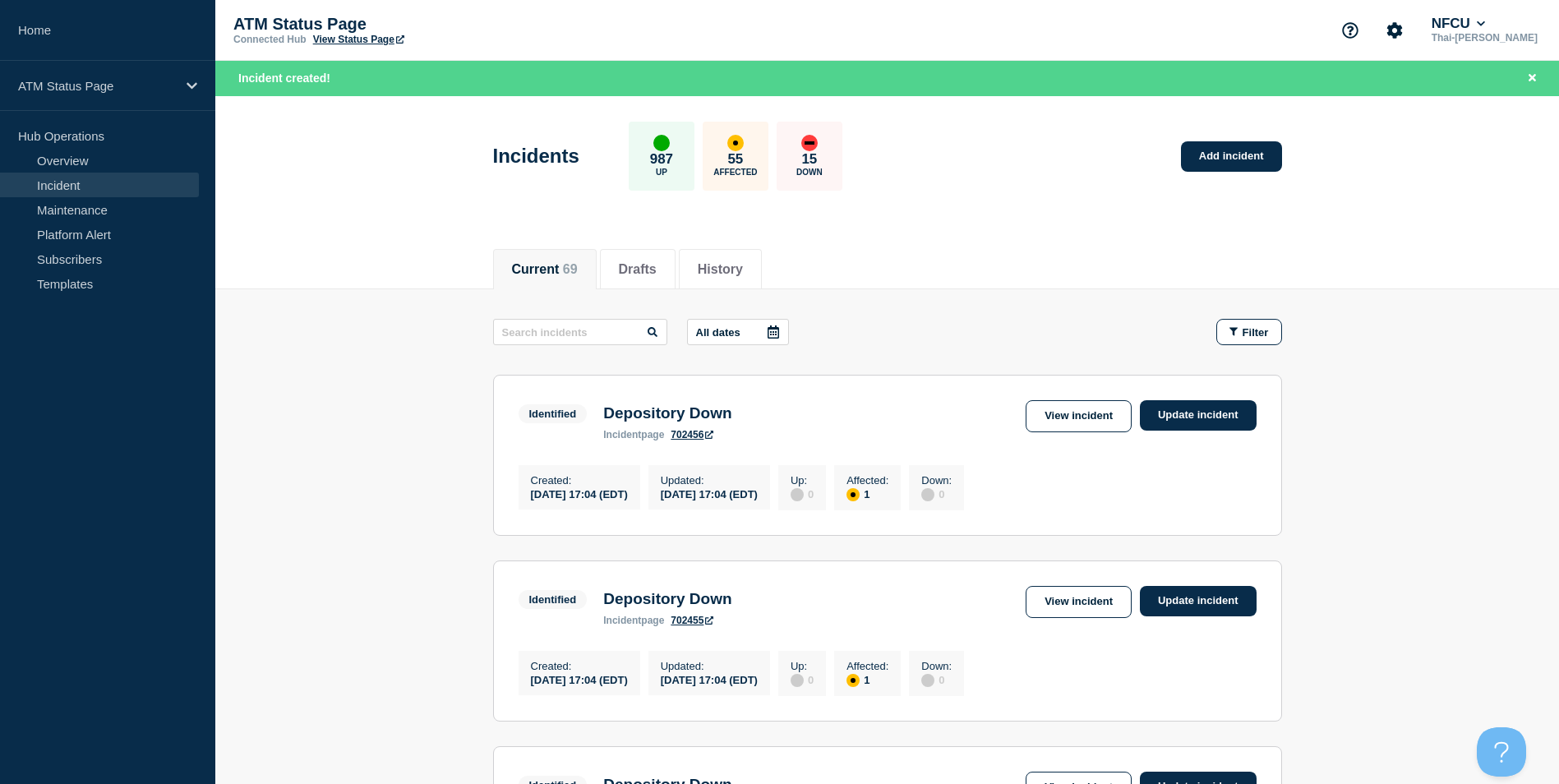
drag, startPoint x: 1302, startPoint y: 81, endPoint x: 1254, endPoint y: 97, distance: 50.6
click at [1303, 81] on div "Incident created!" at bounding box center [887, 78] width 1344 height 36
click at [931, 190] on div "Incidents 987 Up 55 Affected 15 Down Add incident" at bounding box center [887, 150] width 826 height 100
click at [933, 190] on div "Incidents 987 Up 55 Affected 15 Down Add incident" at bounding box center [887, 150] width 826 height 100
click at [1255, 154] on link "Add incident" at bounding box center [1232, 156] width 101 height 30
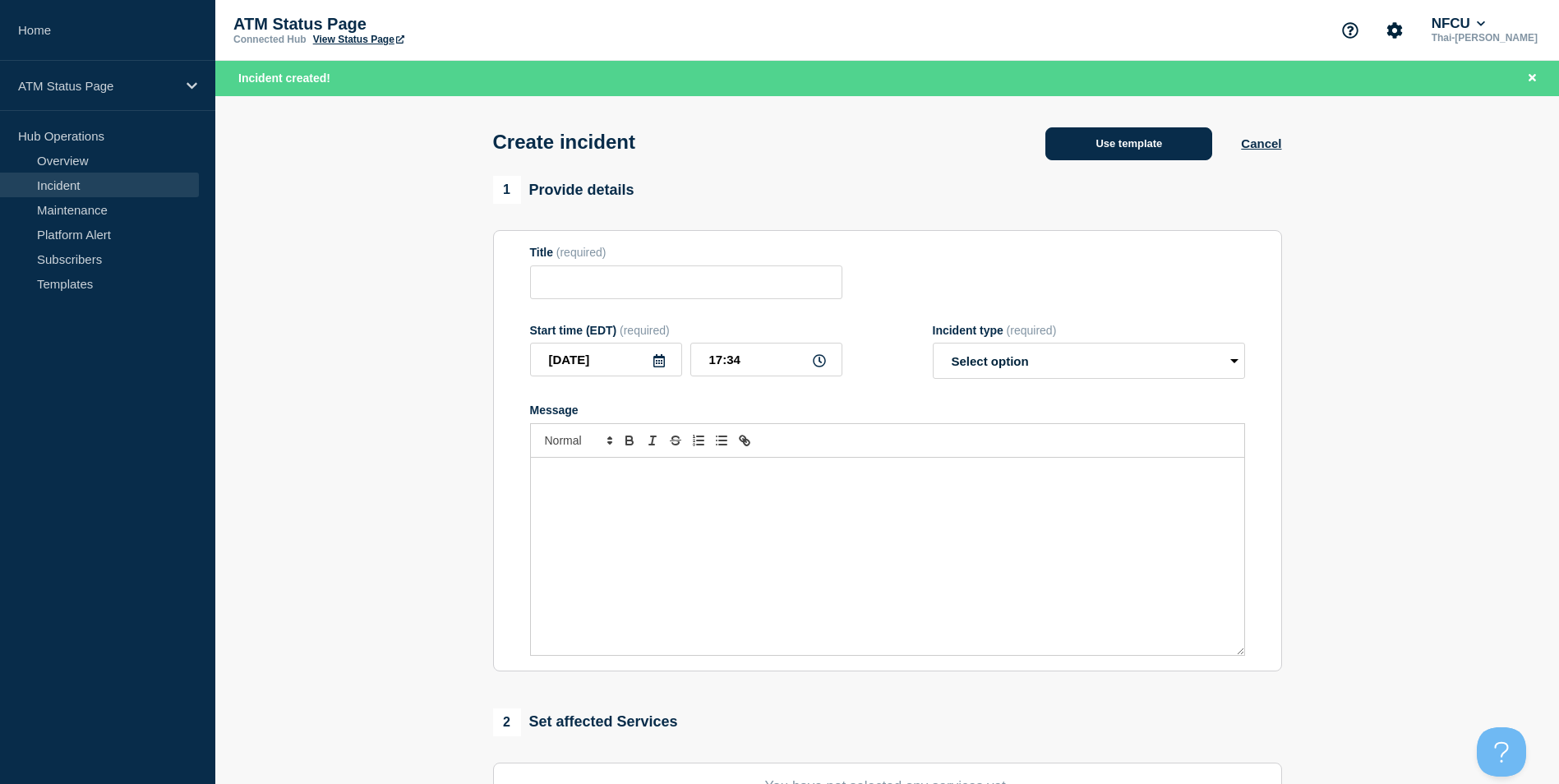
click at [1131, 139] on button "Use template" at bounding box center [1129, 143] width 167 height 33
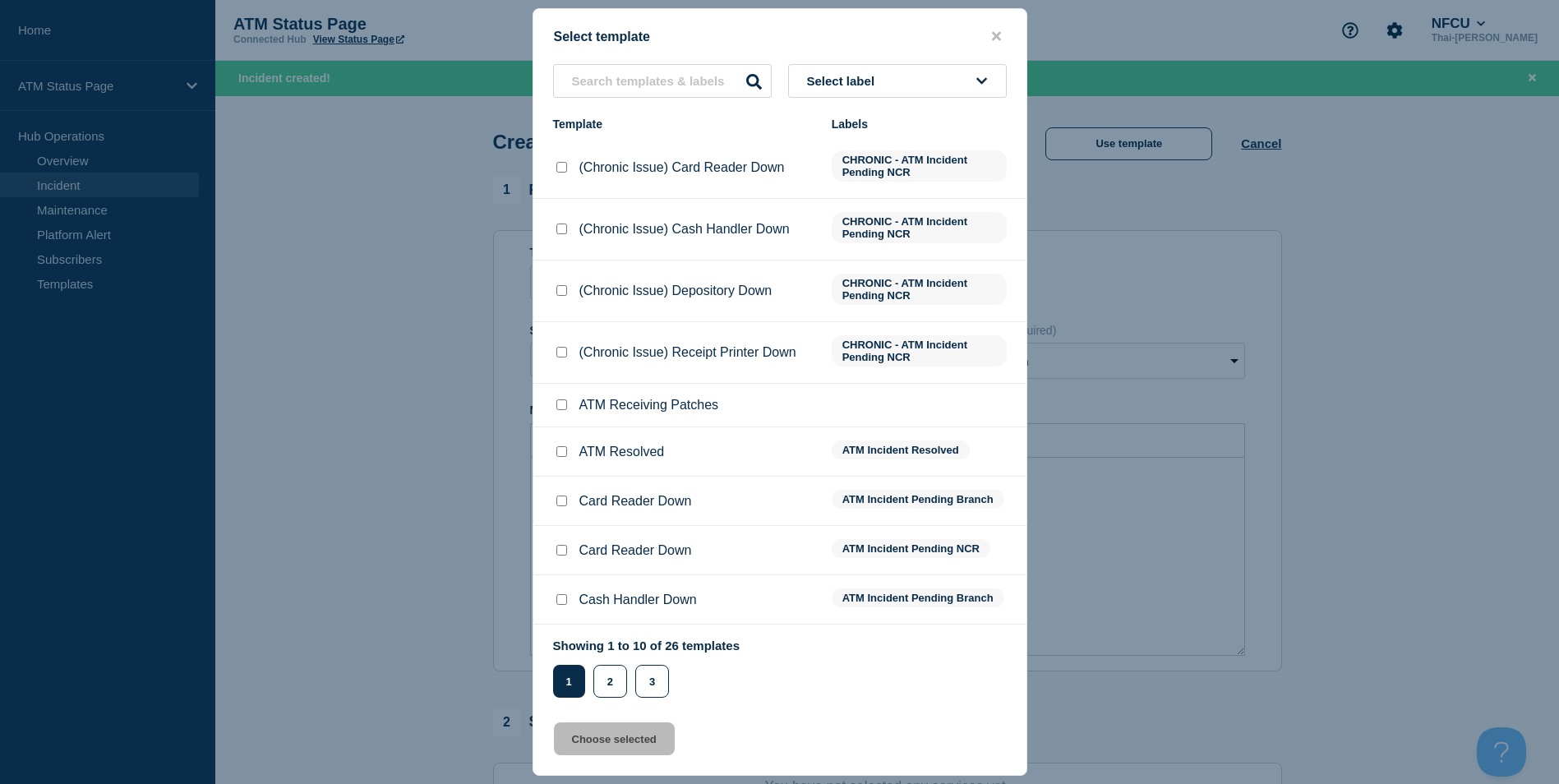
click at [988, 33] on button "close button" at bounding box center [996, 36] width 19 height 16
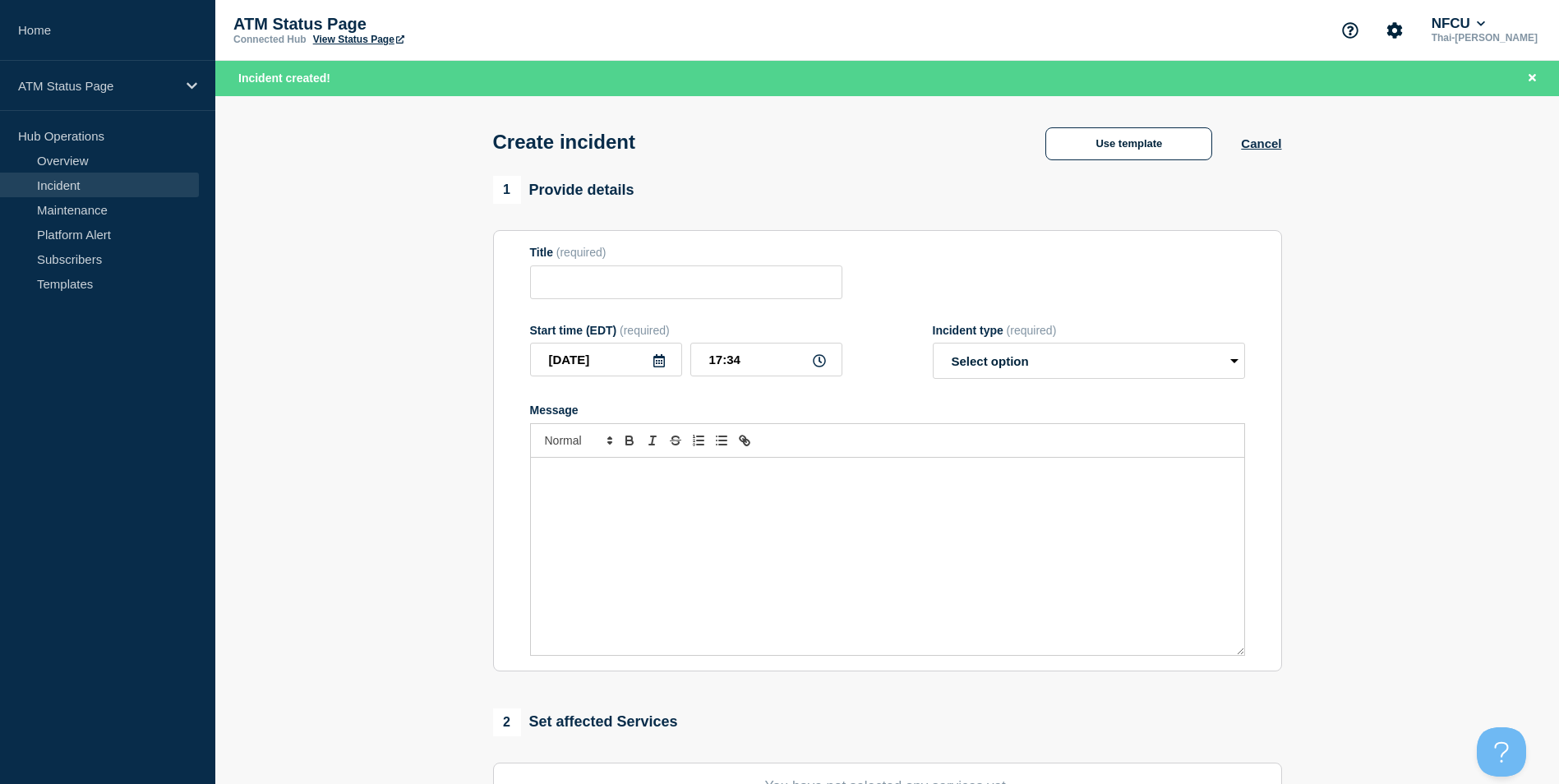
scroll to position [403, 0]
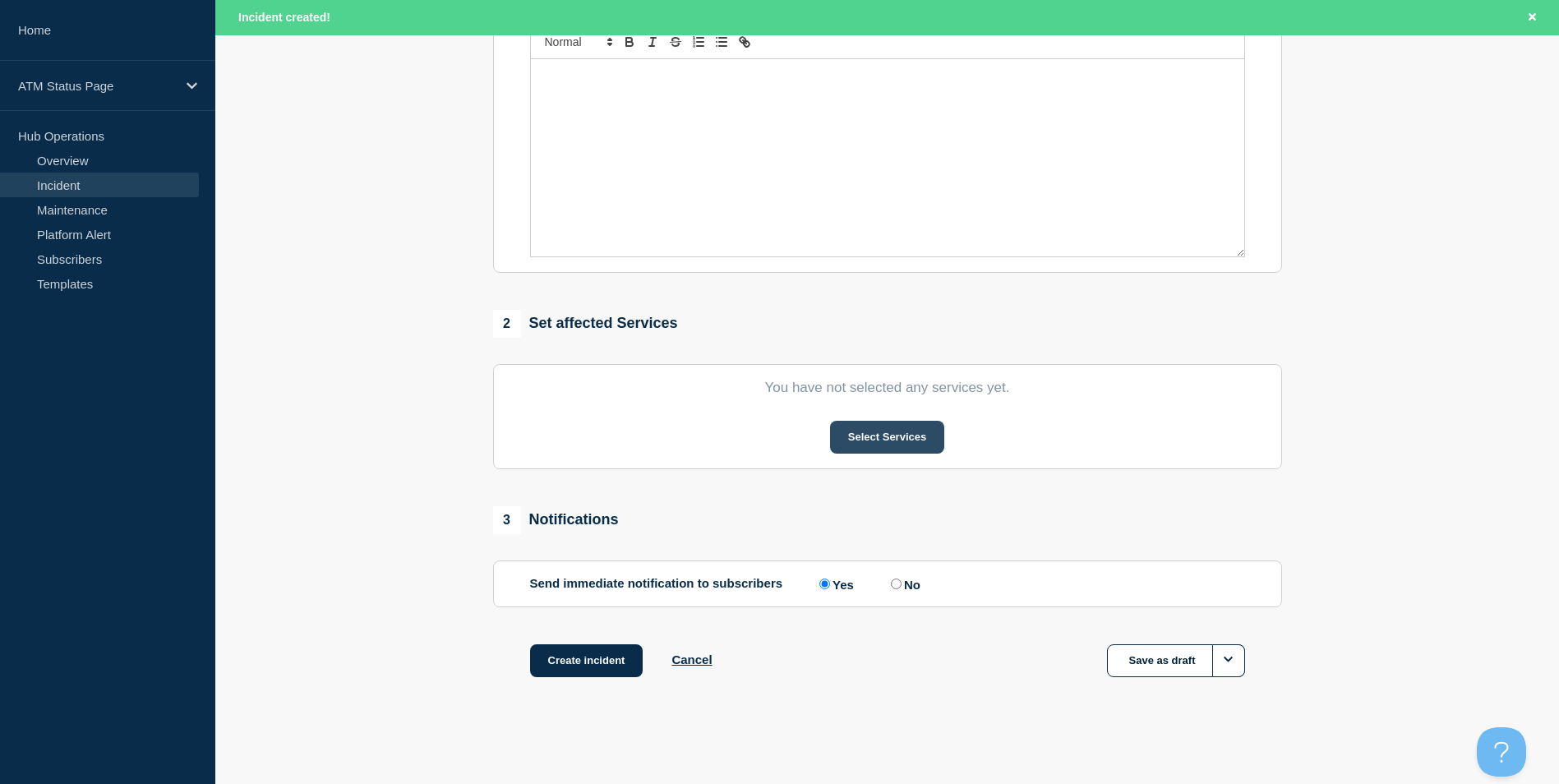
click at [841, 442] on button "Select Services" at bounding box center [888, 436] width 114 height 33
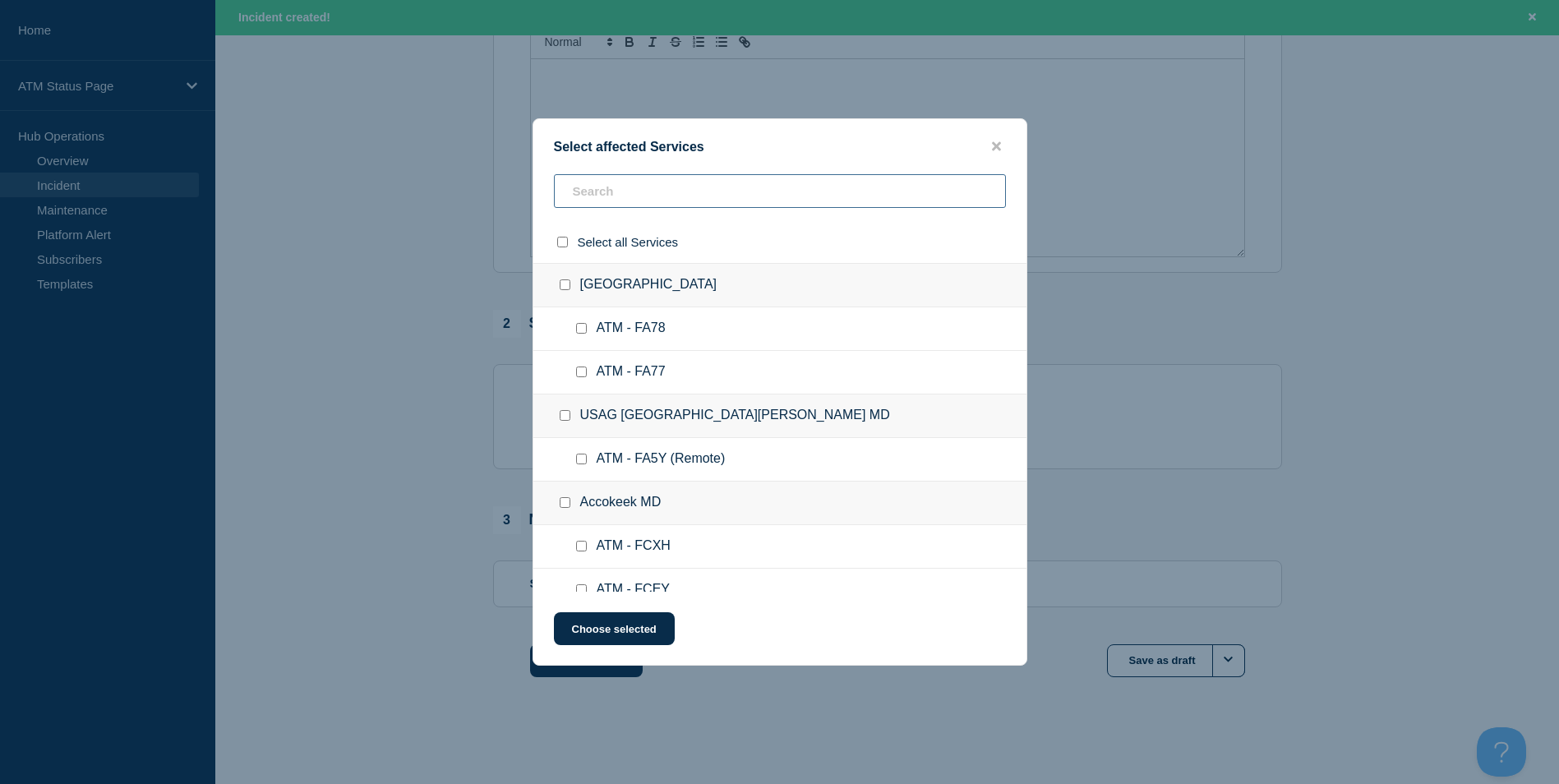
click at [679, 195] on input "text" at bounding box center [780, 191] width 452 height 34
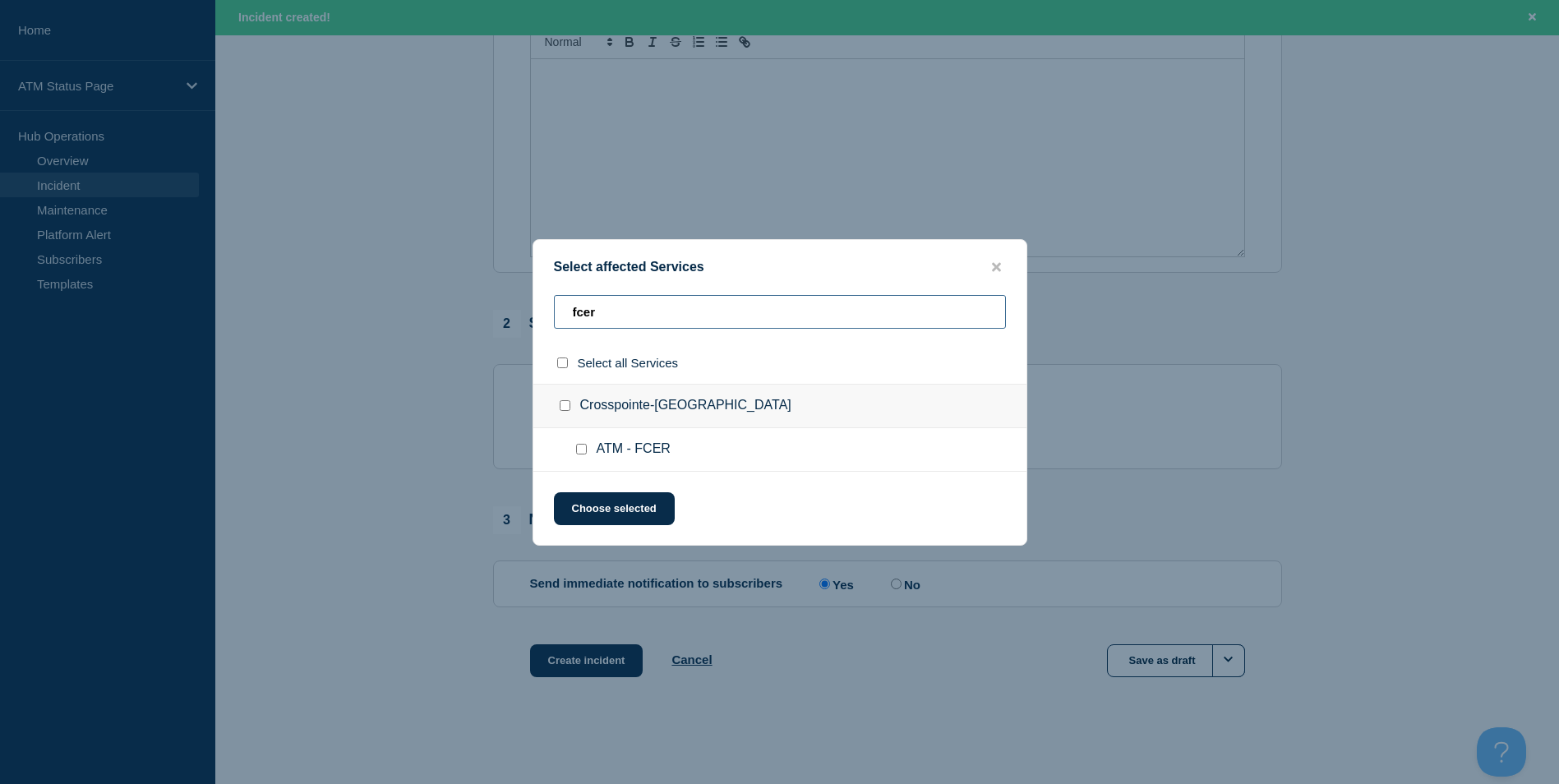
type input "fcer"
click at [581, 450] on input "ATM - FCER checkbox" at bounding box center [582, 449] width 11 height 11
checkbox input "true"
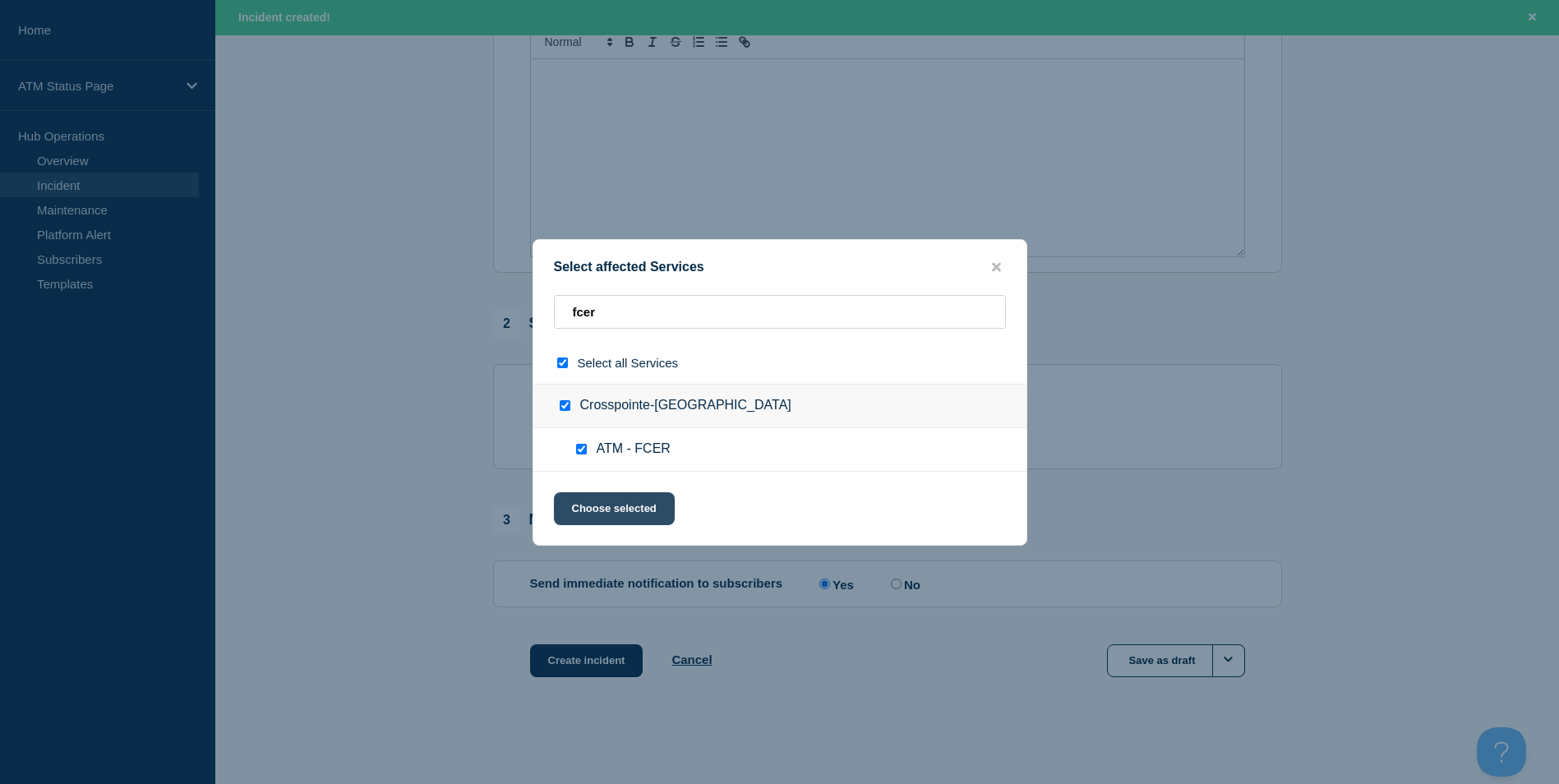
click at [628, 506] on button "Choose selected" at bounding box center [615, 508] width 121 height 33
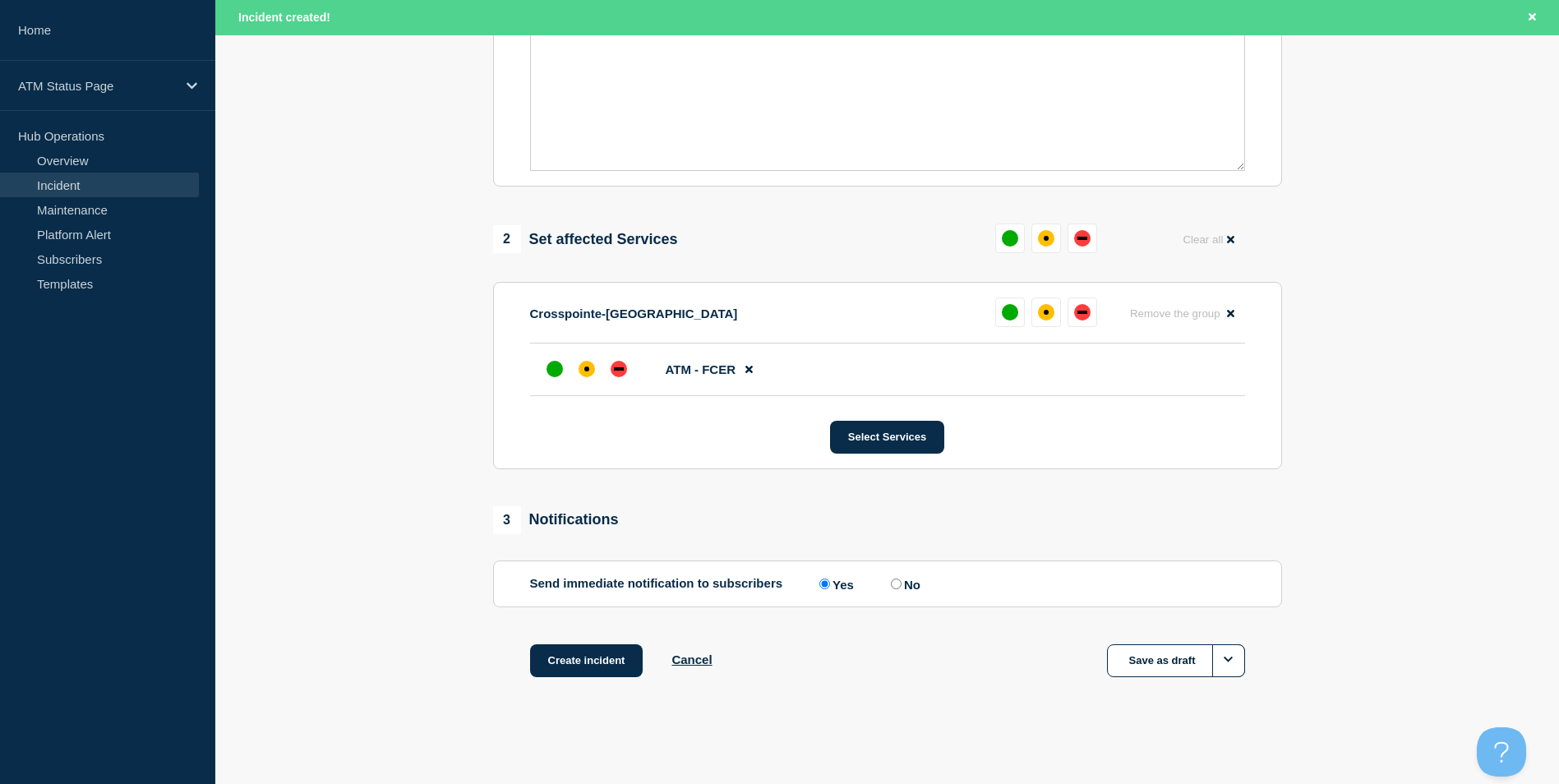
scroll to position [243, 0]
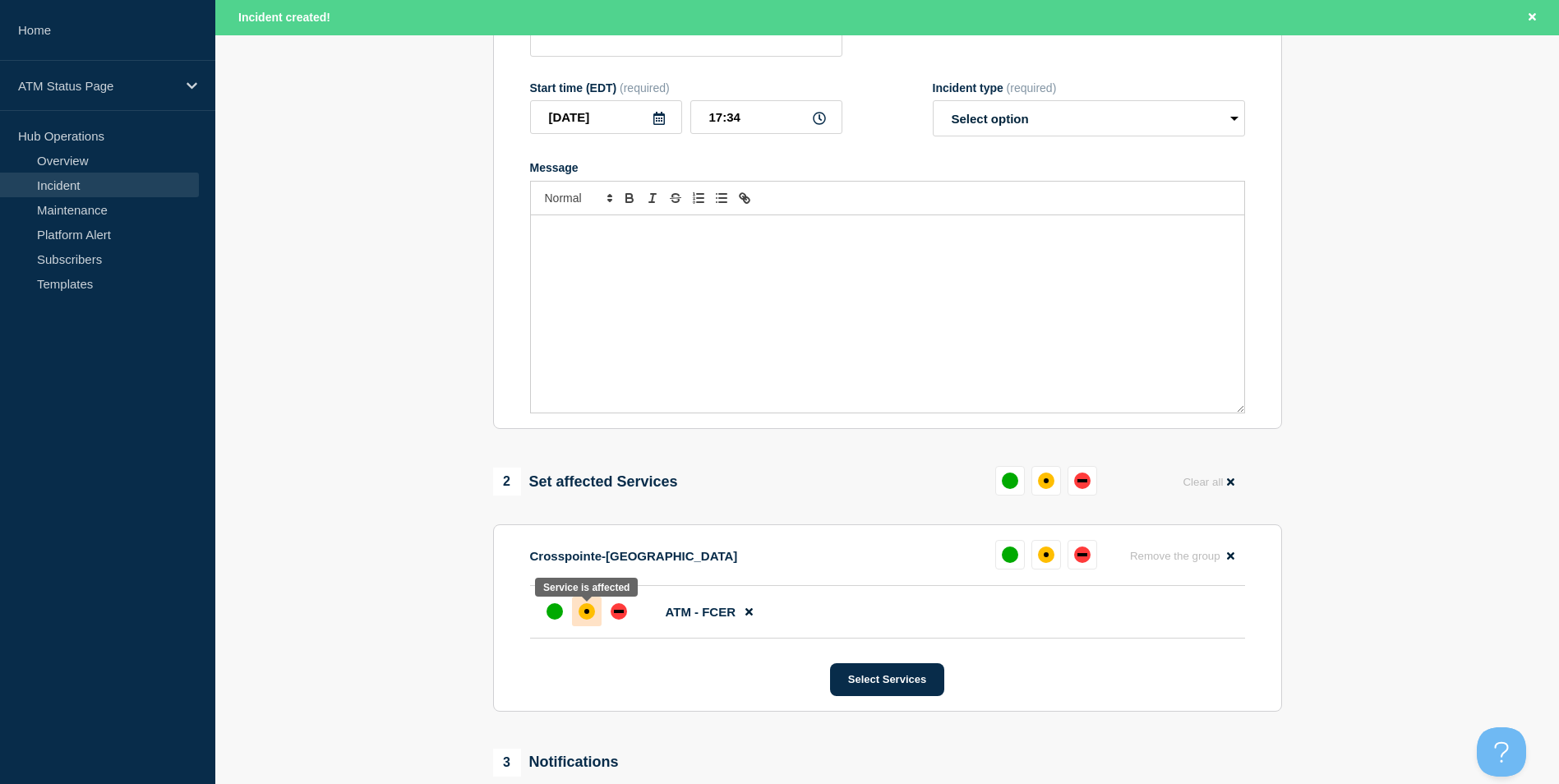
click at [591, 613] on div "affected" at bounding box center [587, 611] width 16 height 16
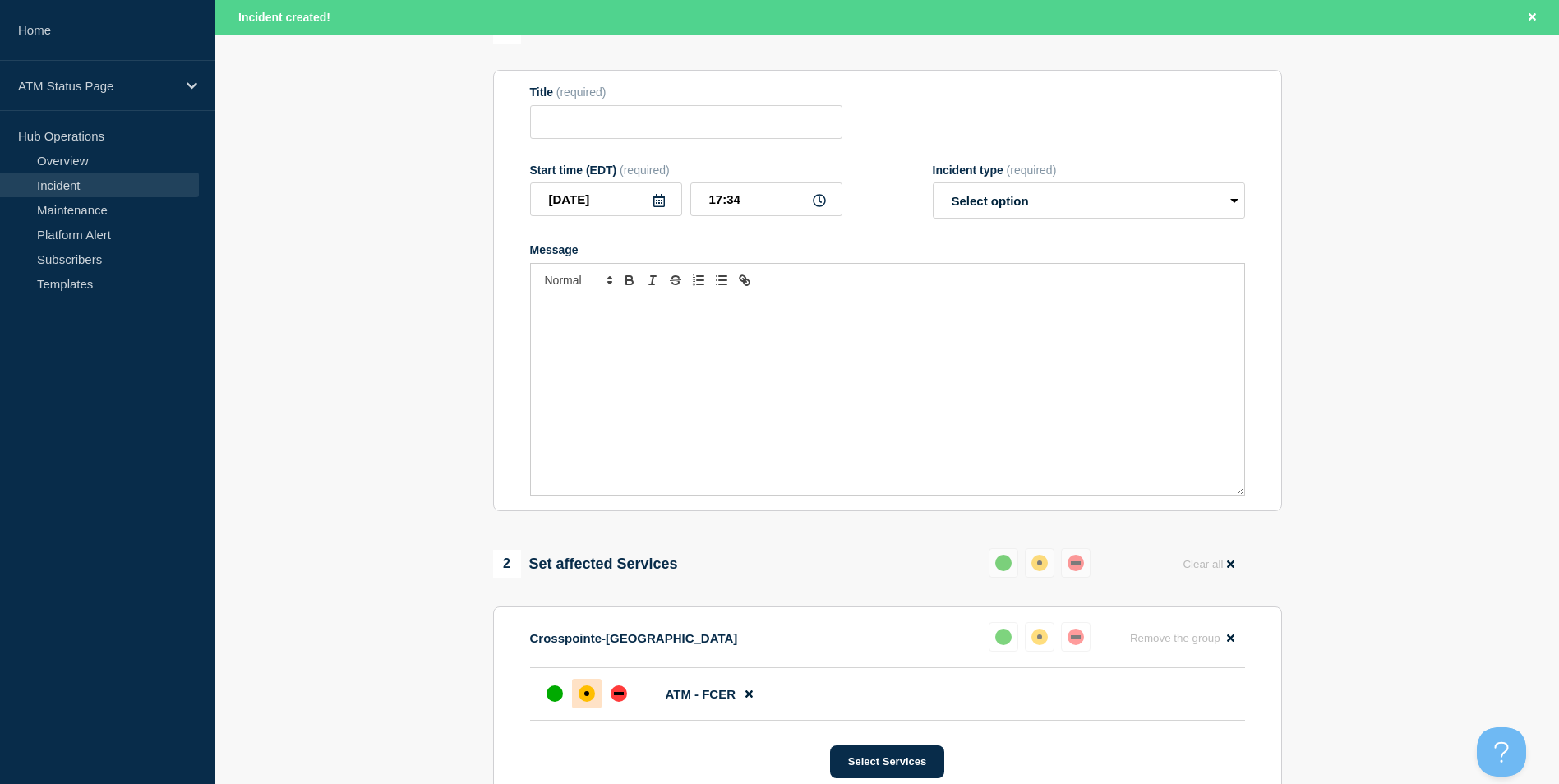
scroll to position [0, 0]
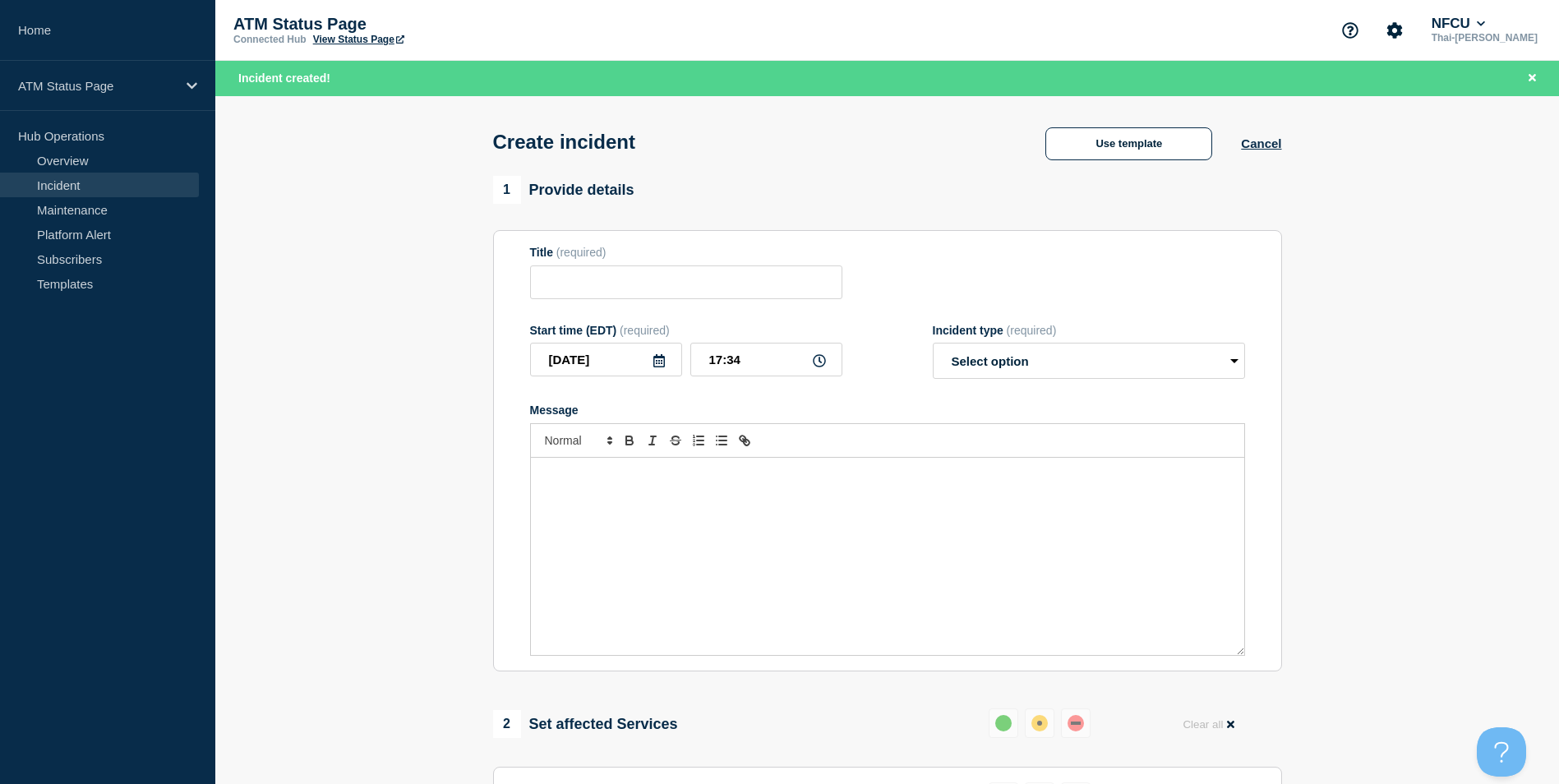
click at [1378, 473] on section "1 Provide details Title (required) Start time (EDT) (required) [DATE] 17:34 Inc…" at bounding box center [887, 689] width 1344 height 1027
click at [1135, 148] on button "Use template" at bounding box center [1129, 143] width 167 height 33
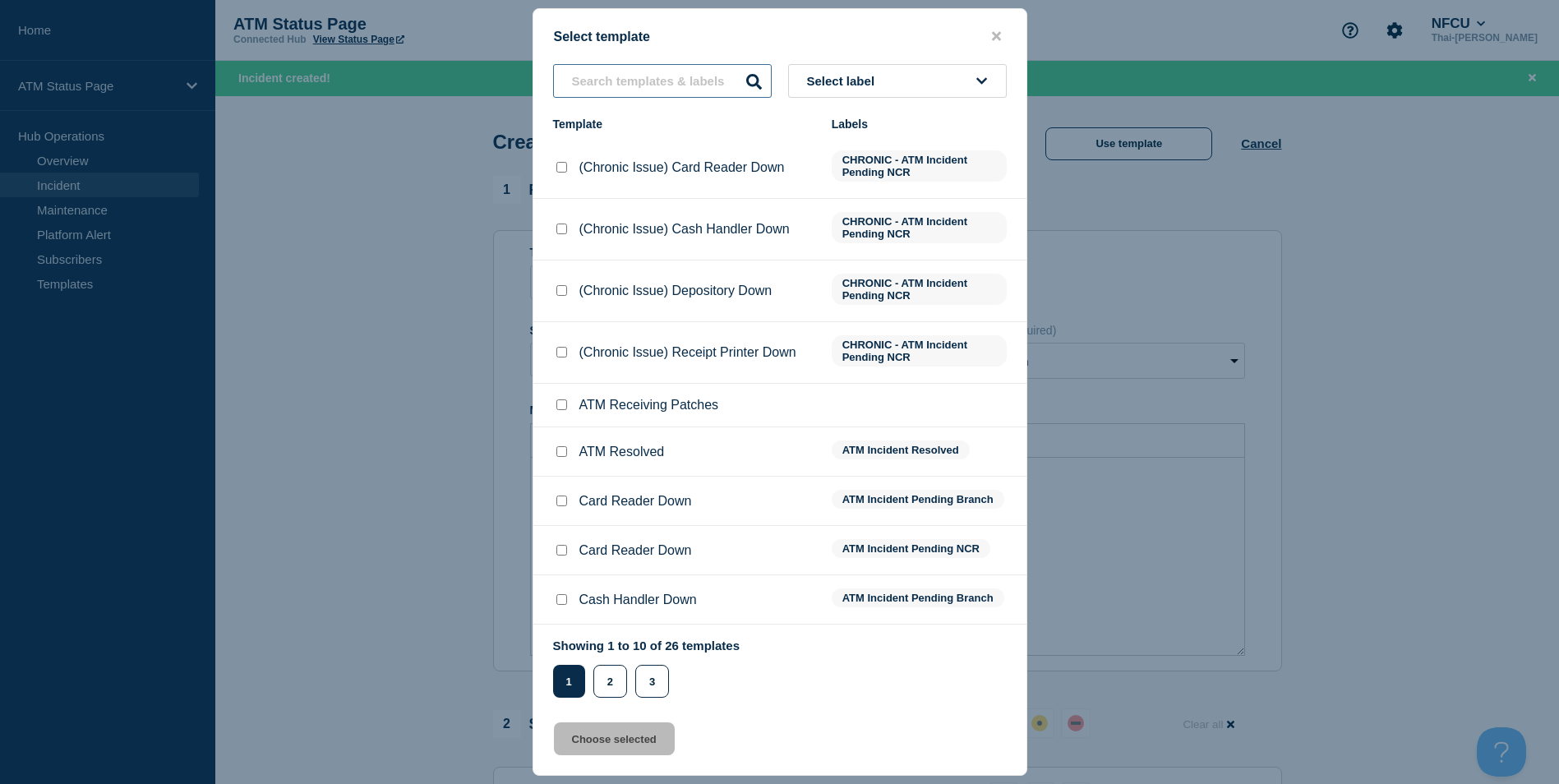
click at [685, 88] on input "text" at bounding box center [663, 81] width 219 height 34
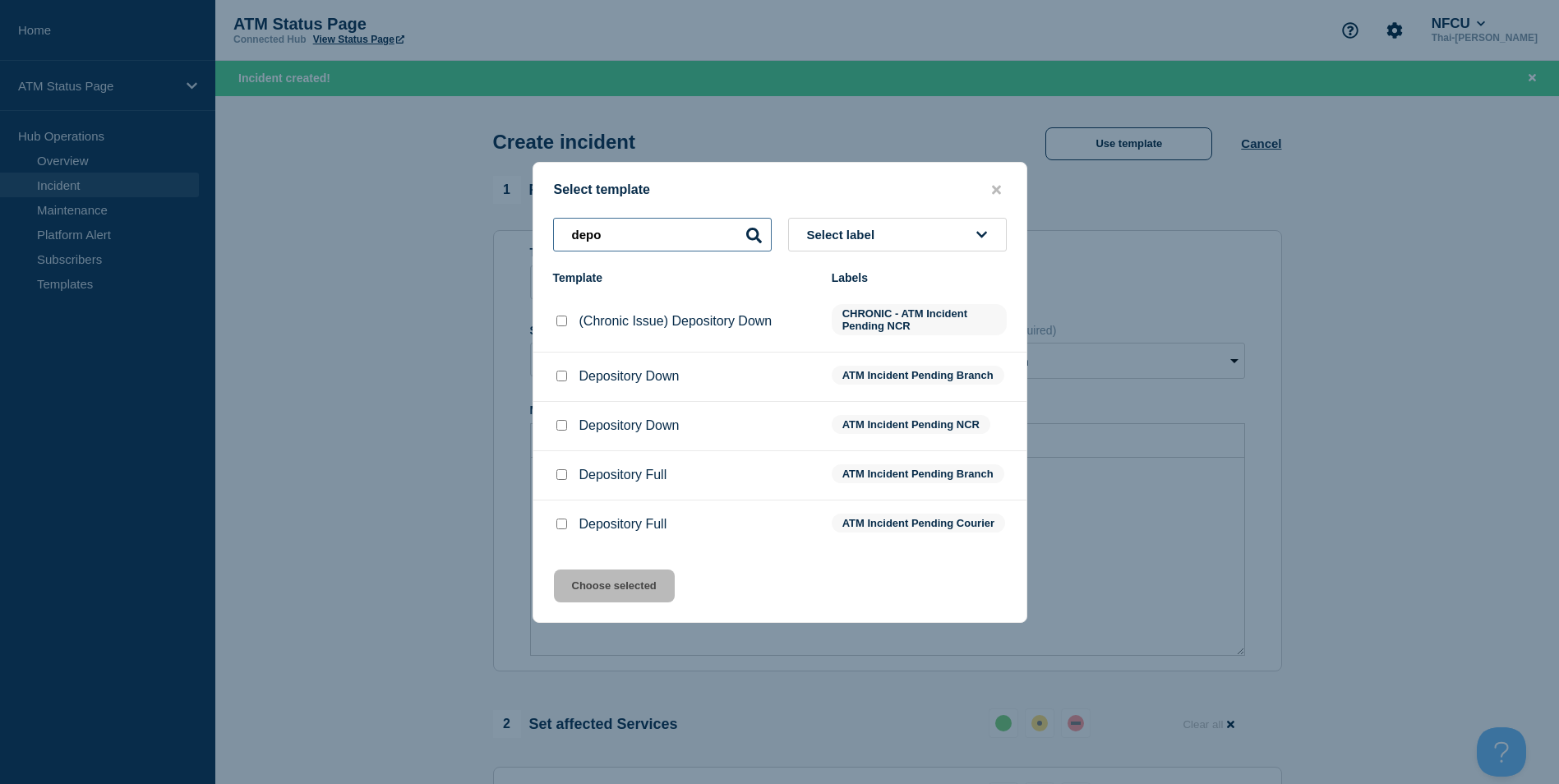
type input "depo"
click at [559, 371] on input "Depository Down checkbox" at bounding box center [562, 376] width 11 height 11
checkbox input "true"
click at [624, 597] on button "Choose selected" at bounding box center [615, 586] width 121 height 33
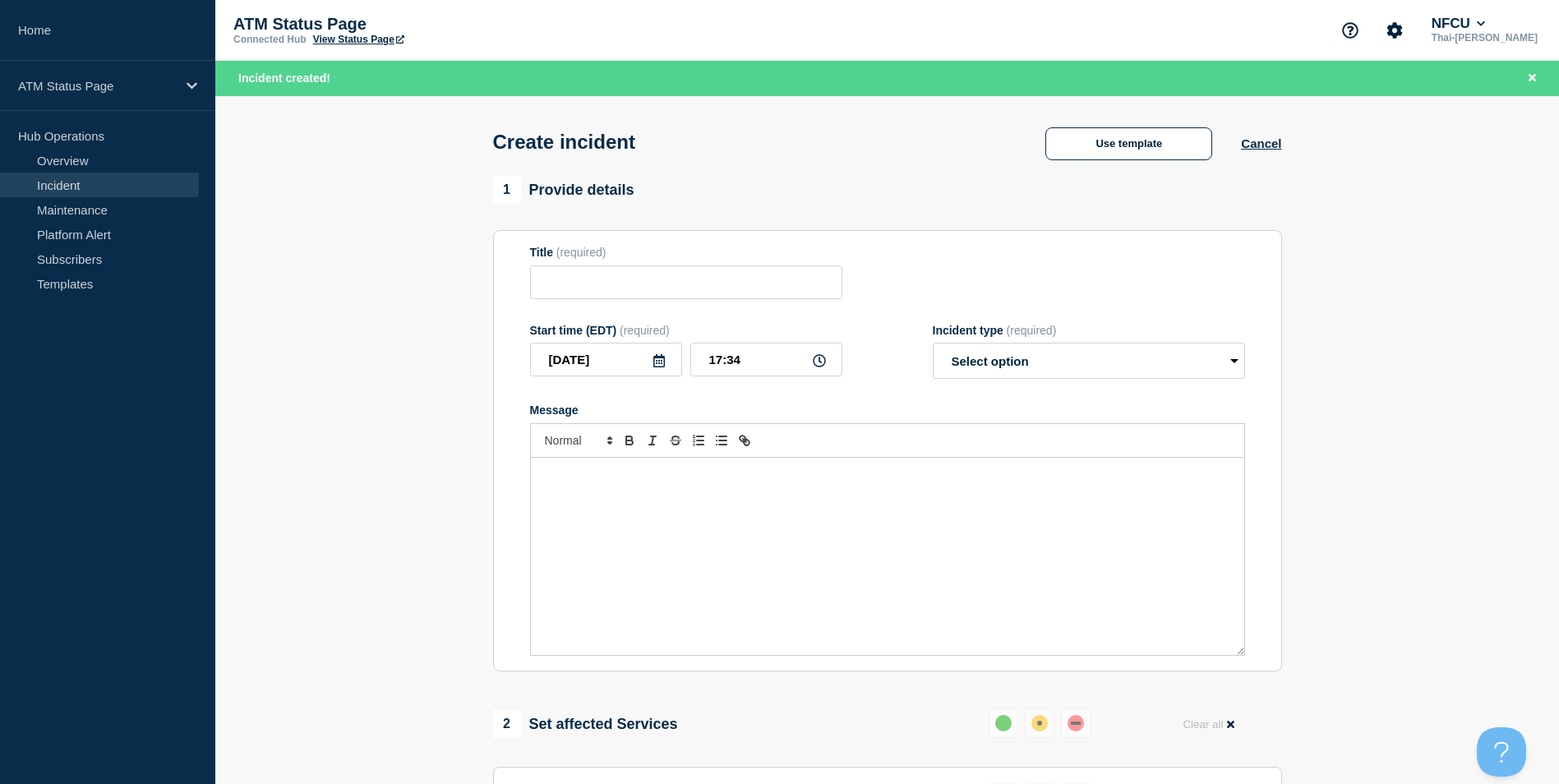
type input "Depository Down"
select select "identified"
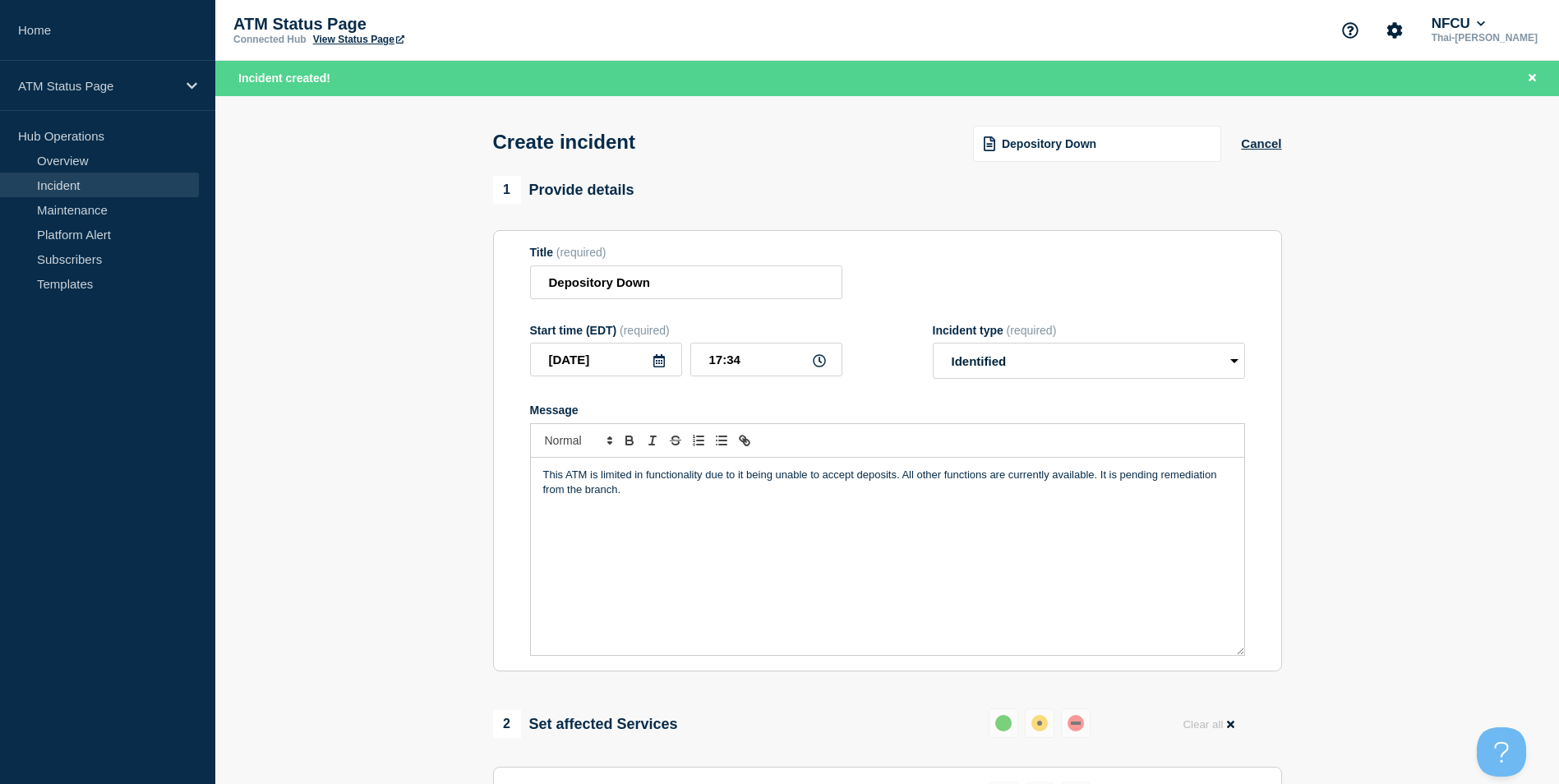
scroll to position [489, 0]
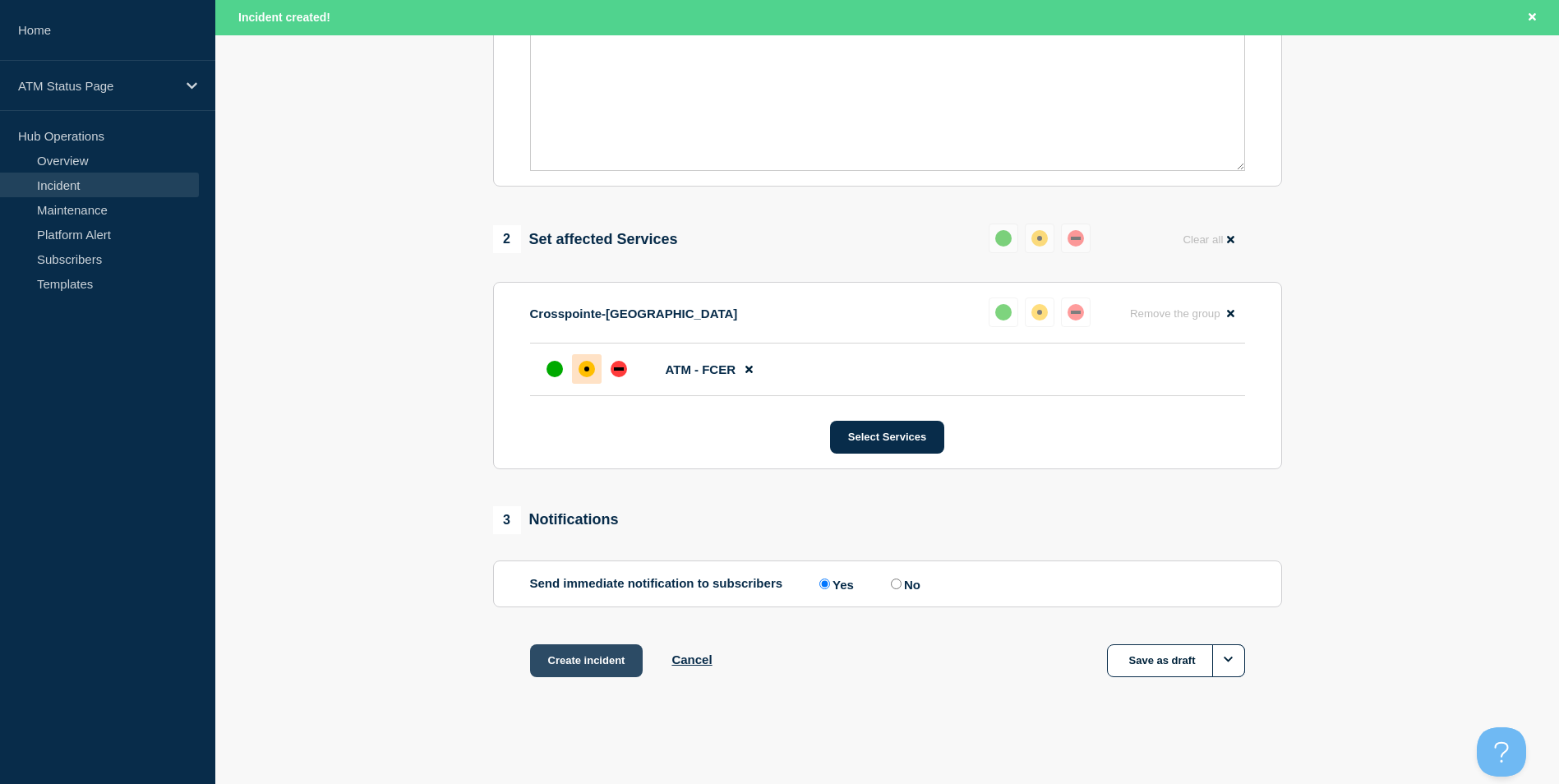
click at [584, 659] on button "Create incident" at bounding box center [587, 660] width 114 height 33
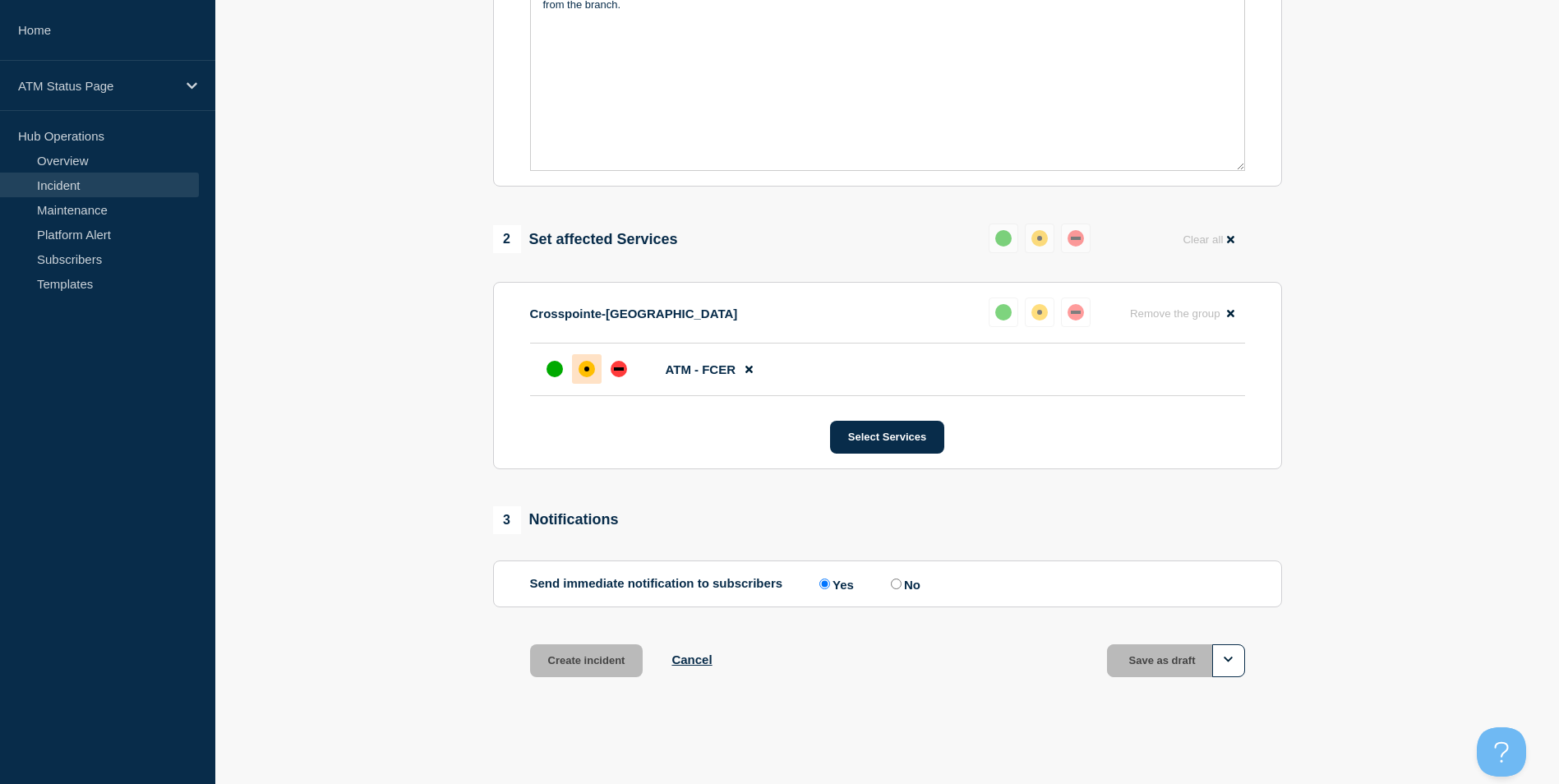
scroll to position [453, 0]
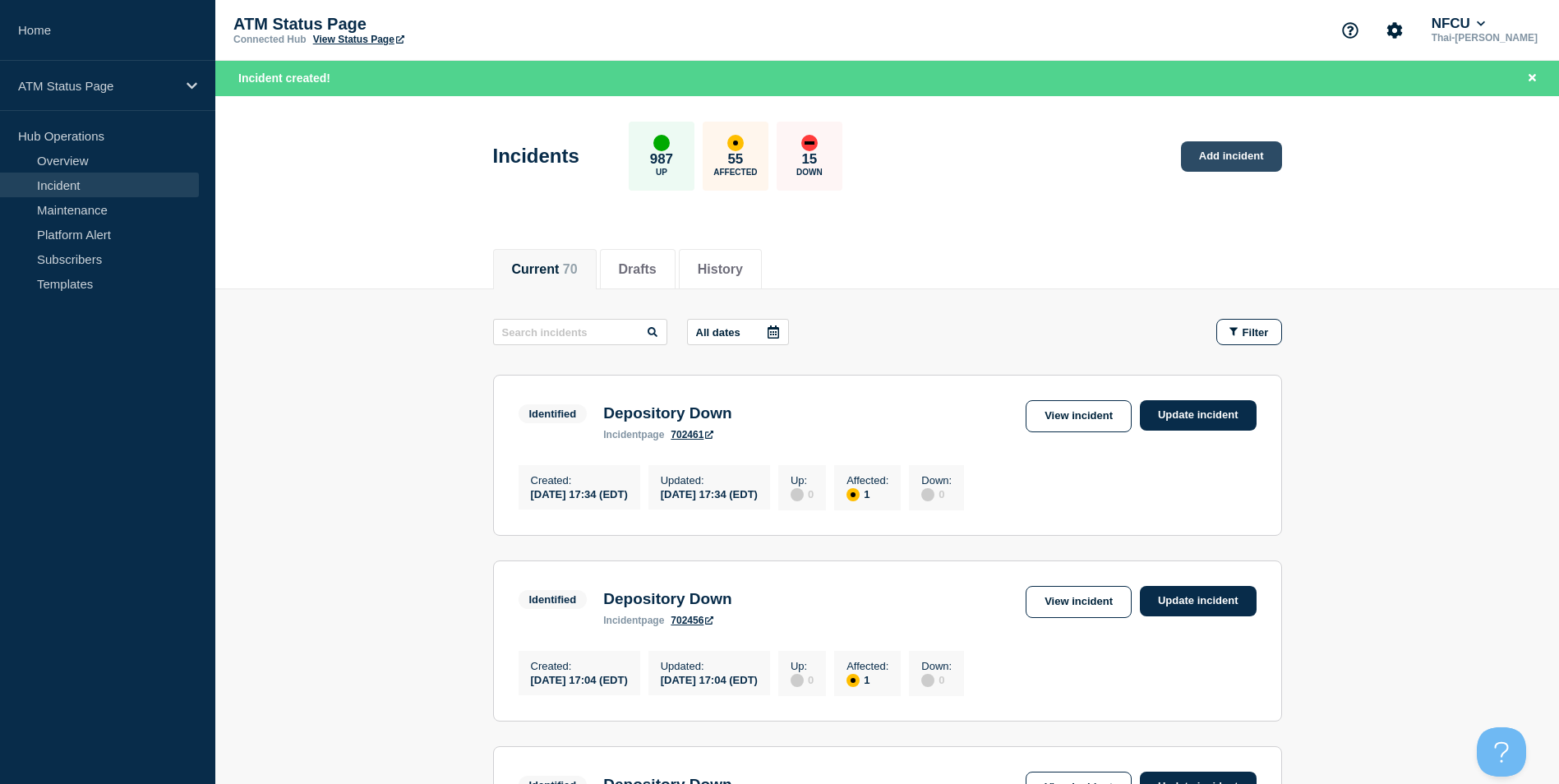
click at [1233, 164] on link "Add incident" at bounding box center [1232, 156] width 101 height 30
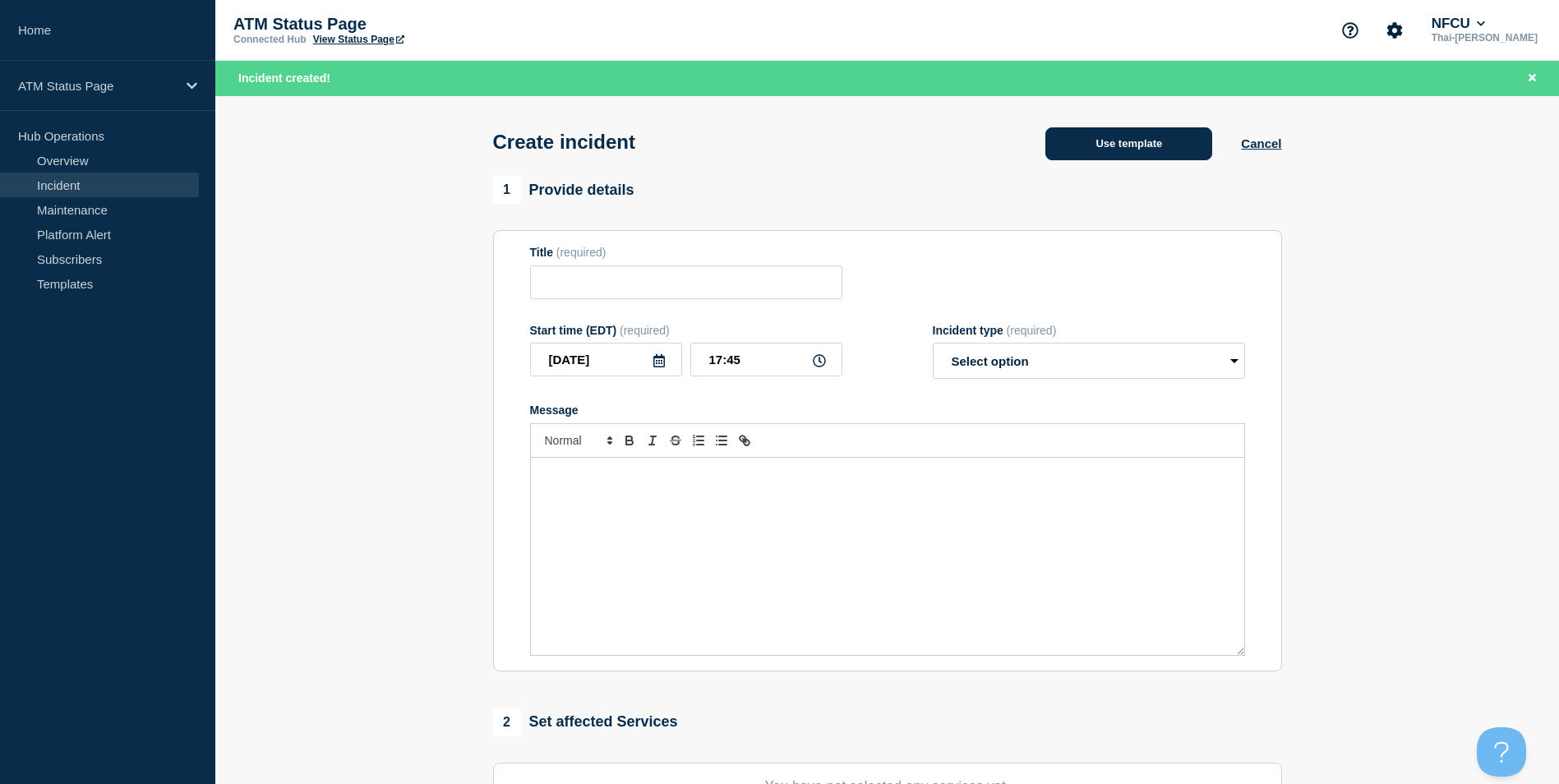
click at [1102, 153] on button "Use template" at bounding box center [1129, 143] width 167 height 33
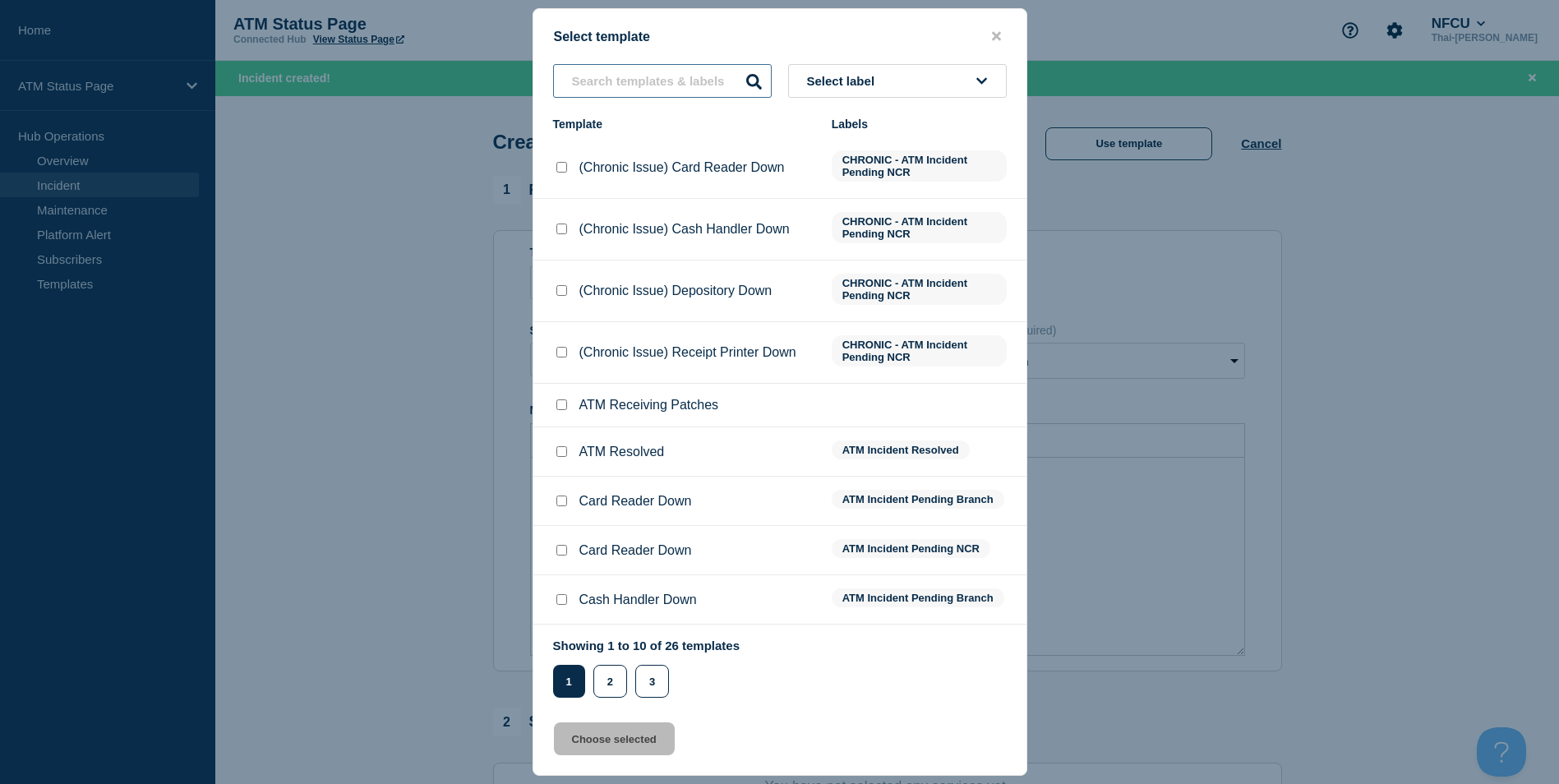
click at [637, 84] on input "text" at bounding box center [663, 81] width 219 height 34
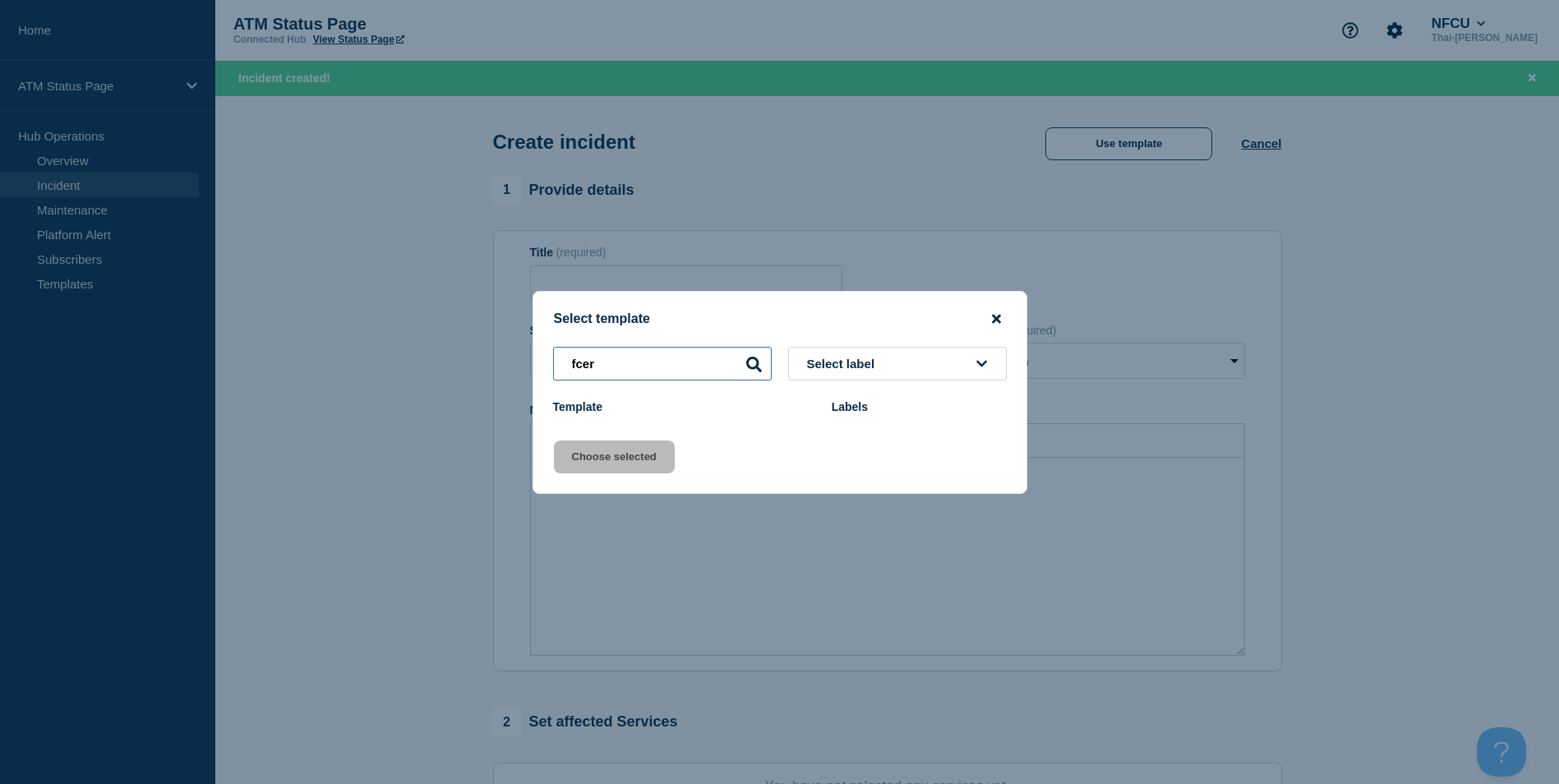
type input "fcer"
click at [999, 316] on icon "close button" at bounding box center [997, 318] width 9 height 9
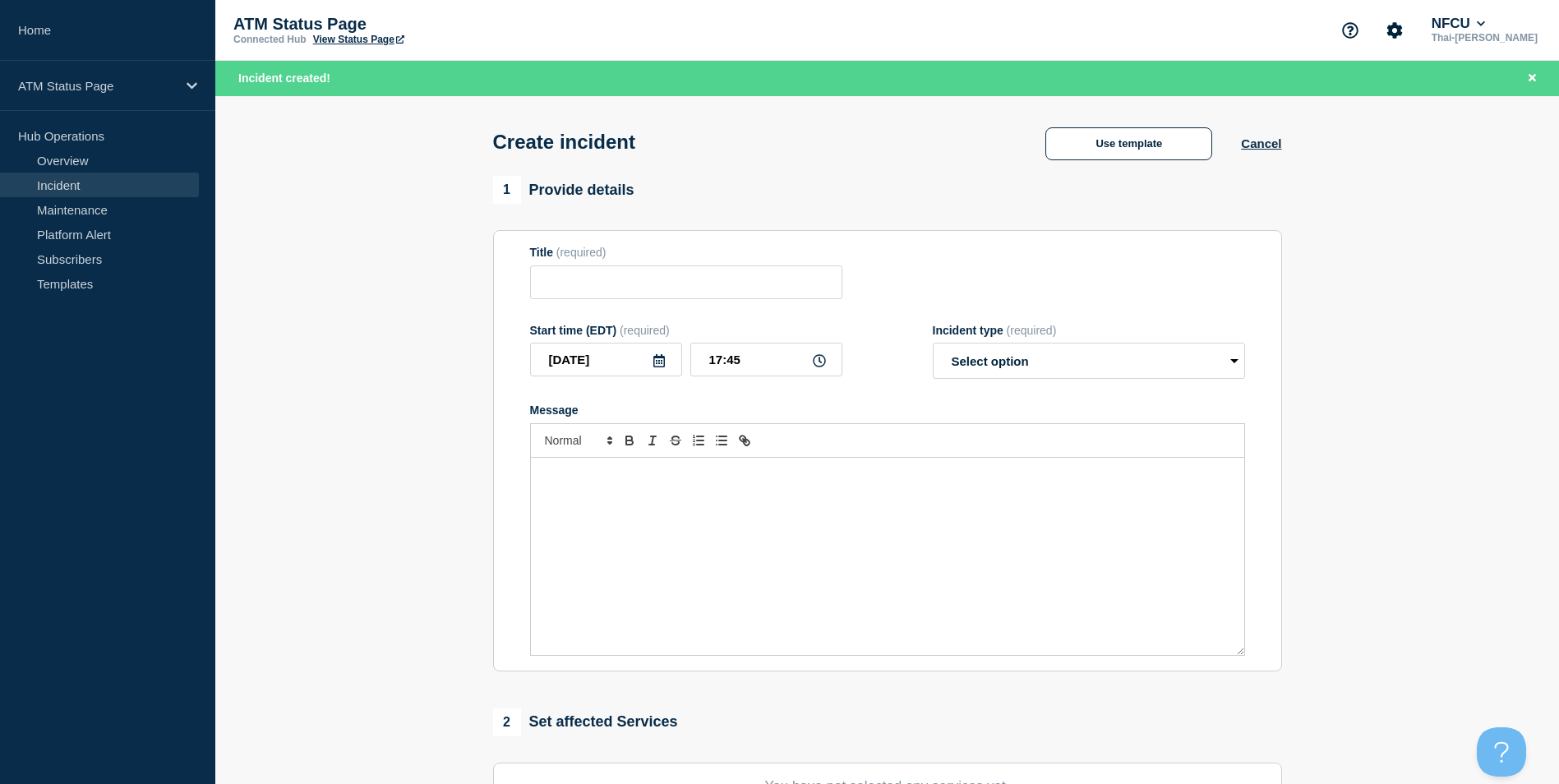
scroll to position [403, 0]
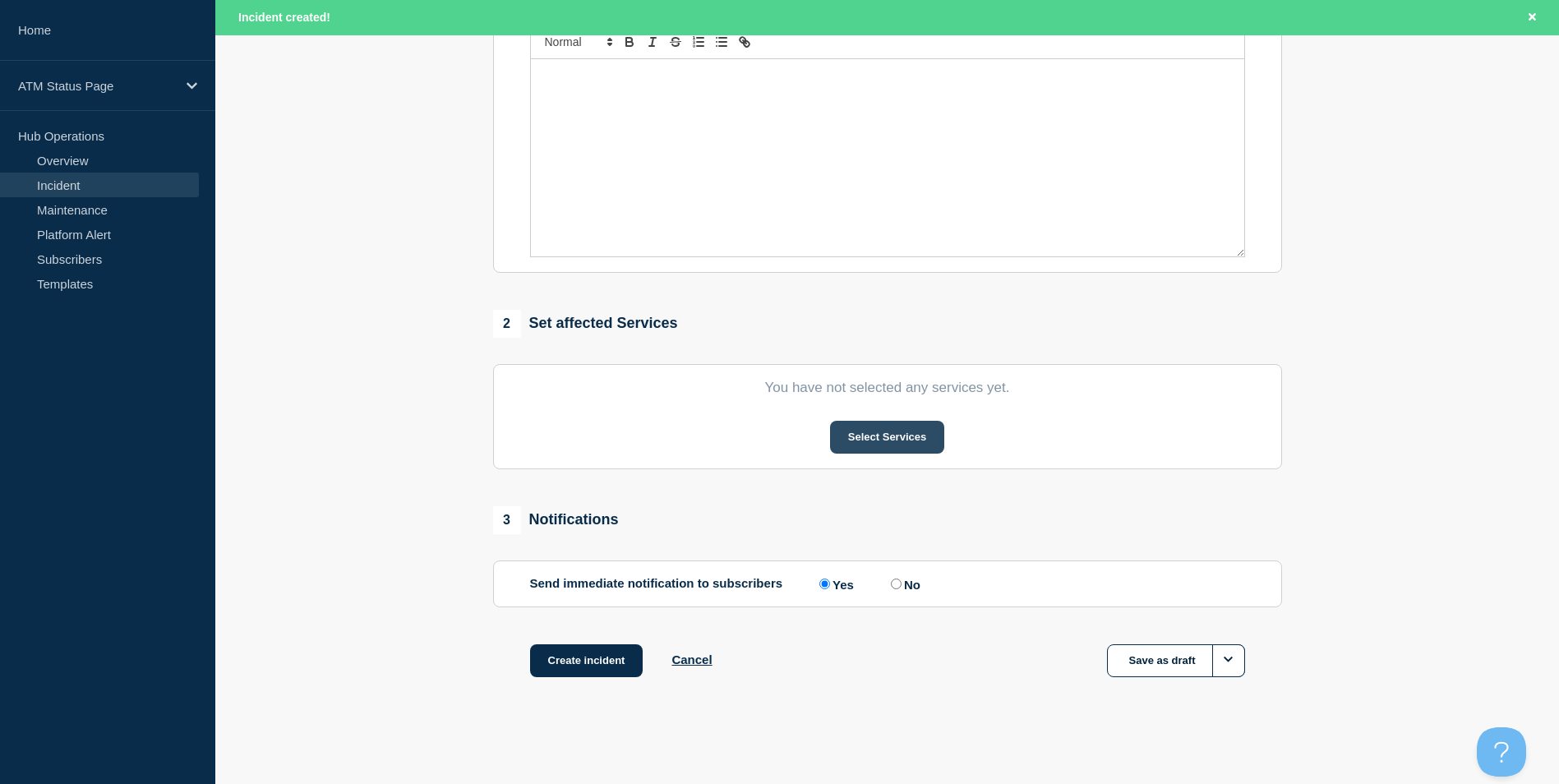
click at [869, 433] on button "Select Services" at bounding box center [888, 436] width 114 height 33
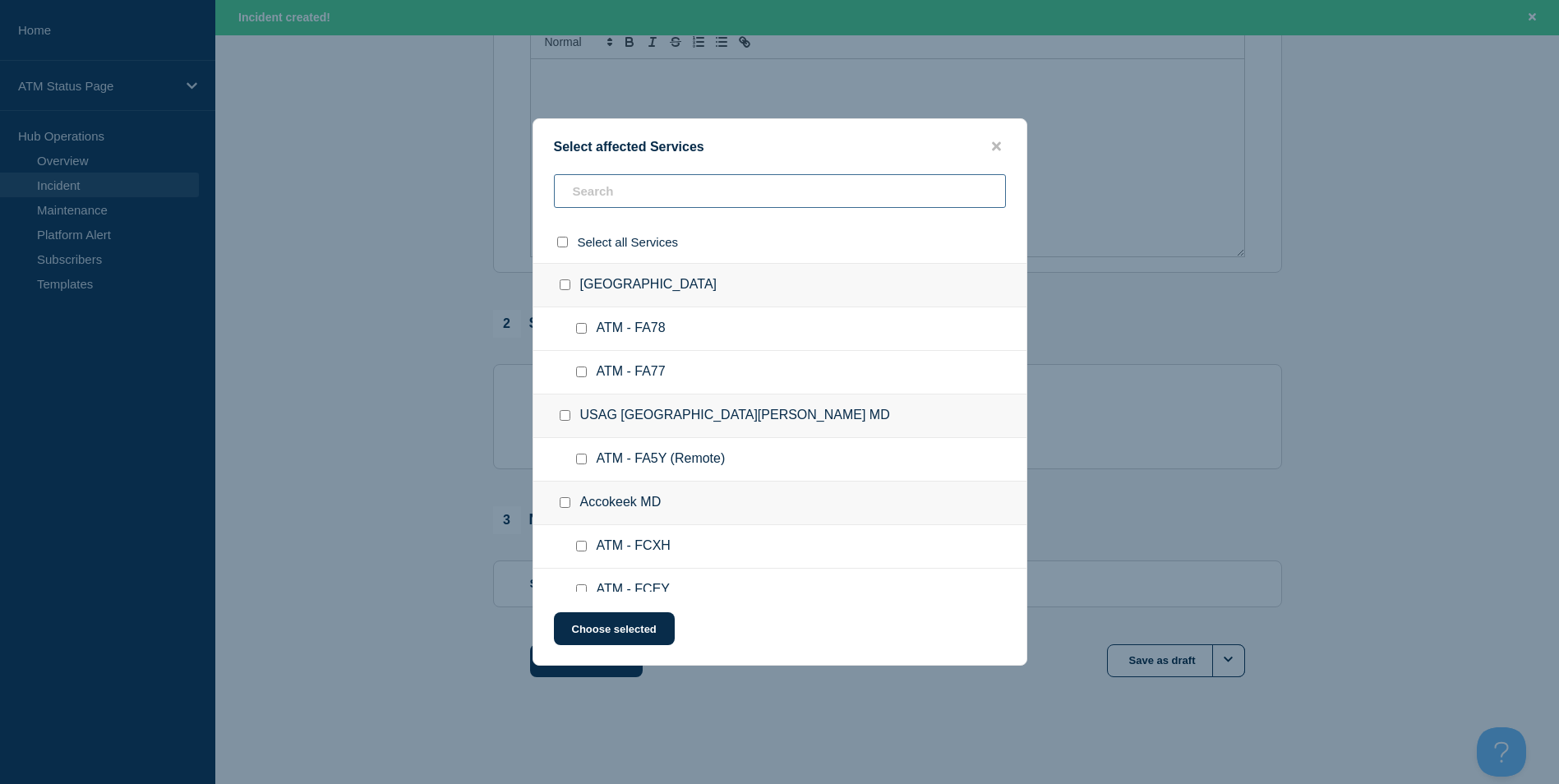
click at [679, 194] on input "text" at bounding box center [780, 191] width 452 height 34
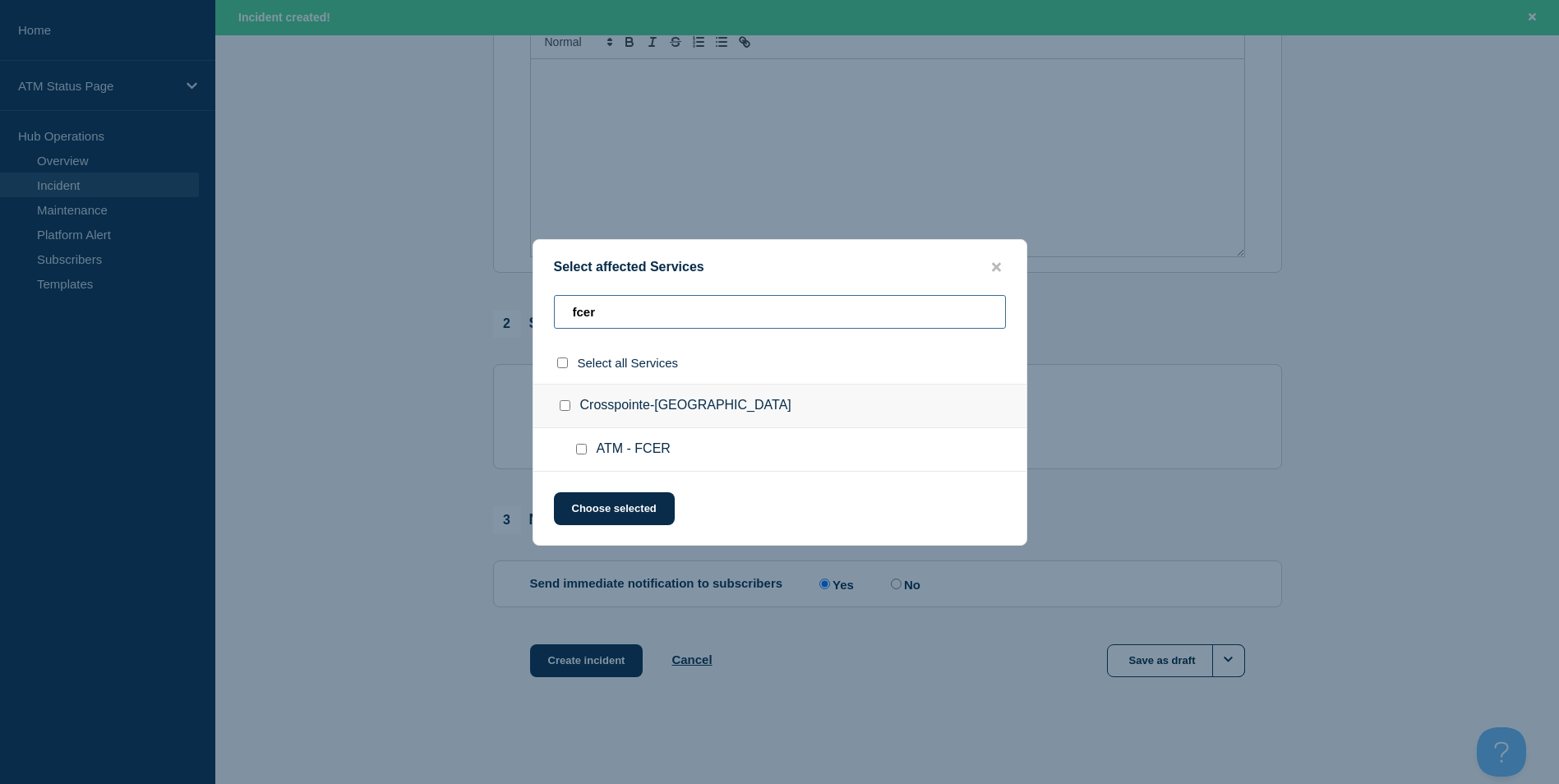
type input "fcer"
click at [582, 453] on input "ATM - FCER checkbox" at bounding box center [582, 449] width 11 height 11
checkbox input "true"
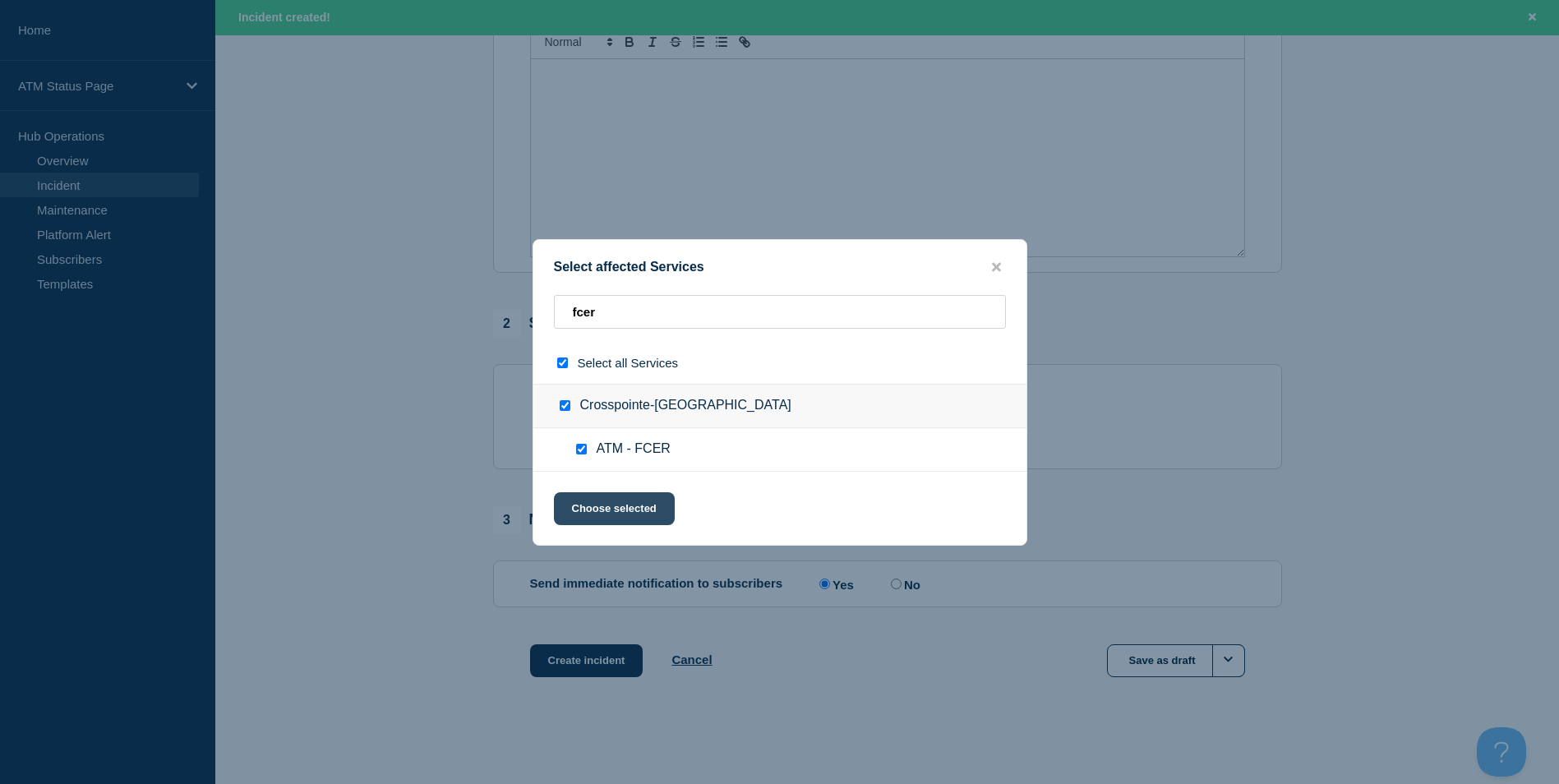
click at [614, 518] on button "Choose selected" at bounding box center [615, 508] width 121 height 33
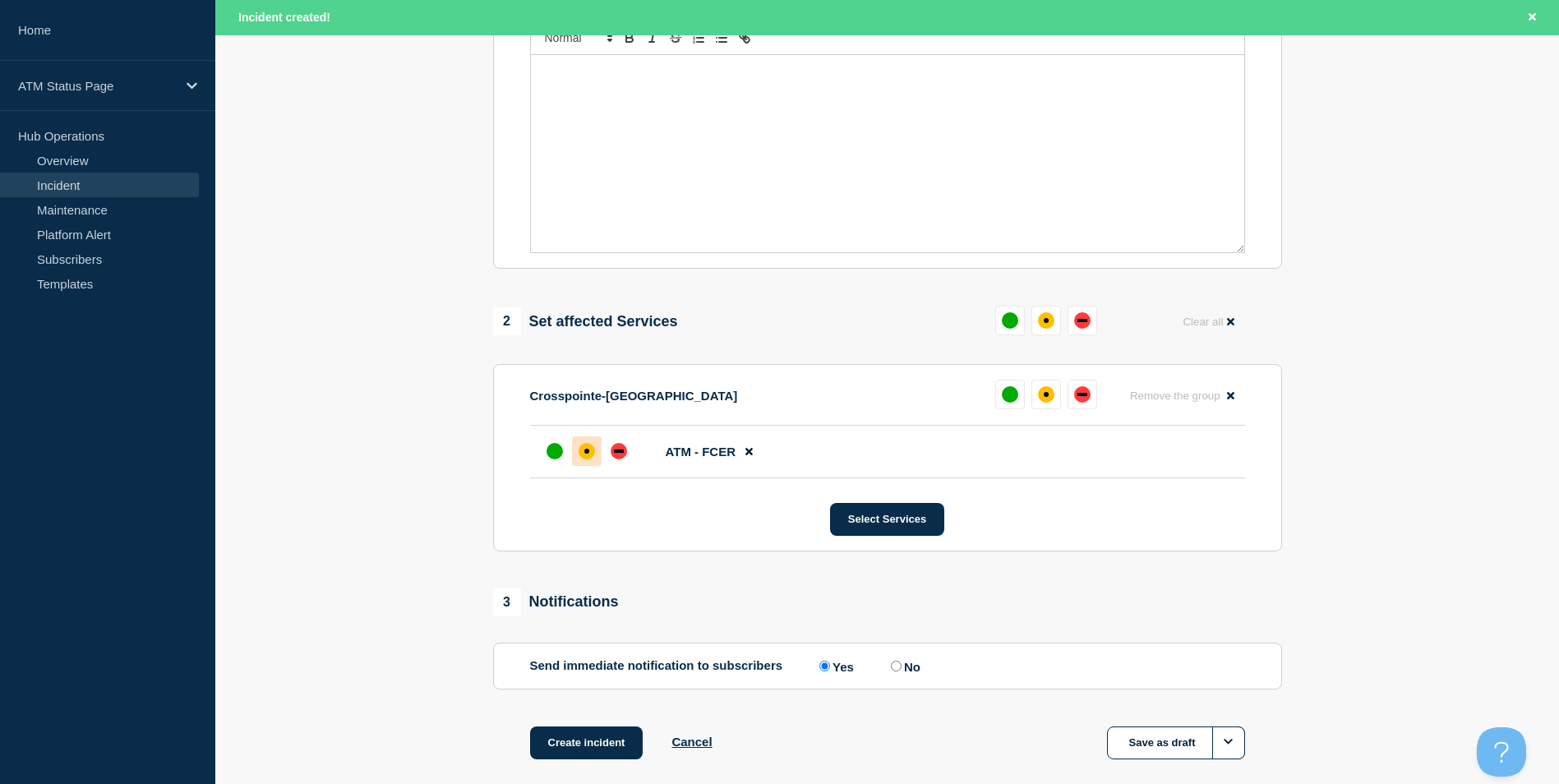
click at [594, 447] on div at bounding box center [586, 451] width 29 height 29
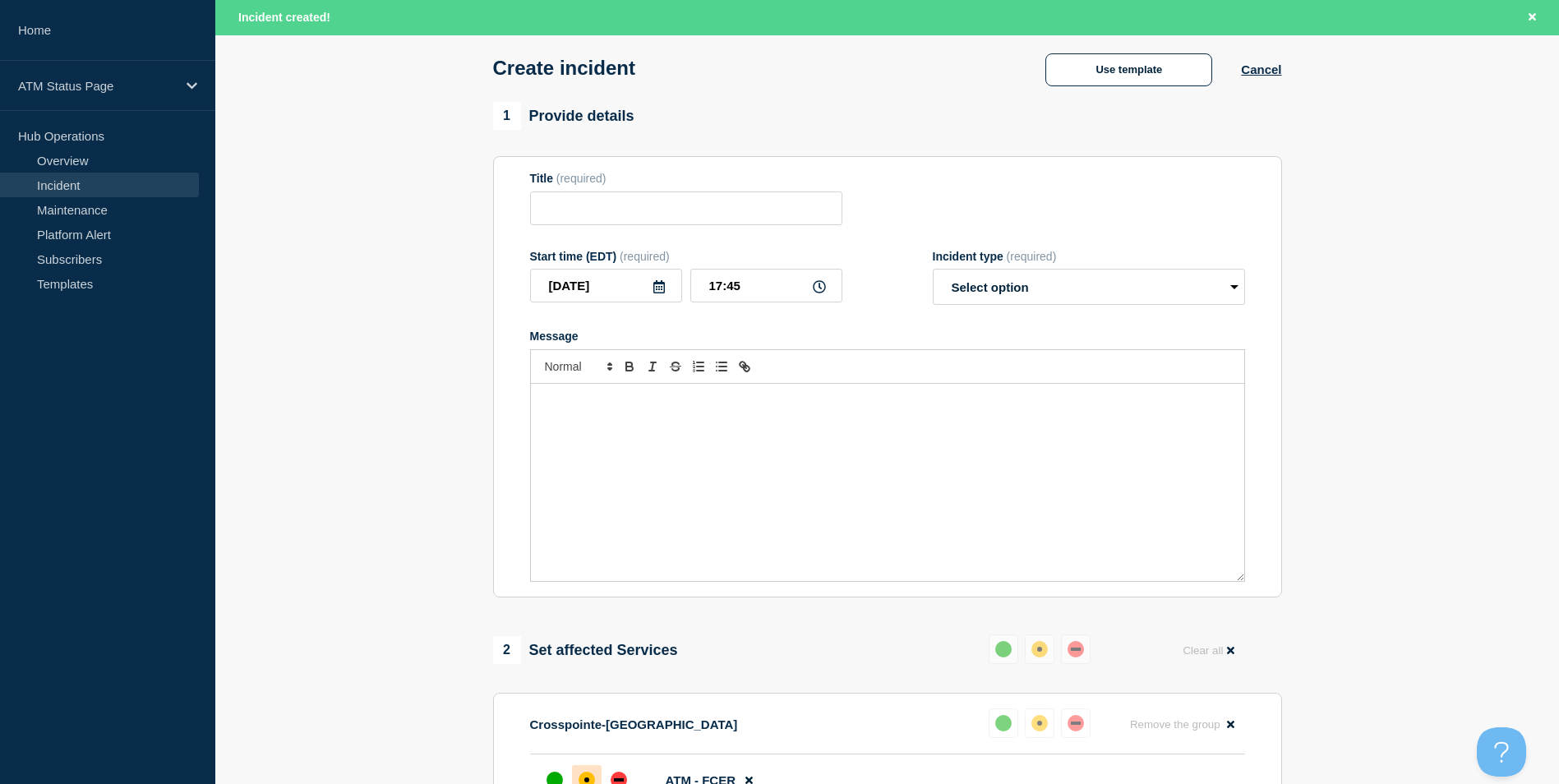
scroll to position [0, 0]
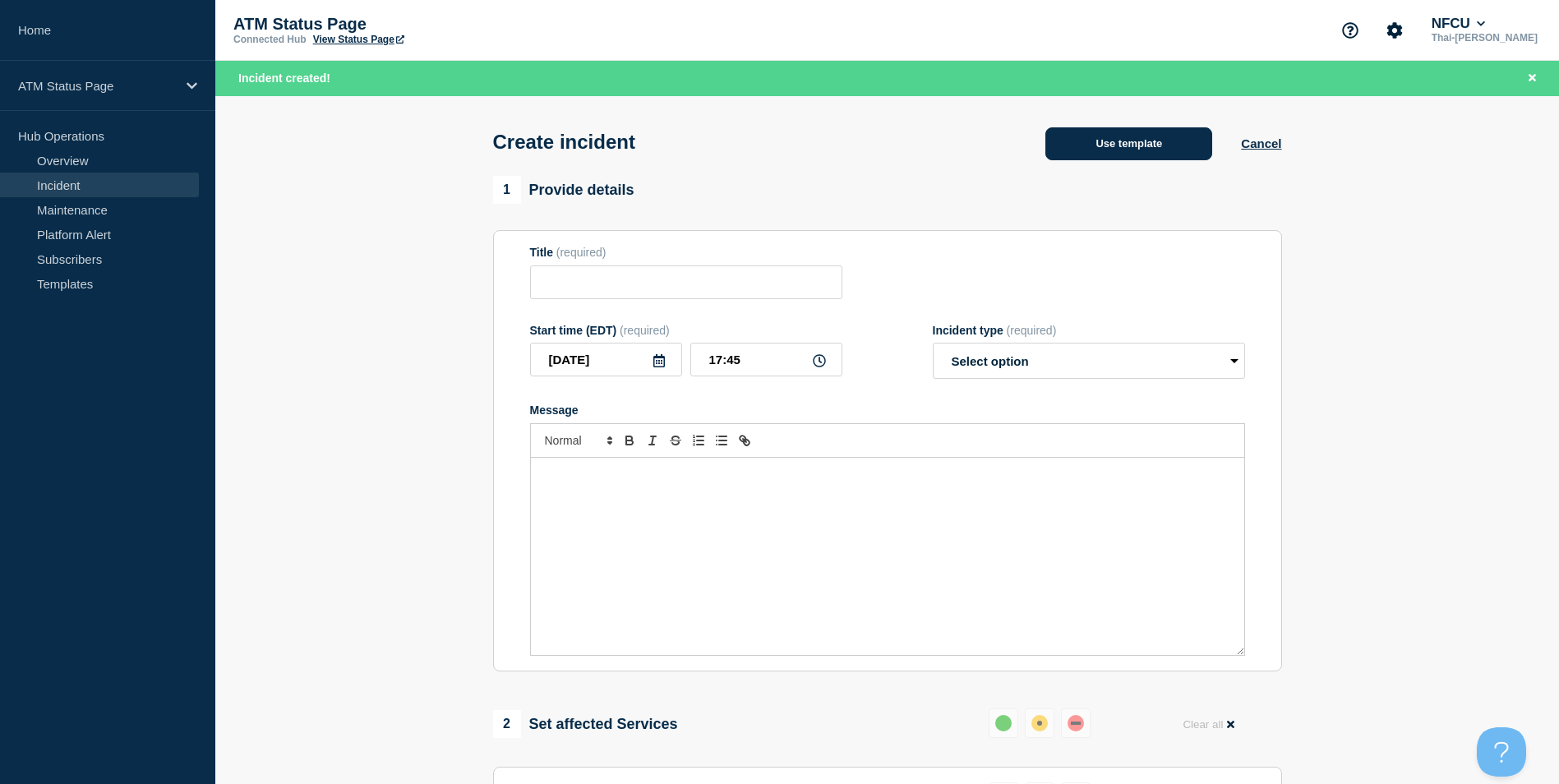
click at [1155, 136] on button "Use template" at bounding box center [1129, 143] width 167 height 33
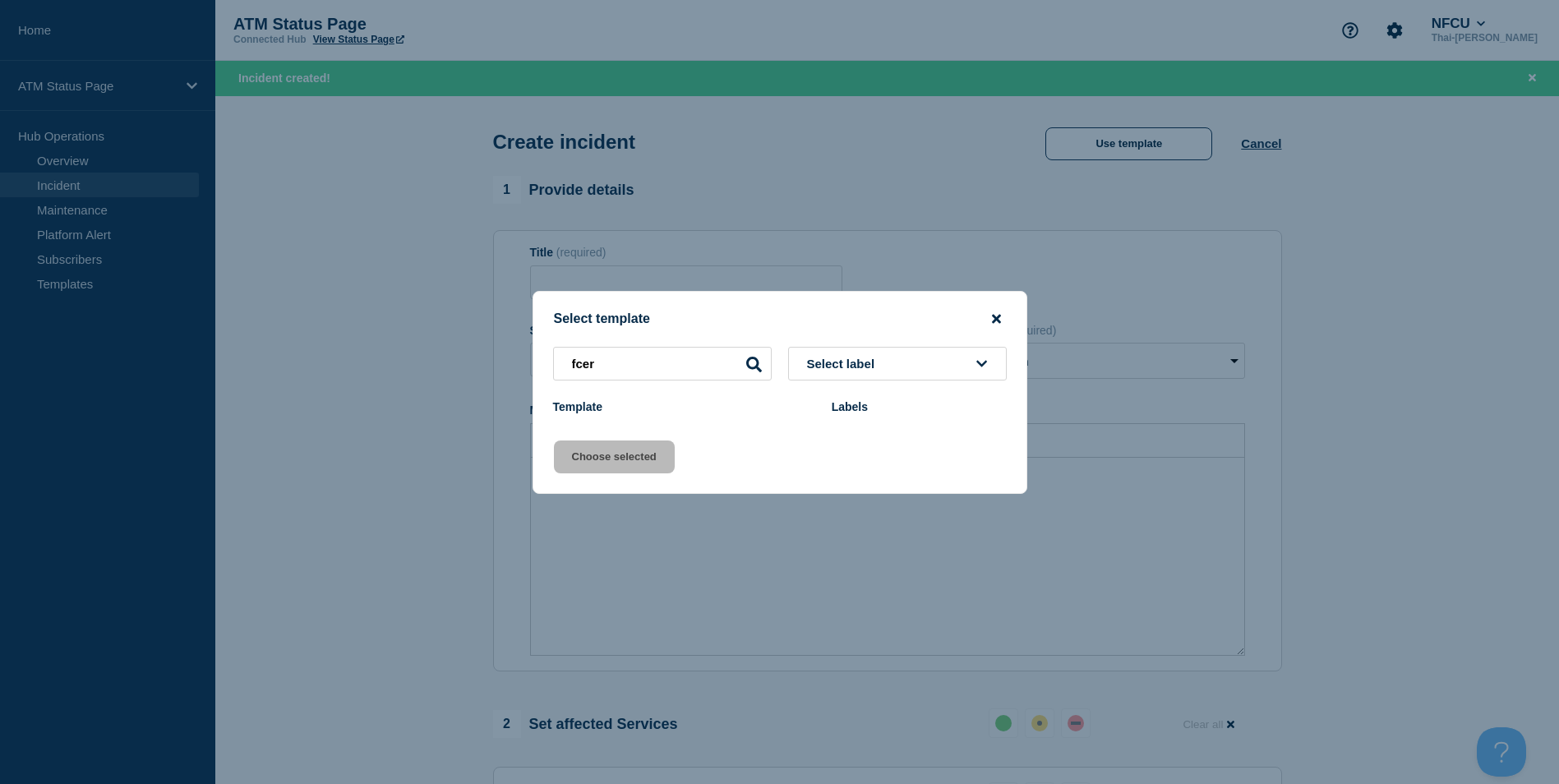
click at [999, 318] on icon "close button" at bounding box center [997, 318] width 9 height 13
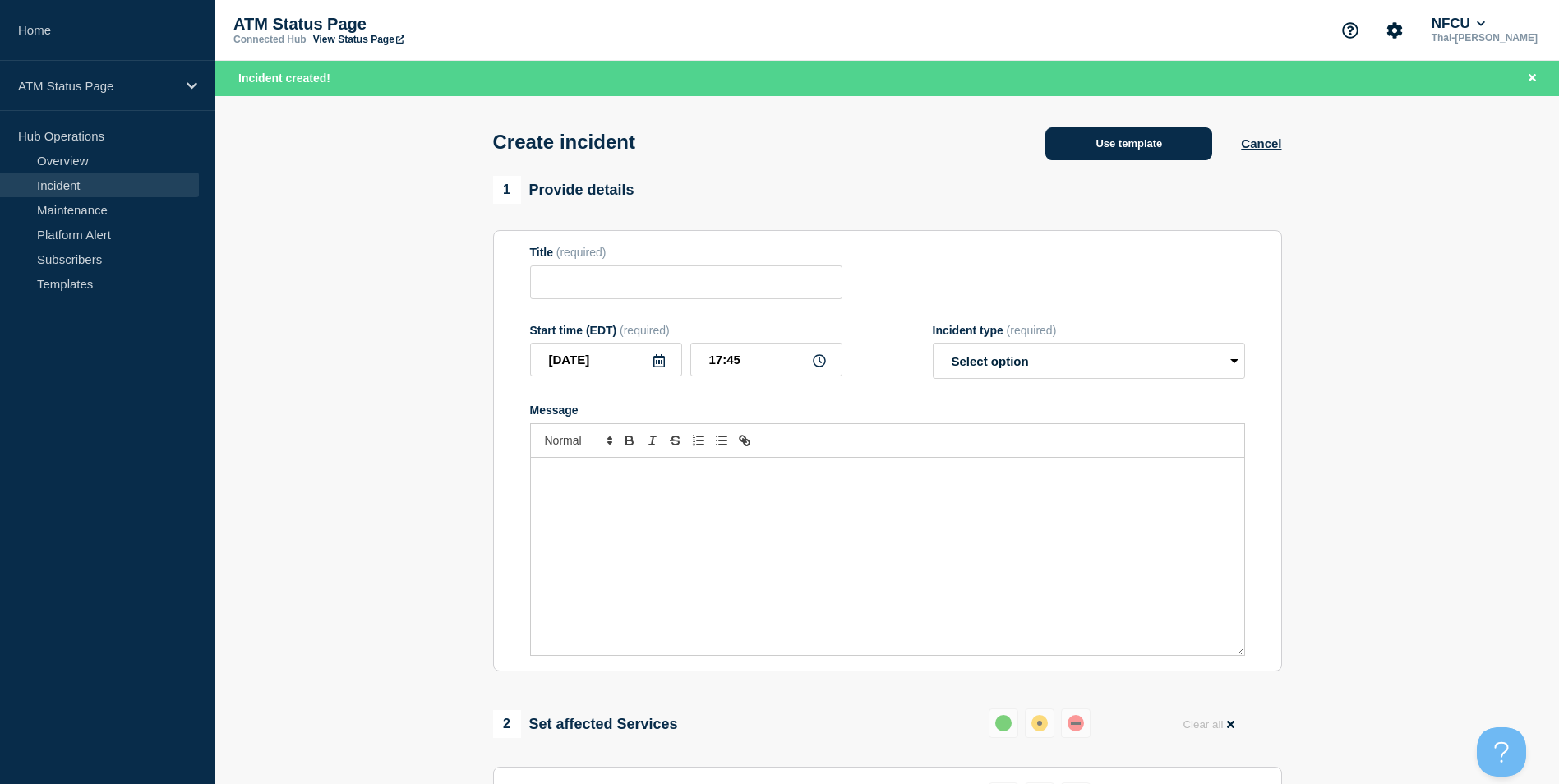
click at [1152, 144] on button "Use template" at bounding box center [1129, 143] width 167 height 33
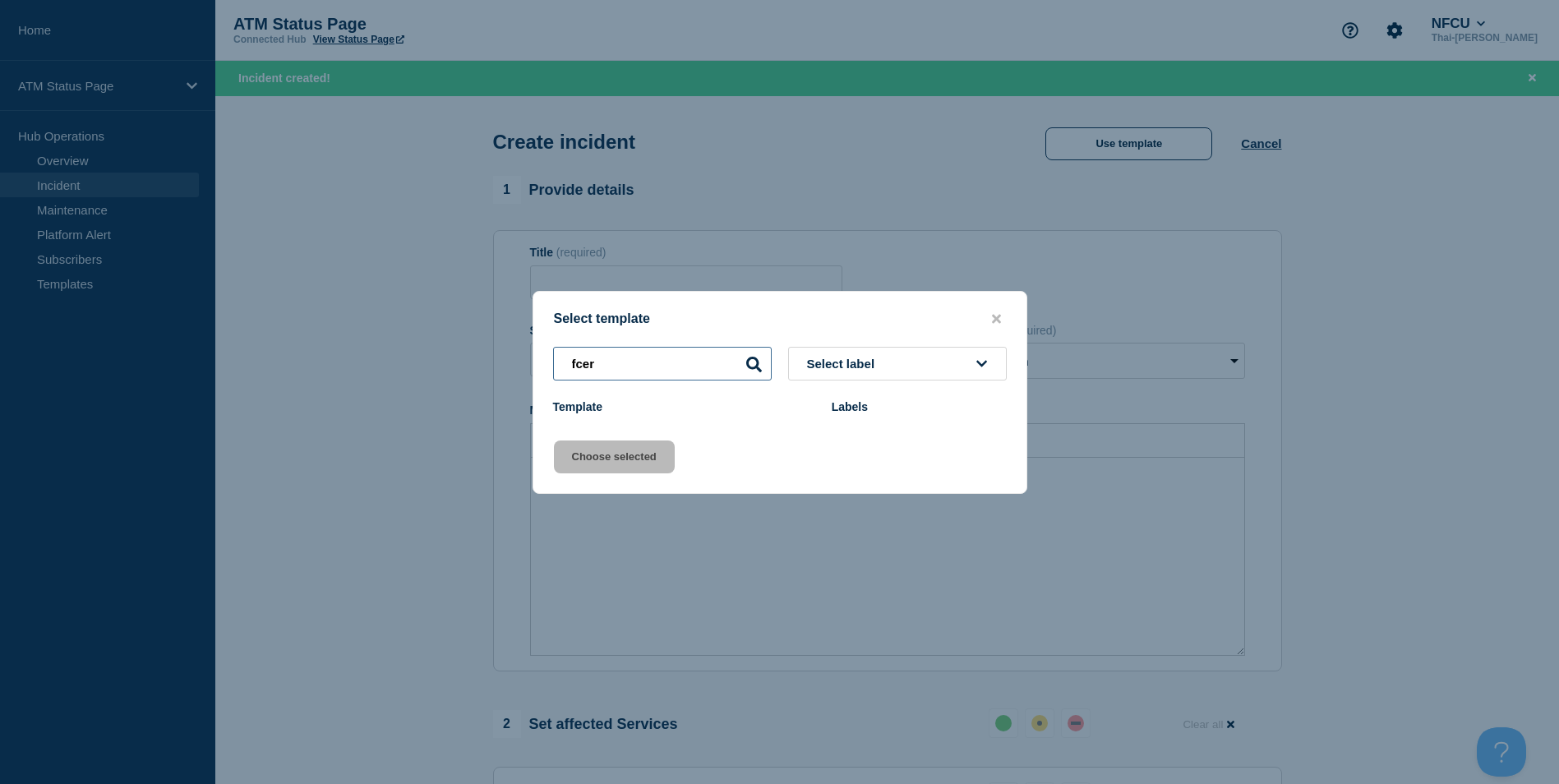
click at [624, 367] on input "fcer" at bounding box center [663, 364] width 219 height 34
click at [624, 366] on input "fcer" at bounding box center [663, 364] width 219 height 34
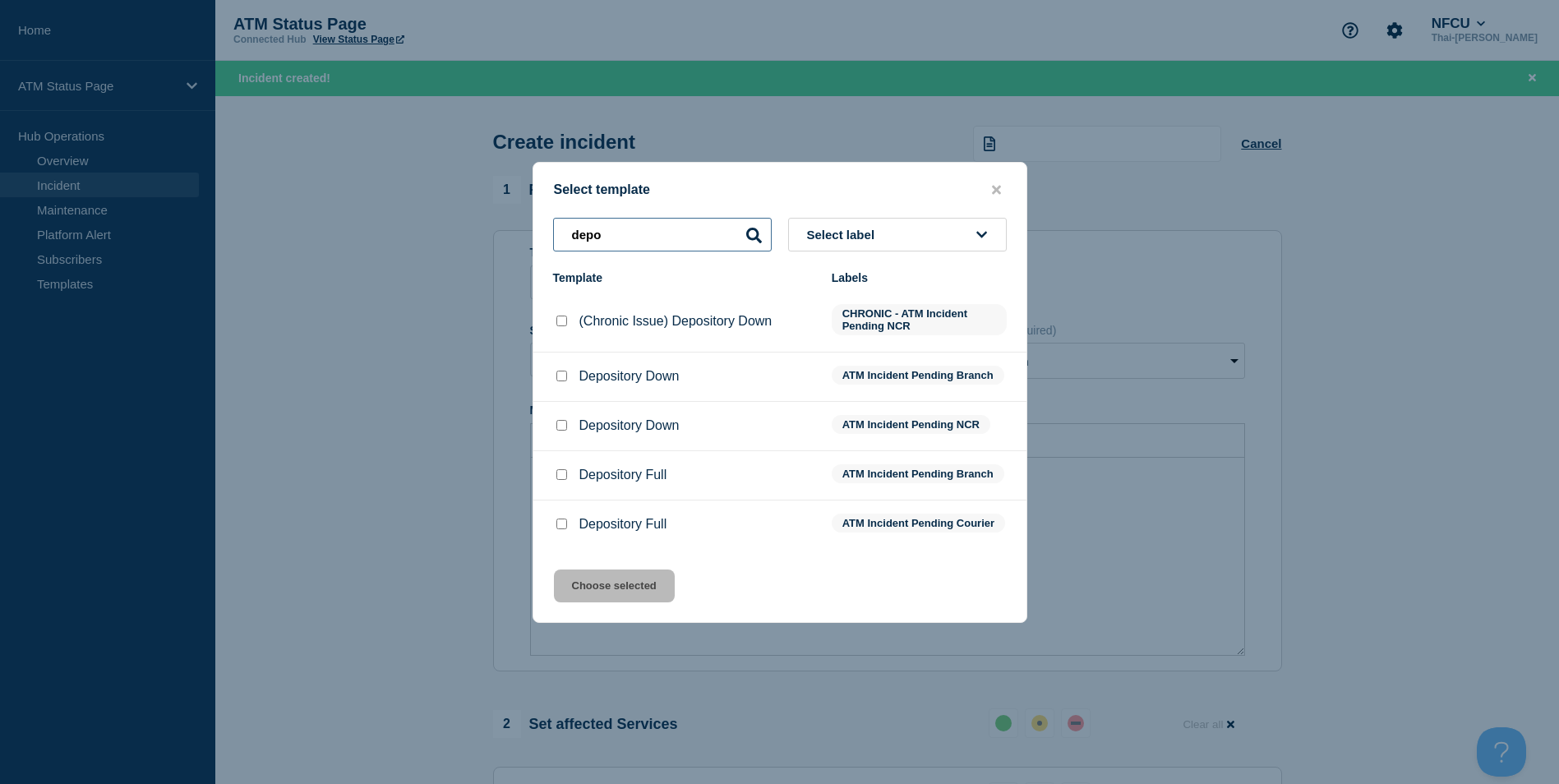
type input "depo"
click at [560, 375] on input "Depository Down checkbox" at bounding box center [562, 376] width 11 height 11
checkbox input "true"
click at [607, 588] on button "Choose selected" at bounding box center [615, 586] width 121 height 33
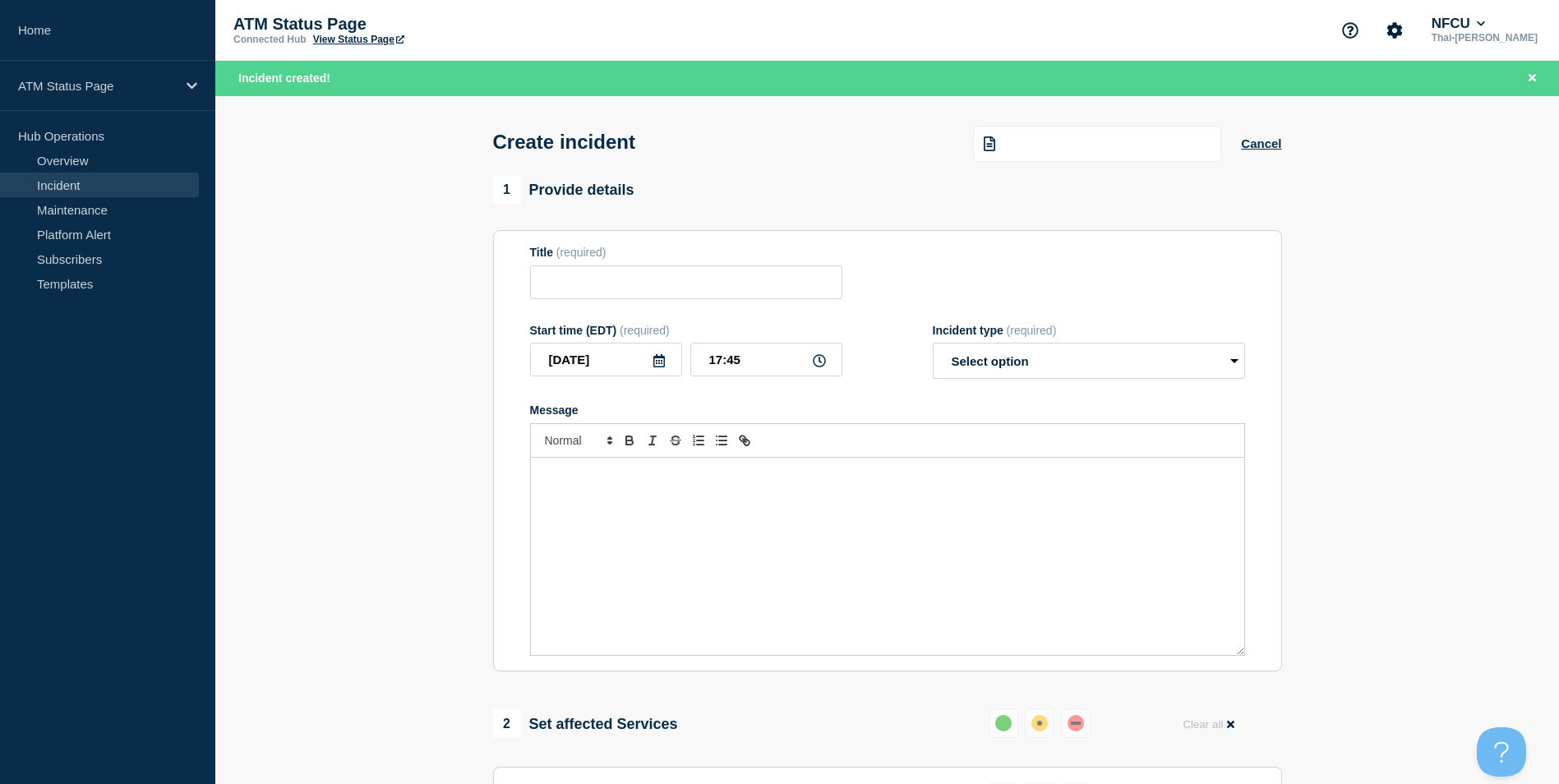
type input "Depository Down"
select select "identified"
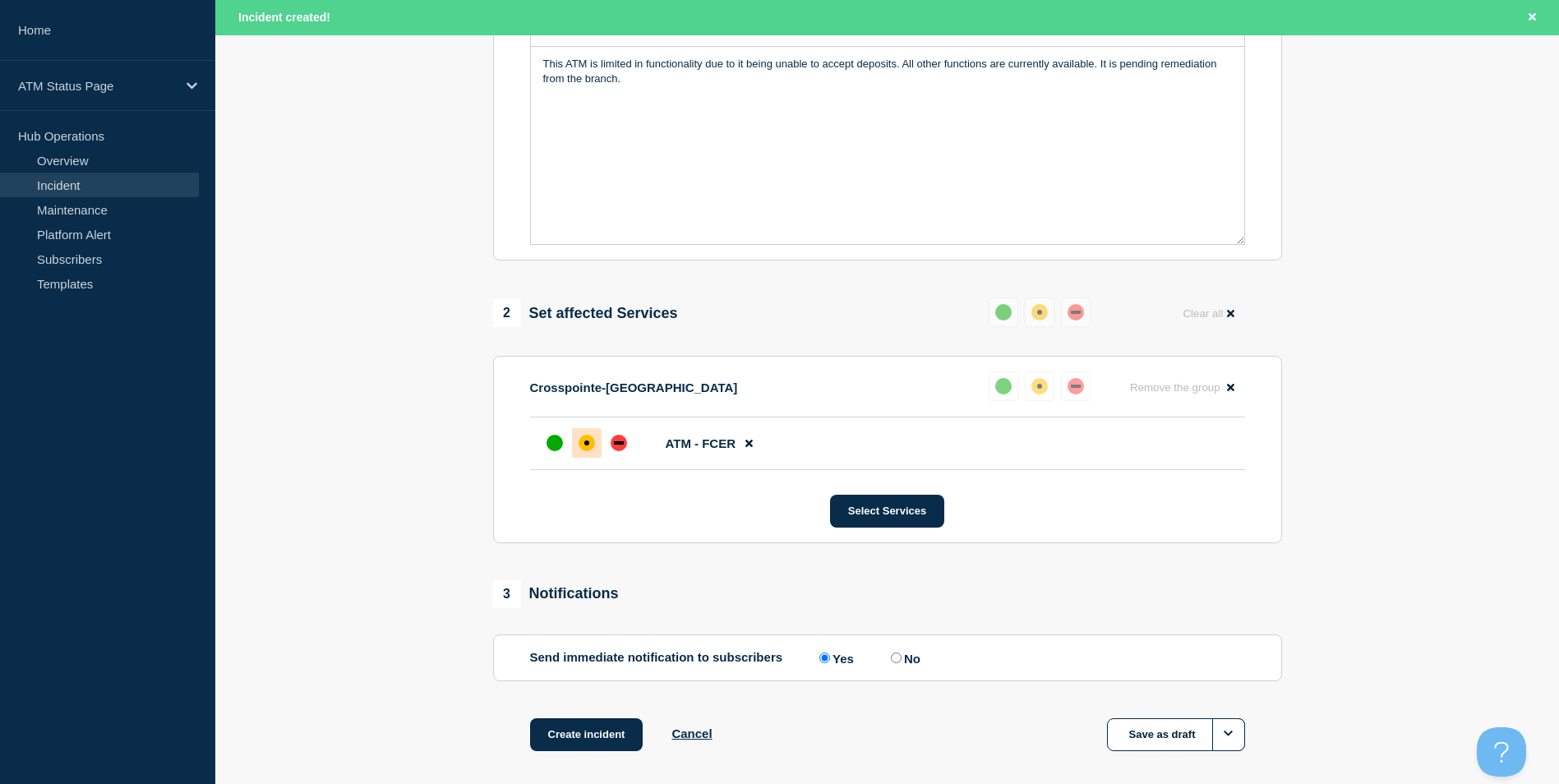
scroll to position [489, 0]
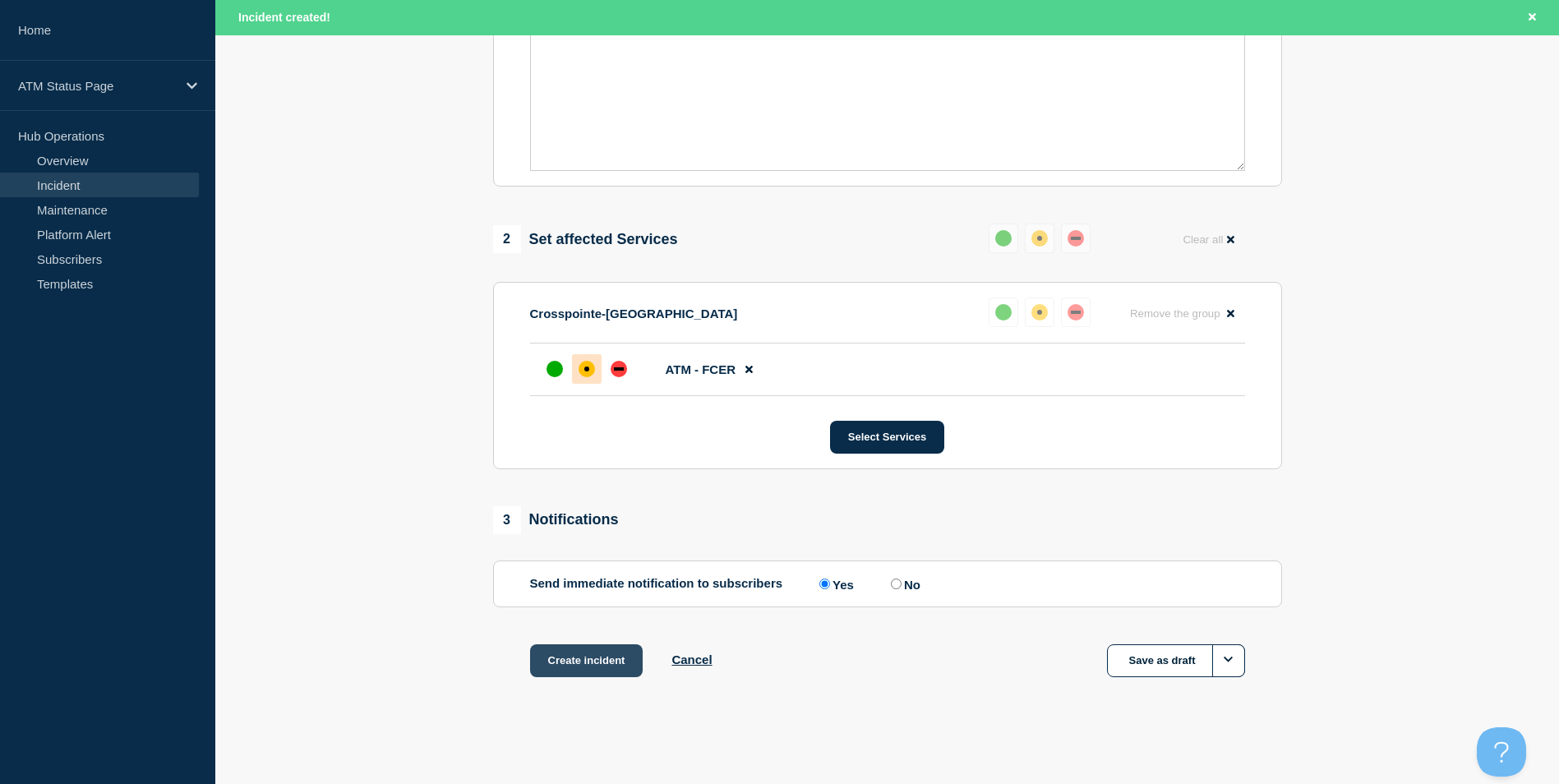
click at [588, 668] on button "Create incident" at bounding box center [587, 660] width 114 height 33
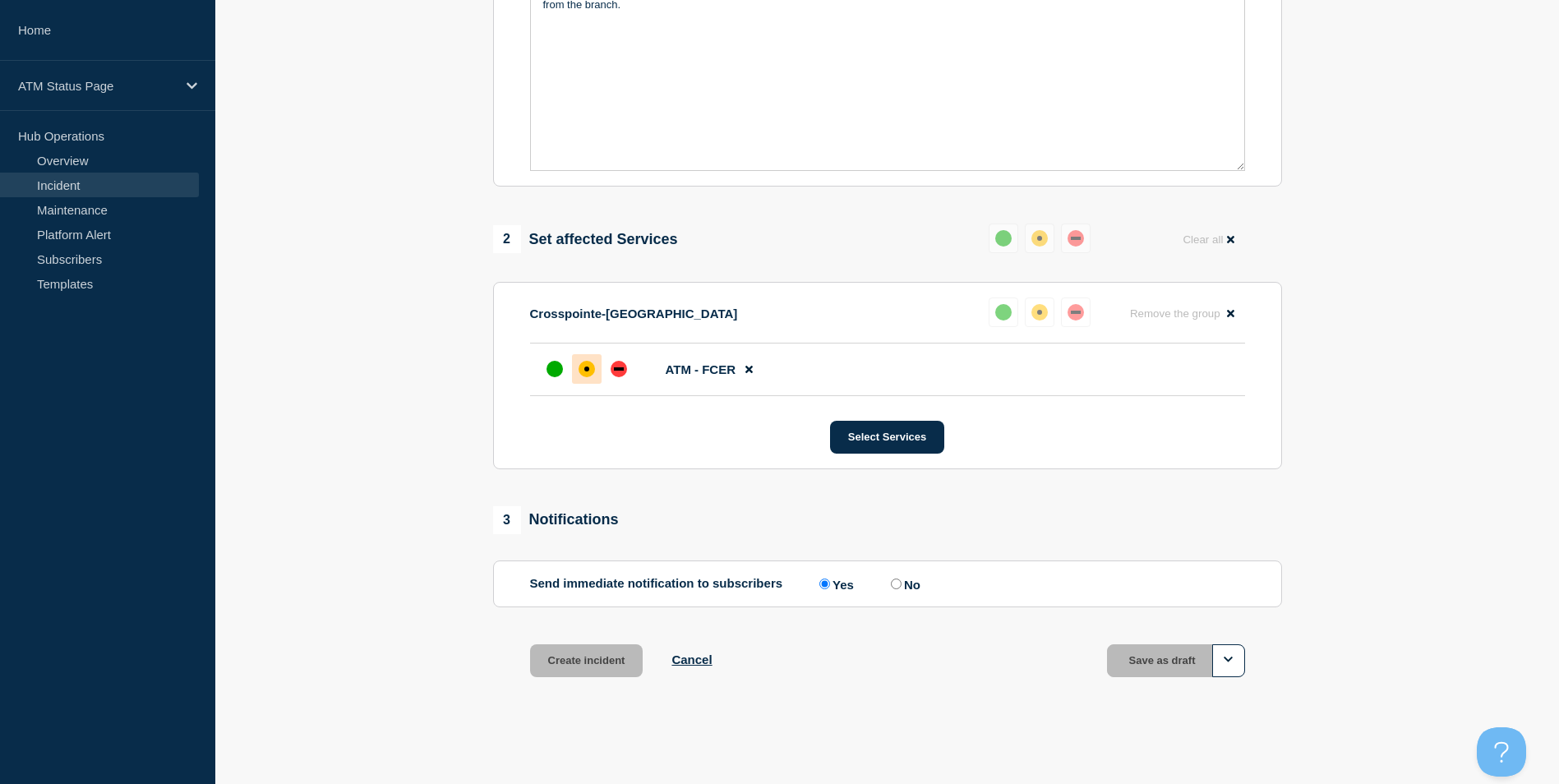
scroll to position [453, 0]
